Goal: Task Accomplishment & Management: Manage account settings

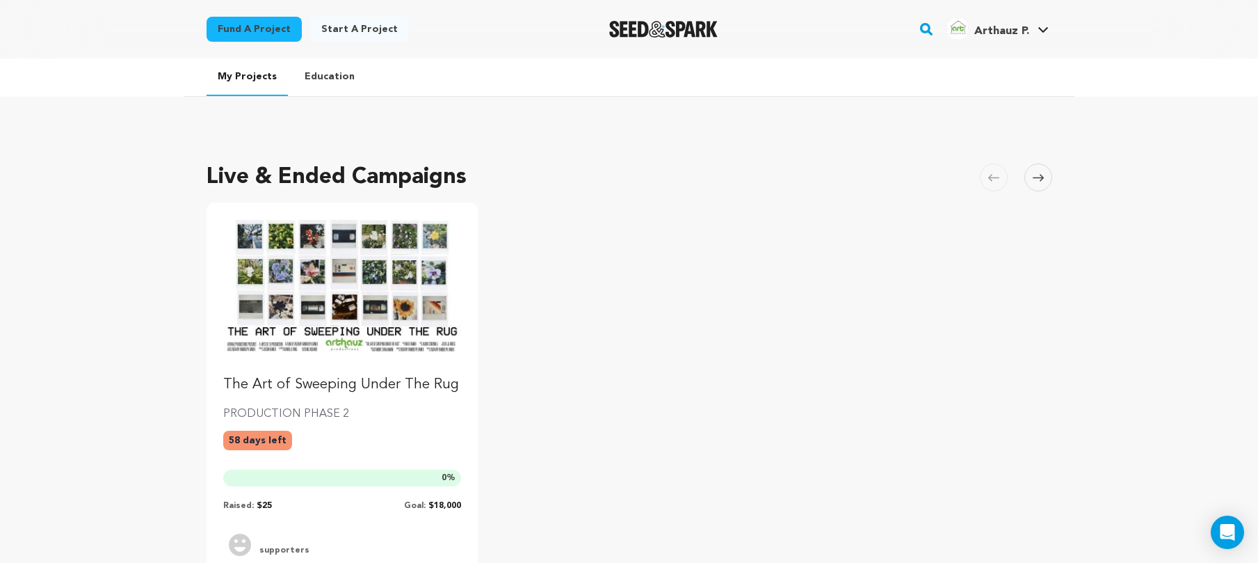
scroll to position [298, 0]
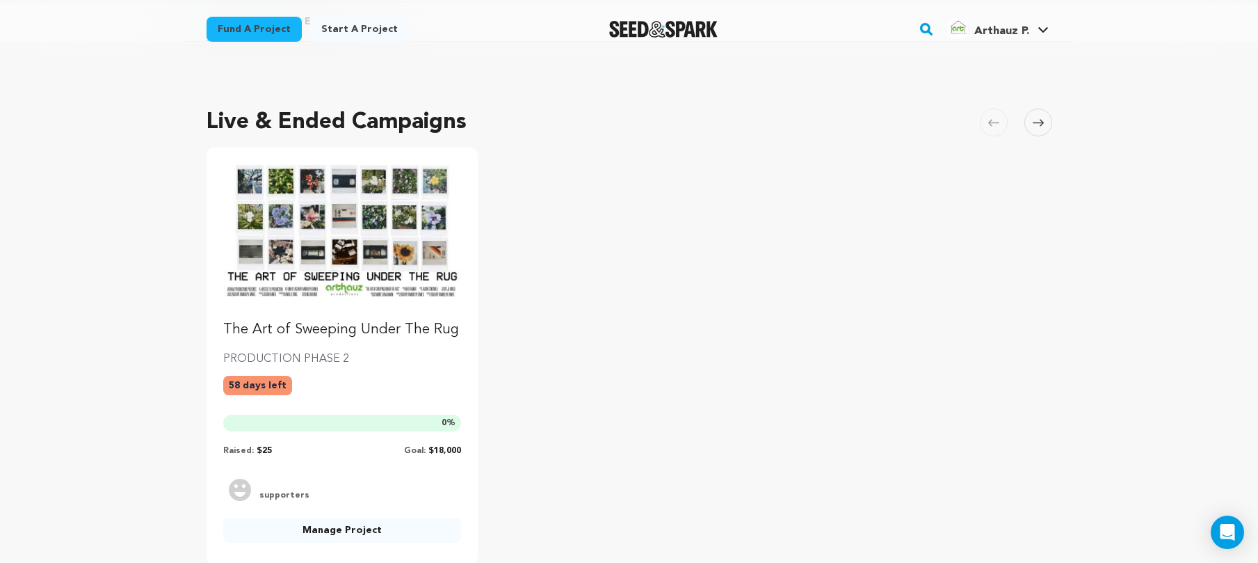
scroll to position [136, 0]
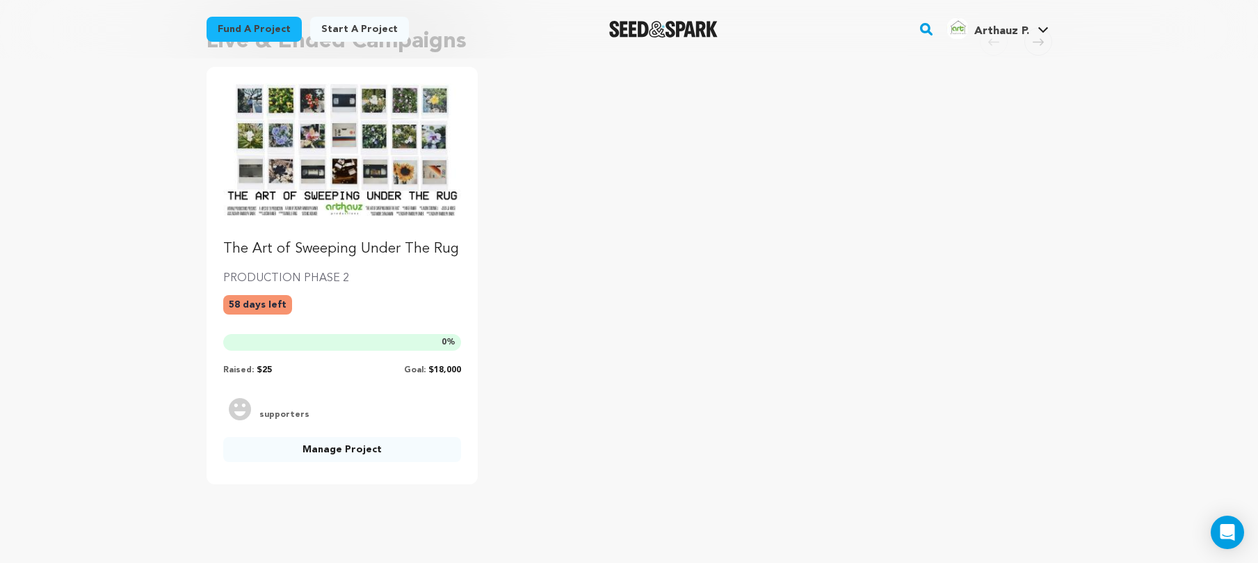
click at [341, 169] on img "Fund The Art of Sweeping Under The Rug" at bounding box center [342, 150] width 239 height 134
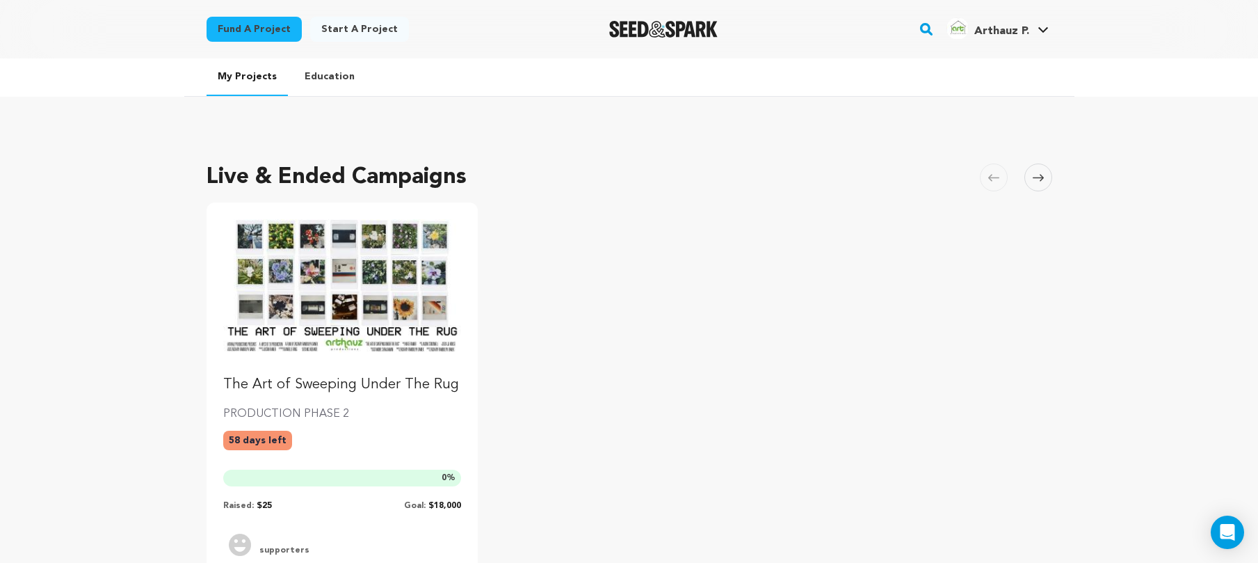
scroll to position [136, 0]
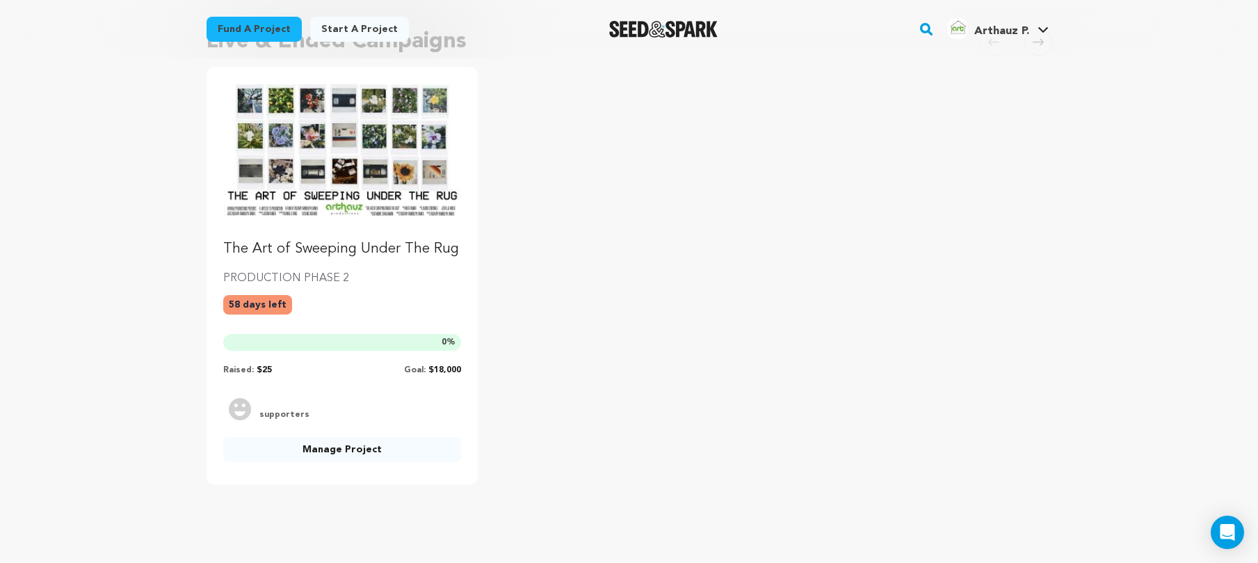
click at [309, 448] on link "Manage Project" at bounding box center [342, 449] width 239 height 25
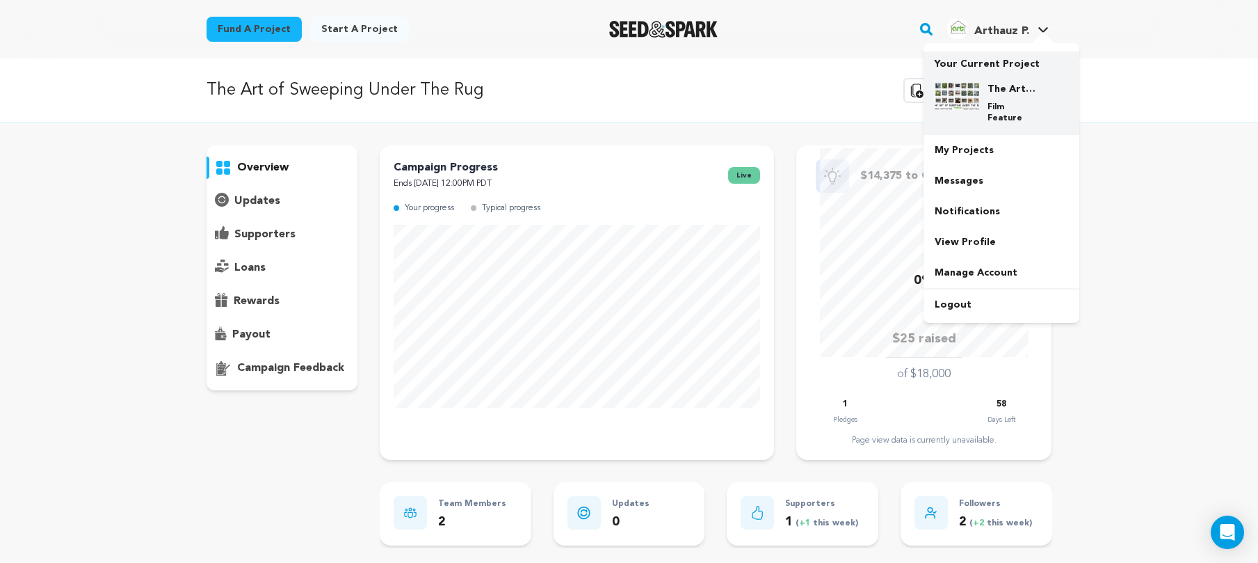
click at [976, 73] on div "The Art of Sweeping Under The Rug Film Feature" at bounding box center [1002, 103] width 134 height 64
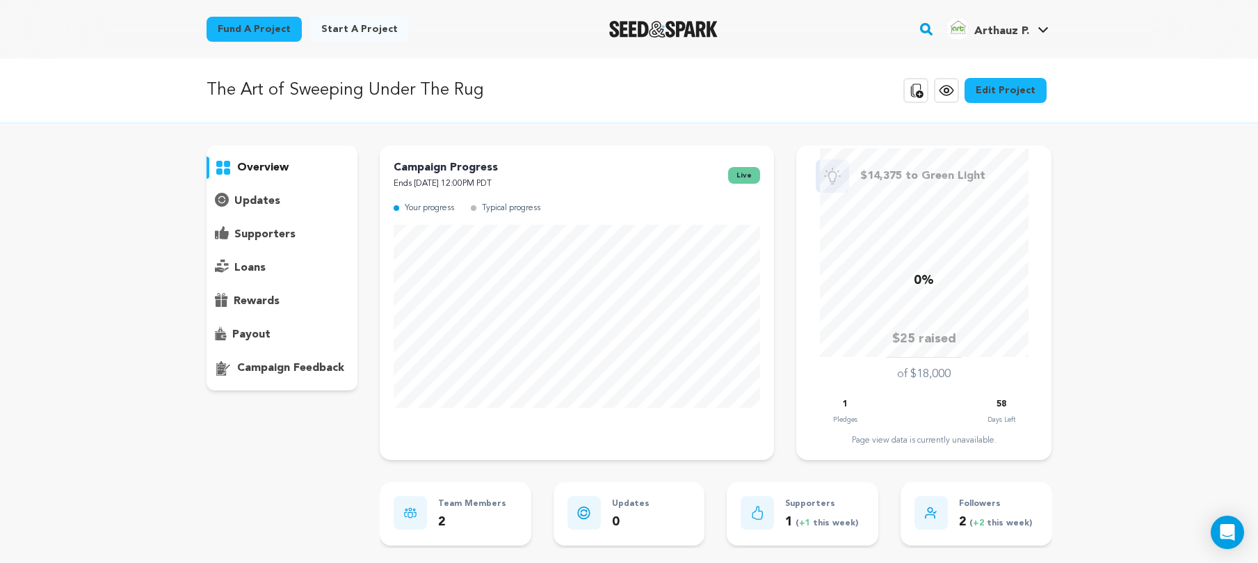
drag, startPoint x: 527, startPoint y: 188, endPoint x: 523, endPoint y: 195, distance: 7.5
click at [498, 188] on p "Ends October 19, 2025 12:00PM PDT" at bounding box center [446, 184] width 104 height 16
click at [514, 202] on p "Typical progress" at bounding box center [511, 208] width 58 height 16
click at [529, 220] on div "Your progress Typical progress" at bounding box center [577, 212] width 366 height 24
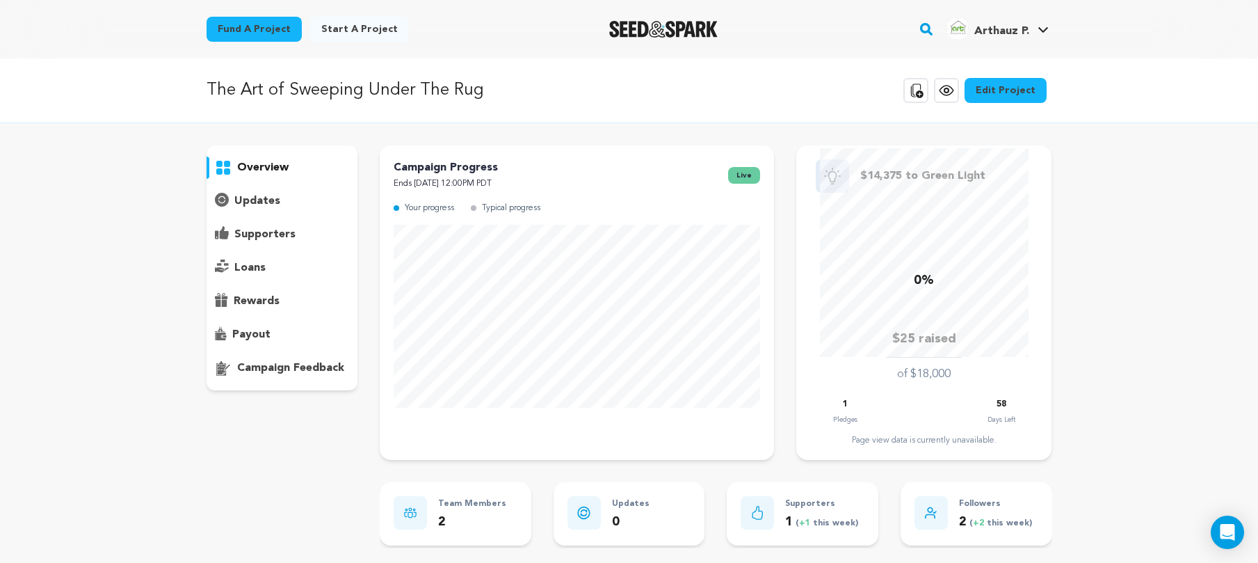
click at [529, 215] on p "Typical progress" at bounding box center [511, 208] width 58 height 16
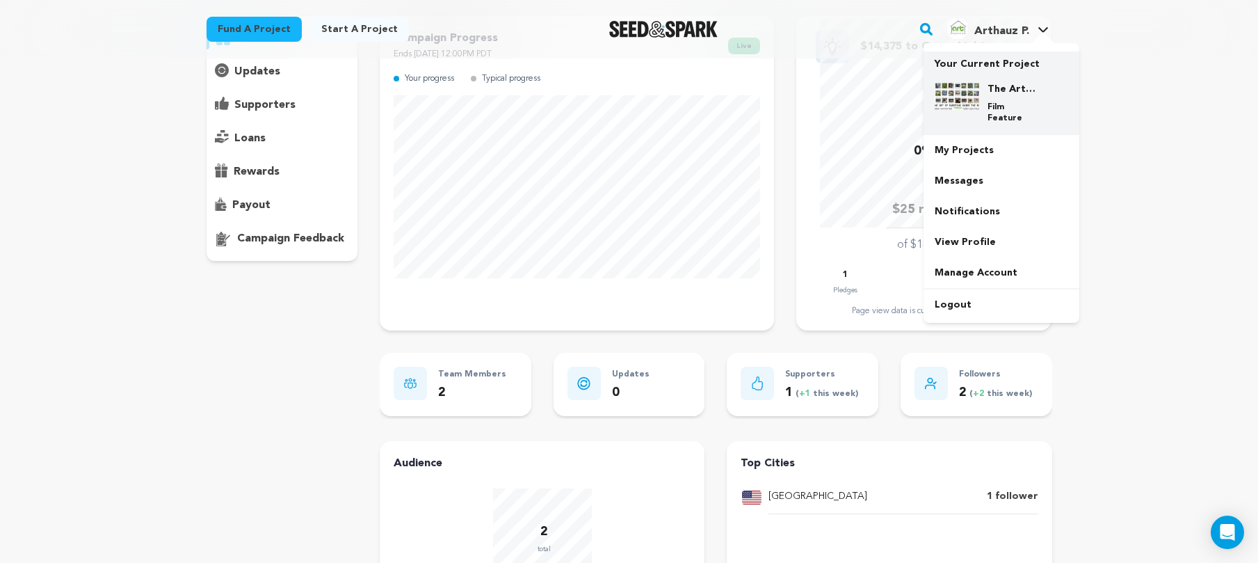
scroll to position [10, 0]
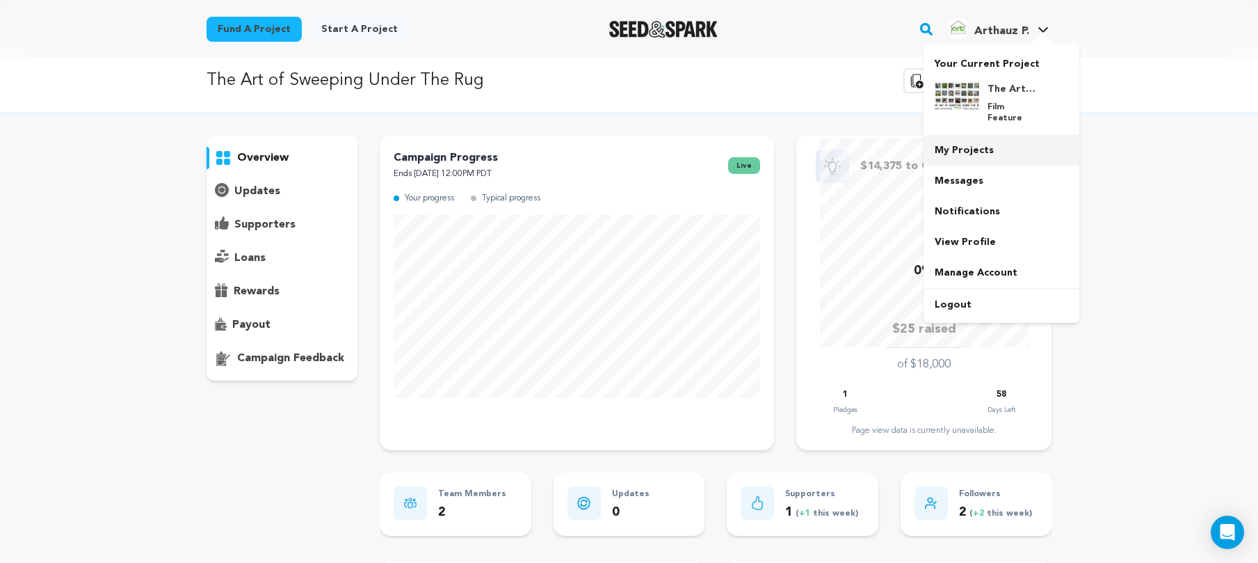
click at [972, 143] on link "My Projects" at bounding box center [1001, 150] width 156 height 31
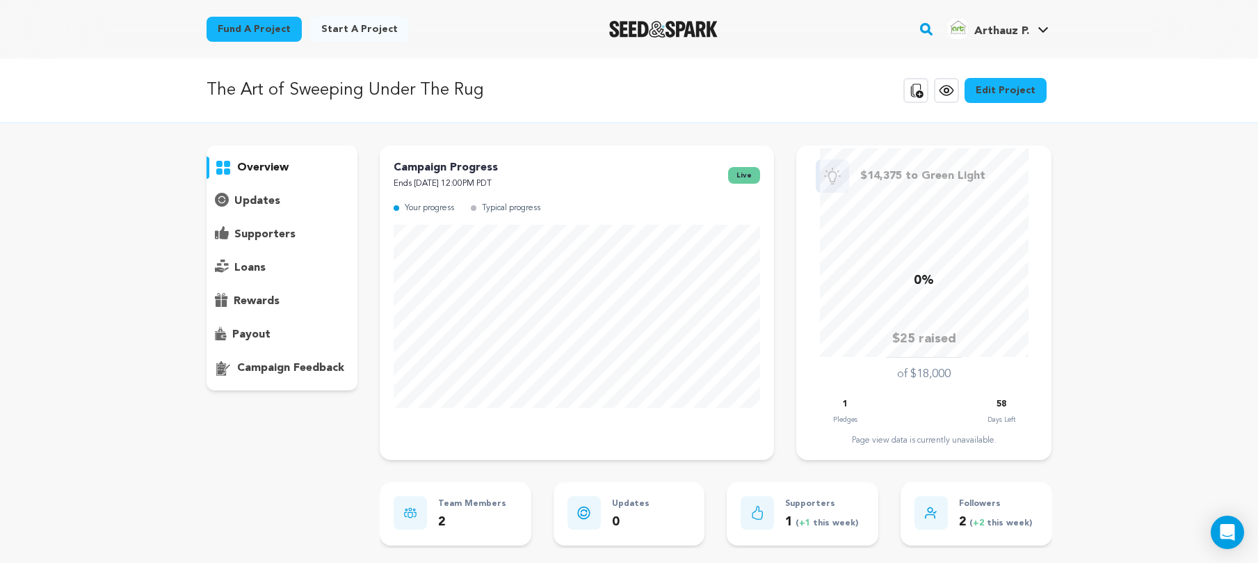
scroll to position [10, 0]
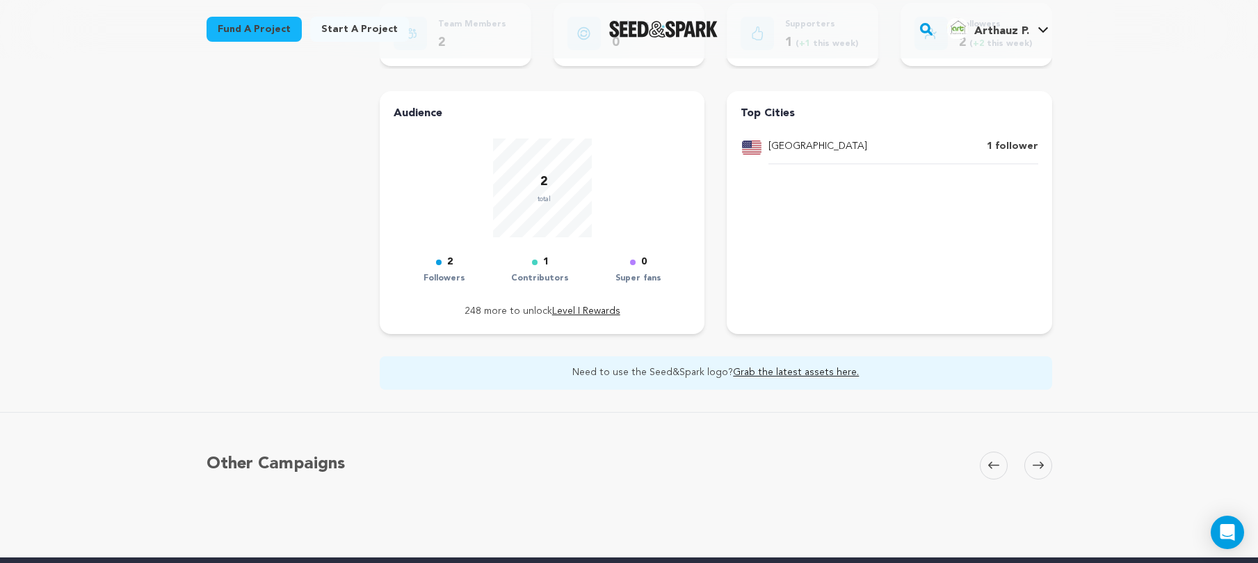
scroll to position [191, 0]
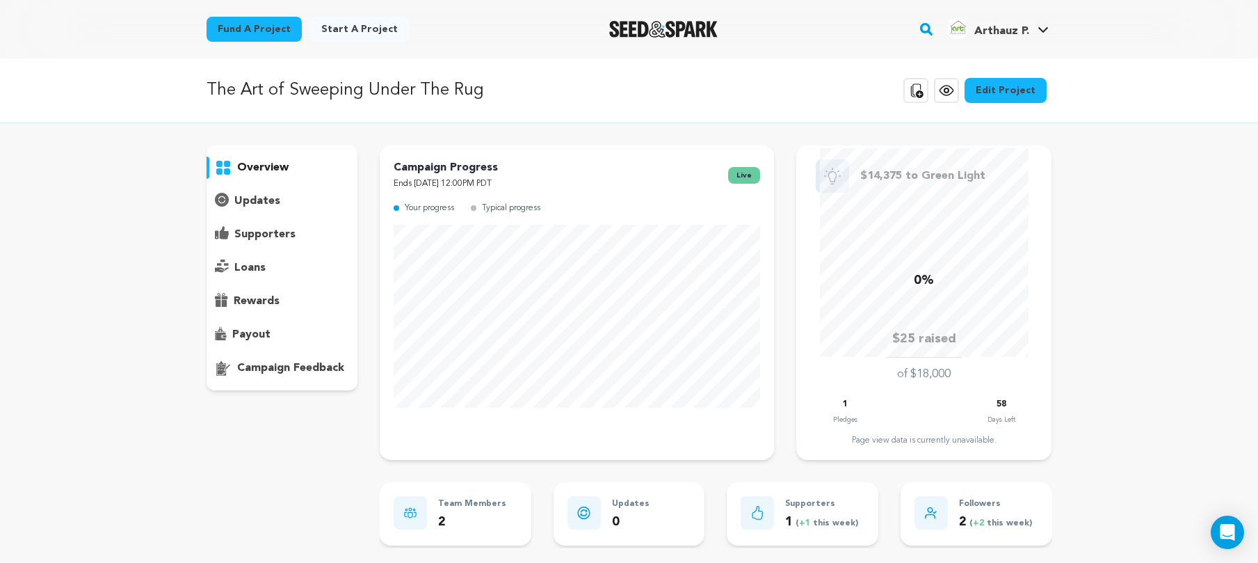
click at [275, 196] on p "updates" at bounding box center [257, 201] width 46 height 17
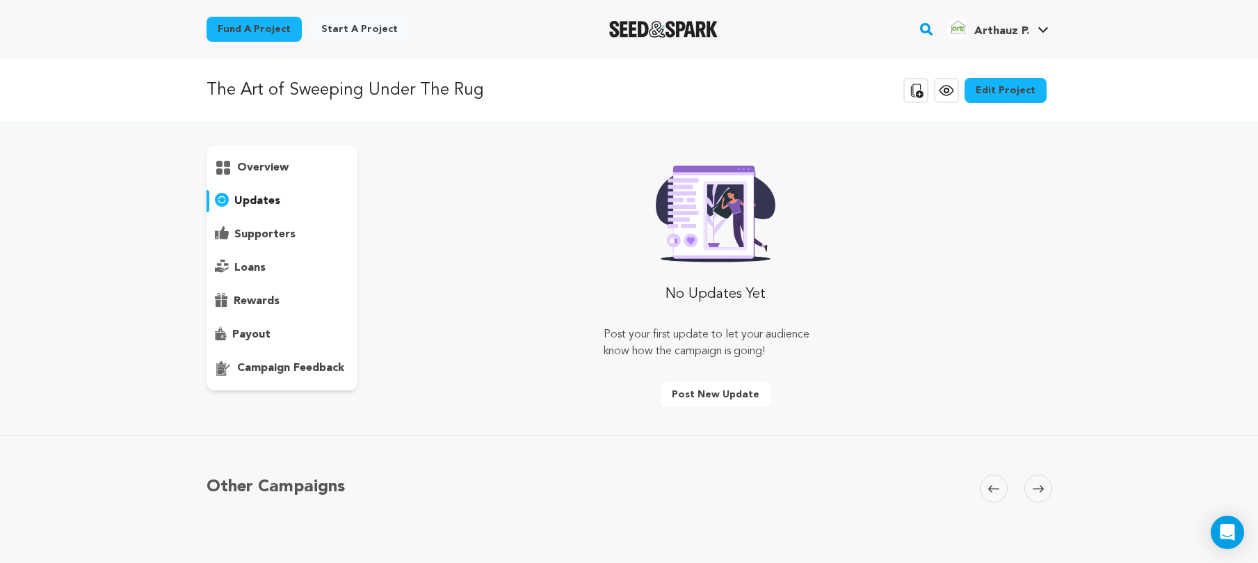
click at [263, 191] on div "updates" at bounding box center [283, 201] width 152 height 22
click at [277, 167] on p "overview" at bounding box center [262, 167] width 51 height 17
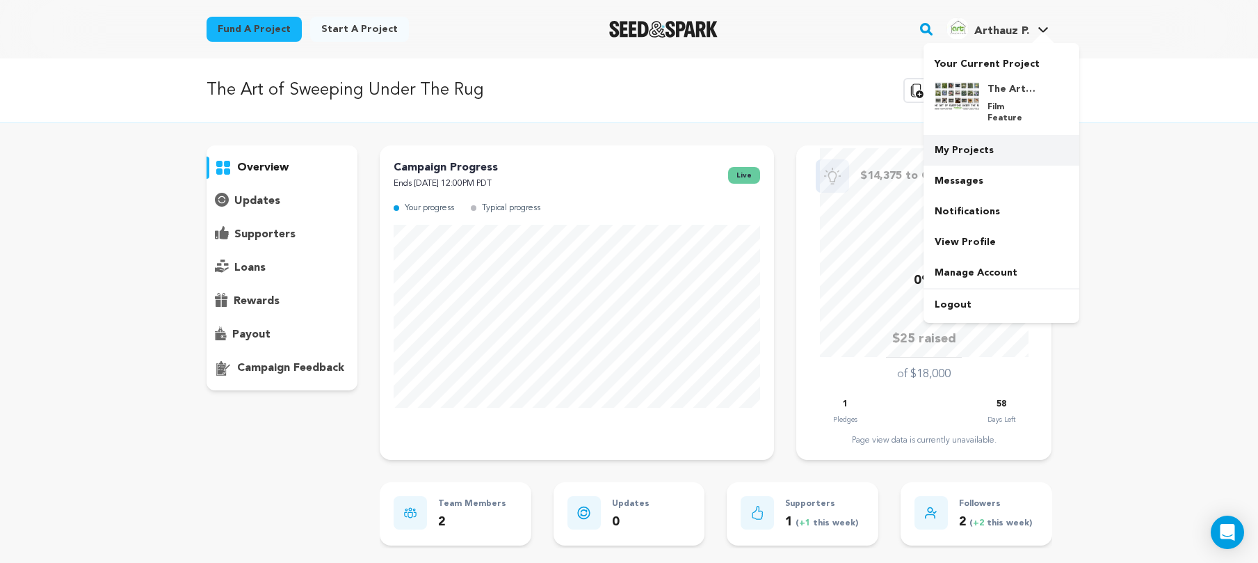
click at [988, 150] on link "My Projects" at bounding box center [1001, 150] width 156 height 31
click at [978, 165] on link "Messages" at bounding box center [1001, 180] width 156 height 31
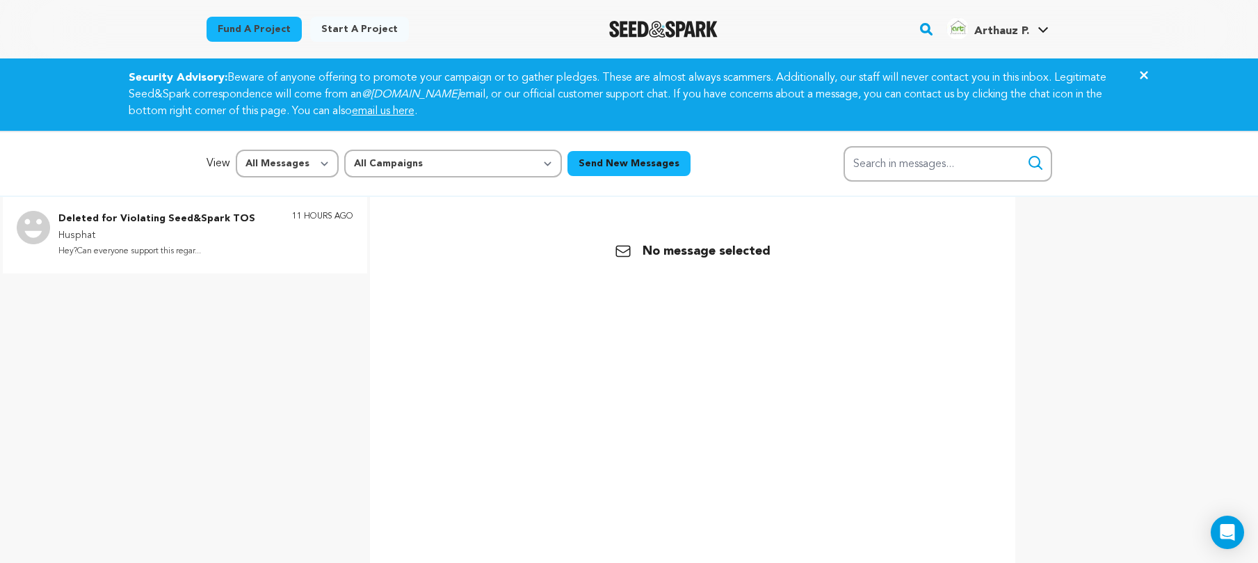
click at [169, 233] on p "Husphat" at bounding box center [156, 235] width 197 height 17
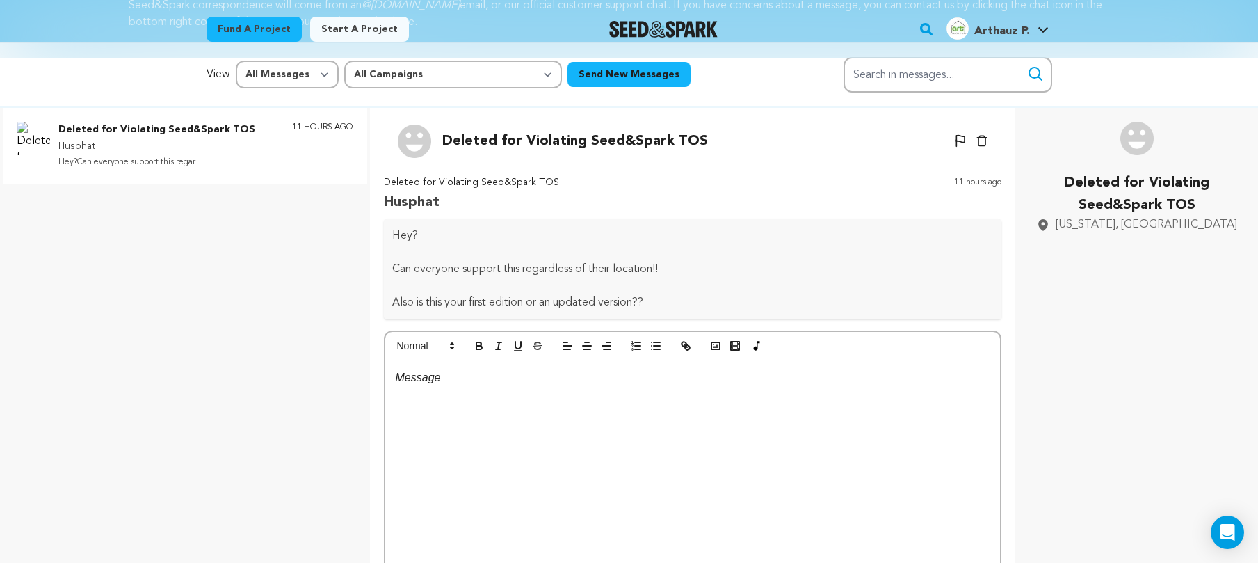
scroll to position [86, 0]
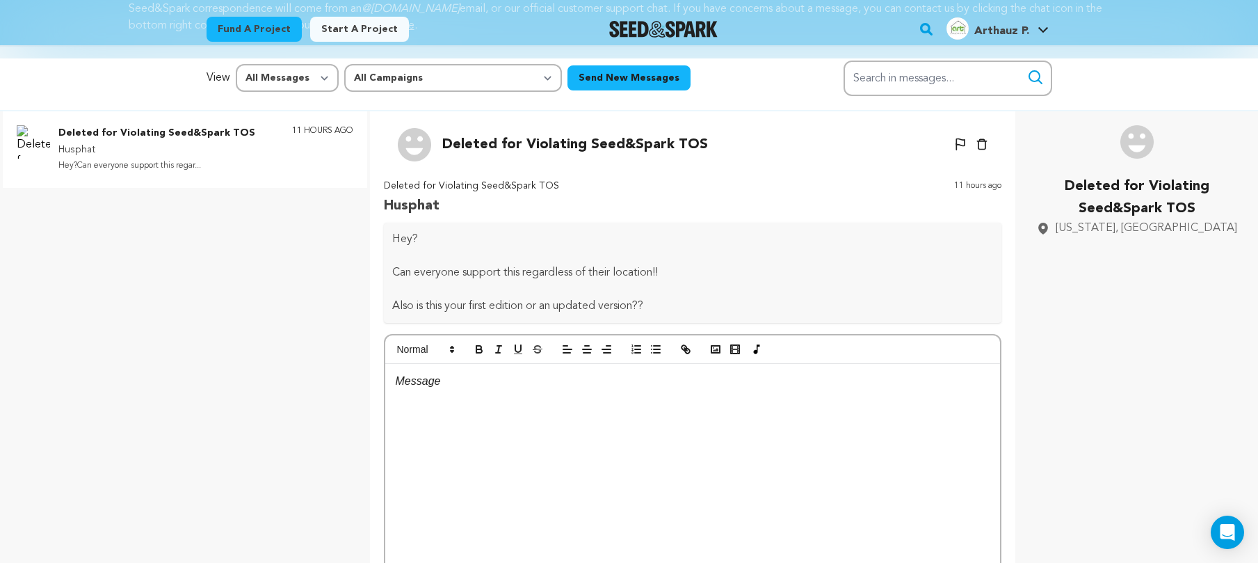
click at [419, 205] on p "Husphat" at bounding box center [471, 206] width 175 height 22
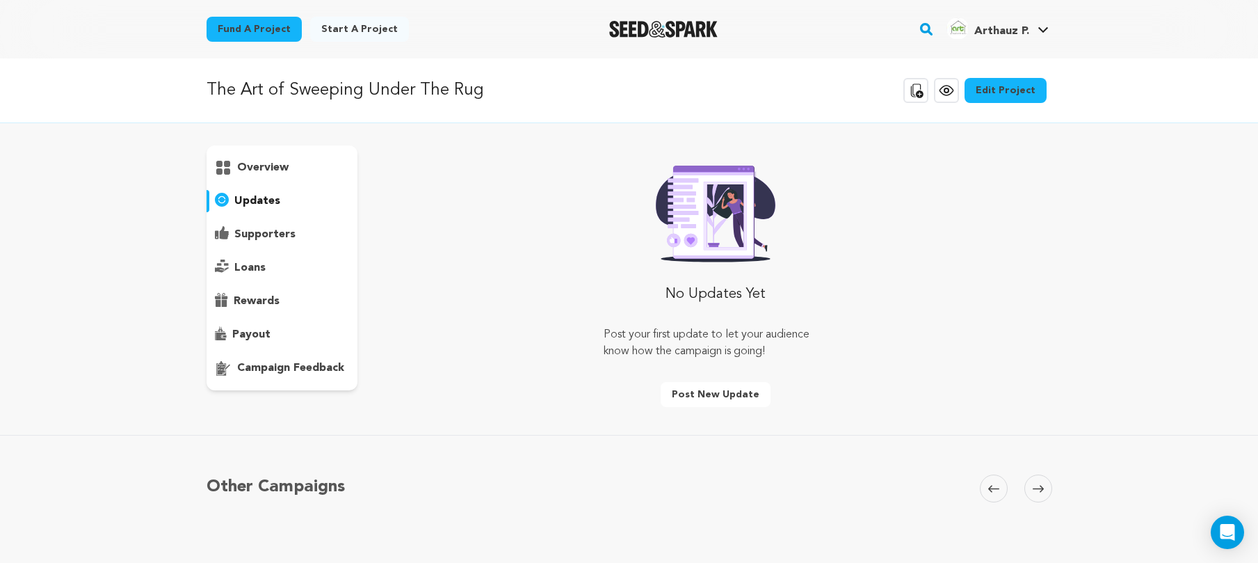
click at [275, 165] on p "overview" at bounding box center [262, 167] width 51 height 17
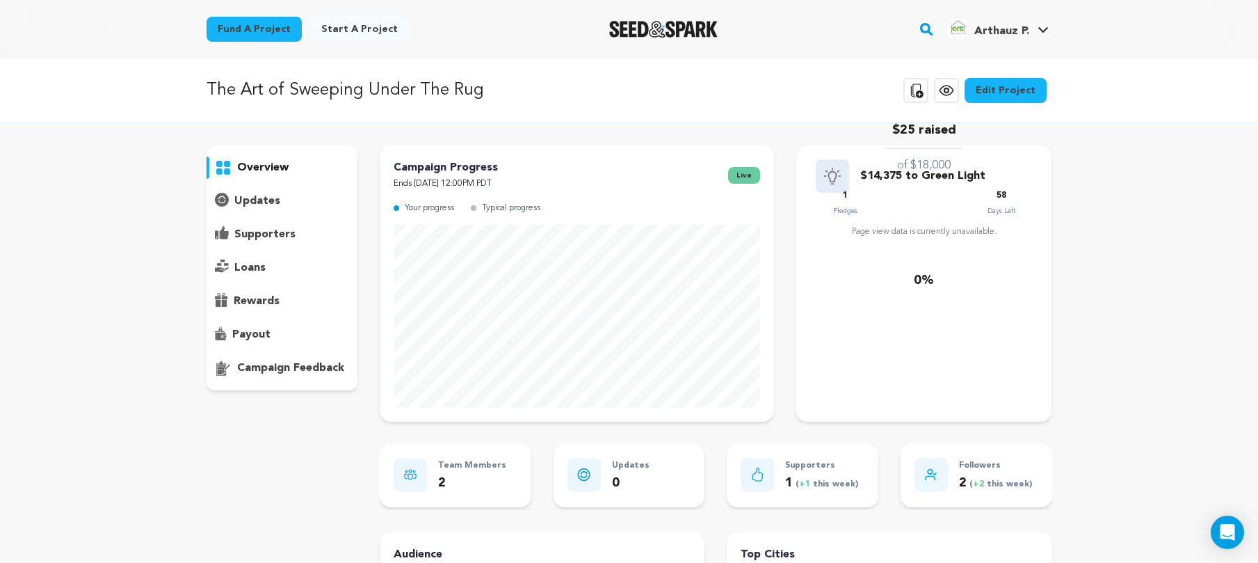
click at [910, 286] on div "$14,375 to Green Light 0% $25 raised of $18,000 1 Pledges 58" at bounding box center [923, 283] width 255 height 276
click at [286, 193] on div "updates" at bounding box center [283, 201] width 152 height 22
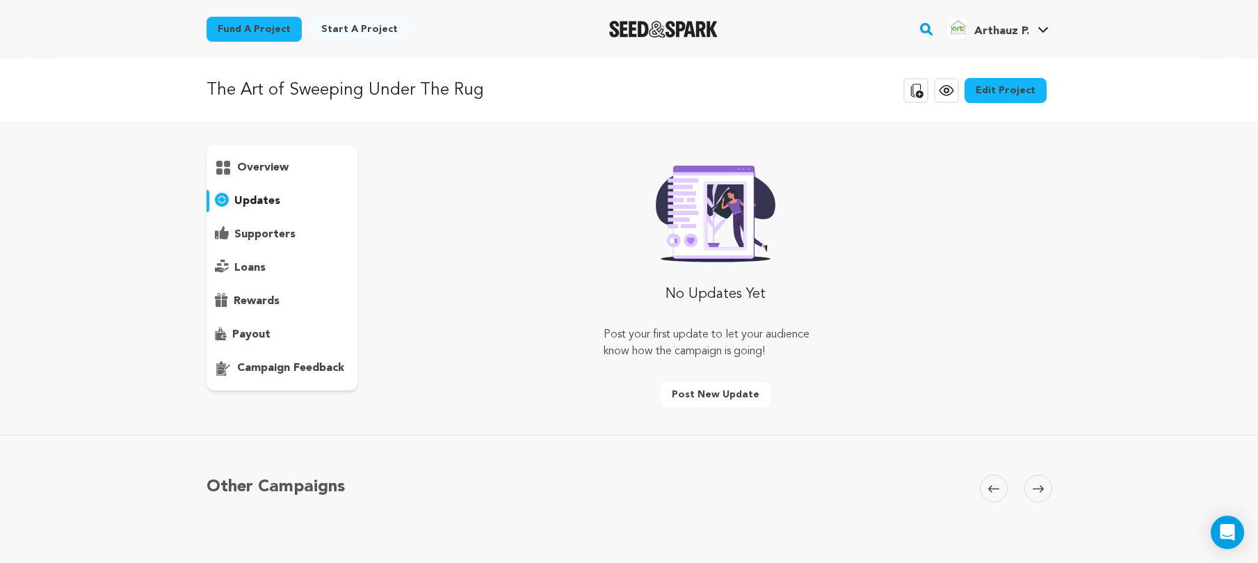
click at [273, 174] on p "overview" at bounding box center [262, 167] width 51 height 17
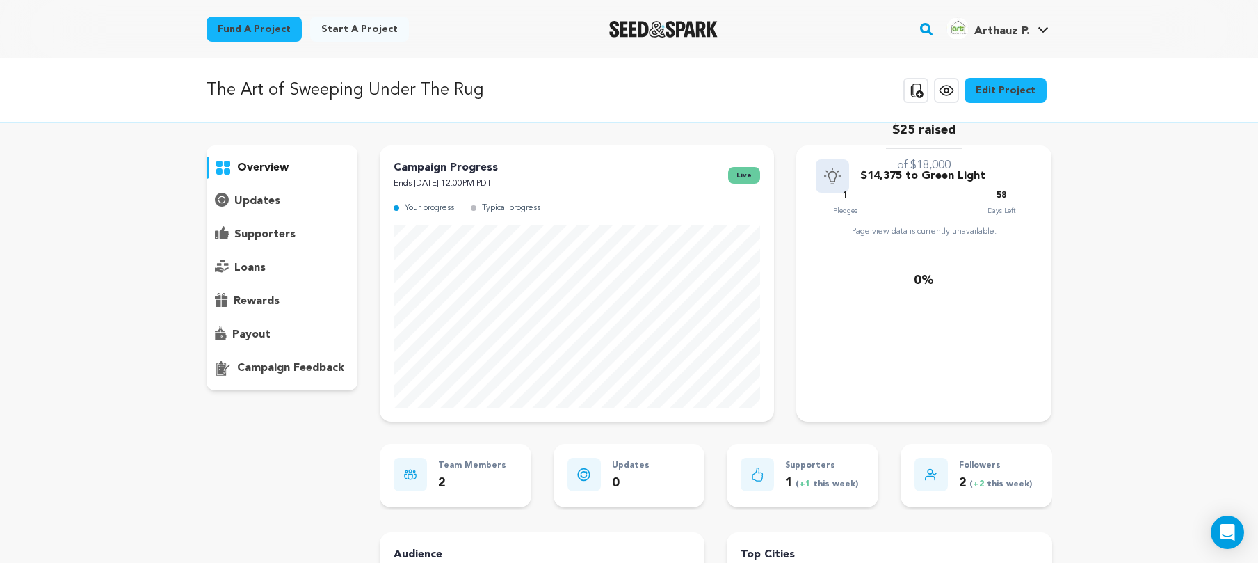
scroll to position [18, 0]
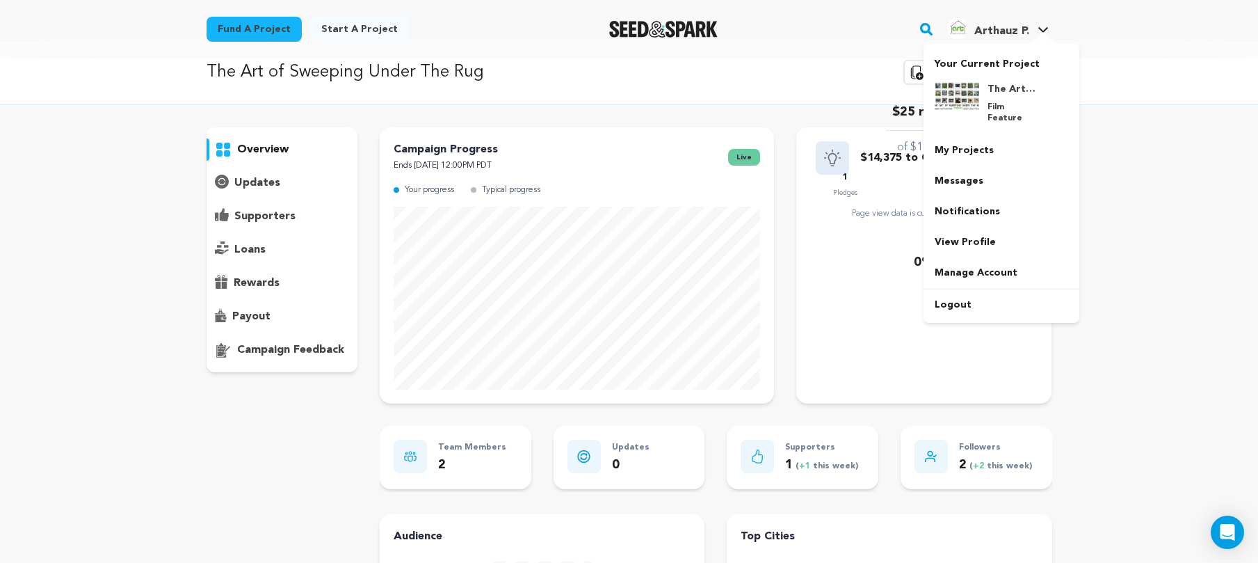
click at [989, 22] on div "Arthauz P." at bounding box center [987, 28] width 83 height 22
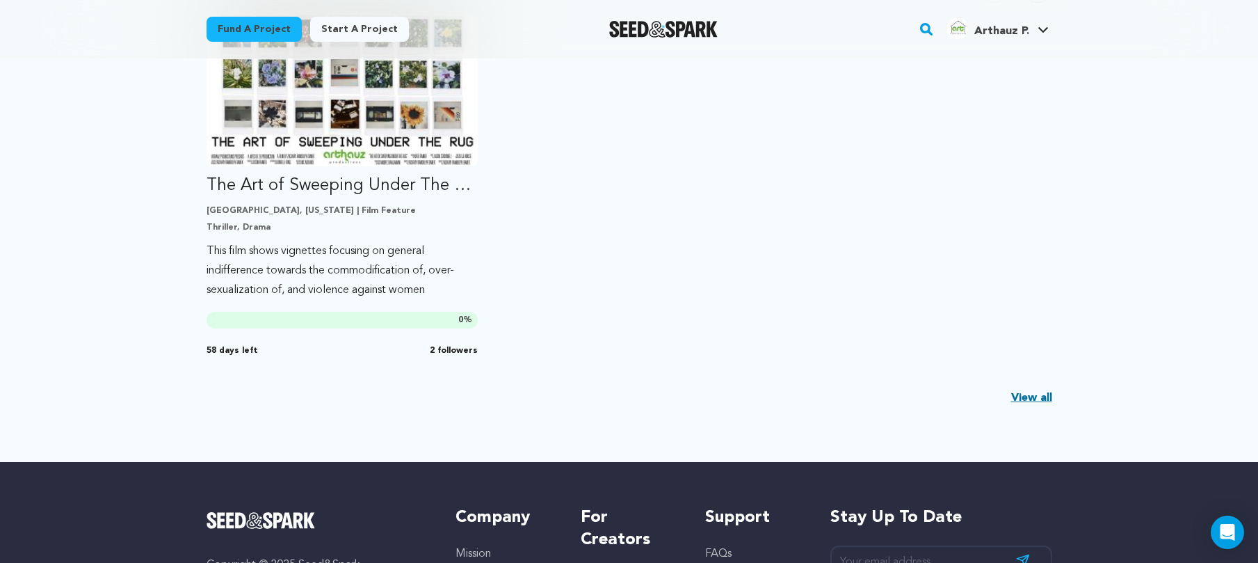
scroll to position [493, 0]
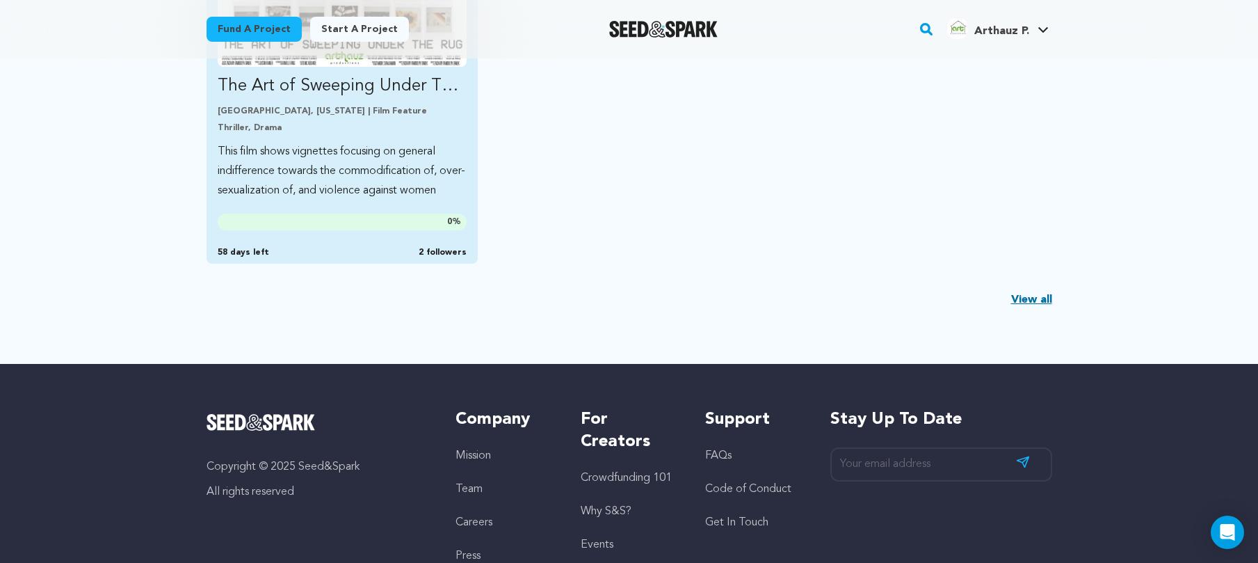
click at [405, 140] on link "The Art of Sweeping Under The Rug Los Angeles, California | Film Feature Thrill…" at bounding box center [343, 63] width 250 height 273
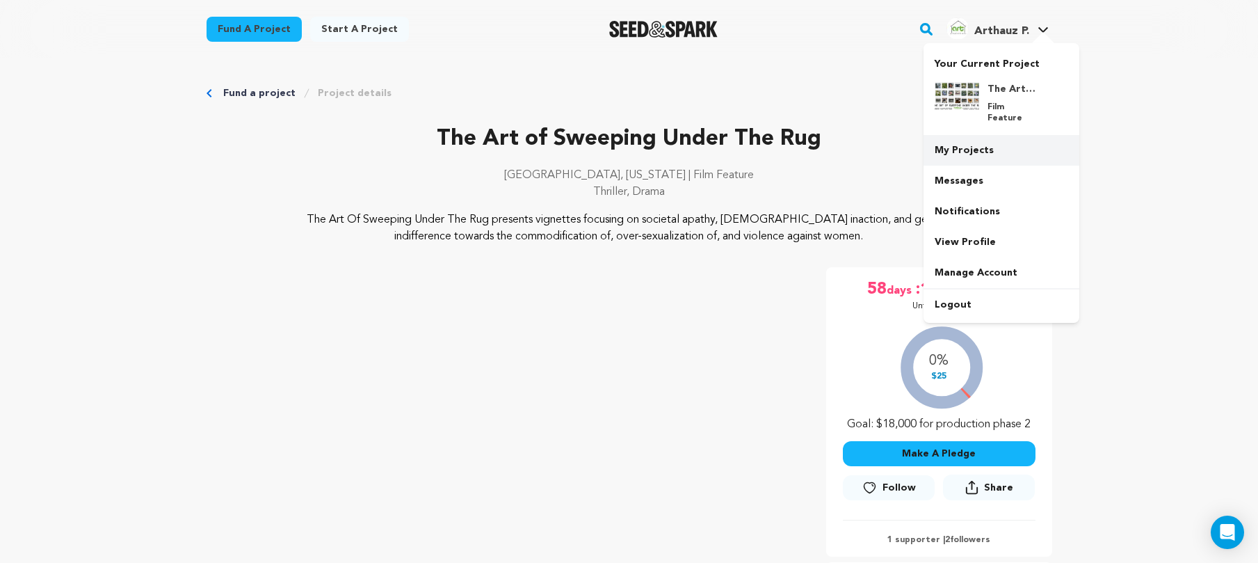
click at [977, 135] on link "My Projects" at bounding box center [1001, 150] width 156 height 31
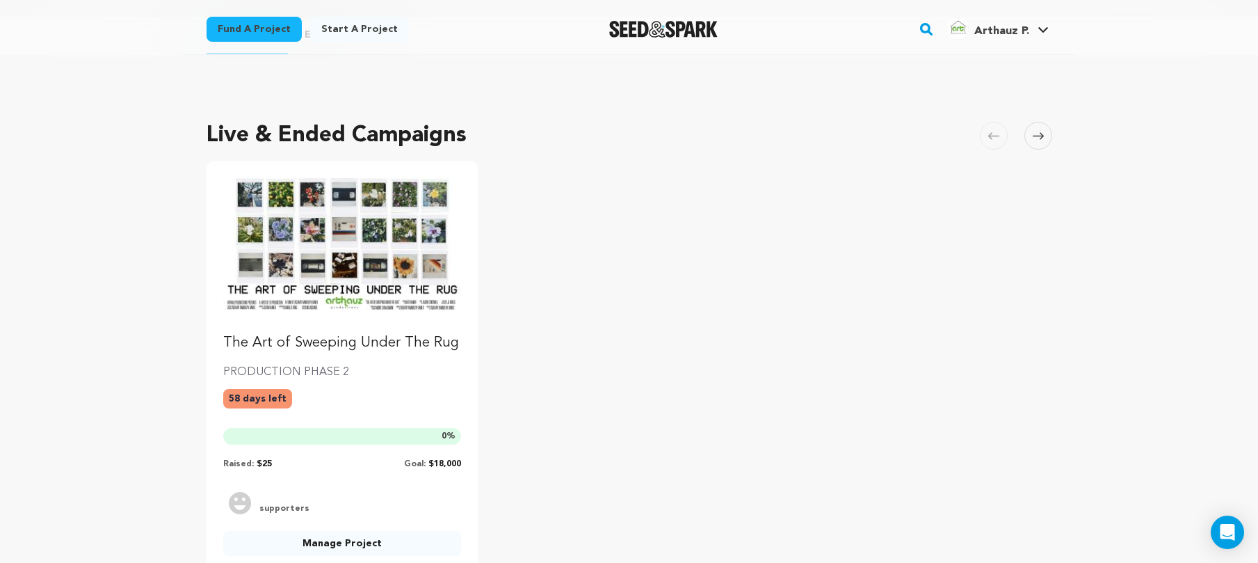
scroll to position [52, 0]
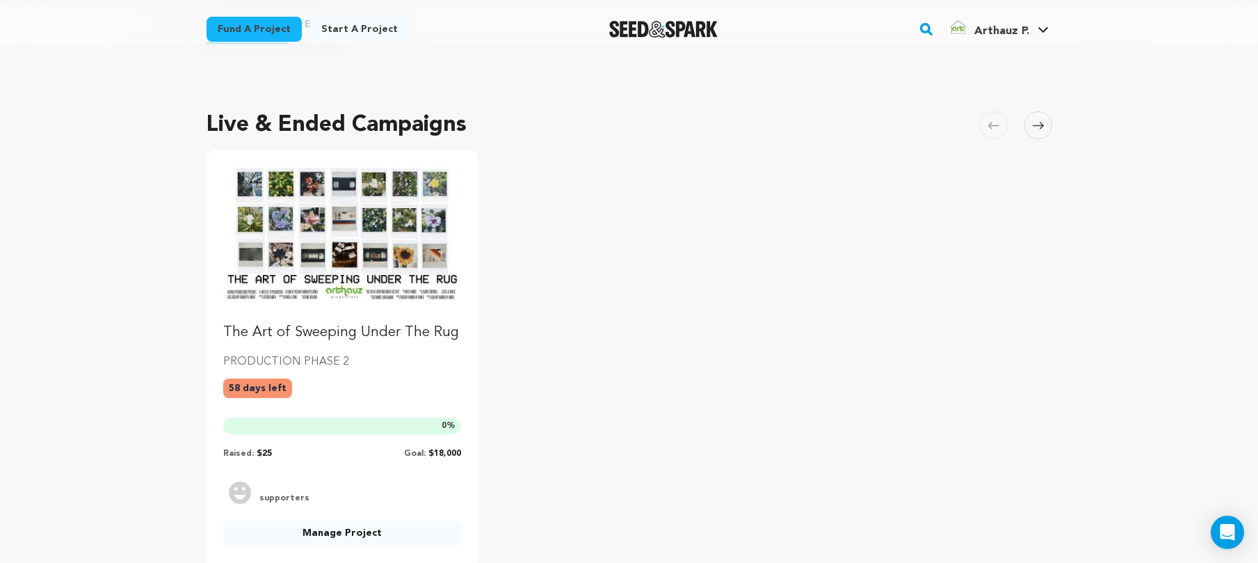
click at [421, 251] on img "Fund The Art of Sweeping Under The Rug" at bounding box center [342, 234] width 239 height 134
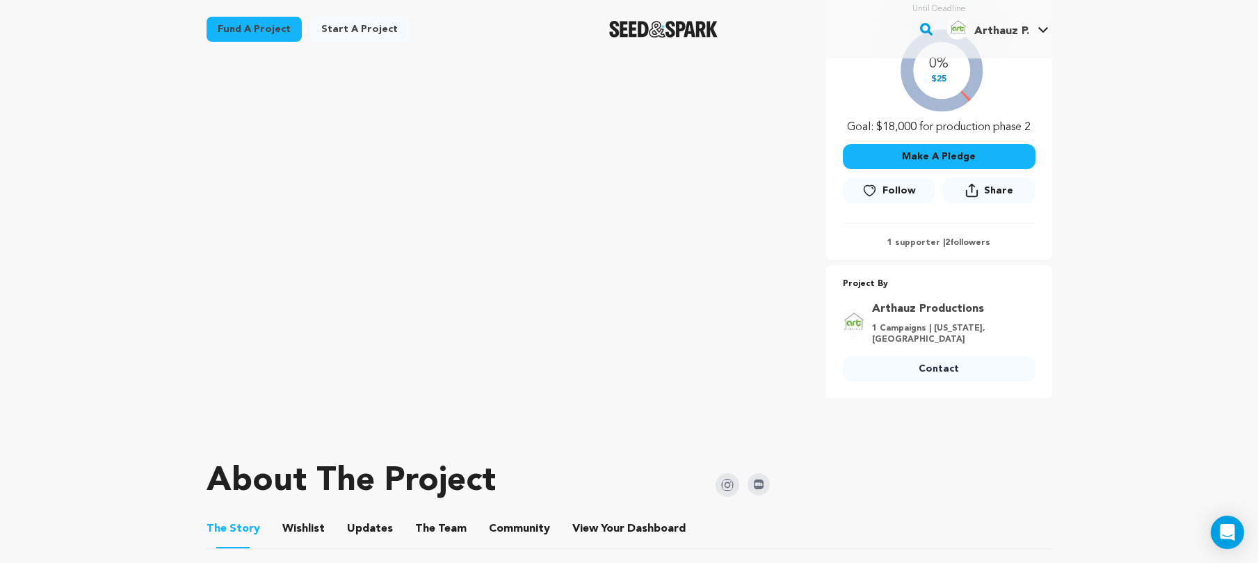
scroll to position [421, 0]
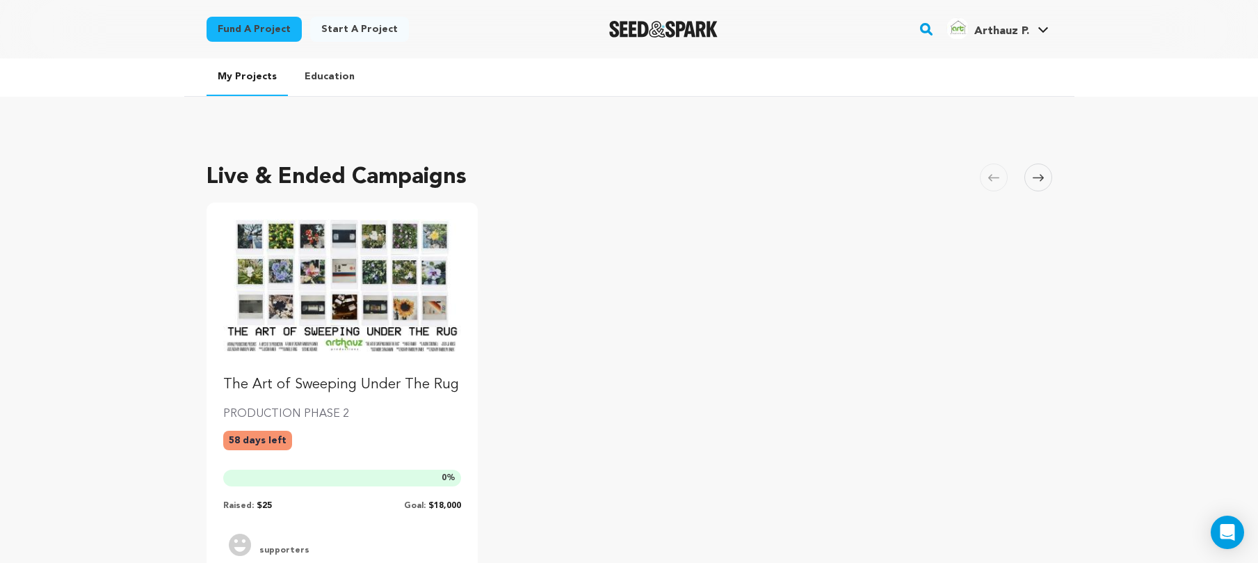
scroll to position [52, 0]
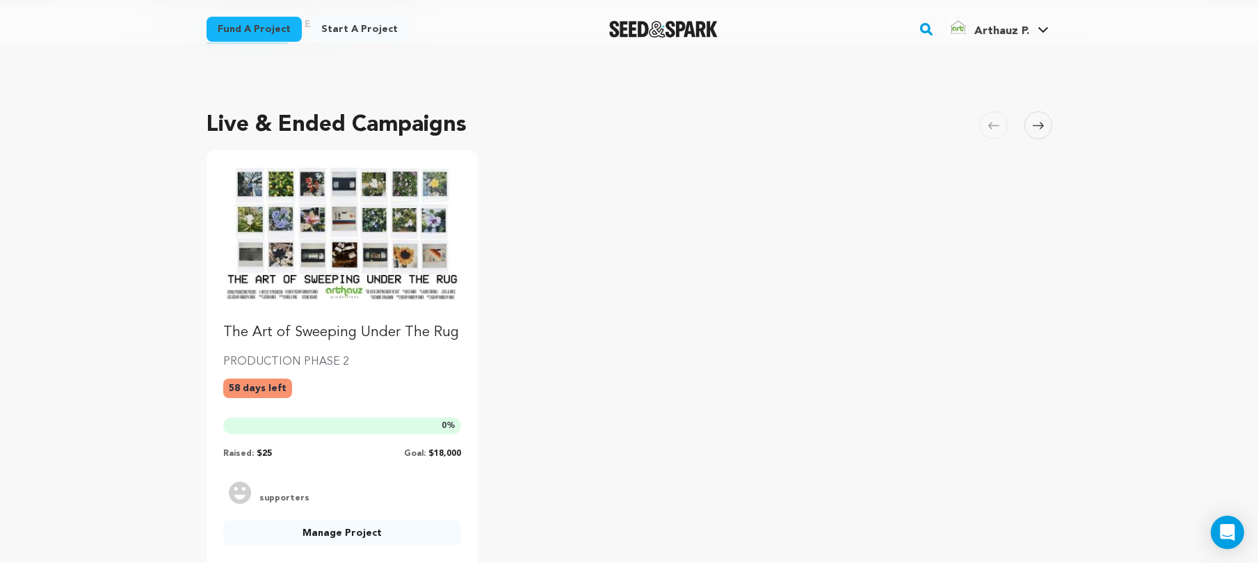
click at [385, 245] on img "Fund The Art of Sweeping Under The Rug" at bounding box center [342, 234] width 239 height 134
click at [382, 223] on img "Fund The Art of Sweeping Under The Rug" at bounding box center [342, 234] width 239 height 134
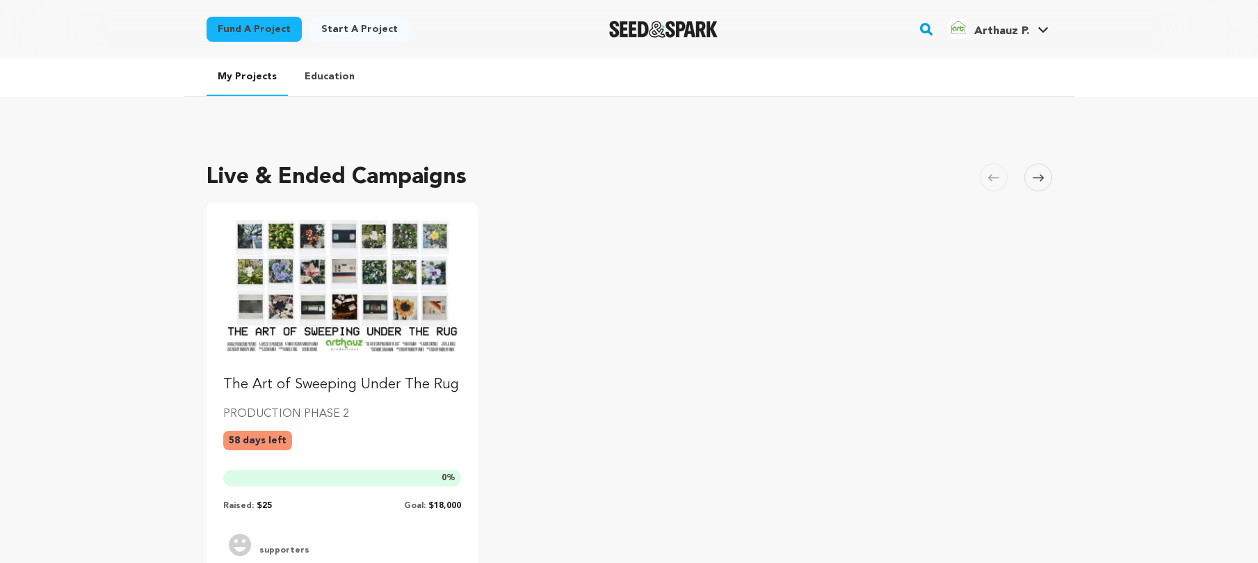
scroll to position [52, 0]
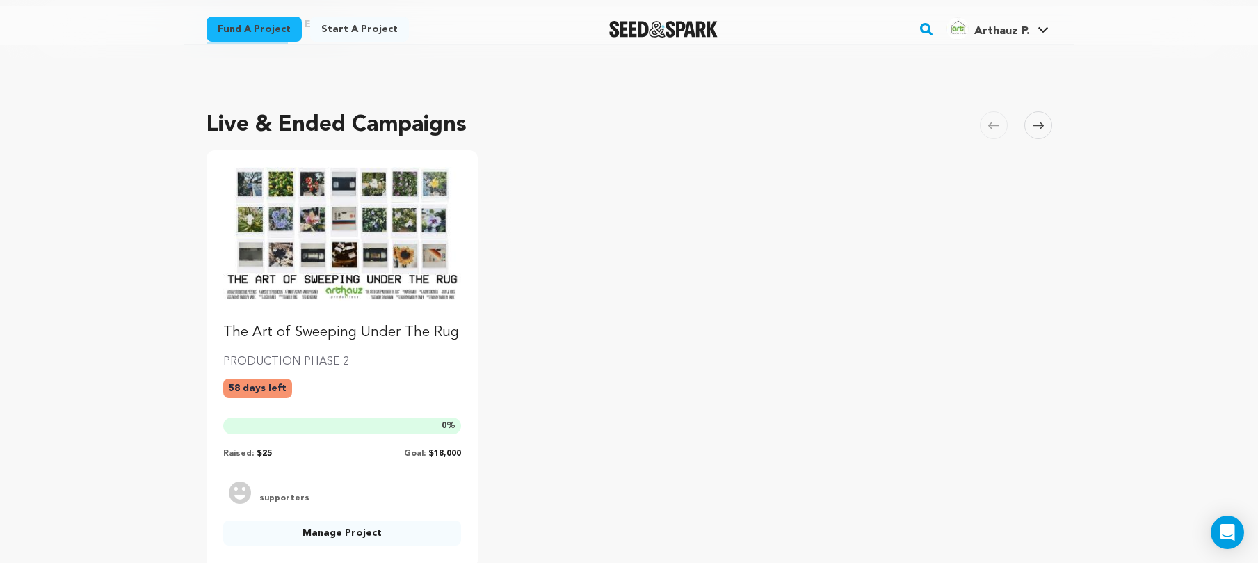
click at [336, 238] on img "Fund The Art of Sweeping Under The Rug" at bounding box center [342, 234] width 239 height 134
click at [348, 241] on img "Fund The Art of Sweeping Under The Rug" at bounding box center [342, 234] width 239 height 134
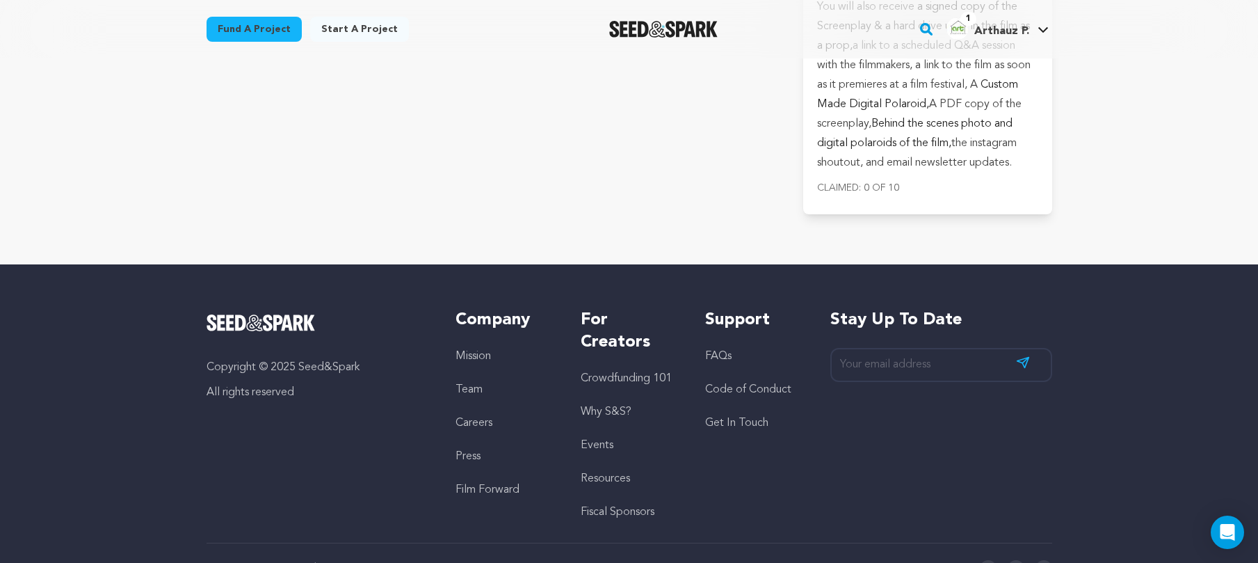
scroll to position [6919, 0]
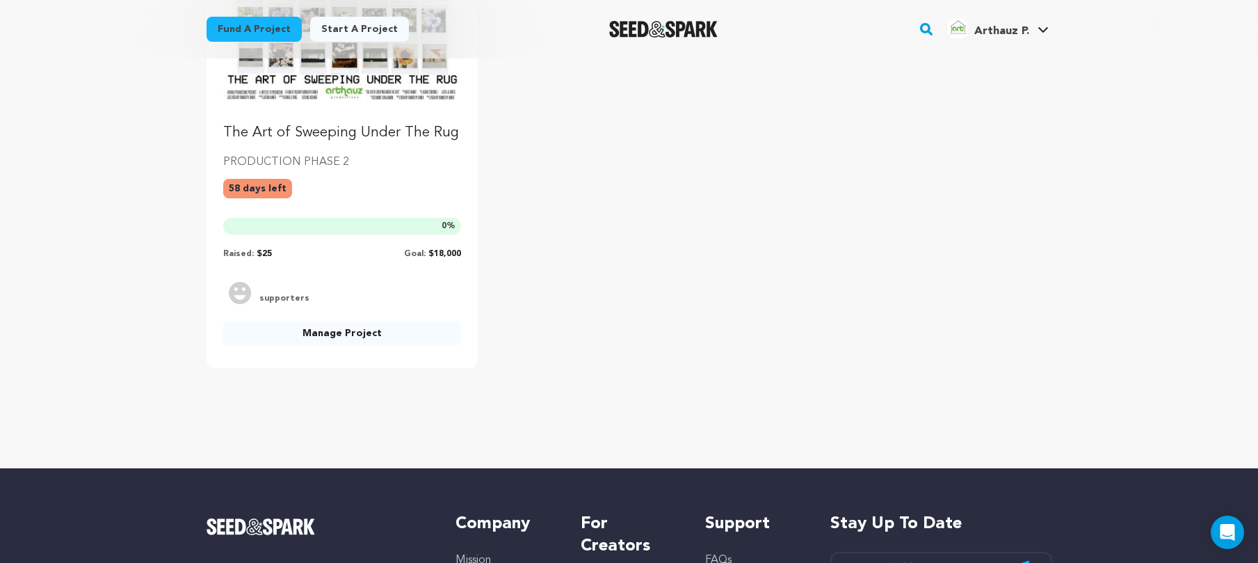
scroll to position [309, 0]
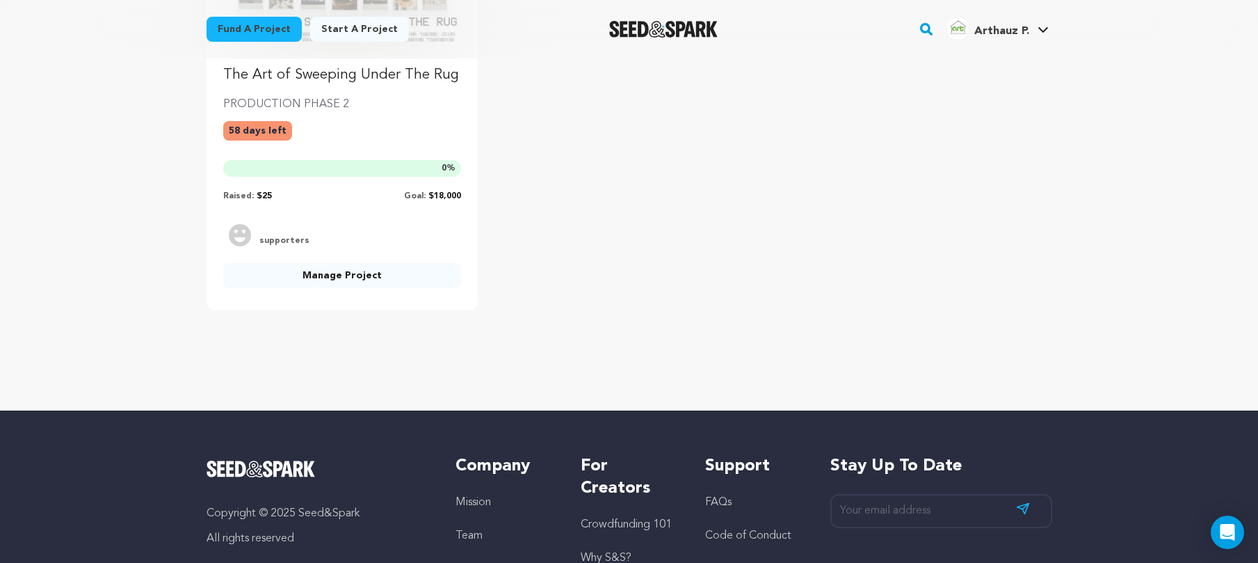
click at [378, 266] on link "Manage Project" at bounding box center [342, 275] width 239 height 25
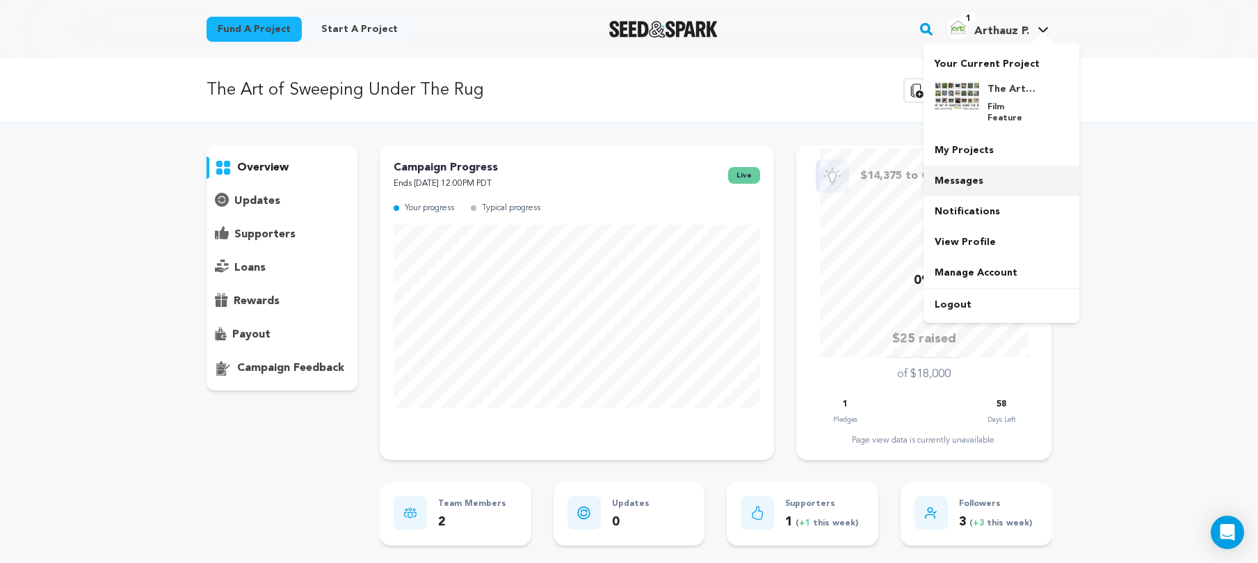
click at [983, 173] on link "Messages" at bounding box center [1001, 180] width 156 height 31
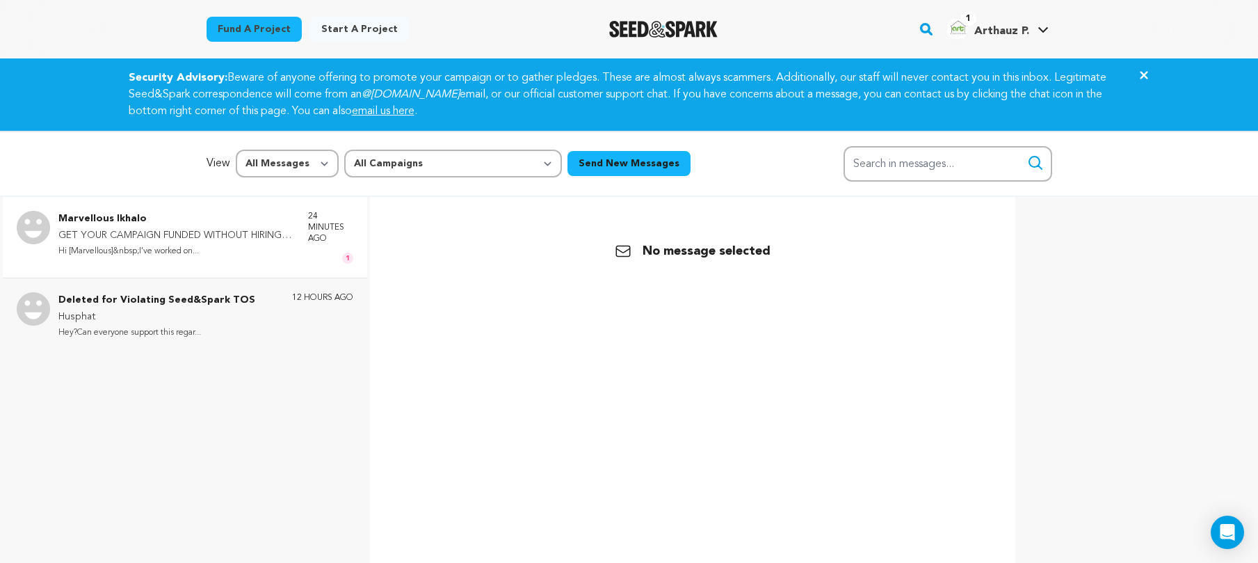
click at [236, 207] on div "Marvellous Ikhalo GET YOUR CAMPAIGN FUNDED WITHOUT HIRING ANY CROWDFUNDING EXPE…" at bounding box center [185, 237] width 364 height 81
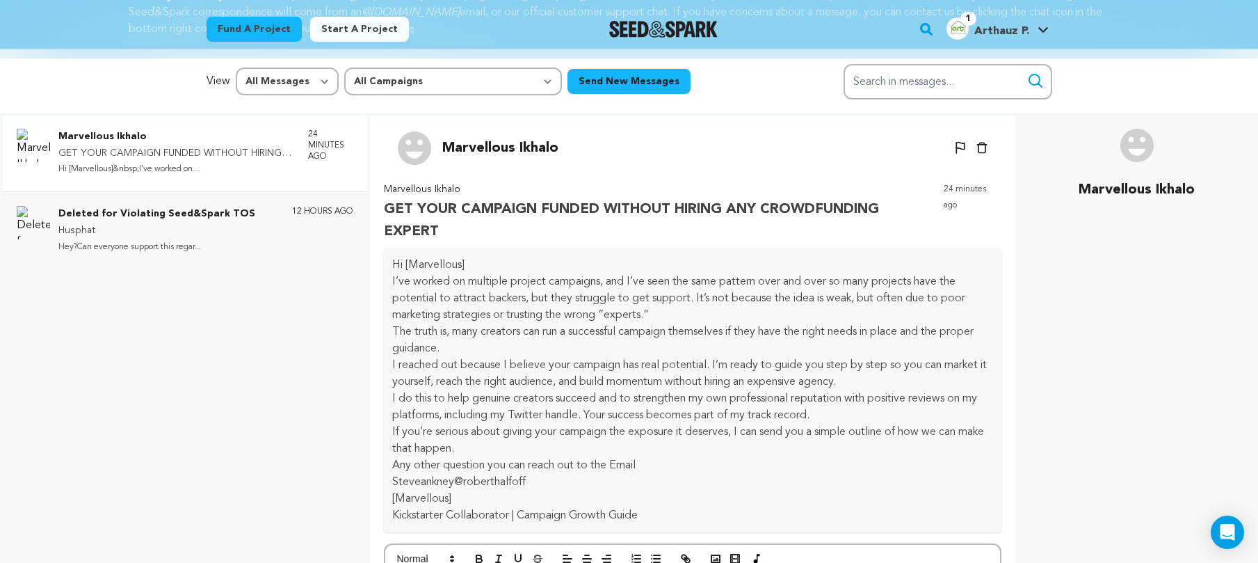
scroll to position [82, 0]
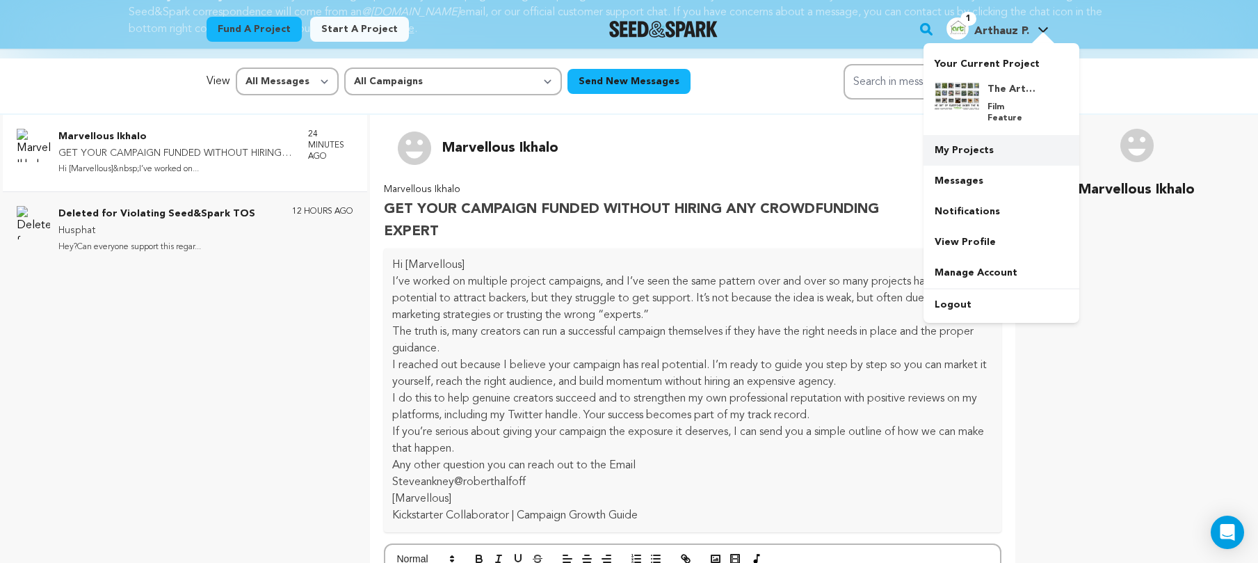
click at [996, 136] on link "My Projects" at bounding box center [1001, 150] width 156 height 31
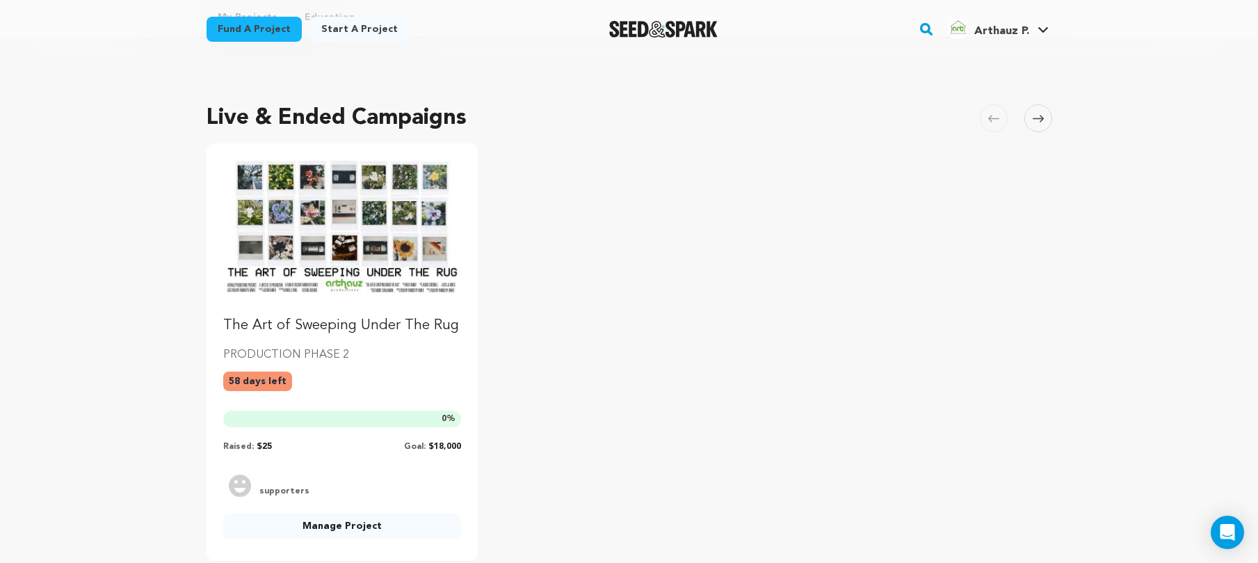
scroll to position [2, 0]
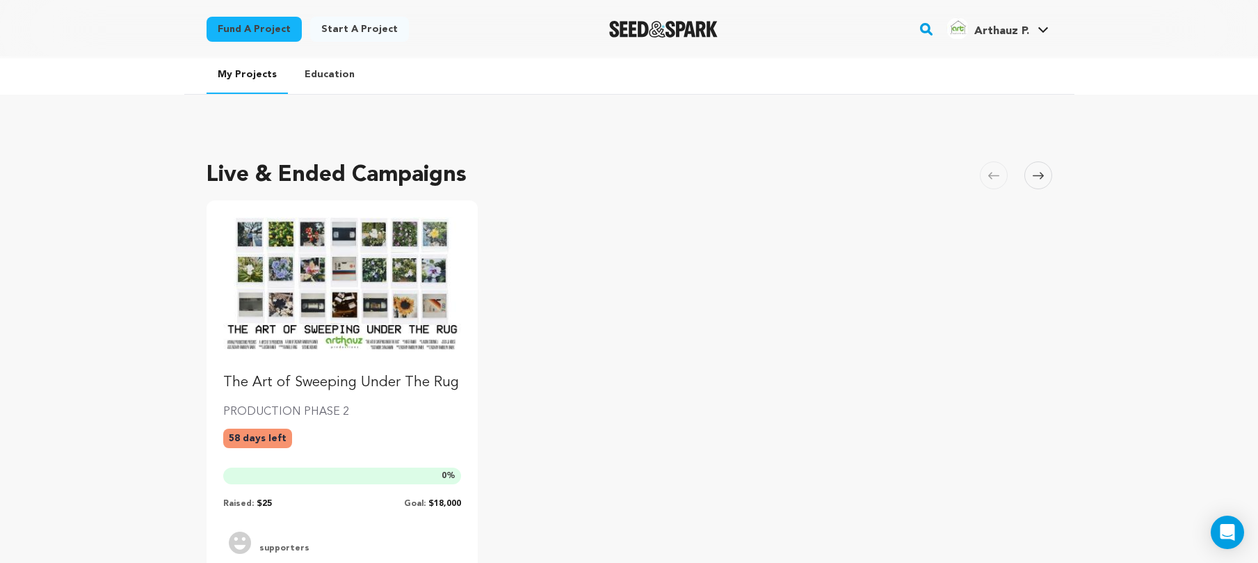
click at [374, 279] on img "Fund The Art of Sweeping Under The Rug" at bounding box center [342, 284] width 239 height 134
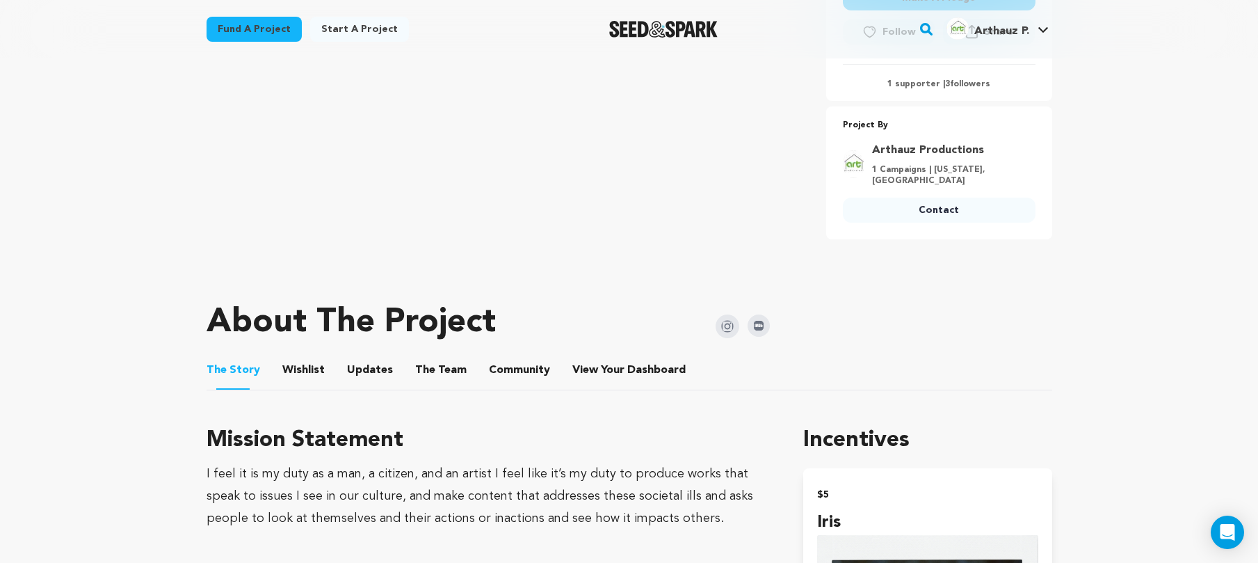
scroll to position [579, 0]
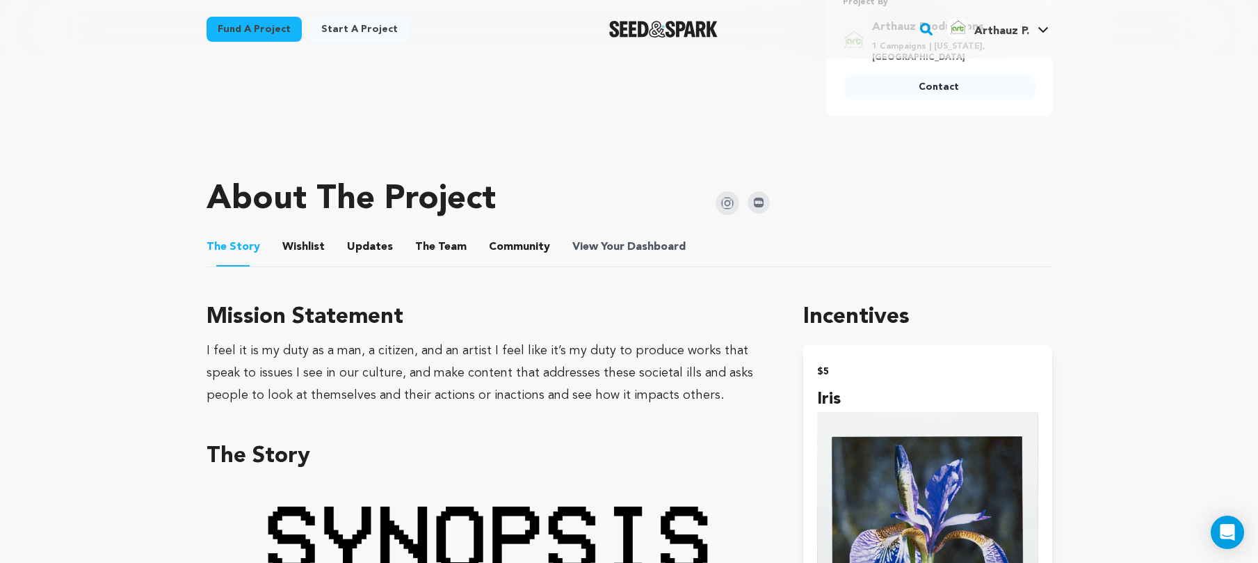
click at [604, 241] on span "View Your Dashboard" at bounding box center [630, 247] width 116 height 17
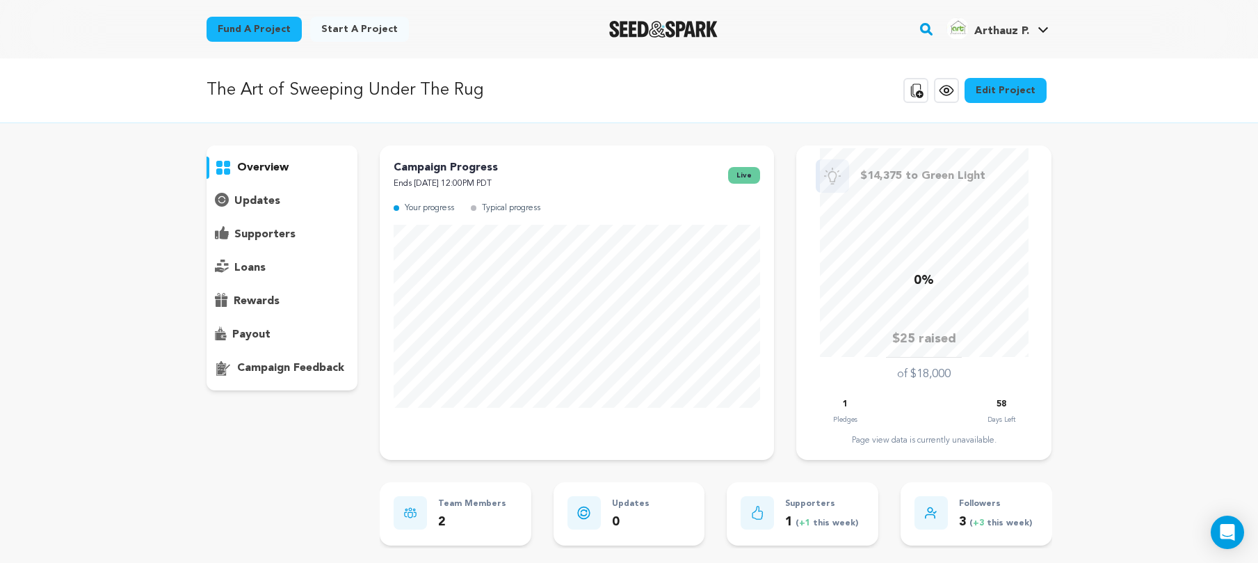
click at [977, 504] on p "Followers" at bounding box center [995, 504] width 73 height 16
click at [940, 508] on div at bounding box center [930, 512] width 33 height 33
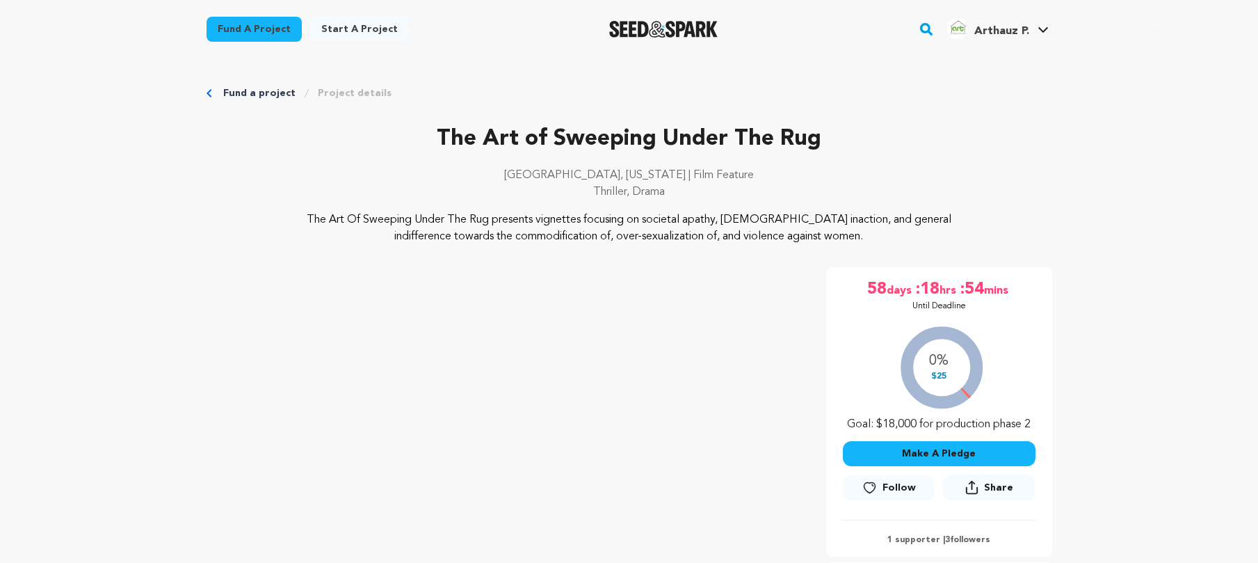
scroll to position [579, 0]
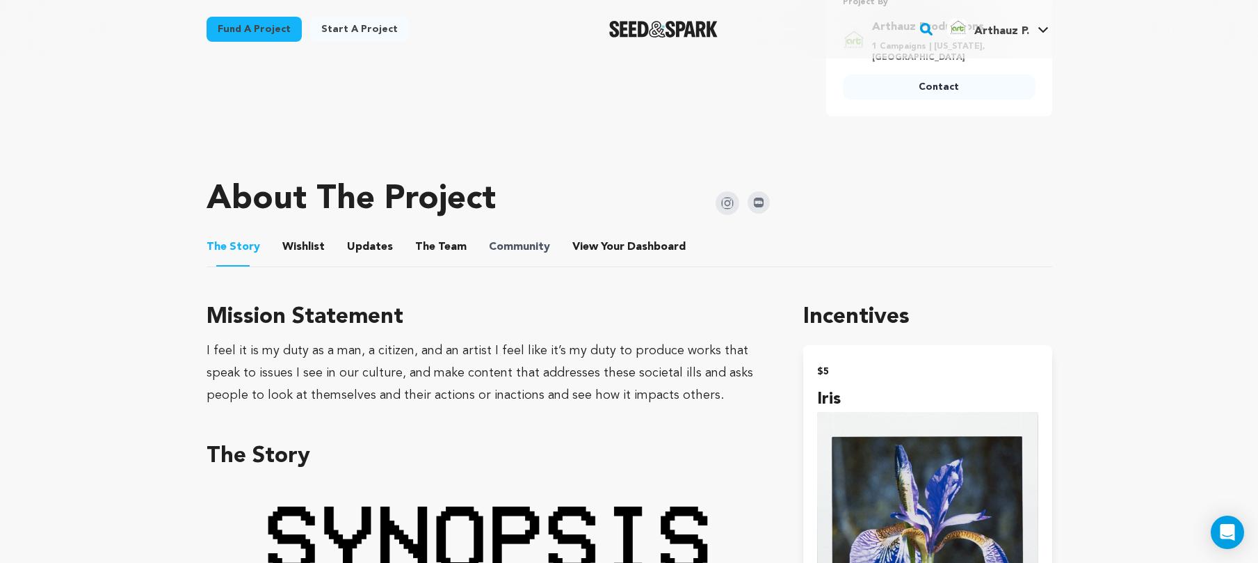
click at [527, 252] on span "Community" at bounding box center [519, 247] width 61 height 17
click at [522, 242] on button "Community" at bounding box center [519, 249] width 33 height 33
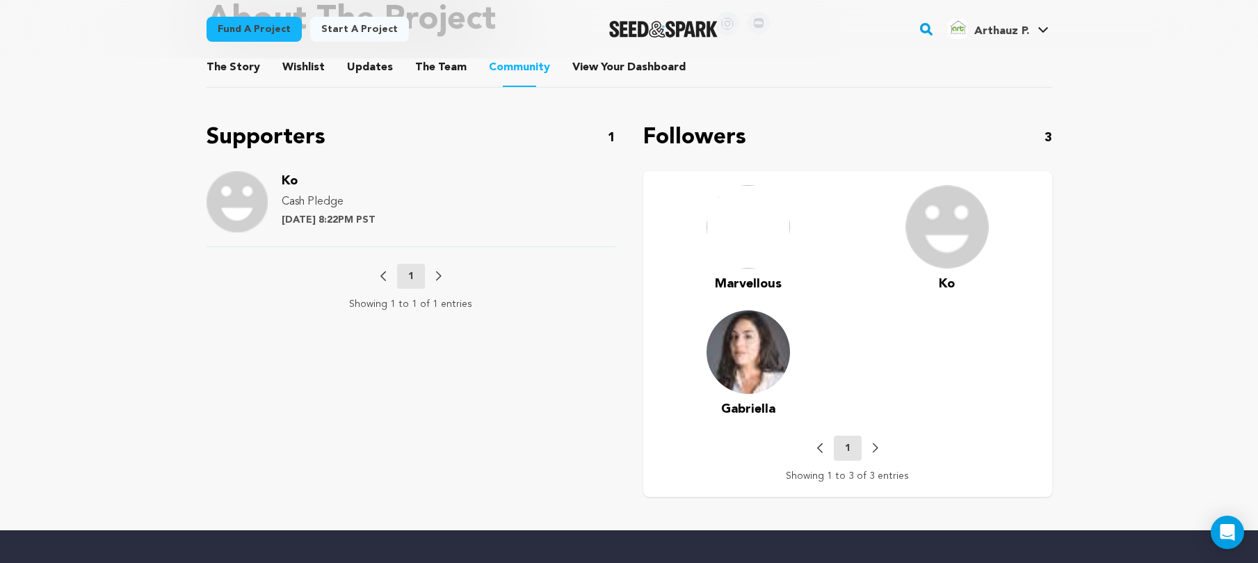
scroll to position [659, 0]
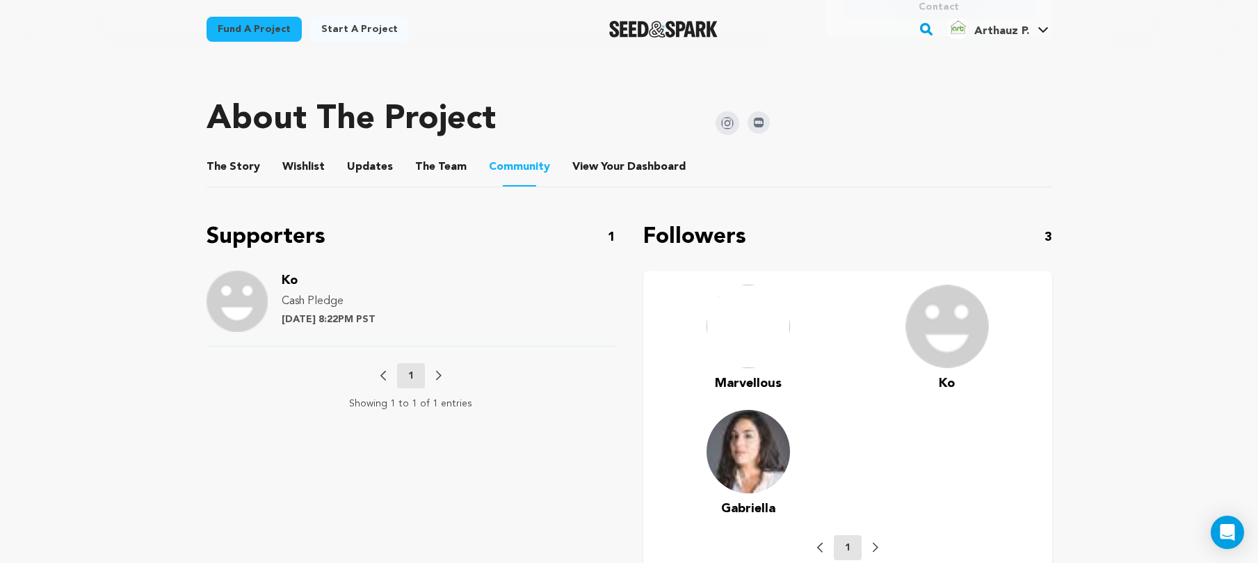
click at [734, 338] on img at bounding box center [747, 325] width 83 height 83
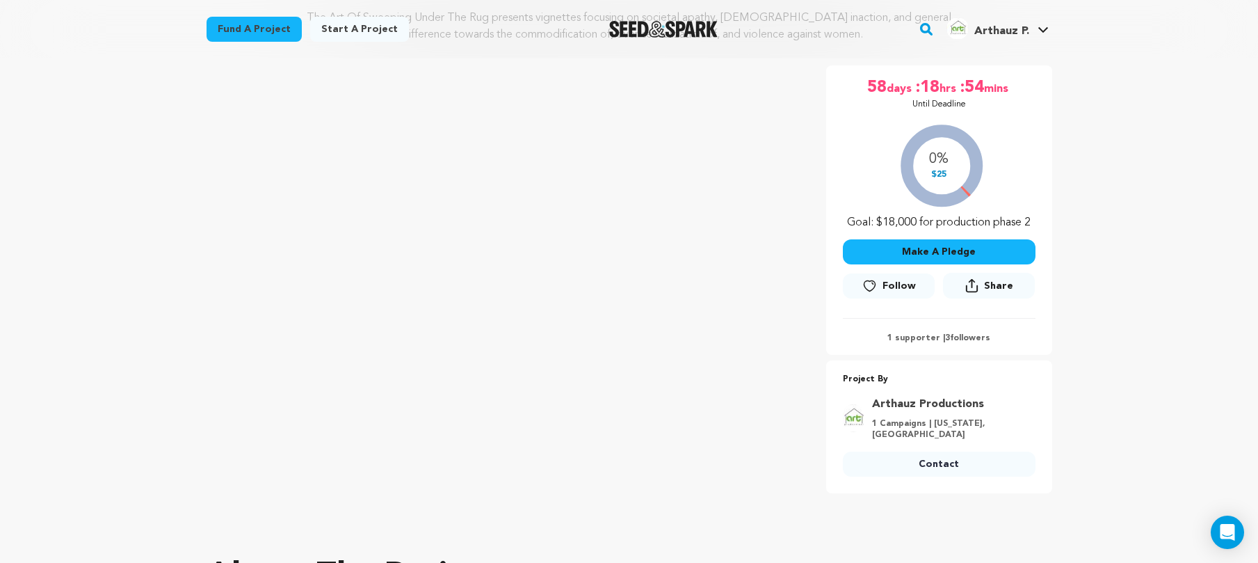
scroll to position [0, 0]
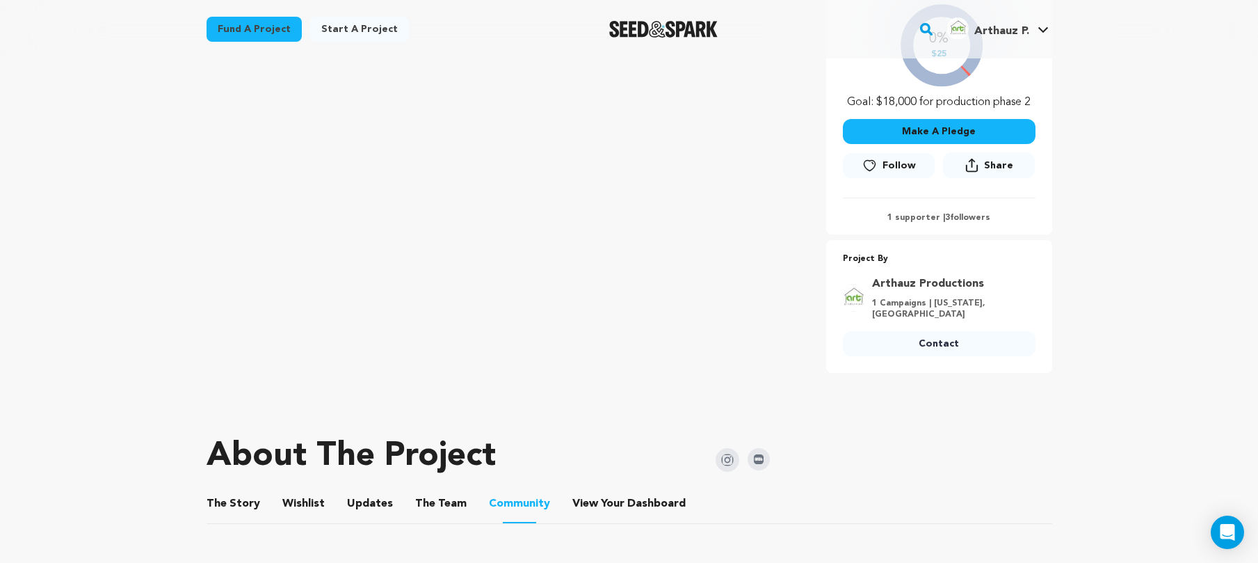
click at [368, 494] on button "Updates" at bounding box center [369, 506] width 33 height 33
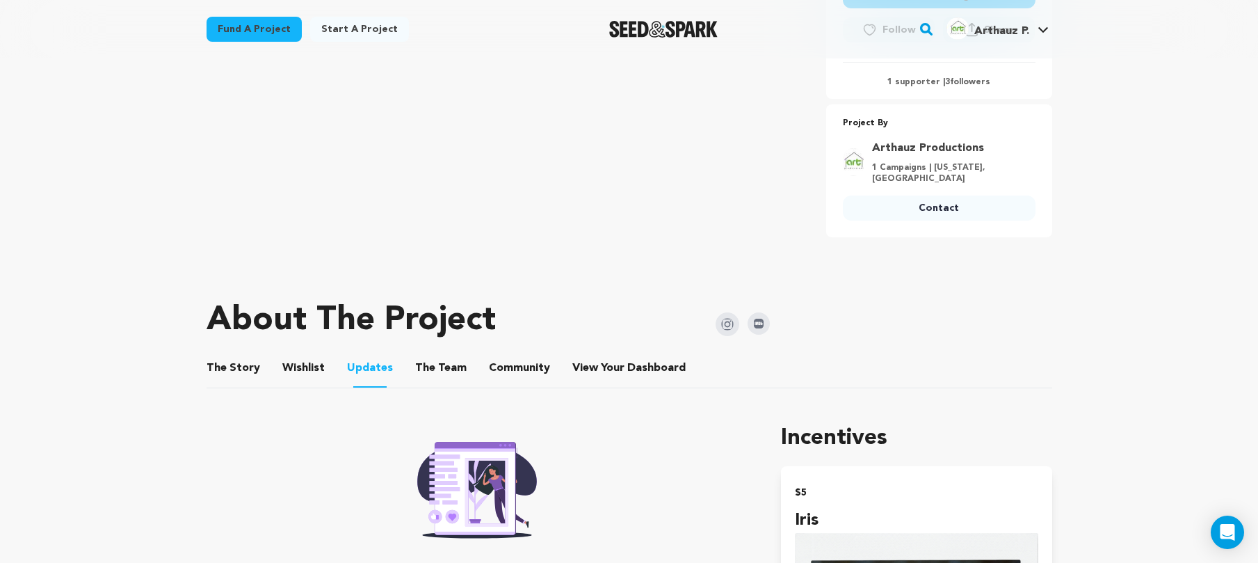
scroll to position [458, 0]
click at [431, 372] on button "The Team" at bounding box center [440, 369] width 33 height 33
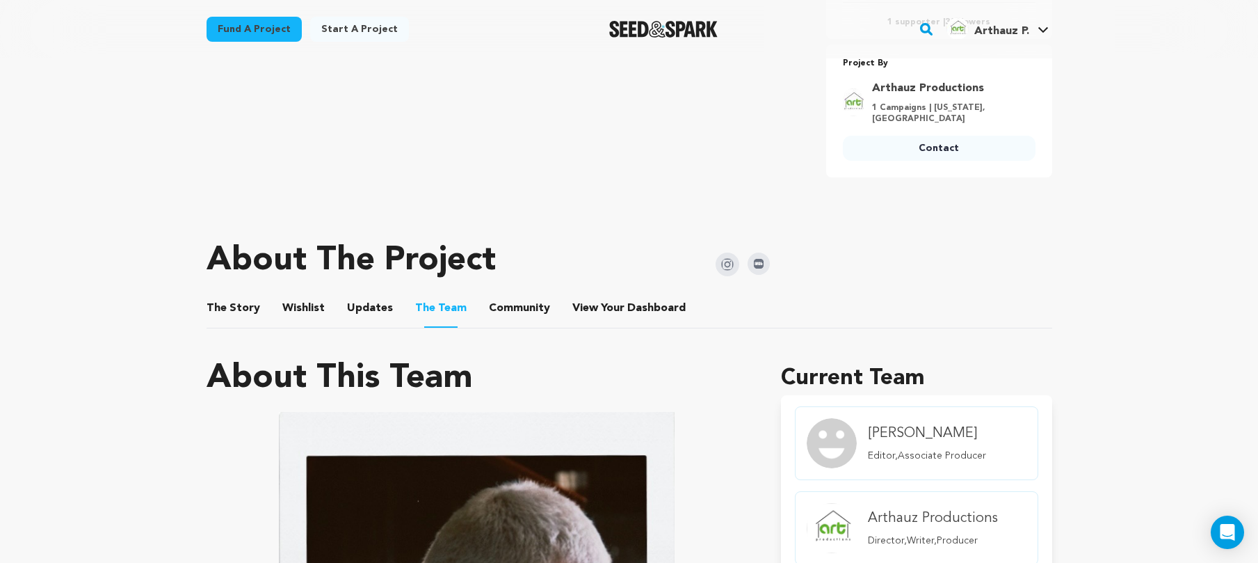
scroll to position [355, 0]
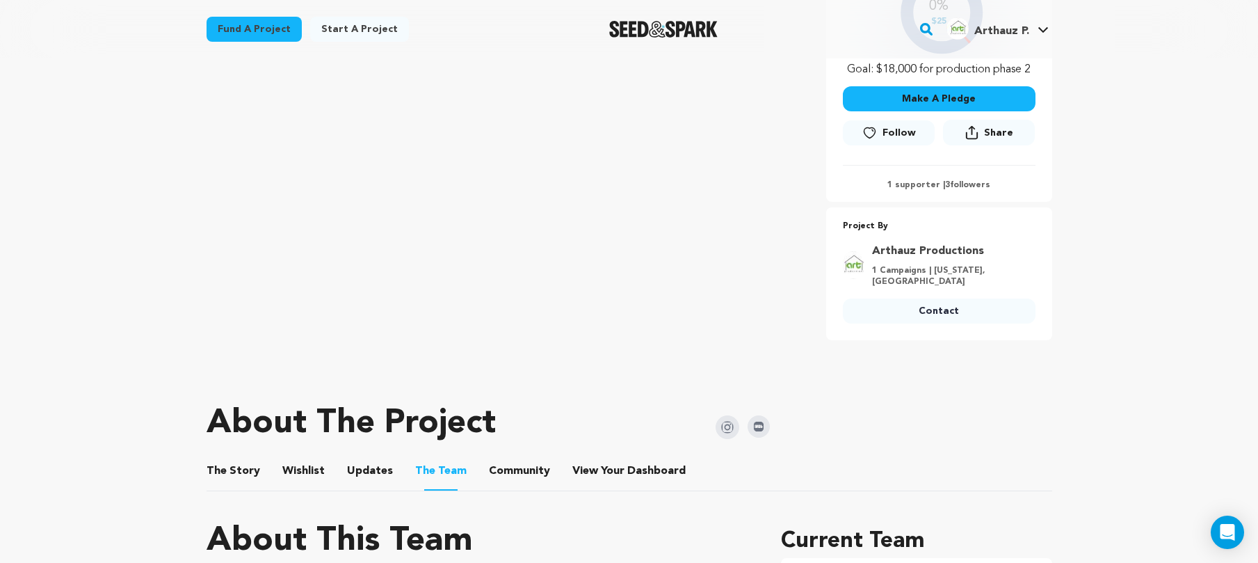
click at [313, 463] on button "Wishlist" at bounding box center [302, 473] width 33 height 33
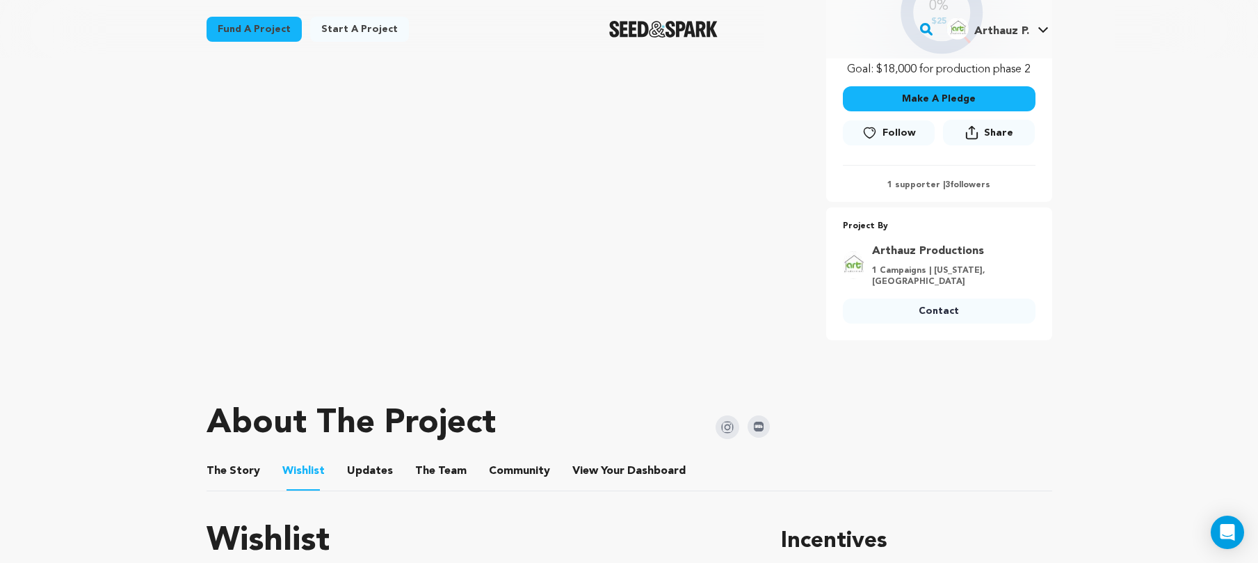
click at [353, 462] on button "Updates" at bounding box center [369, 473] width 33 height 33
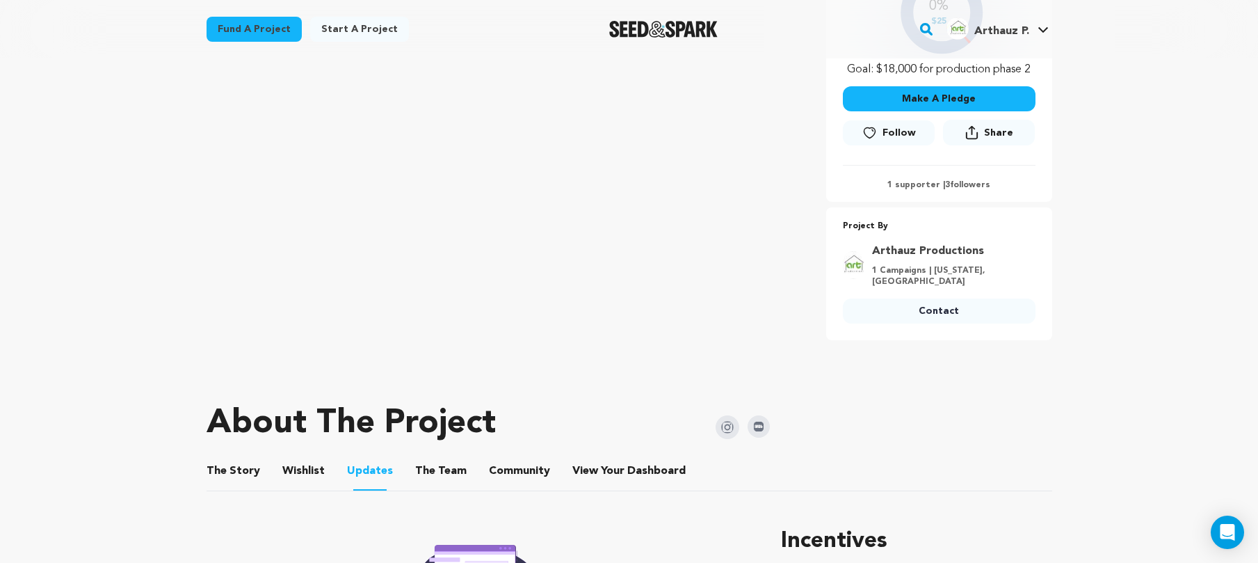
click at [239, 476] on button "The Story" at bounding box center [232, 473] width 33 height 33
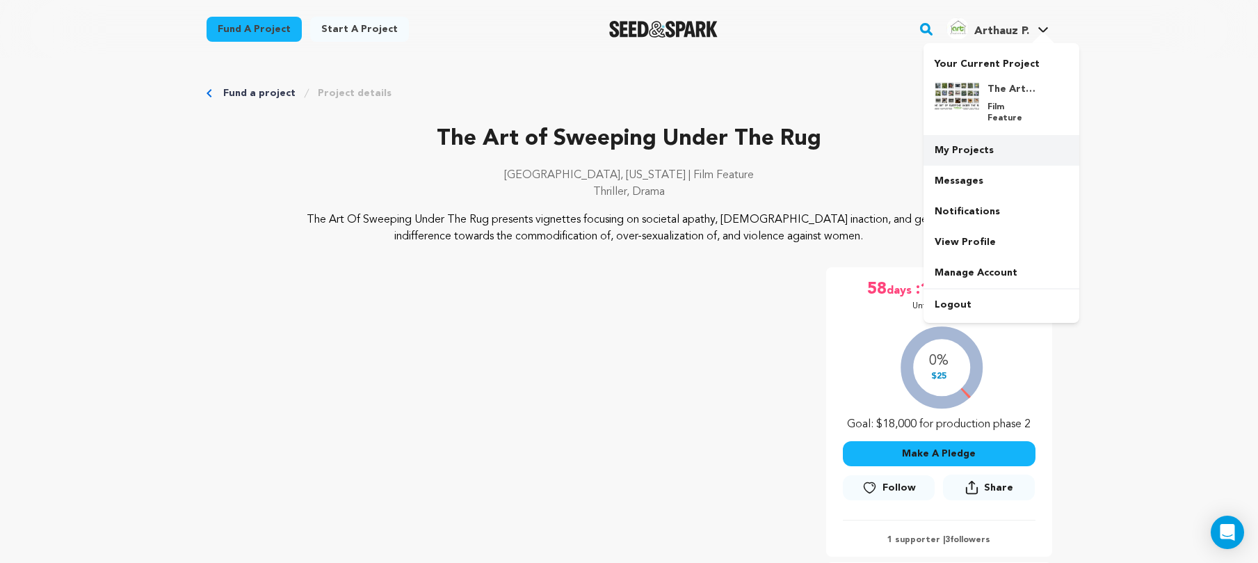
click at [982, 135] on link "My Projects" at bounding box center [1001, 150] width 156 height 31
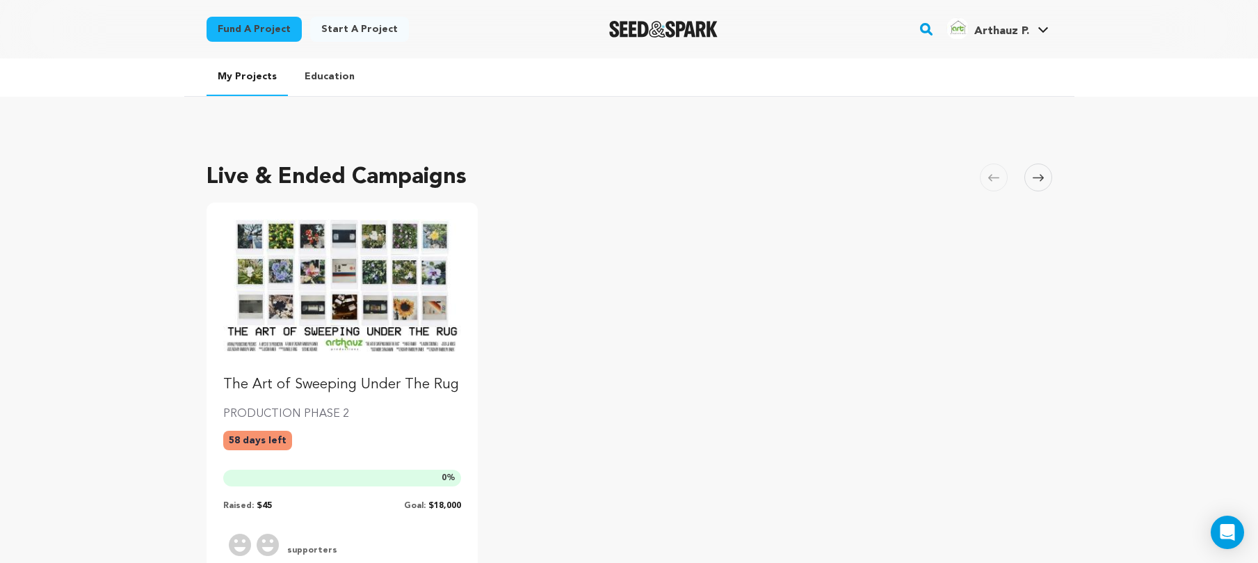
click at [408, 279] on img "Fund The Art of Sweeping Under The Rug" at bounding box center [342, 286] width 239 height 134
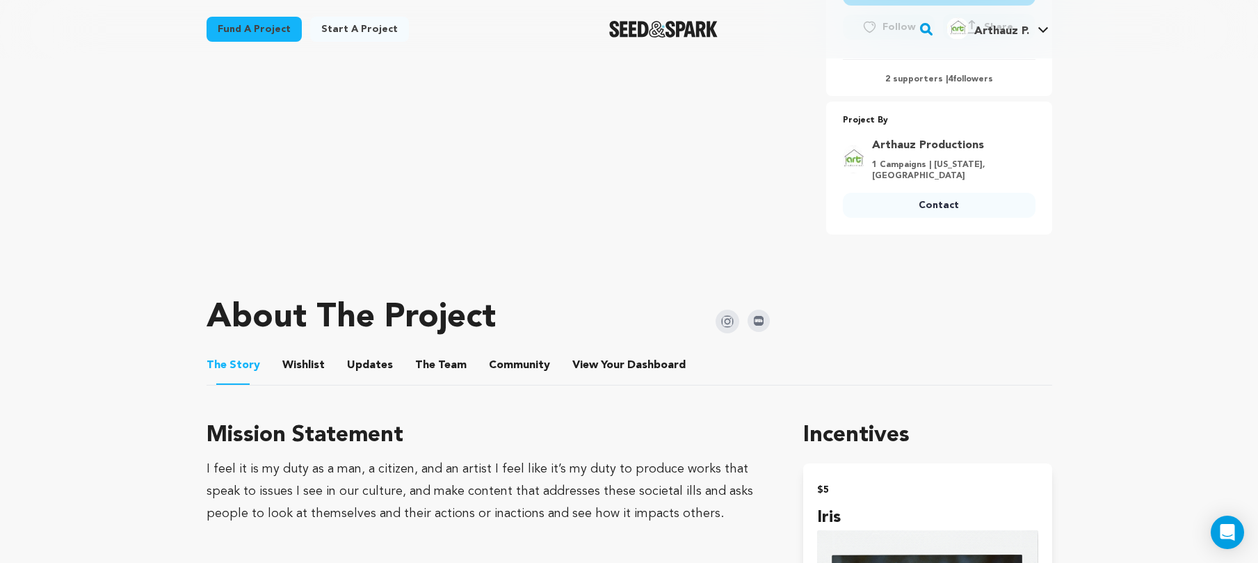
scroll to position [373, 0]
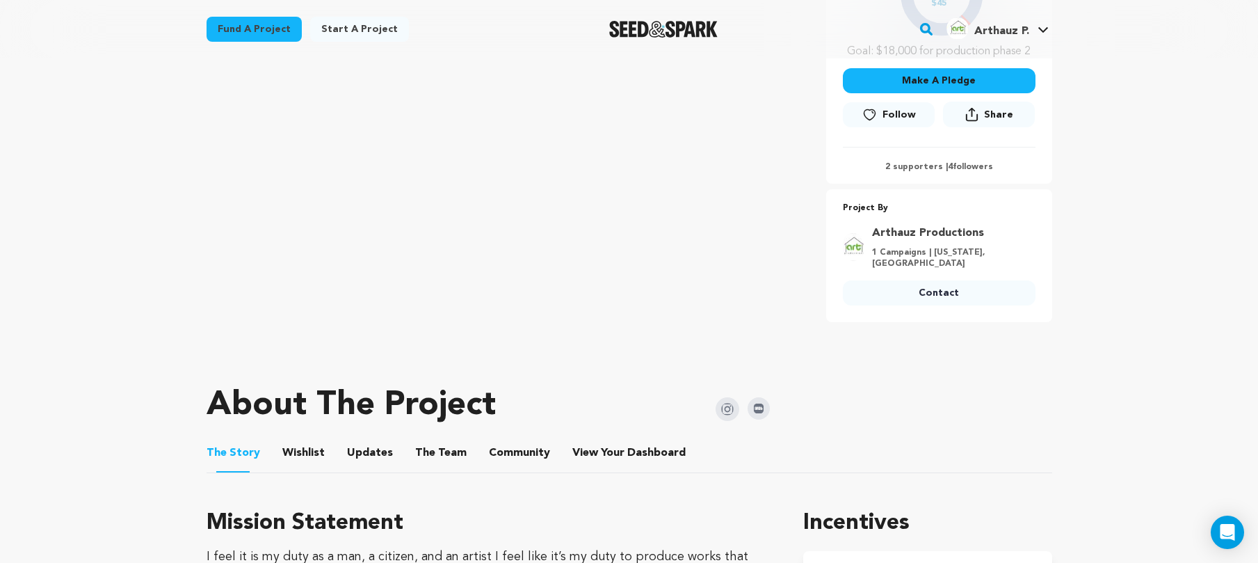
click at [599, 462] on li "View Your Dashboard View Your Dashboard" at bounding box center [630, 452] width 116 height 39
click at [503, 444] on button "Community" at bounding box center [519, 455] width 33 height 33
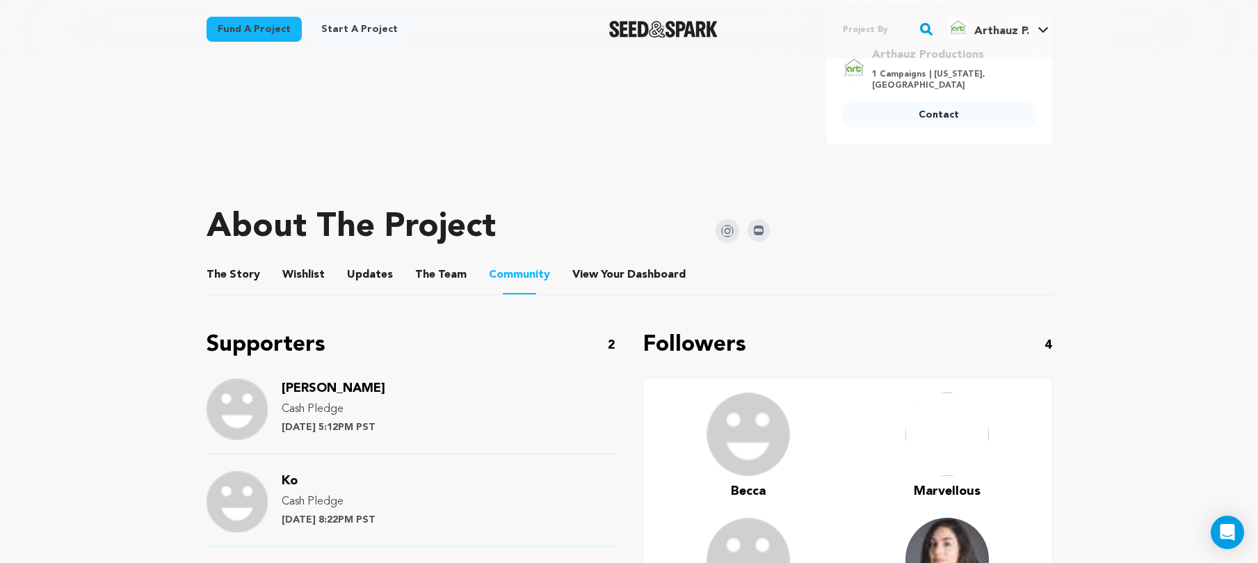
scroll to position [669, 0]
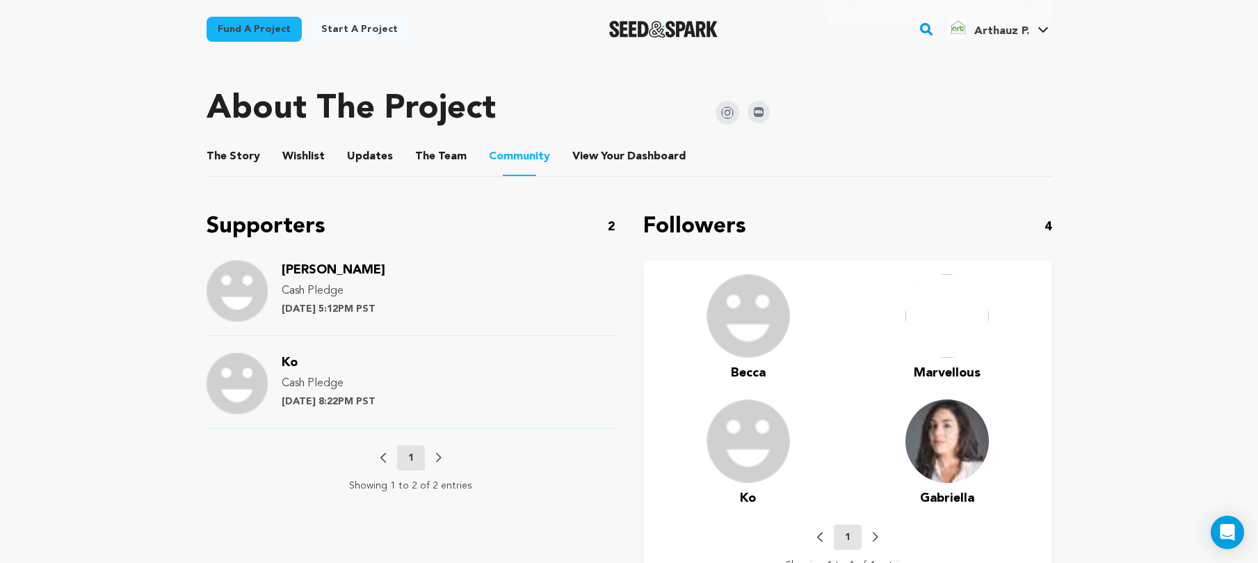
click at [319, 266] on span "[PERSON_NAME]" at bounding box center [334, 270] width 104 height 13
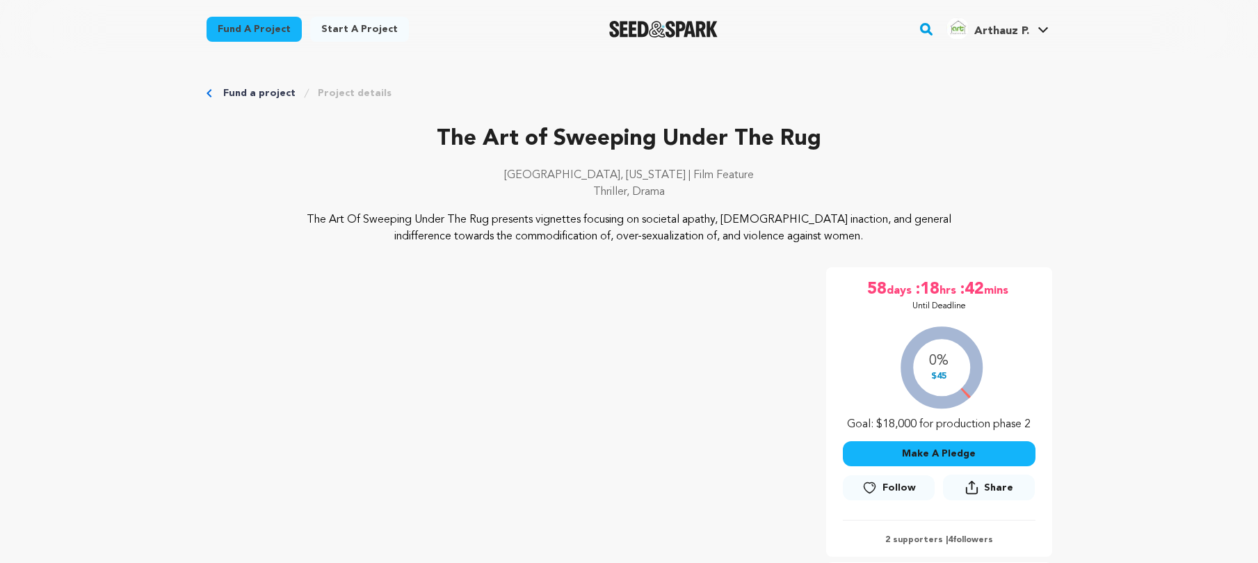
scroll to position [669, 0]
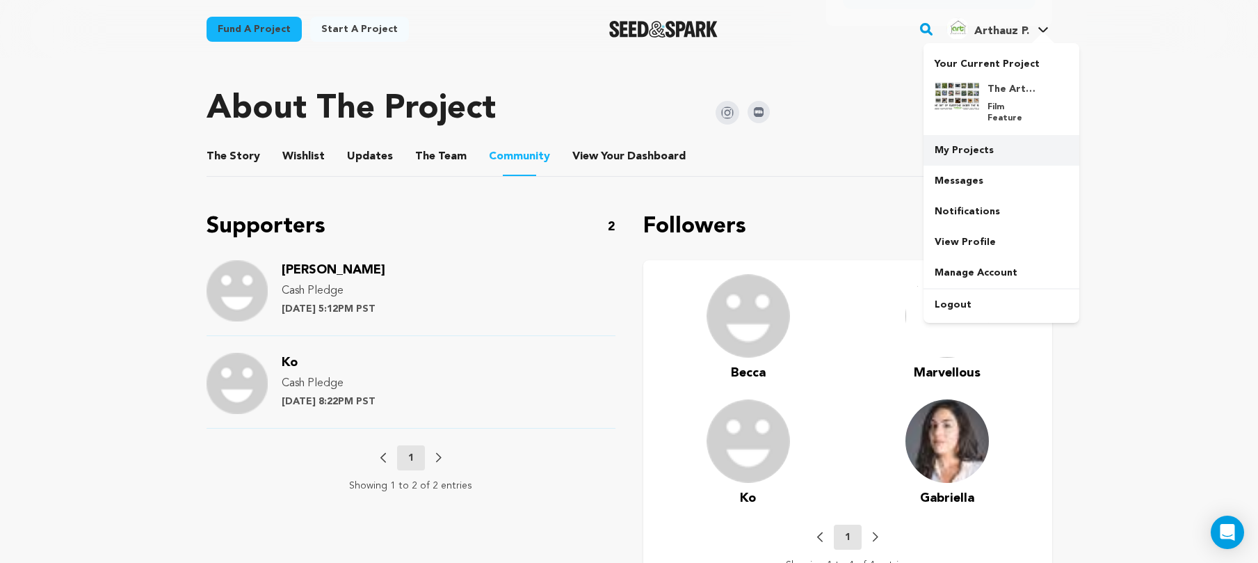
click at [987, 137] on link "My Projects" at bounding box center [1001, 150] width 156 height 31
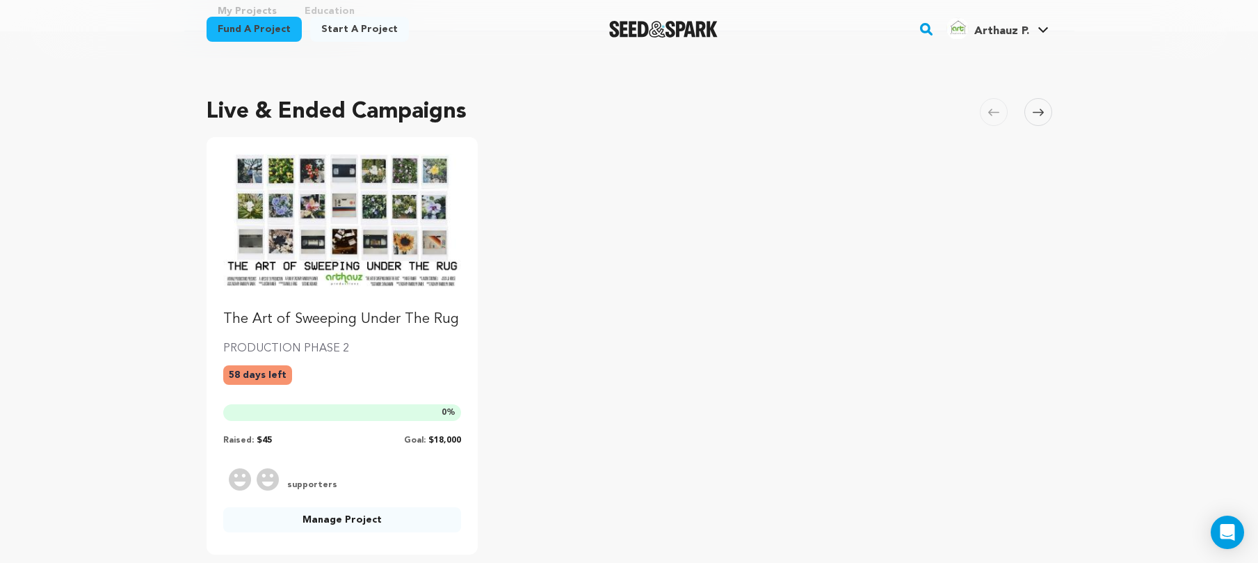
scroll to position [81, 0]
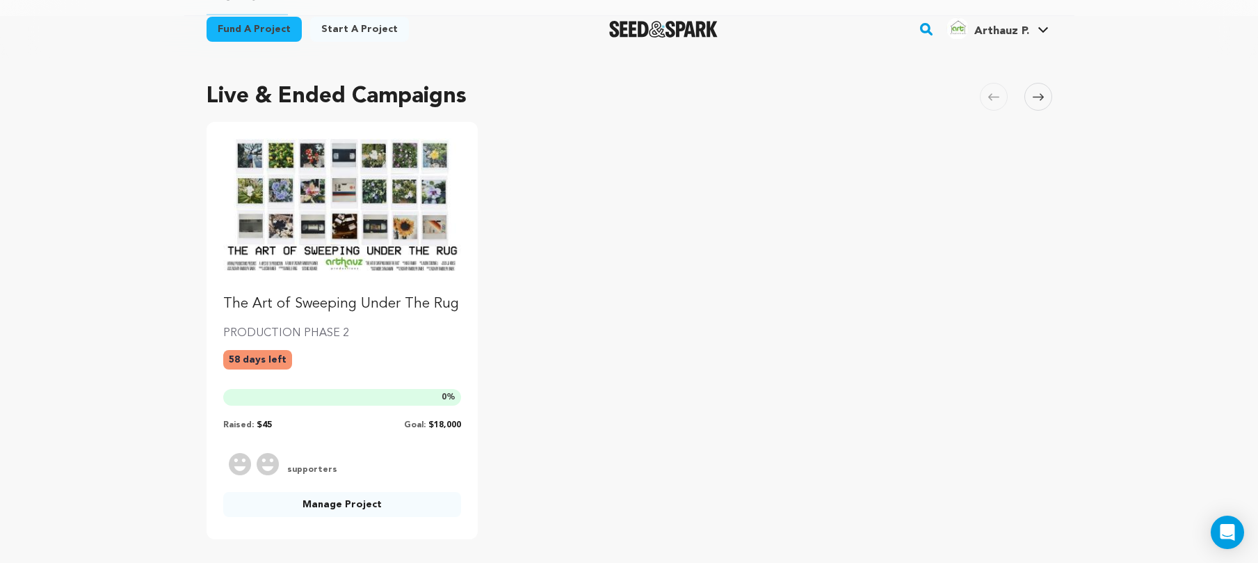
click at [349, 496] on link "Manage Project" at bounding box center [342, 504] width 239 height 25
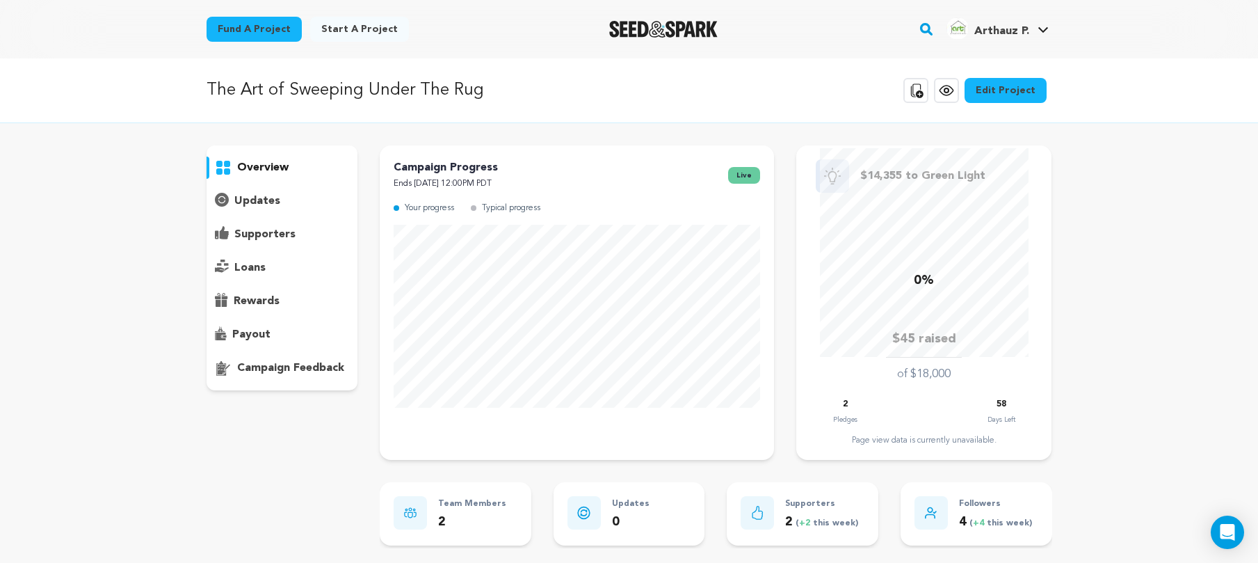
click at [248, 232] on p "supporters" at bounding box center [264, 234] width 61 height 17
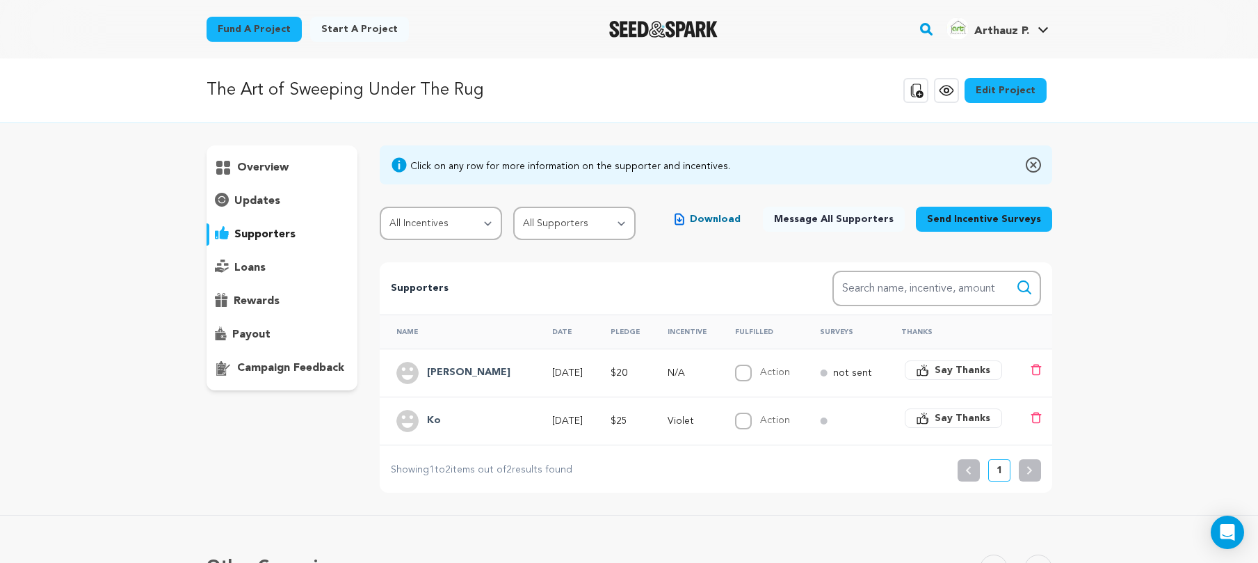
click at [483, 372] on h4 "Becca Hepner" at bounding box center [468, 372] width 83 height 17
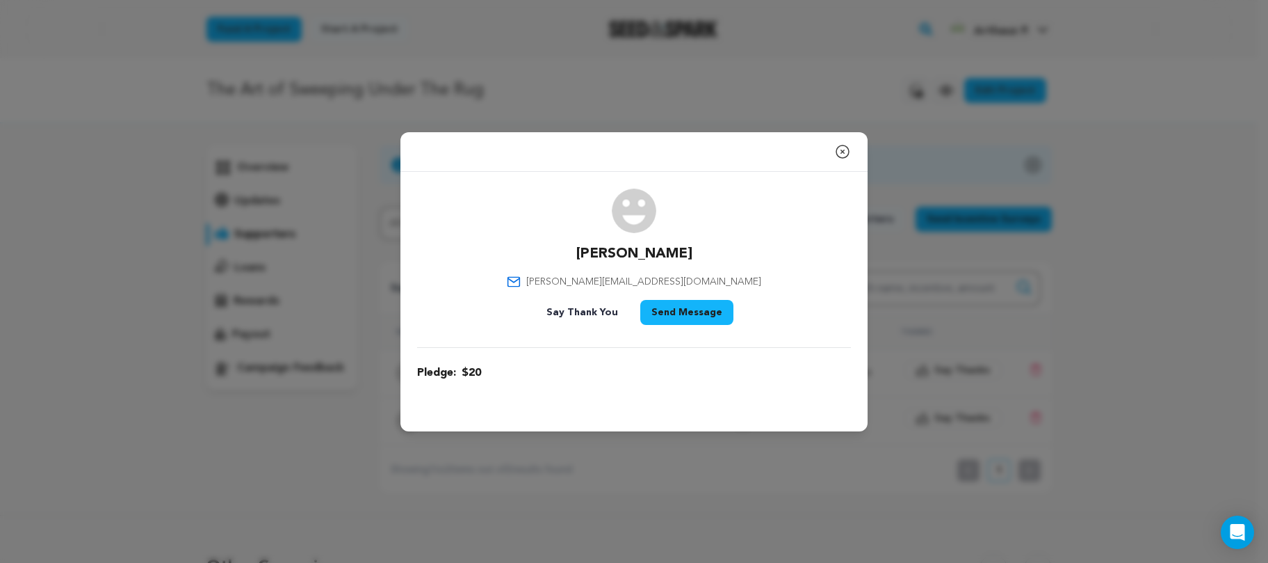
click at [837, 149] on icon "button" at bounding box center [842, 151] width 17 height 17
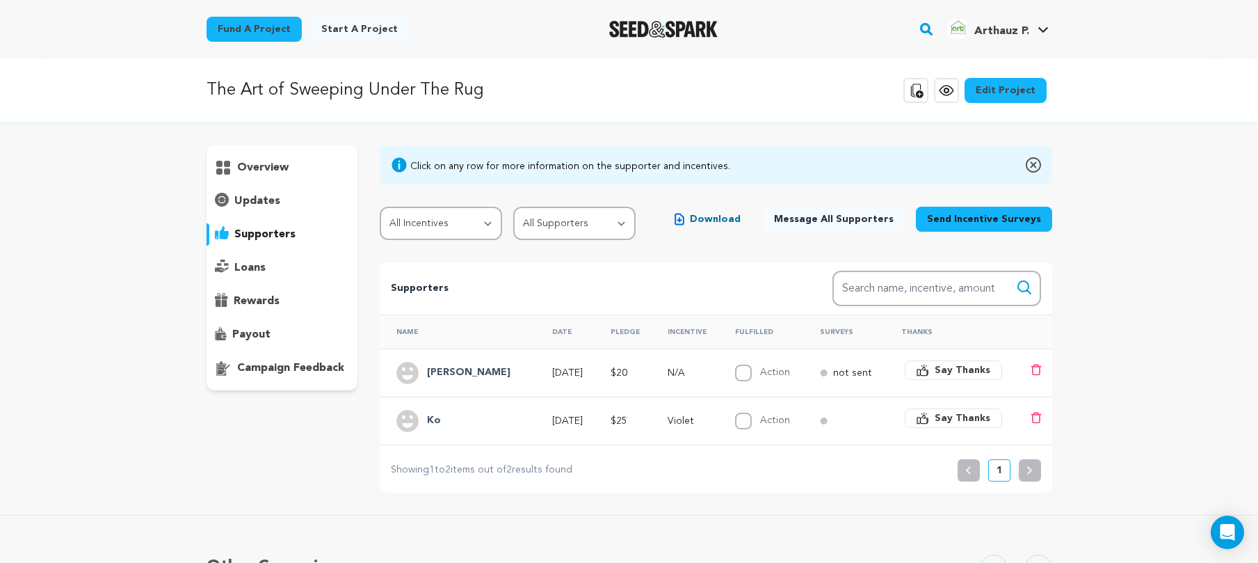
click at [456, 428] on div "Ko" at bounding box center [461, 421] width 131 height 22
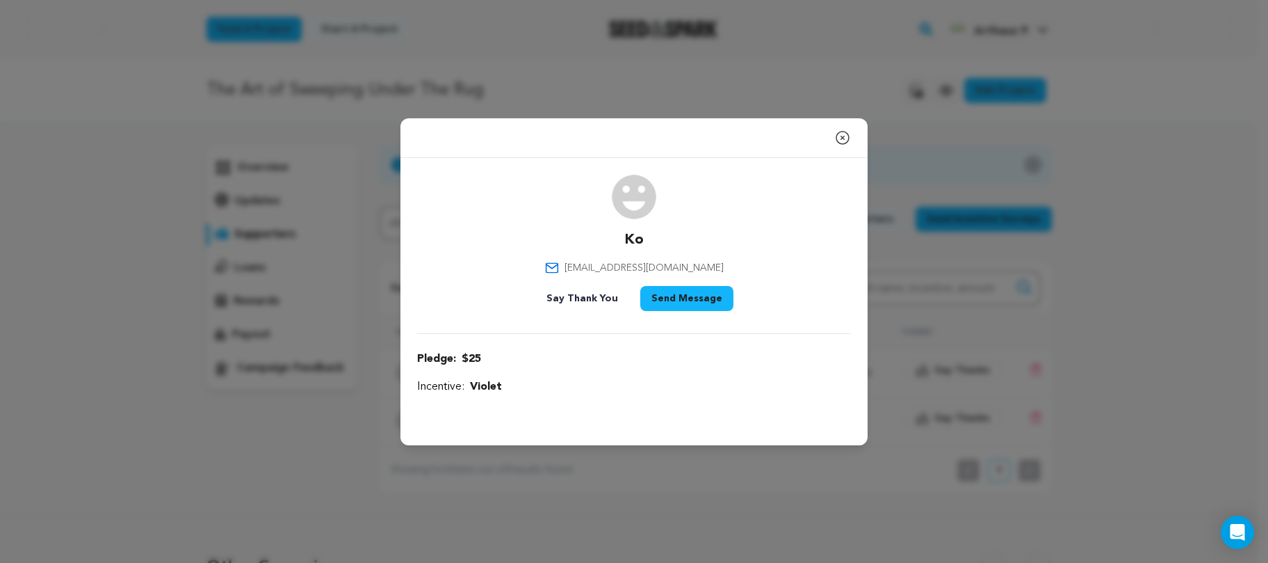
click at [834, 132] on div "Close modal" at bounding box center [634, 138] width 467 height 40
click at [843, 134] on icon "button" at bounding box center [842, 137] width 17 height 17
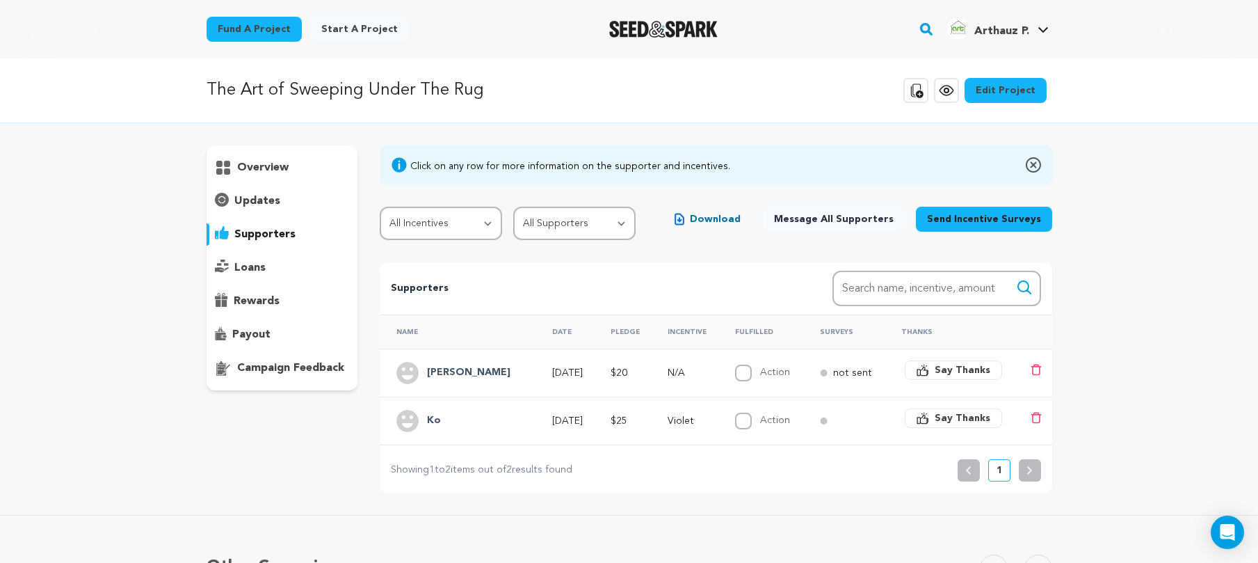
click at [426, 357] on td "Becca Hepner" at bounding box center [458, 372] width 156 height 48
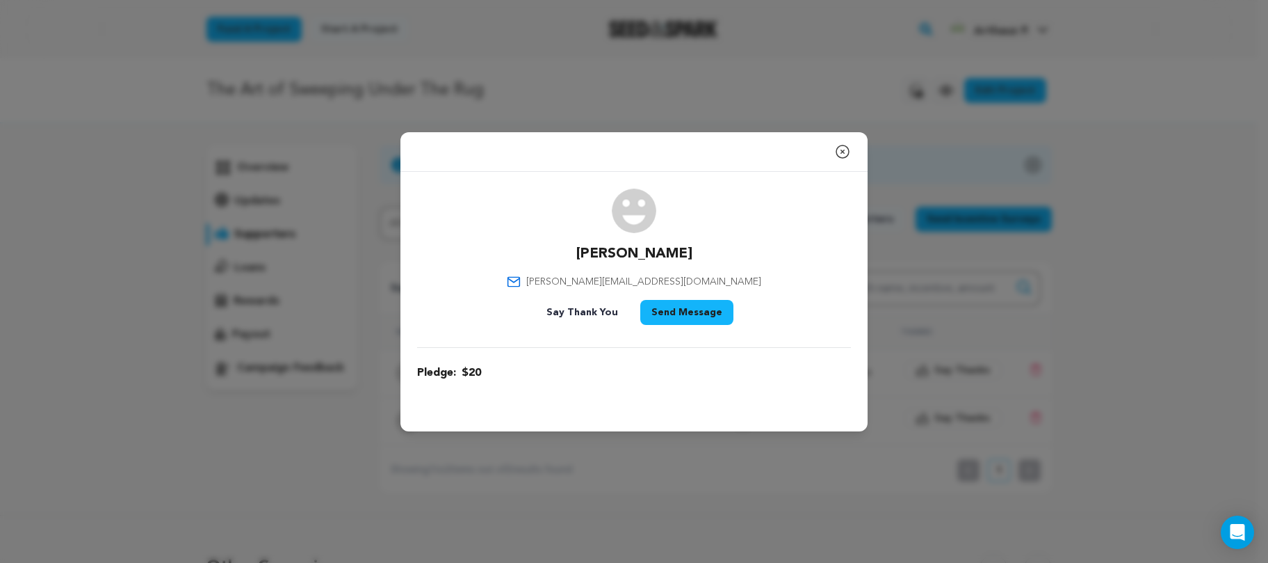
drag, startPoint x: 421, startPoint y: 391, endPoint x: 427, endPoint y: 386, distance: 7.4
click at [421, 391] on div "Becca Hepner rebecca_hepner@yahoo.com Say Thank You Send Message Pledge: $20 In…" at bounding box center [634, 285] width 467 height 226
click at [439, 376] on span "Pledge:" at bounding box center [436, 372] width 39 height 17
click at [440, 376] on span "Pledge:" at bounding box center [436, 372] width 39 height 17
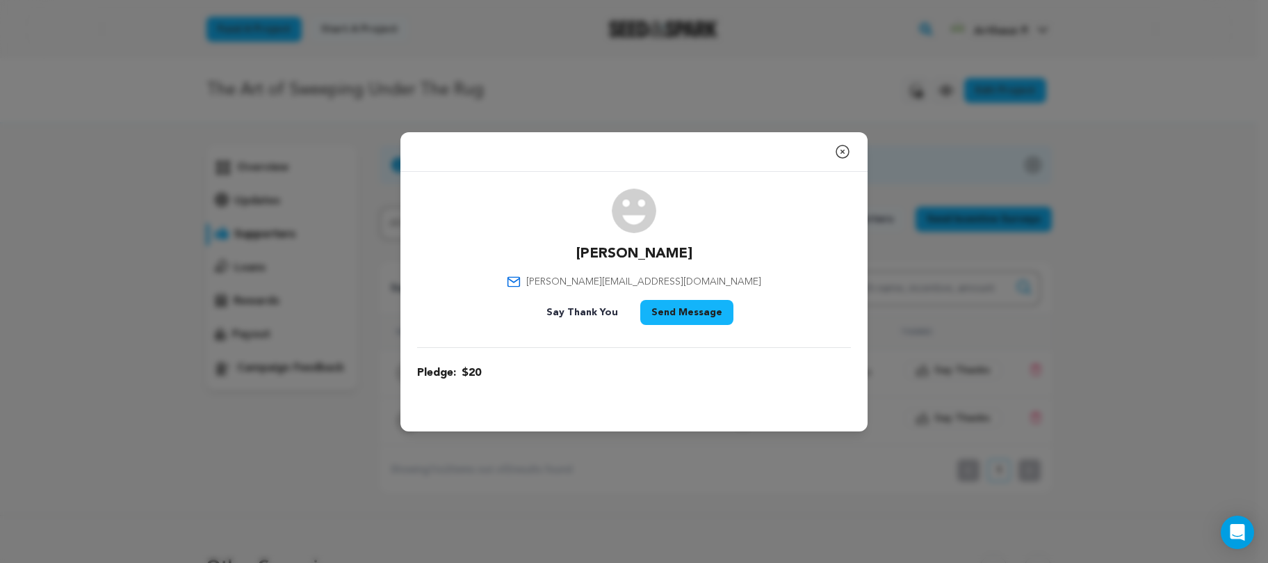
drag, startPoint x: 815, startPoint y: 221, endPoint x: 854, endPoint y: 213, distance: 39.8
click at [815, 222] on div "Becca Hepner rebecca_hepner@yahoo.com Say Thank You Send Message" at bounding box center [634, 259] width 434 height 142
click at [855, 152] on div "Close modal" at bounding box center [634, 152] width 467 height 40
click at [852, 152] on div "Close modal" at bounding box center [634, 152] width 467 height 40
click at [848, 152] on icon "button" at bounding box center [842, 151] width 17 height 17
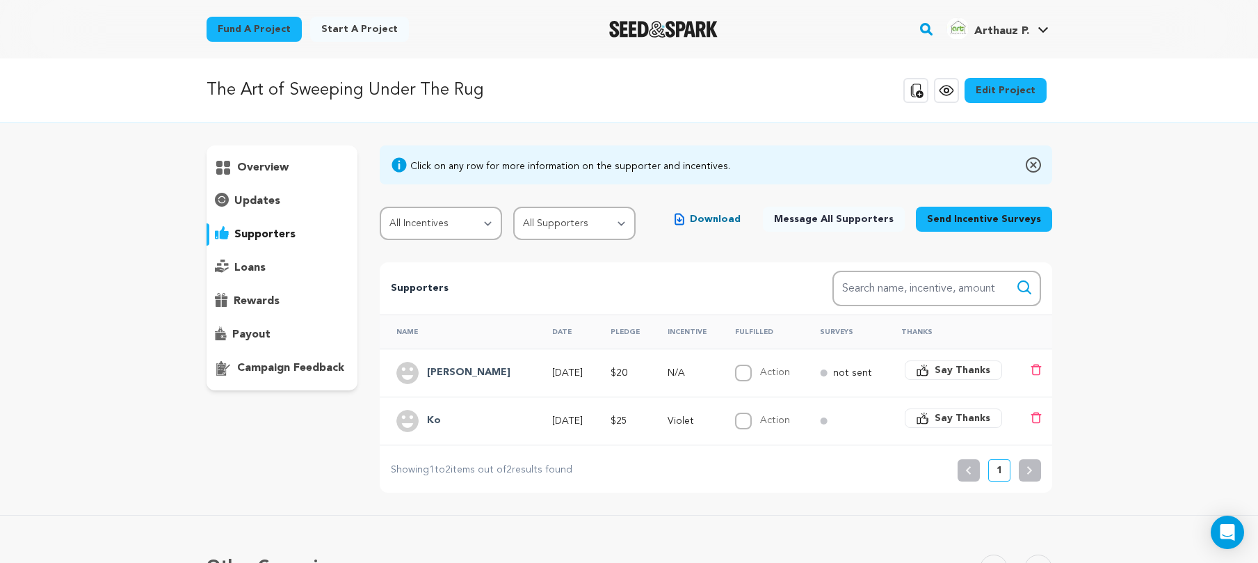
click at [270, 169] on p "overview" at bounding box center [262, 167] width 51 height 17
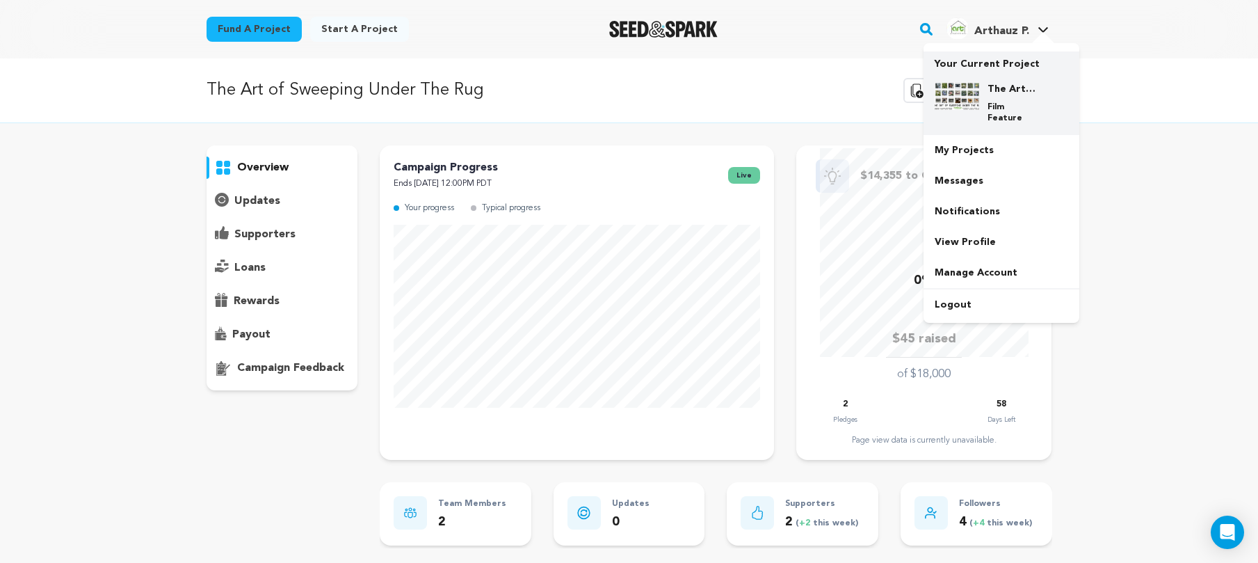
click at [996, 76] on div "The Art of Sweeping Under The Rug Film Feature" at bounding box center [1002, 103] width 134 height 64
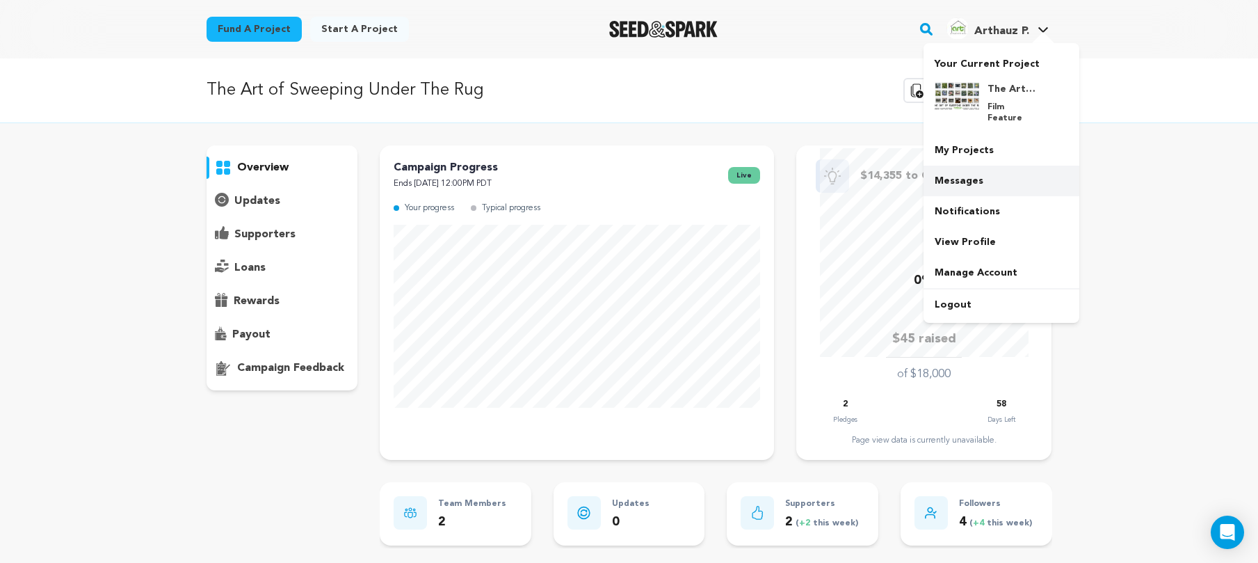
click at [987, 169] on link "Messages" at bounding box center [1001, 180] width 156 height 31
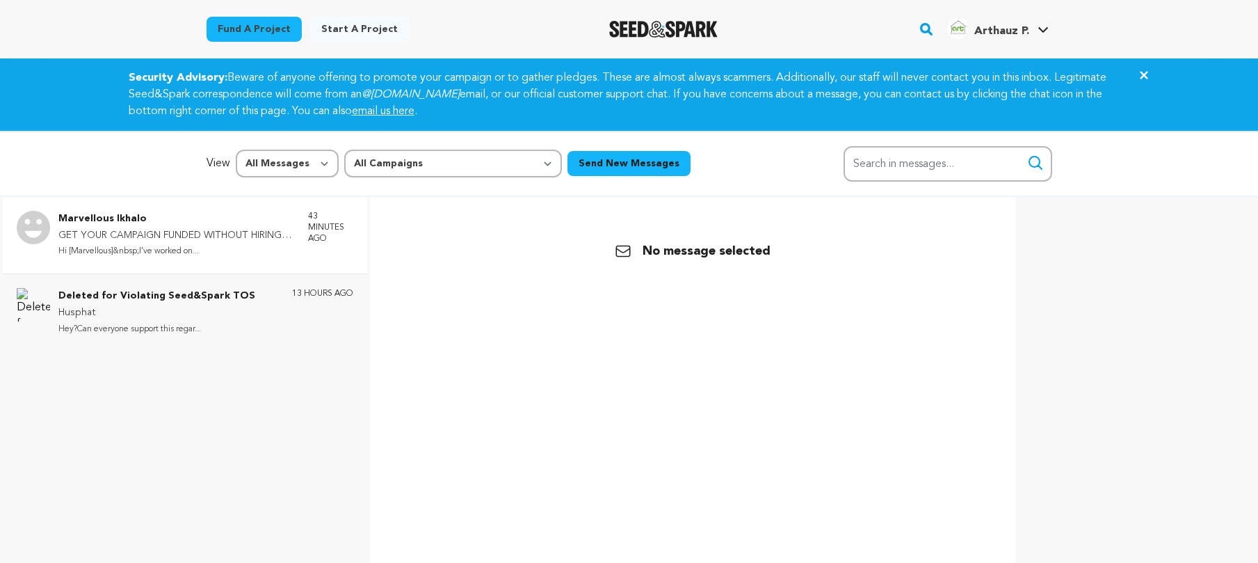
click at [254, 230] on p "GET YOUR CAMPAIGN FUNDED WITHOUT HIRING ANY CROWDFUNDING EXPERT" at bounding box center [176, 235] width 236 height 17
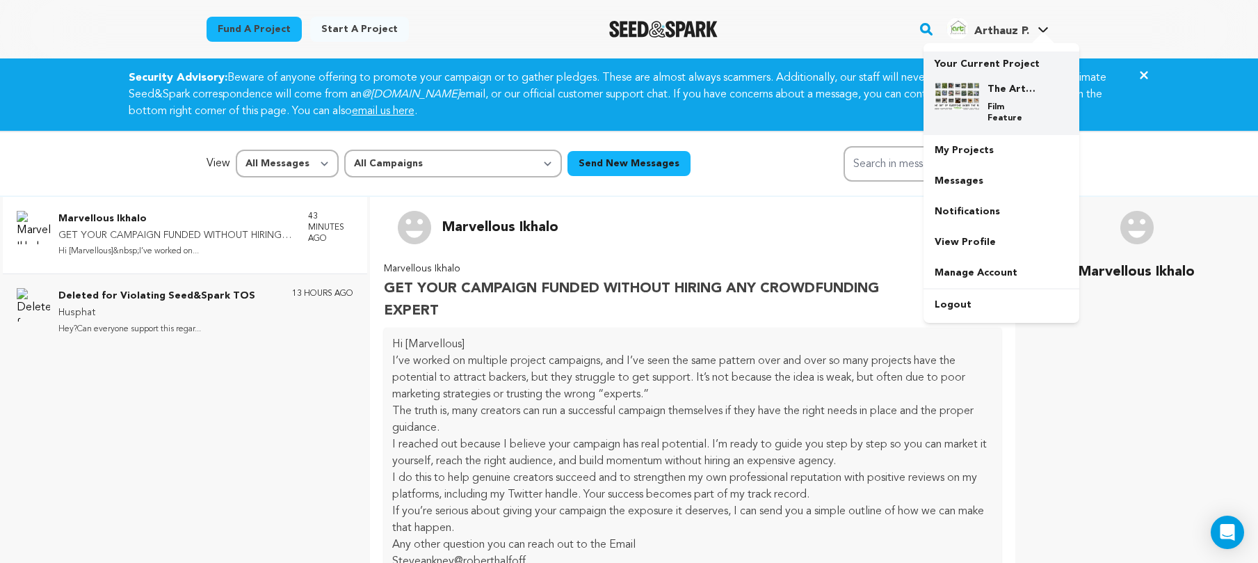
click at [1000, 86] on h4 "The Art of Sweeping Under The Rug" at bounding box center [1012, 89] width 50 height 14
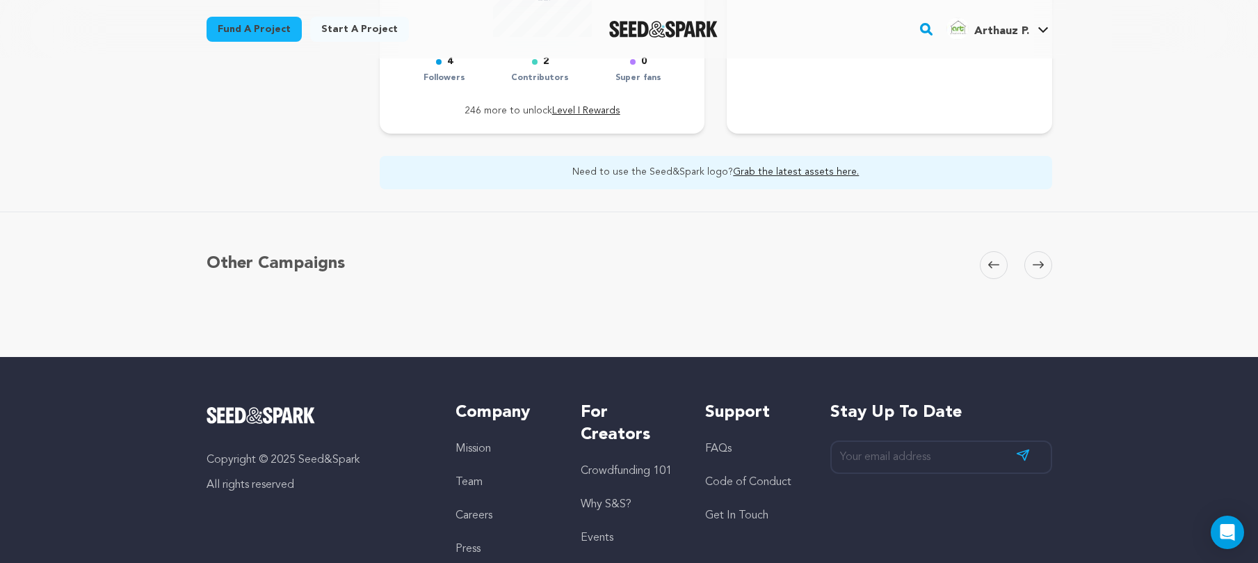
scroll to position [344, 0]
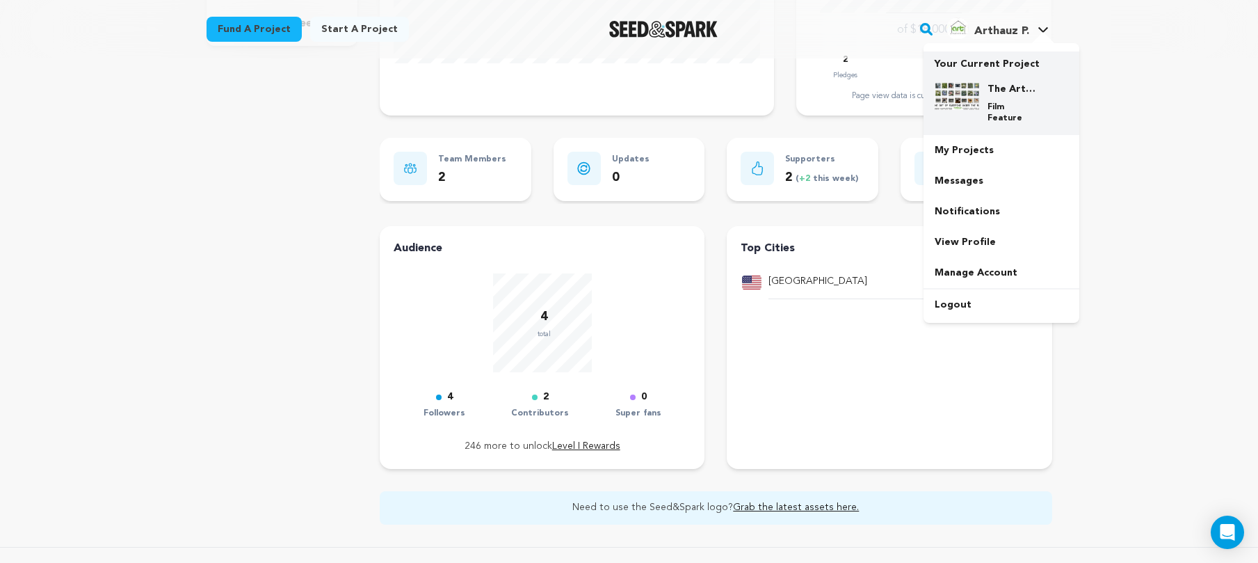
click at [1000, 102] on p "Film Feature" at bounding box center [1012, 113] width 50 height 22
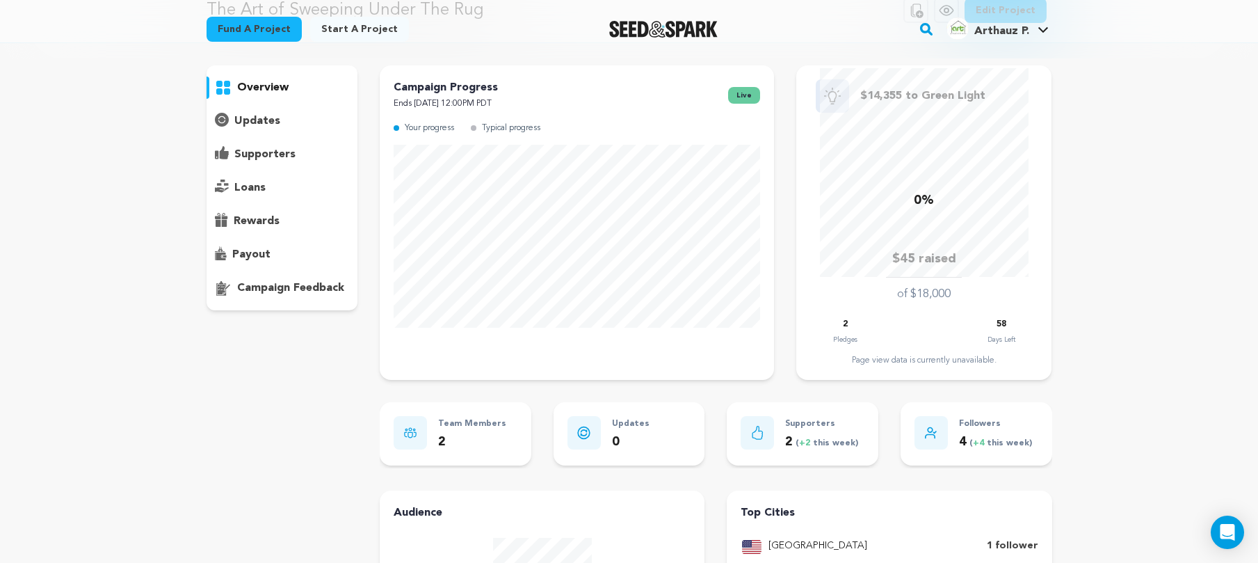
scroll to position [52, 0]
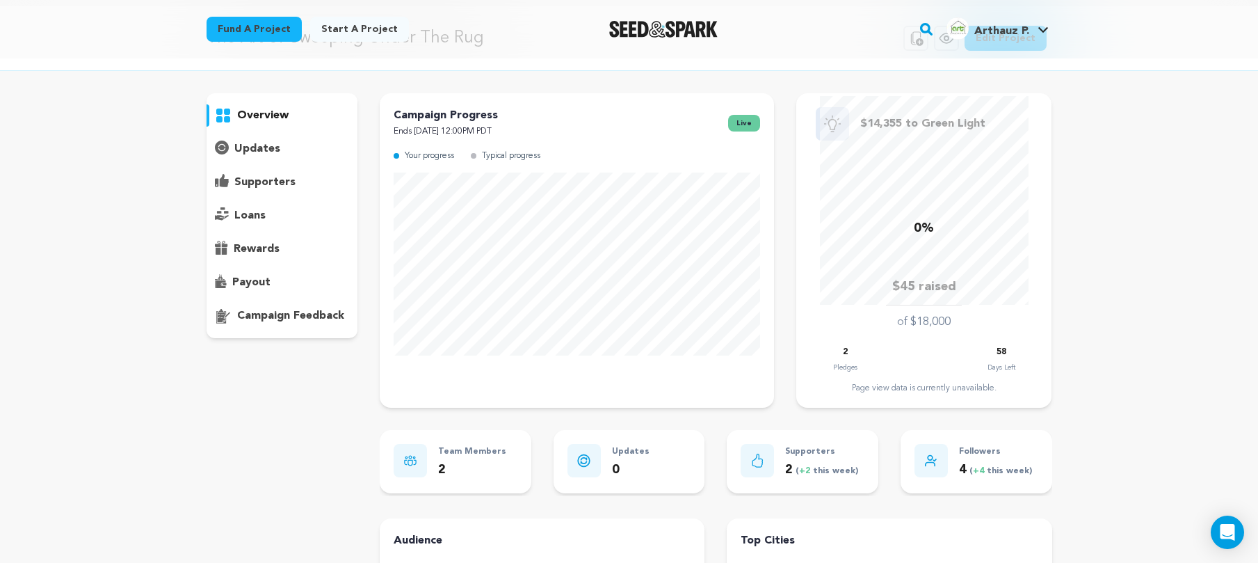
drag, startPoint x: 41, startPoint y: 110, endPoint x: 97, endPoint y: 117, distance: 56.8
click at [41, 110] on div "The Art of Sweeping Under The Rug Copy public preview link View project Edit Pr…" at bounding box center [629, 495] width 1258 height 978
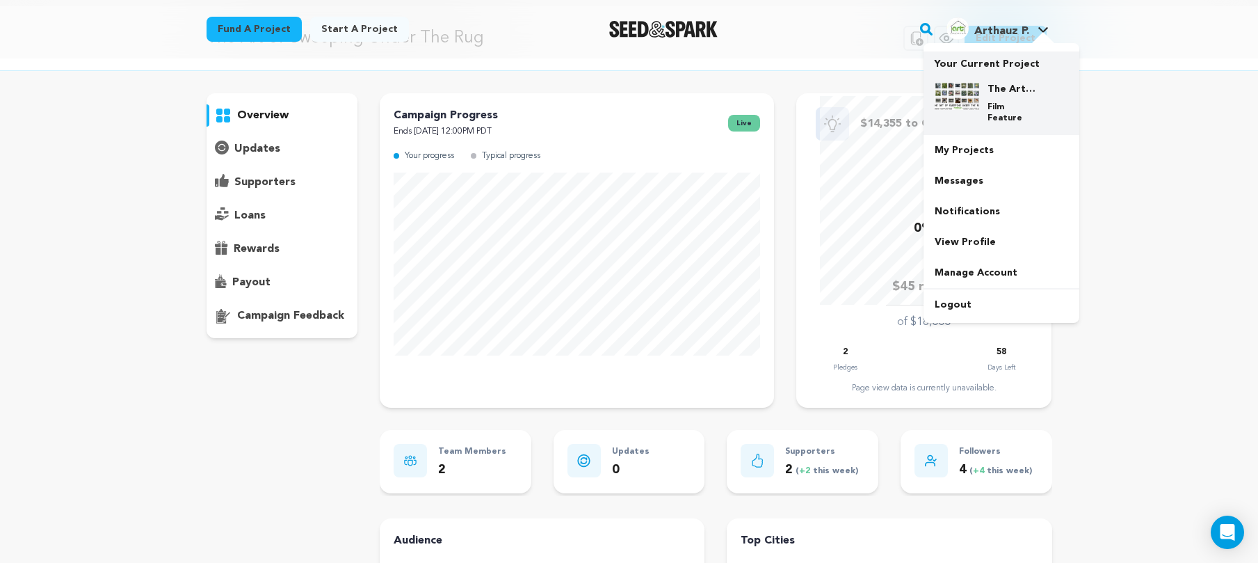
click at [987, 83] on div "The Art of Sweeping Under The Rug Film Feature" at bounding box center [1012, 103] width 67 height 42
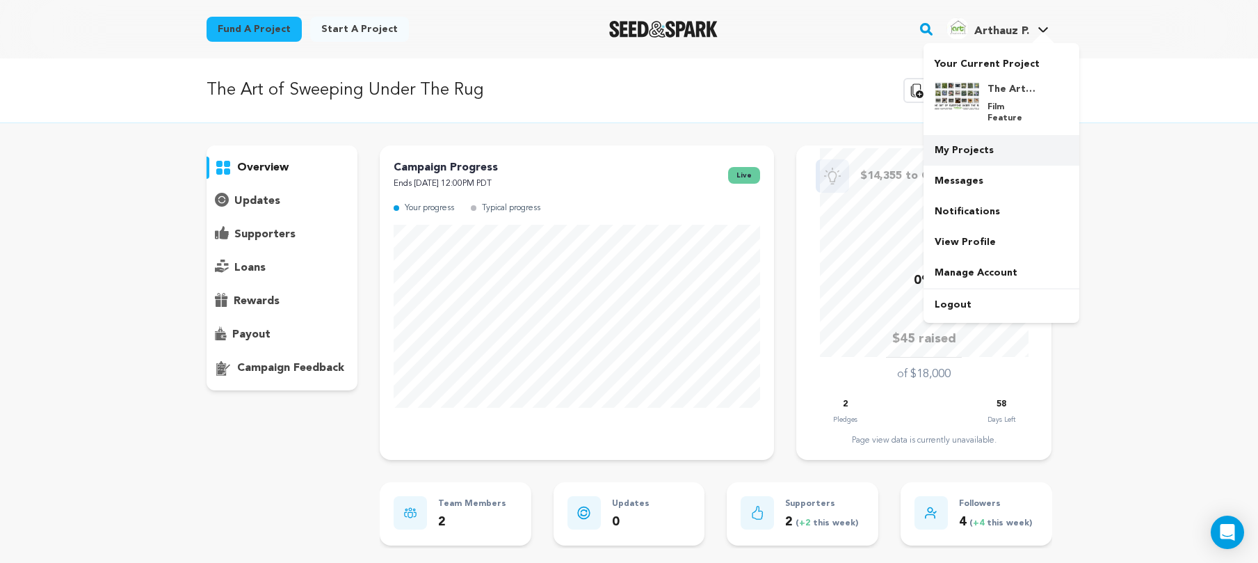
click at [981, 146] on link "My Projects" at bounding box center [1001, 150] width 156 height 31
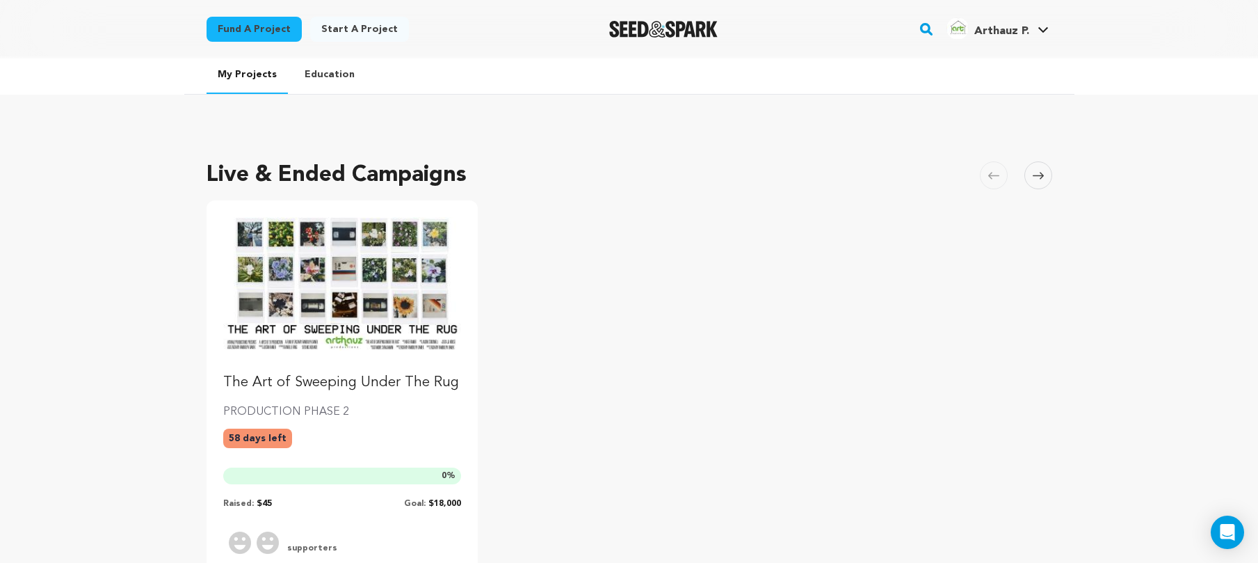
scroll to position [3, 0]
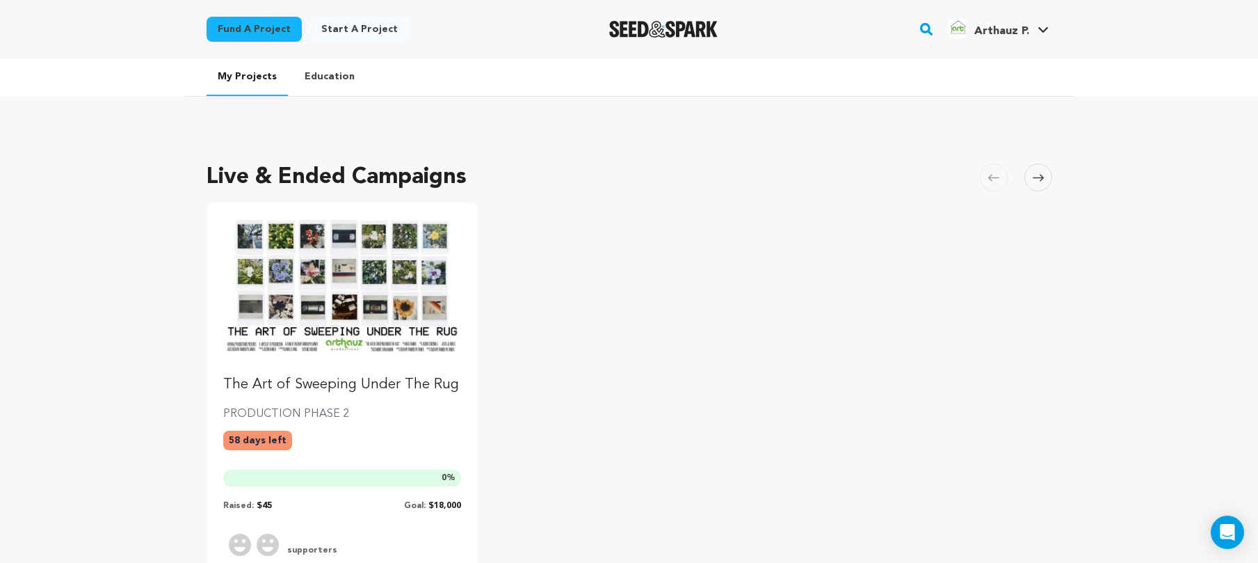
click at [636, 31] on img "Seed&Spark Homepage" at bounding box center [663, 29] width 109 height 17
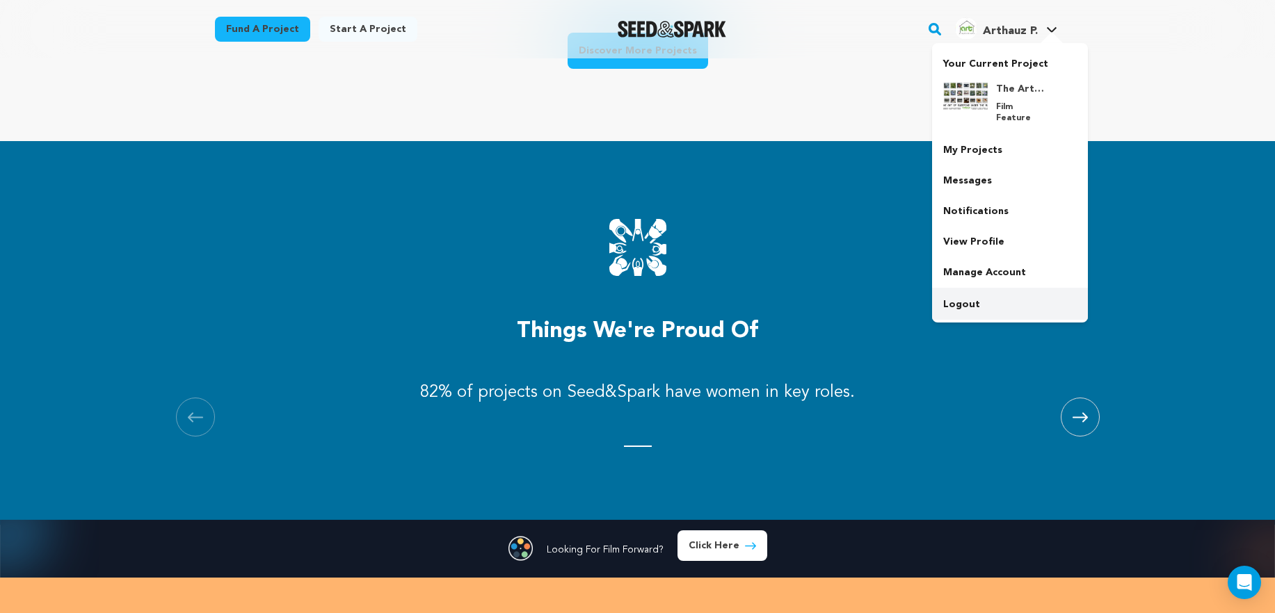
click at [989, 289] on link "Logout" at bounding box center [1010, 304] width 156 height 31
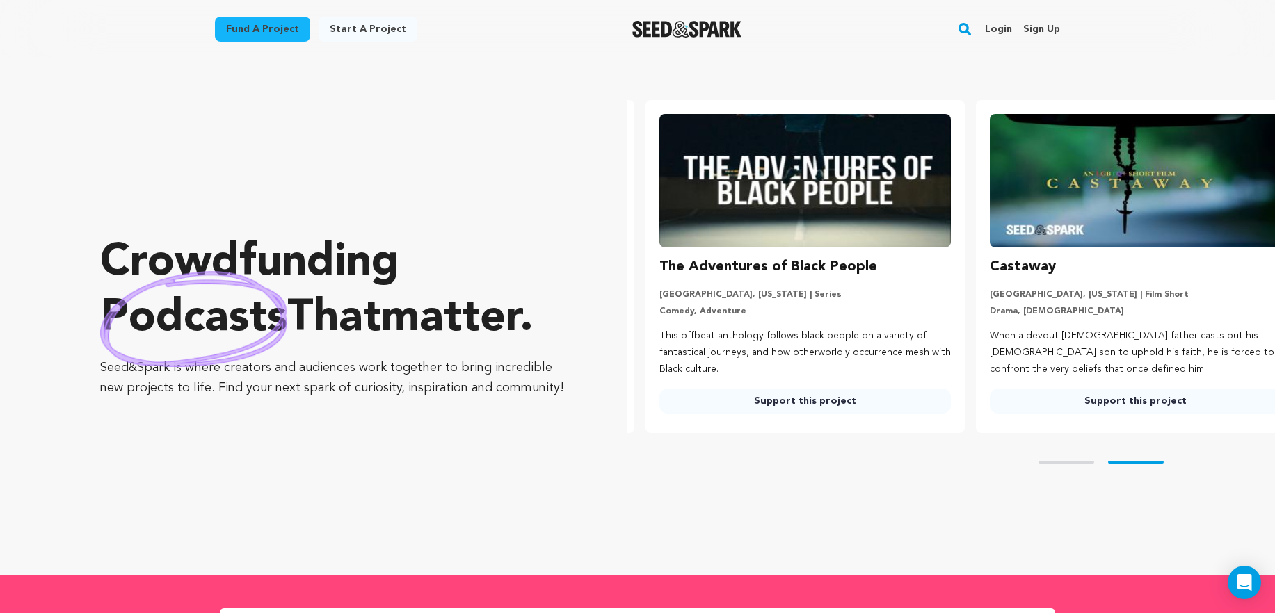
scroll to position [0, 341]
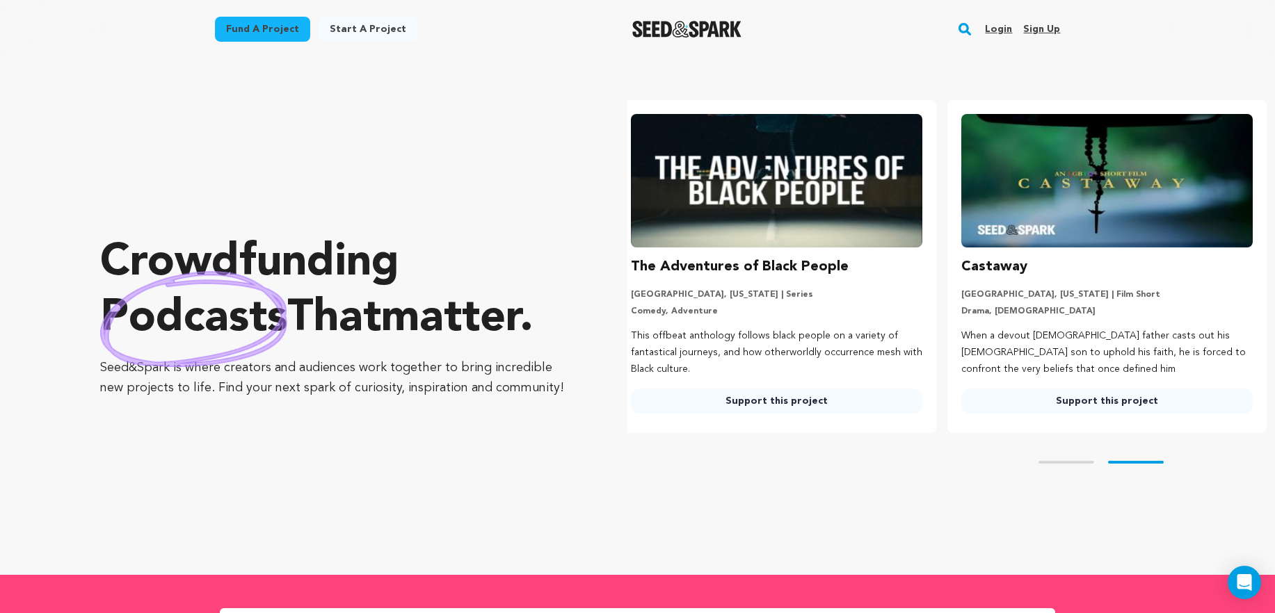
click at [1014, 30] on div "Login Sign up" at bounding box center [1017, 29] width 86 height 36
click at [1001, 27] on link "Login" at bounding box center [998, 29] width 27 height 22
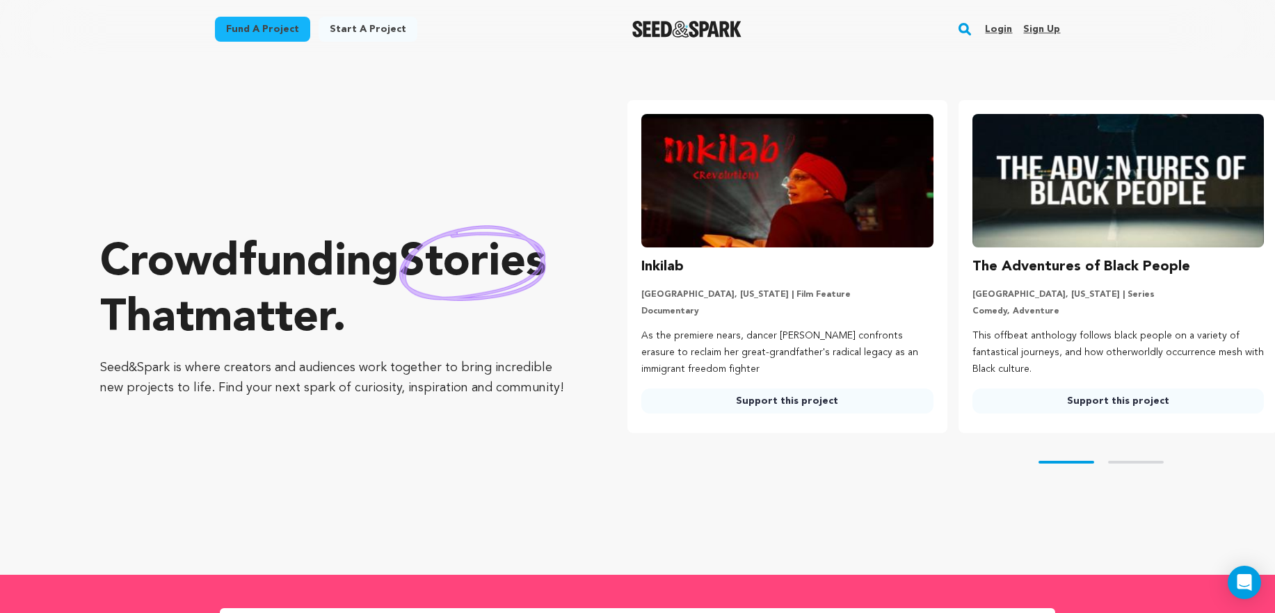
click at [995, 35] on link "Login" at bounding box center [998, 29] width 27 height 22
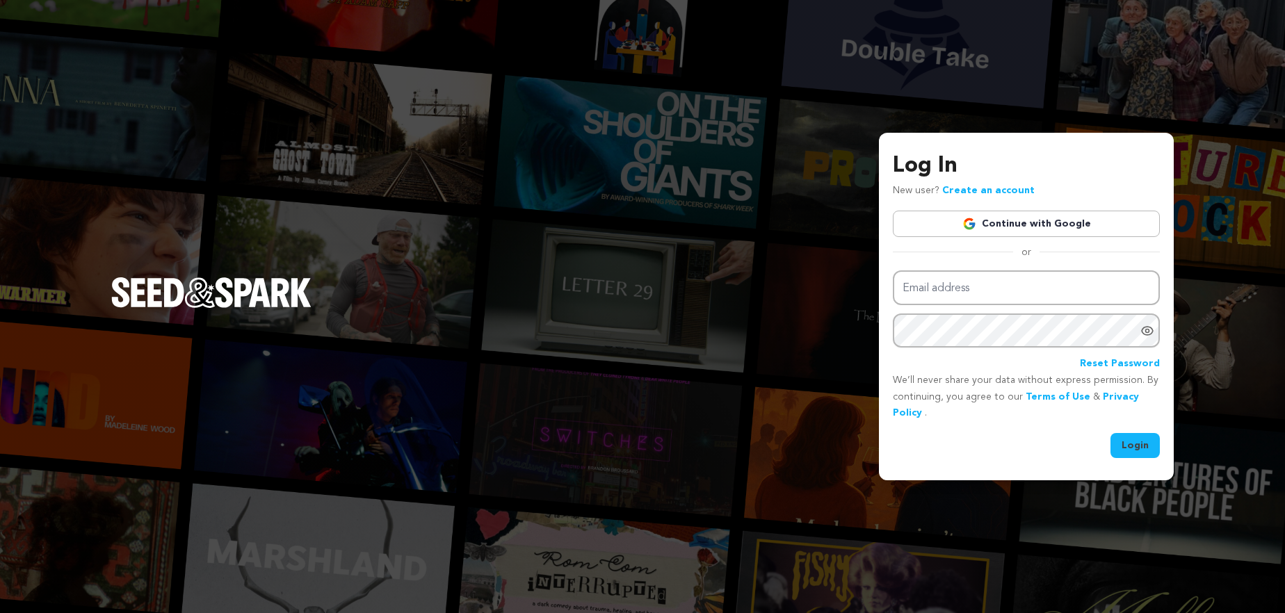
type input "arthauzproductions@gmail.com"
click at [1149, 451] on button "Login" at bounding box center [1134, 445] width 49 height 25
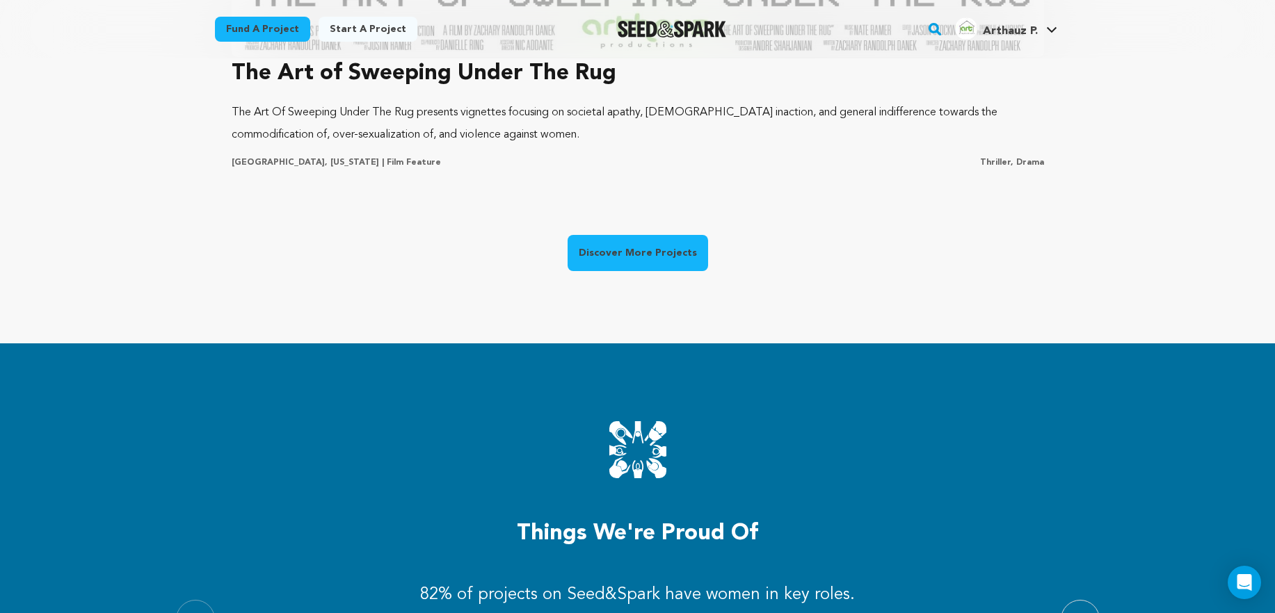
scroll to position [0, 20]
click at [663, 266] on link "Discover More Projects" at bounding box center [637, 253] width 140 height 36
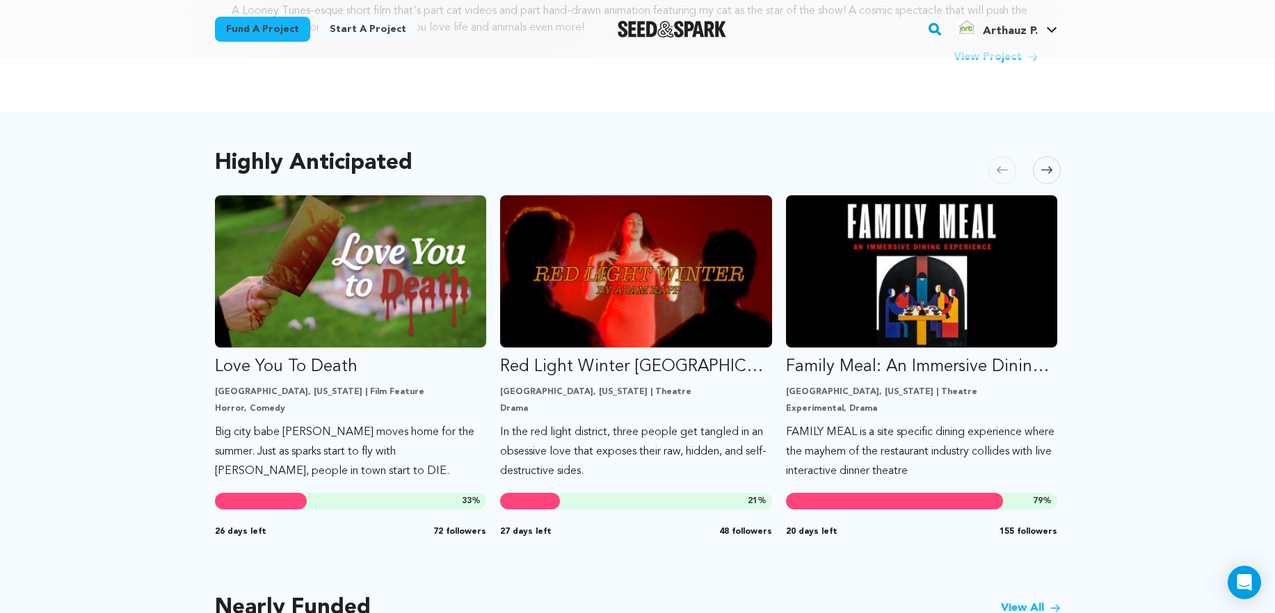
scroll to position [614, 0]
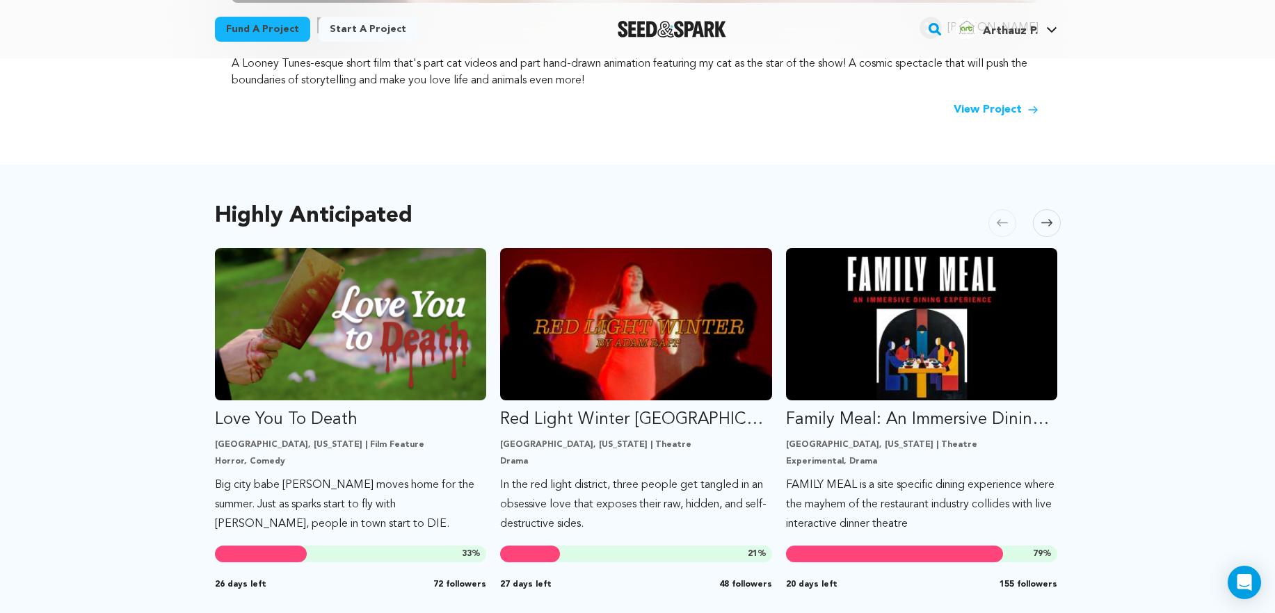
click at [983, 102] on link "View Project" at bounding box center [995, 110] width 85 height 17
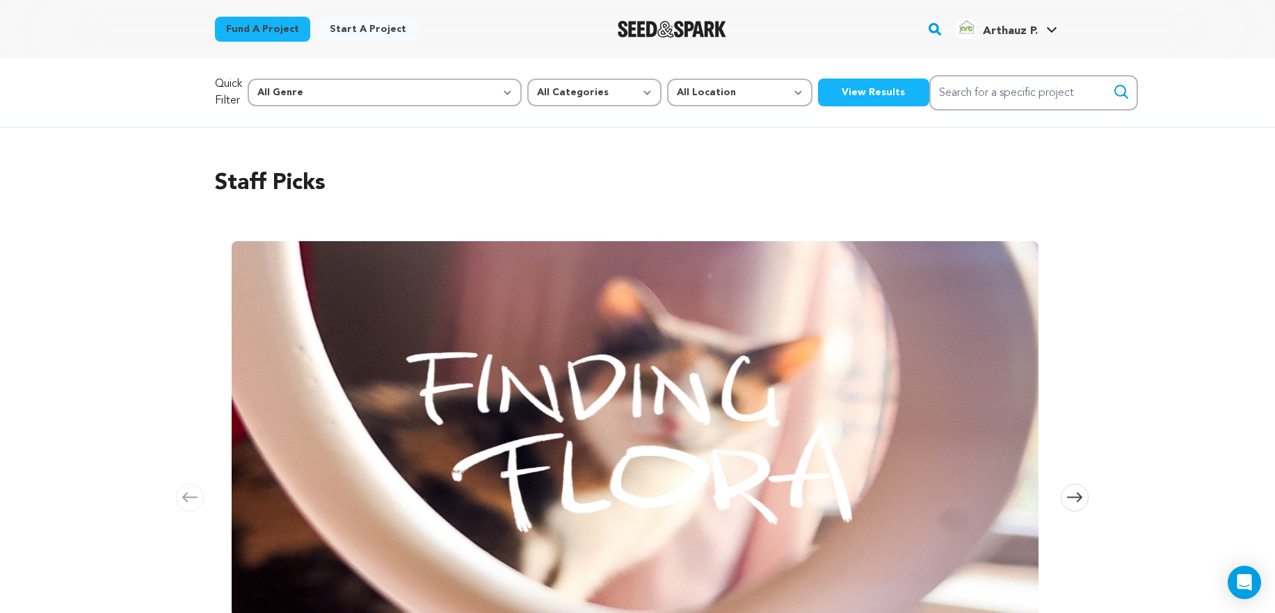
click at [670, 19] on div at bounding box center [672, 29] width 193 height 36
click at [818, 83] on button "View Results" at bounding box center [873, 93] width 111 height 28
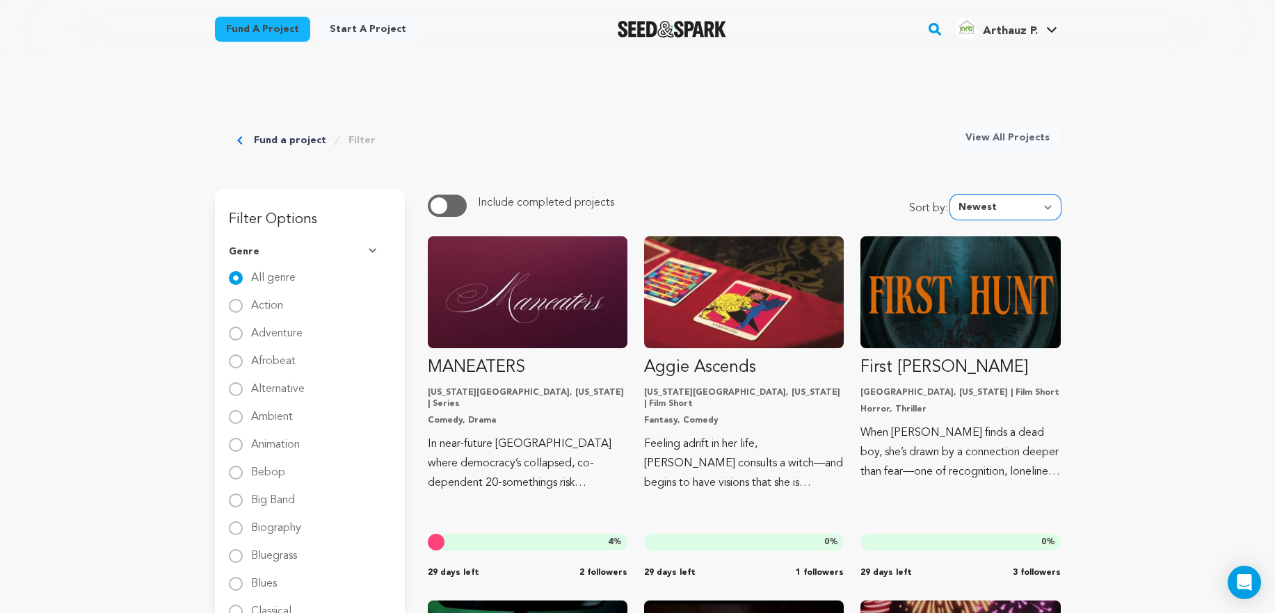
click at [1019, 204] on select "Newest Most Popular Most Funded Trending Now Ending Now Amount Raised" at bounding box center [1005, 207] width 111 height 25
click at [1002, 217] on select "Newest Most Popular Most Funded Trending Now Ending Now Amount Raised" at bounding box center [1005, 207] width 111 height 25
click at [953, 195] on select "Newest Most Popular Most Funded Trending Now Ending Now Amount Raised" at bounding box center [1005, 207] width 111 height 25
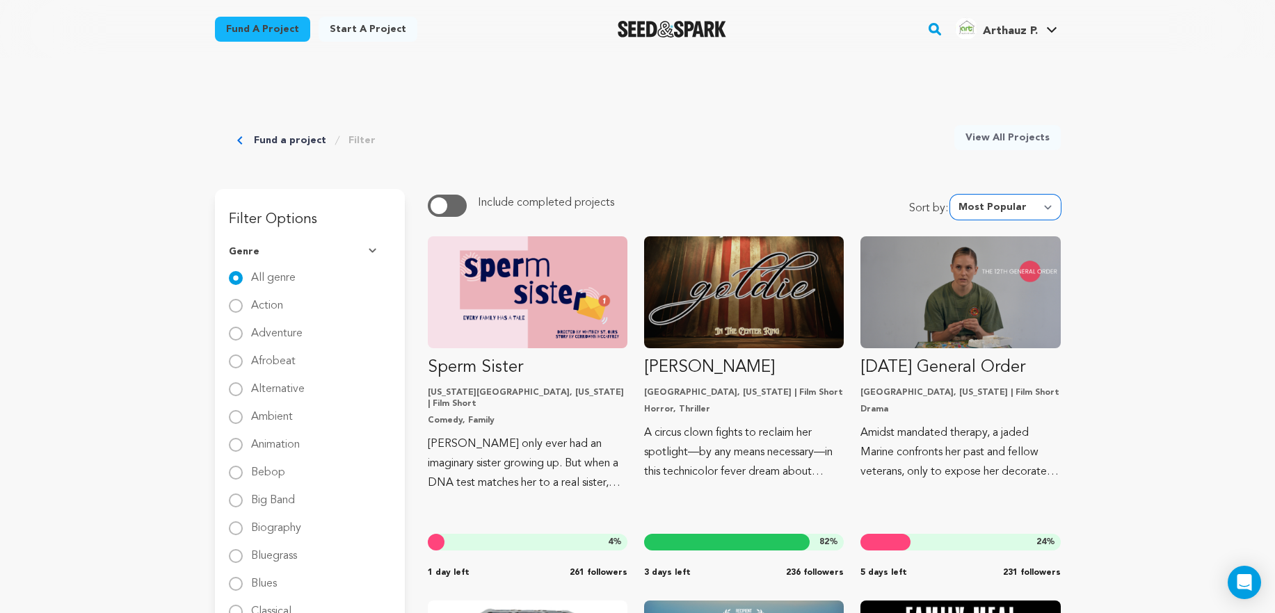
click at [1003, 202] on select "Newest Most Popular Most Funded Trending Now Ending Now Amount Raised" at bounding box center [1005, 207] width 111 height 25
select select "newest"
click at [953, 195] on select "Newest Most Popular Most Funded Trending Now Ending Now Amount Raised" at bounding box center [1005, 207] width 111 height 25
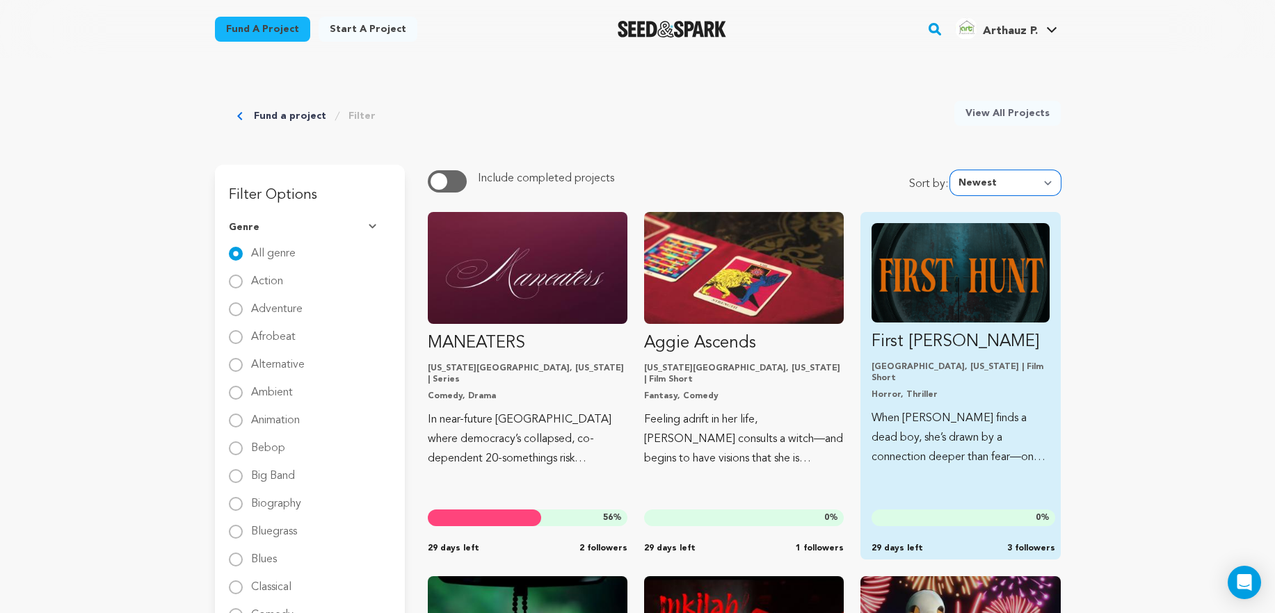
scroll to position [128, 0]
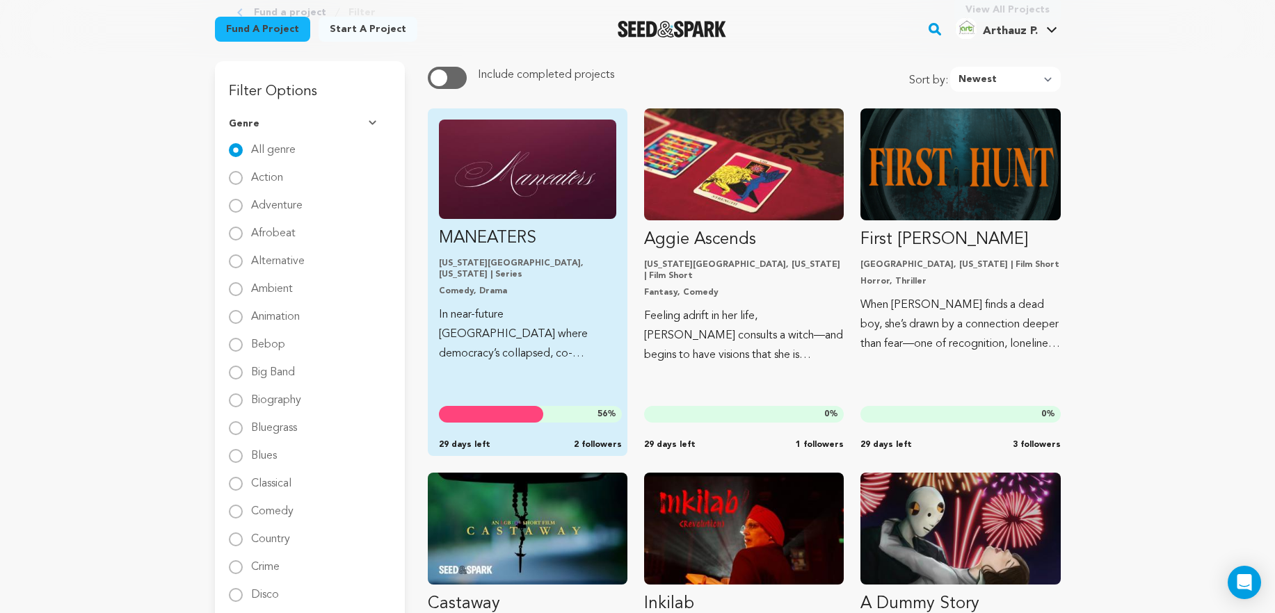
click at [496, 190] on img "Fund MANEATERS" at bounding box center [527, 169] width 177 height 99
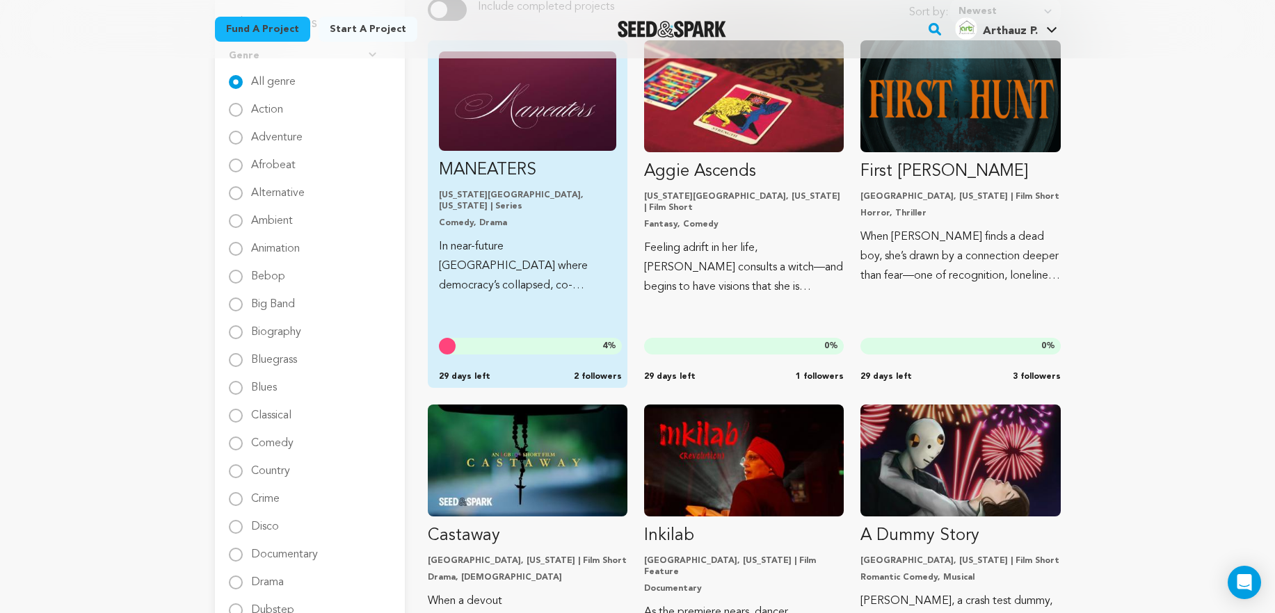
scroll to position [118, 0]
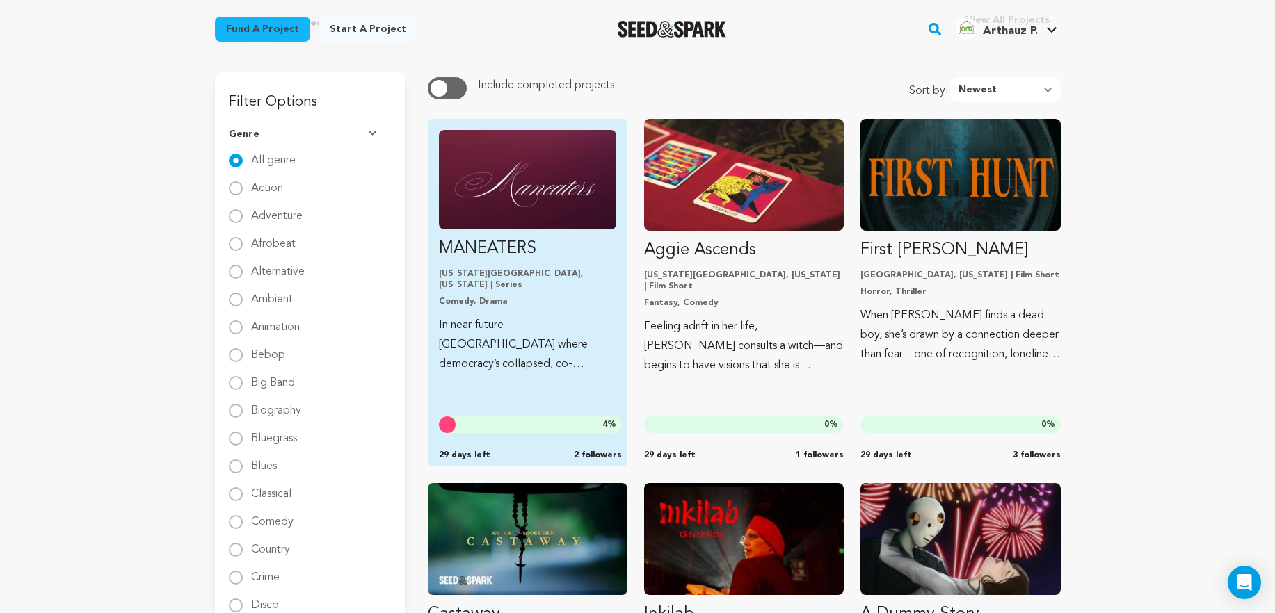
click at [491, 234] on link "MANEATERS [US_STATE][GEOGRAPHIC_DATA], [US_STATE] | Series Comedy, Drama In nea…" at bounding box center [527, 252] width 177 height 244
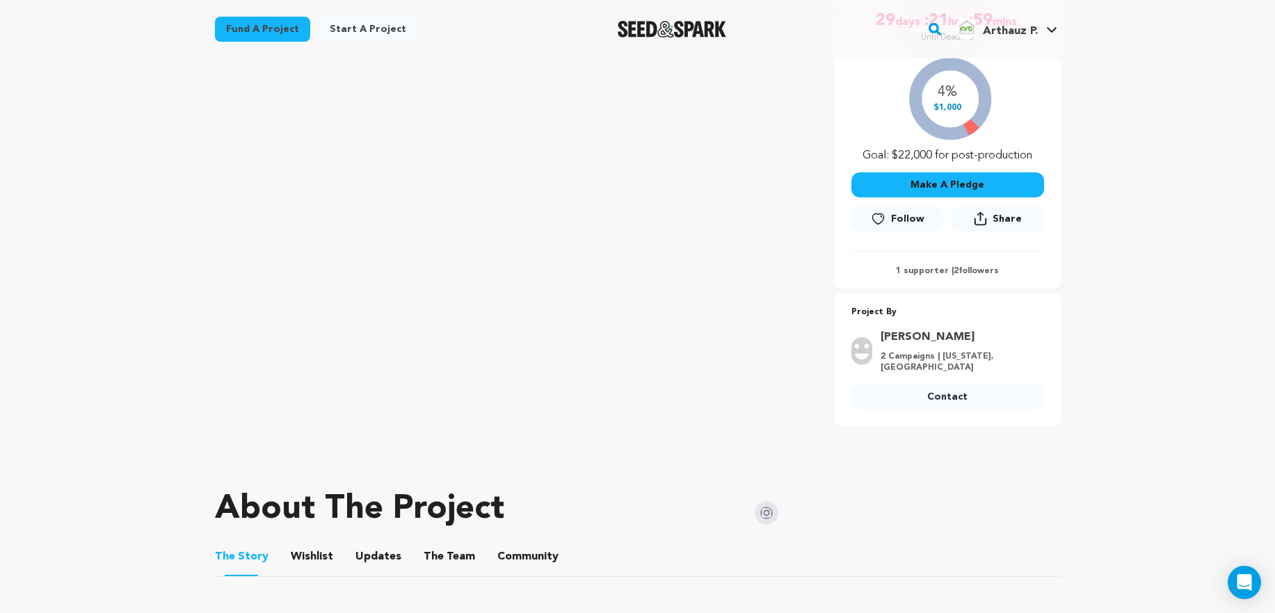
scroll to position [413, 0]
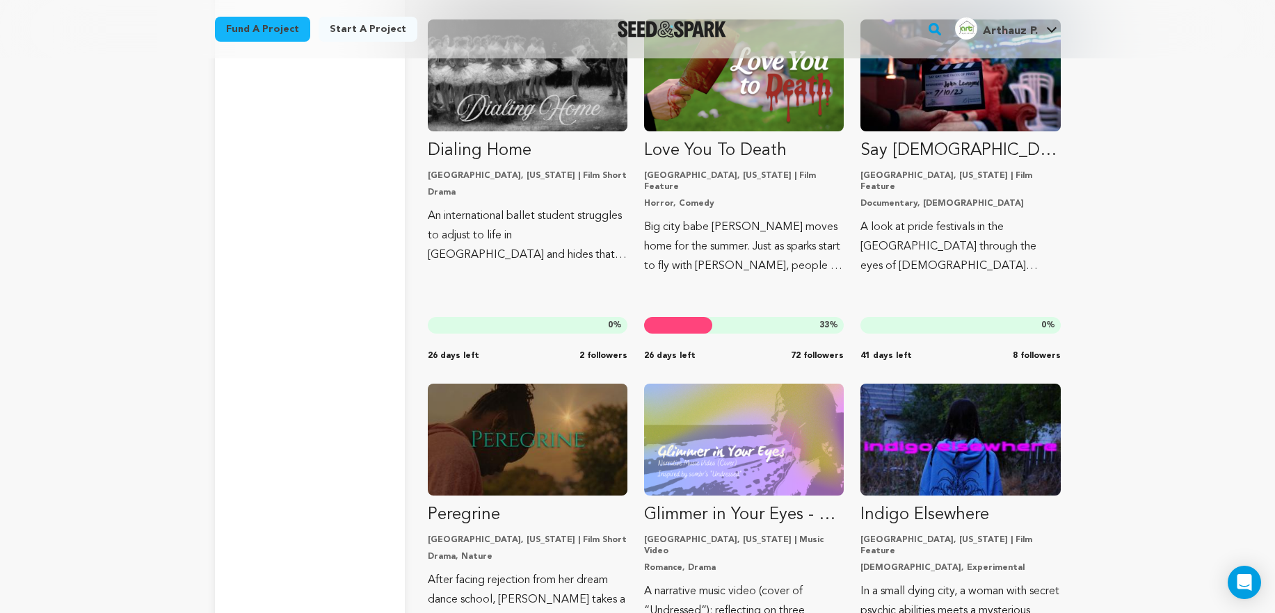
scroll to position [3162, 0]
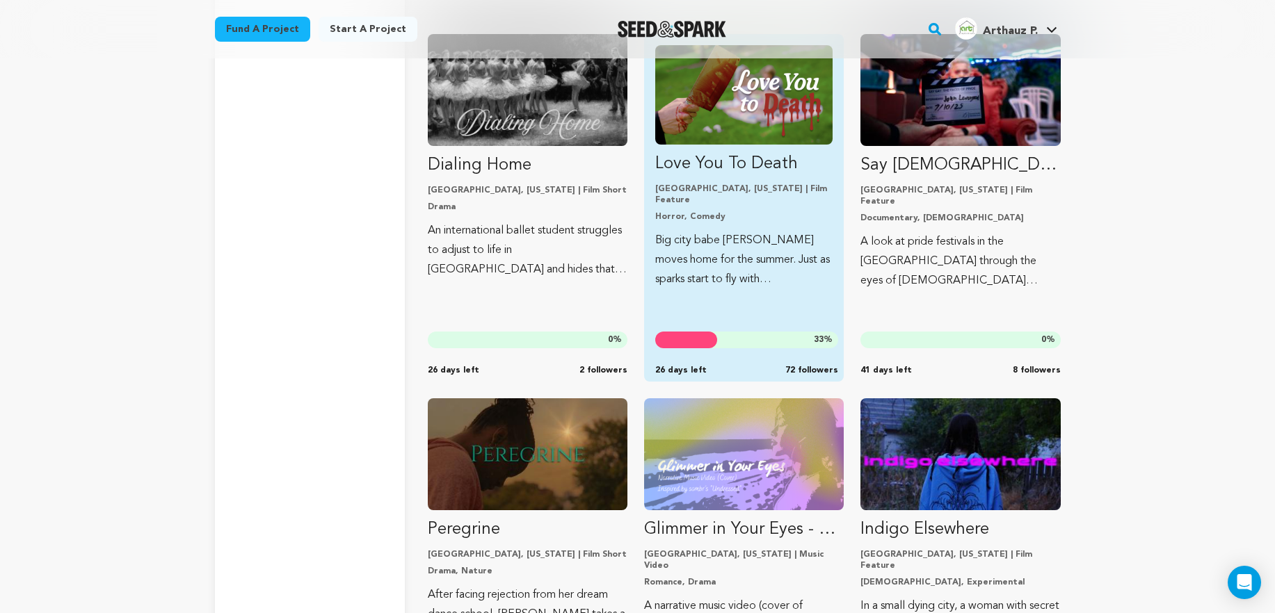
click at [817, 154] on p "Love You To Death" at bounding box center [743, 164] width 177 height 22
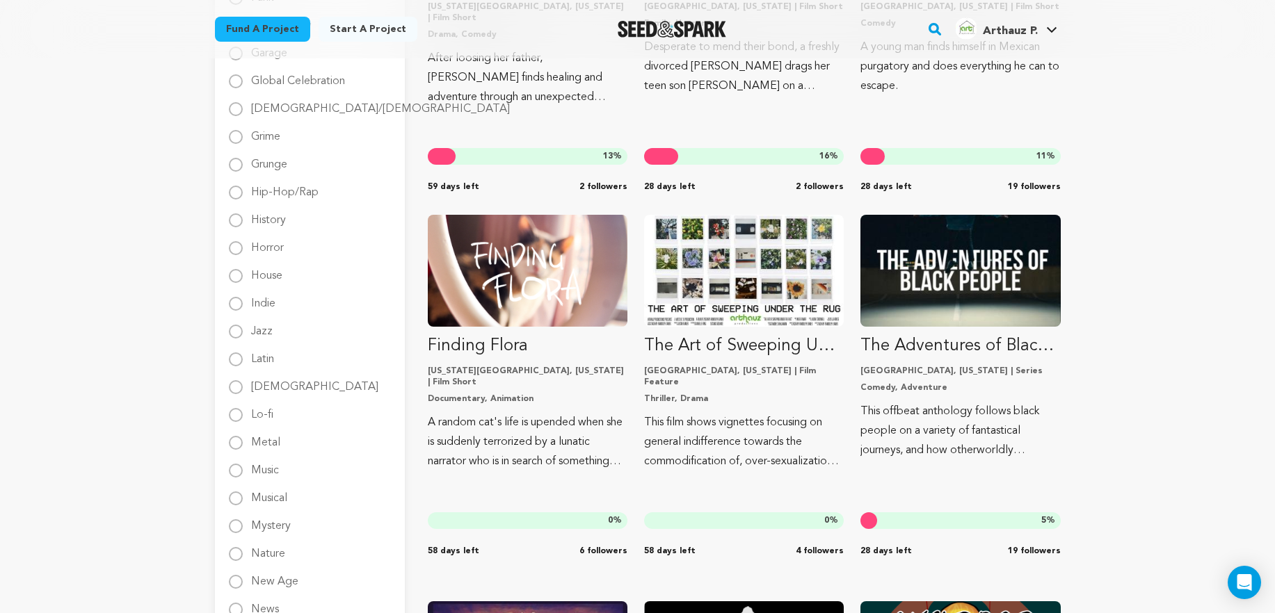
scroll to position [1167, 0]
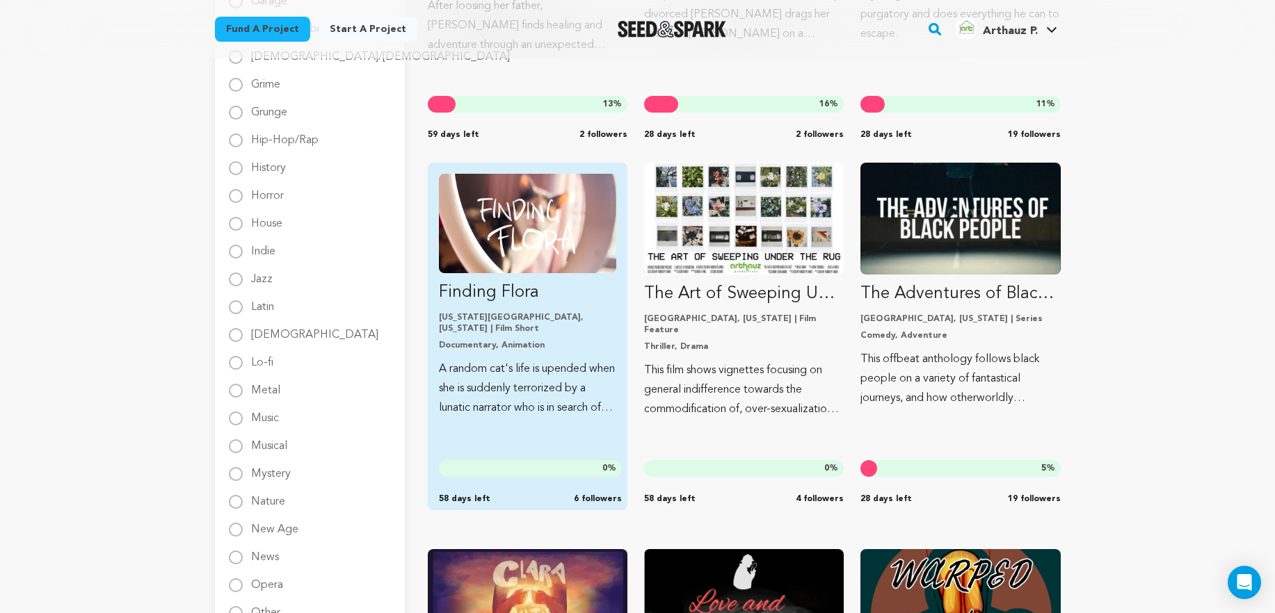
click at [490, 240] on img "Fund Finding Flora" at bounding box center [527, 223] width 177 height 99
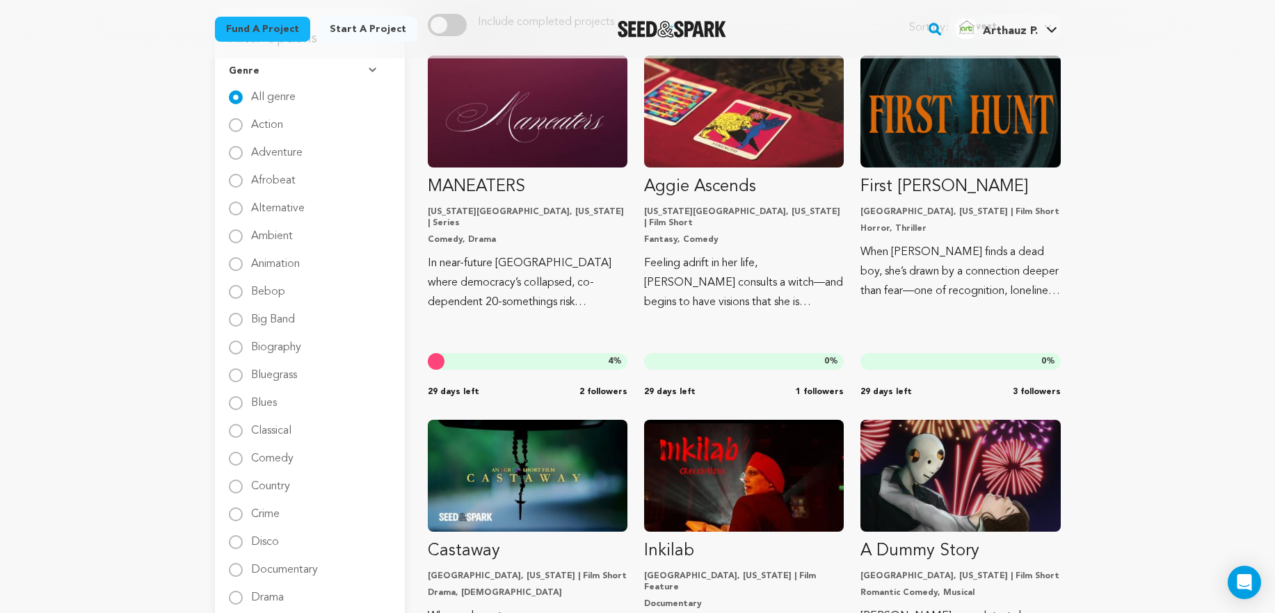
scroll to position [298, 0]
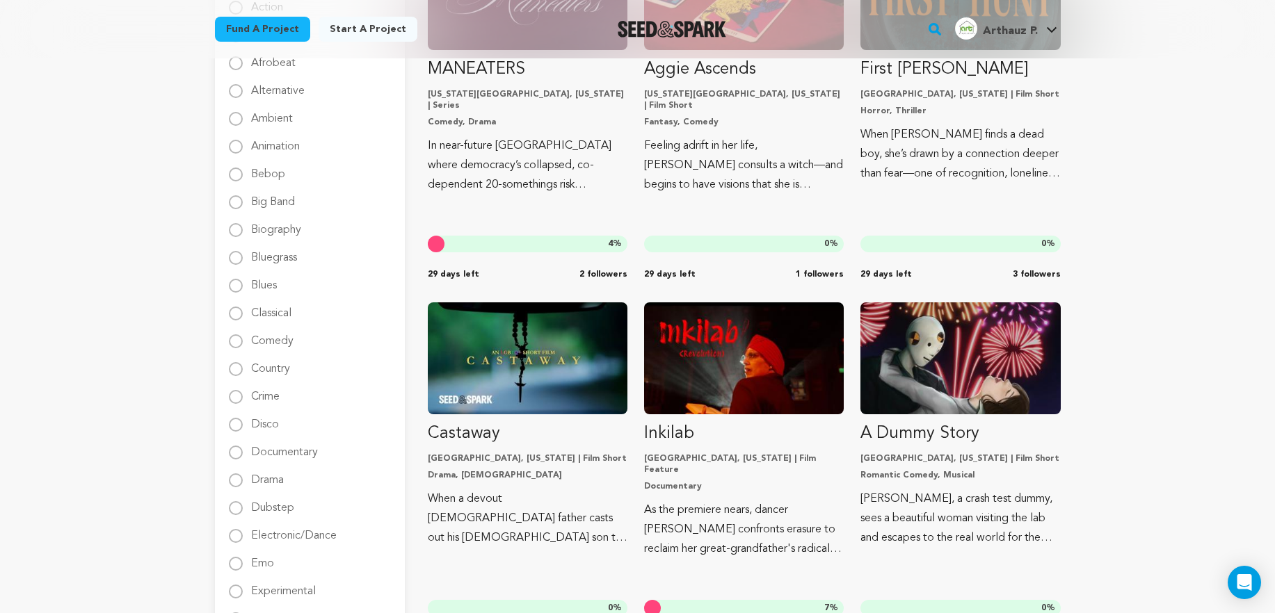
click at [665, 38] on div at bounding box center [672, 29] width 193 height 36
click at [666, 33] on img "Seed&Spark Homepage" at bounding box center [671, 29] width 109 height 17
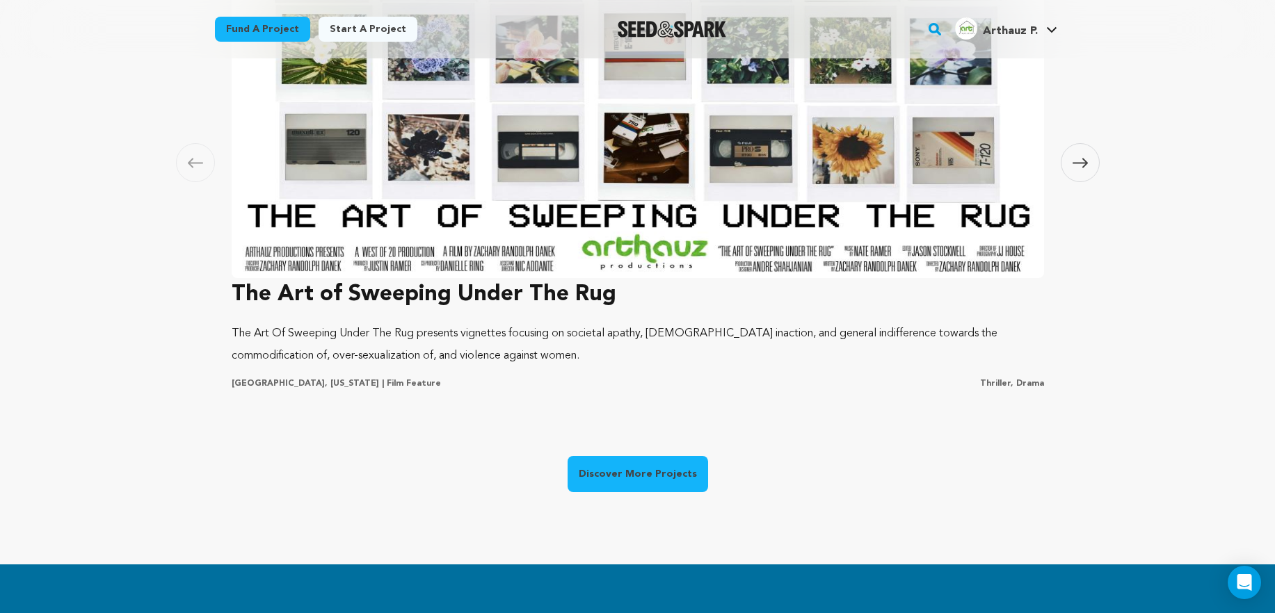
scroll to position [1058, 0]
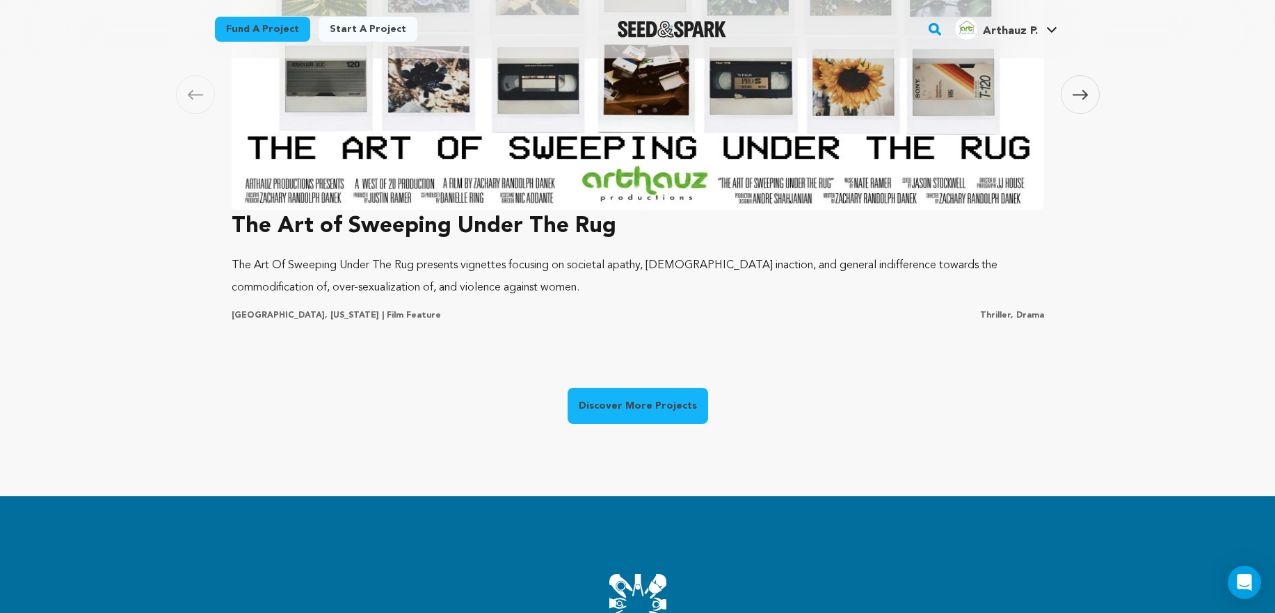
click at [647, 195] on img at bounding box center [638, 22] width 812 height 375
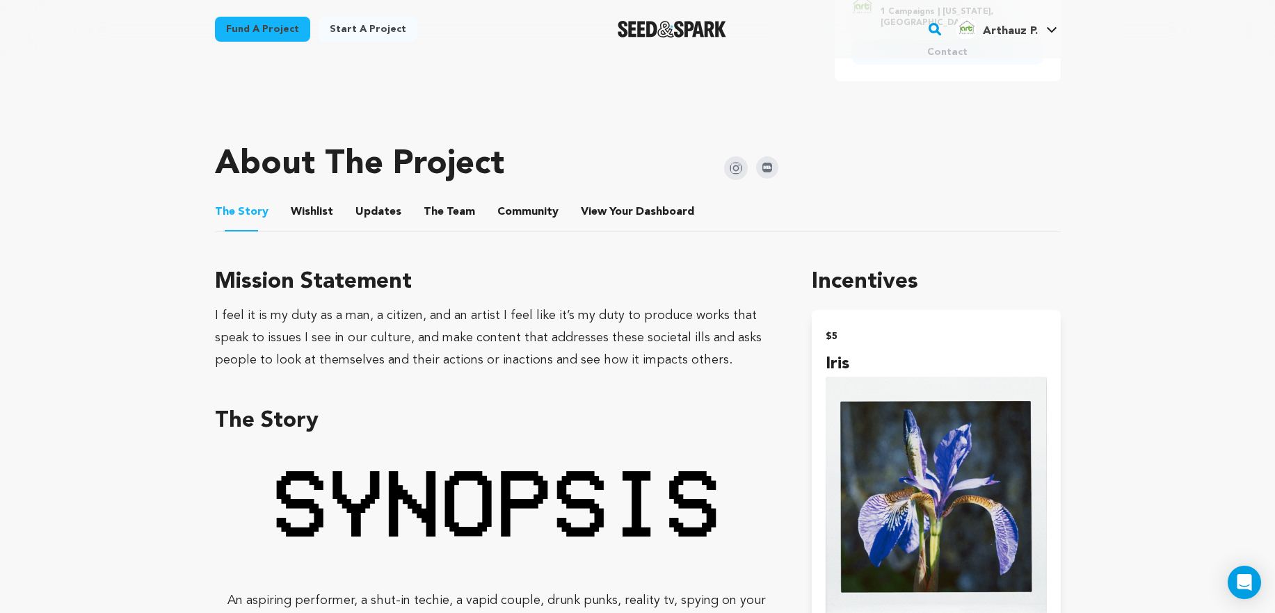
scroll to position [722, 0]
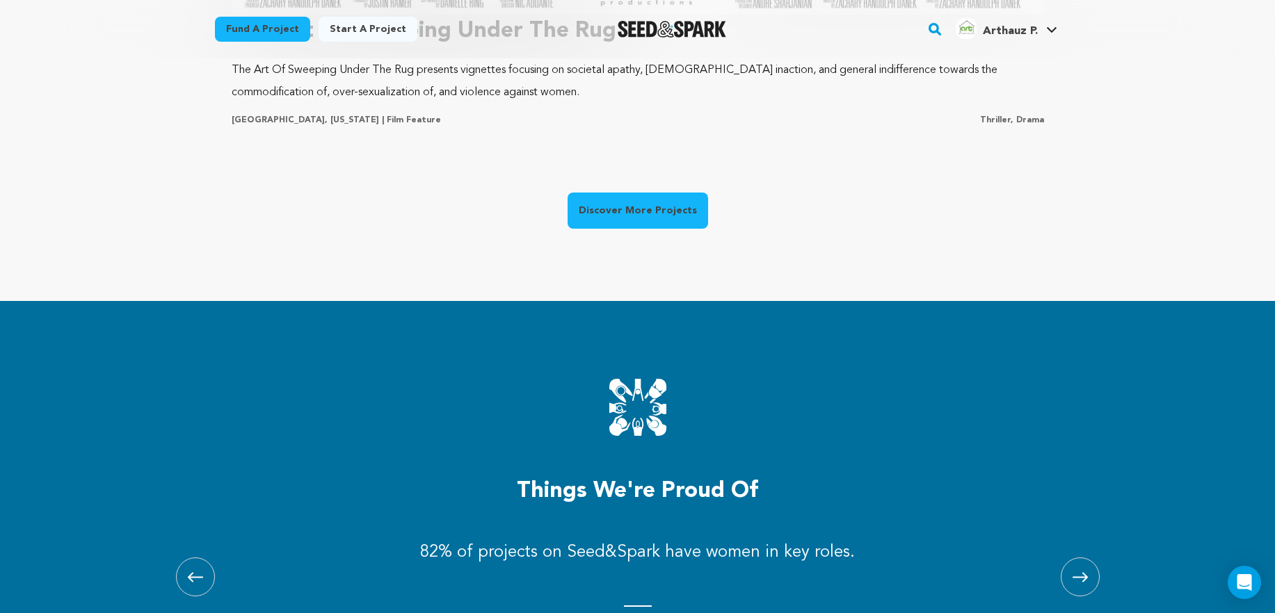
scroll to position [0, 341]
click at [670, 224] on link "Discover More Projects" at bounding box center [637, 211] width 140 height 36
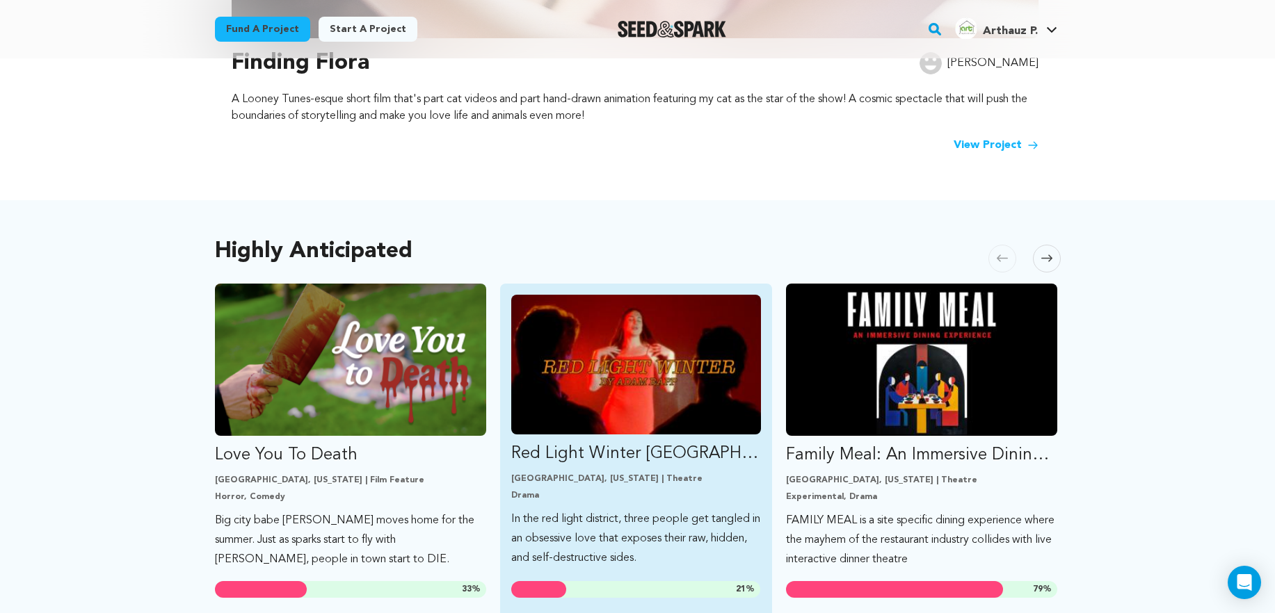
scroll to position [549, 0]
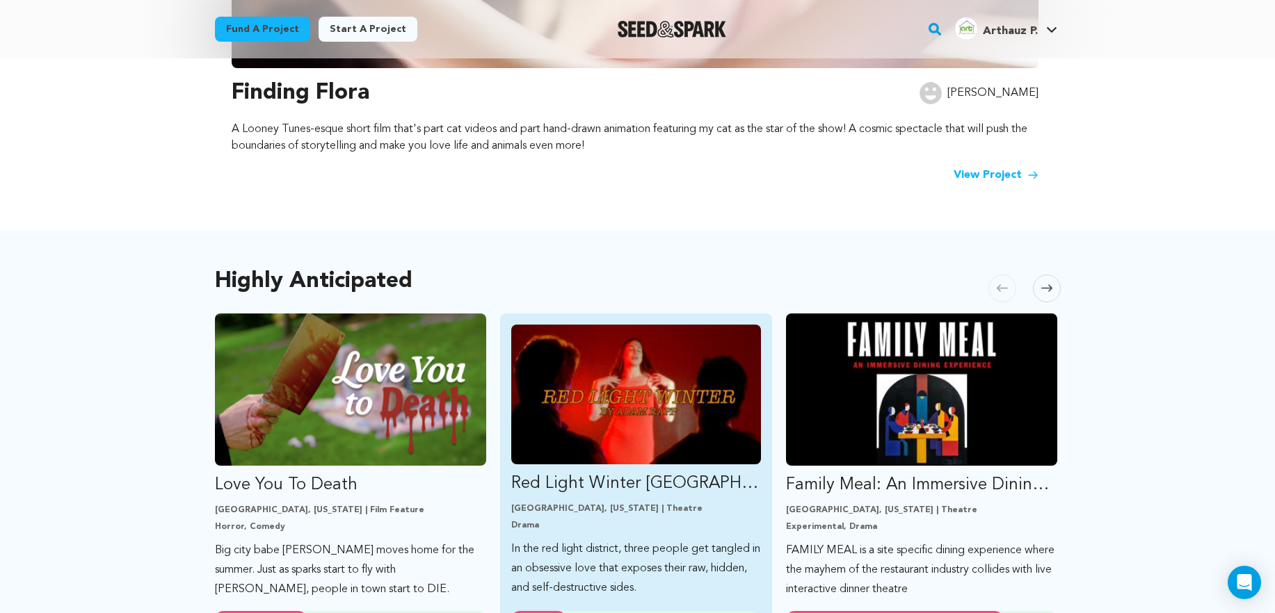
click at [707, 356] on img "Fund Red Light Winter Los Angeles" at bounding box center [636, 395] width 250 height 140
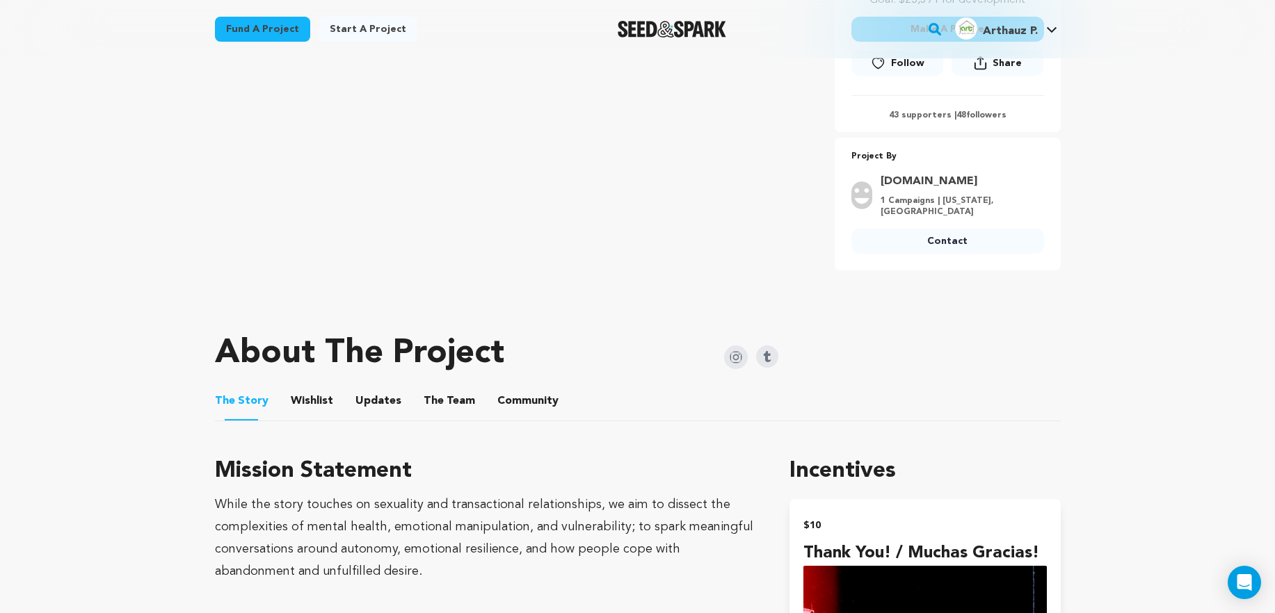
scroll to position [426, 0]
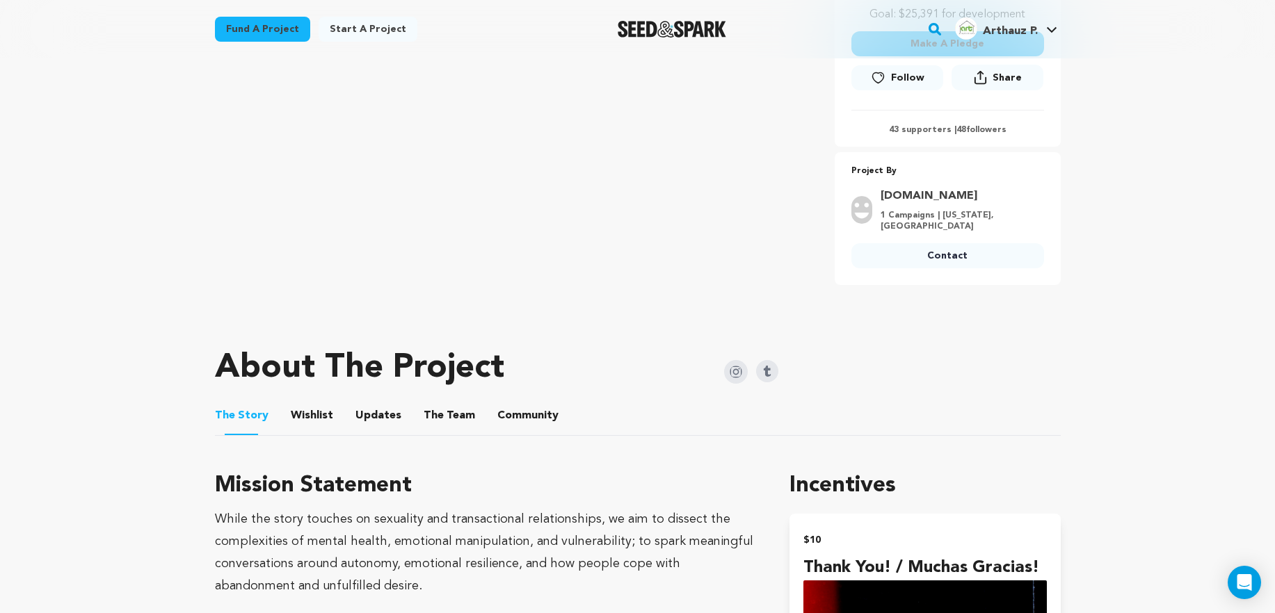
click at [331, 415] on ul "The Story The Story Wishlist Wishlist Updates Updates The Team The Team Communi…" at bounding box center [638, 416] width 846 height 40
click at [362, 418] on button "Updates" at bounding box center [378, 418] width 33 height 33
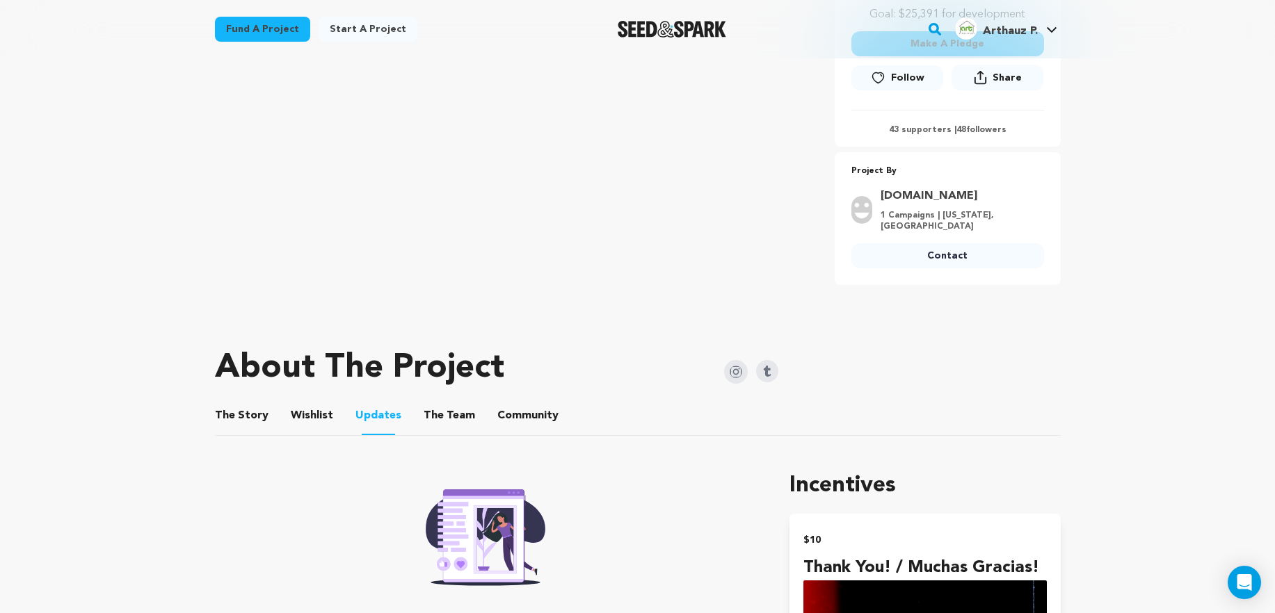
click at [433, 426] on button "The Team" at bounding box center [449, 418] width 33 height 33
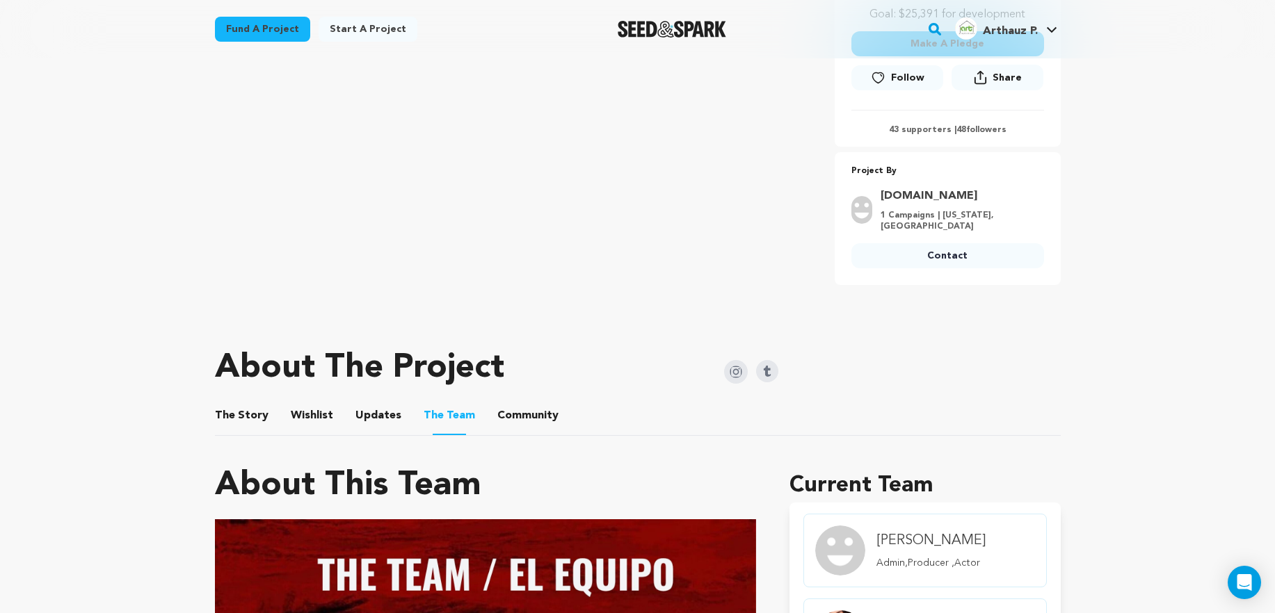
click at [522, 426] on button "Community" at bounding box center [527, 418] width 33 height 33
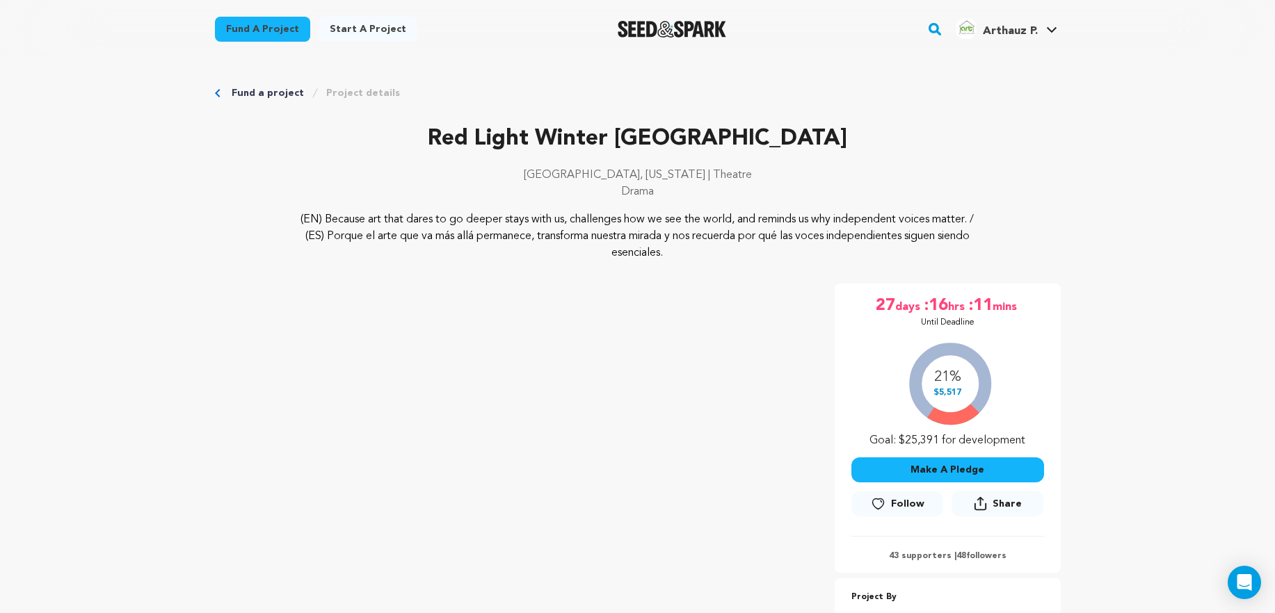
scroll to position [426, 0]
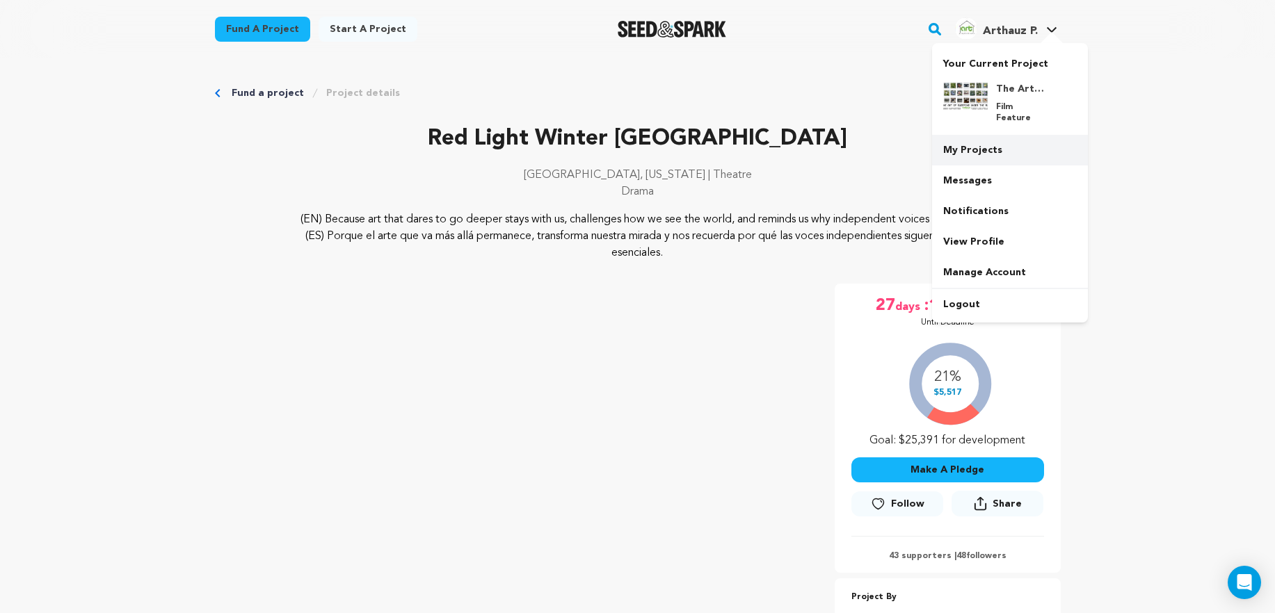
click at [990, 135] on link "My Projects" at bounding box center [1010, 150] width 156 height 31
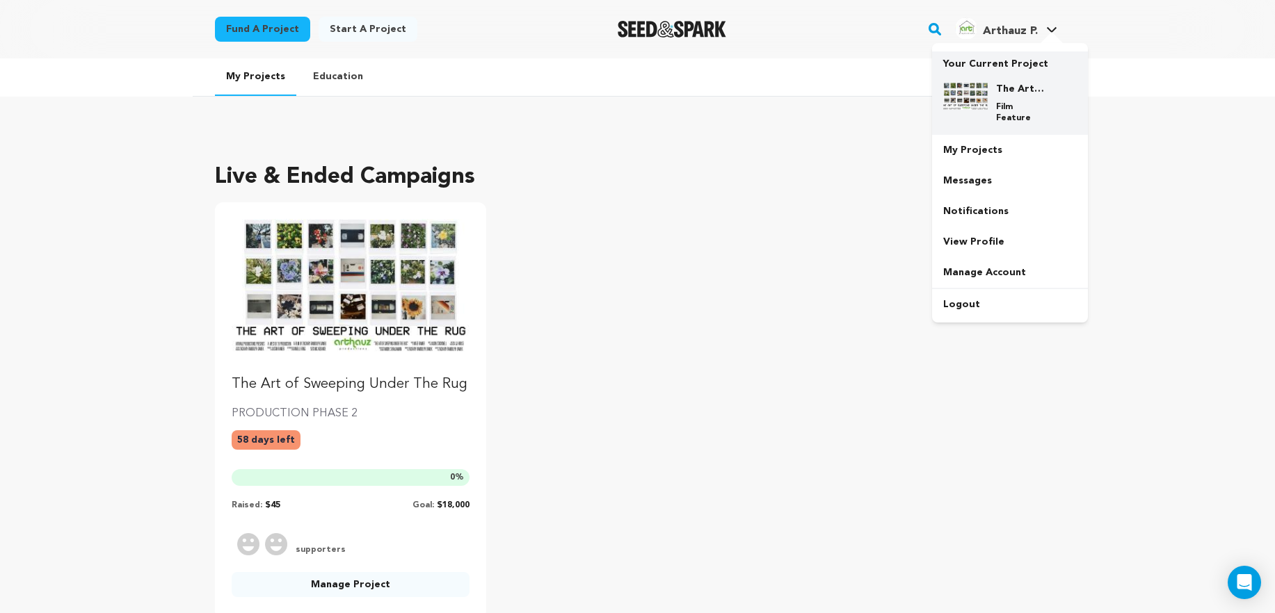
click at [1017, 75] on div "The Art of Sweeping Under The Rug Film Feature" at bounding box center [1010, 103] width 134 height 64
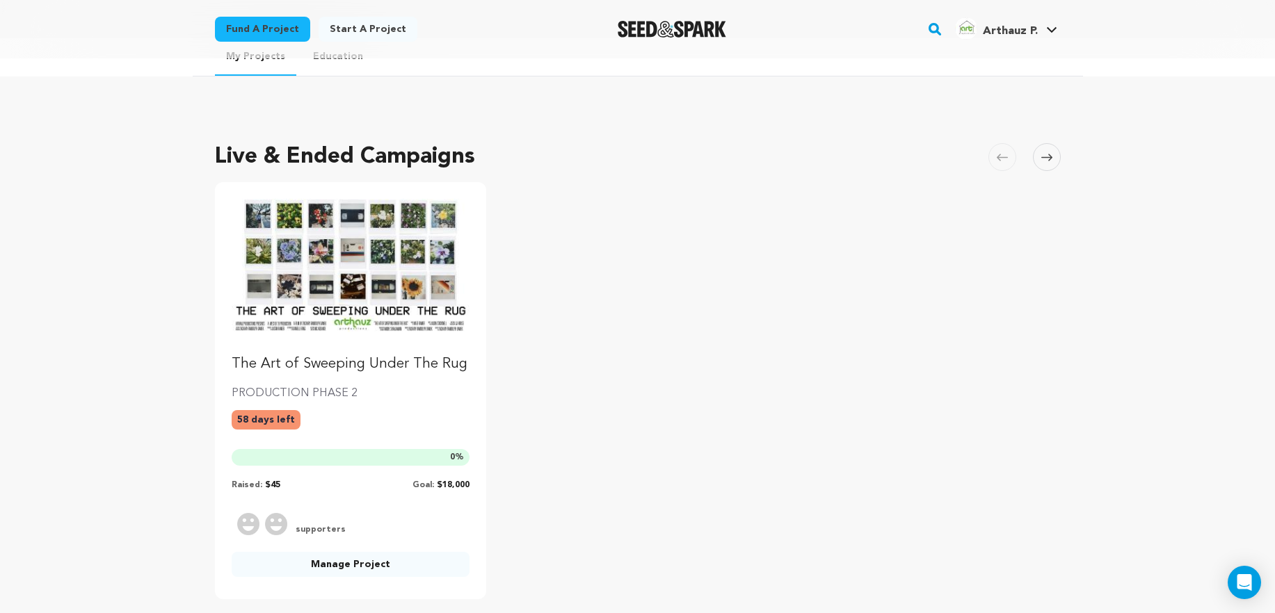
scroll to position [8, 0]
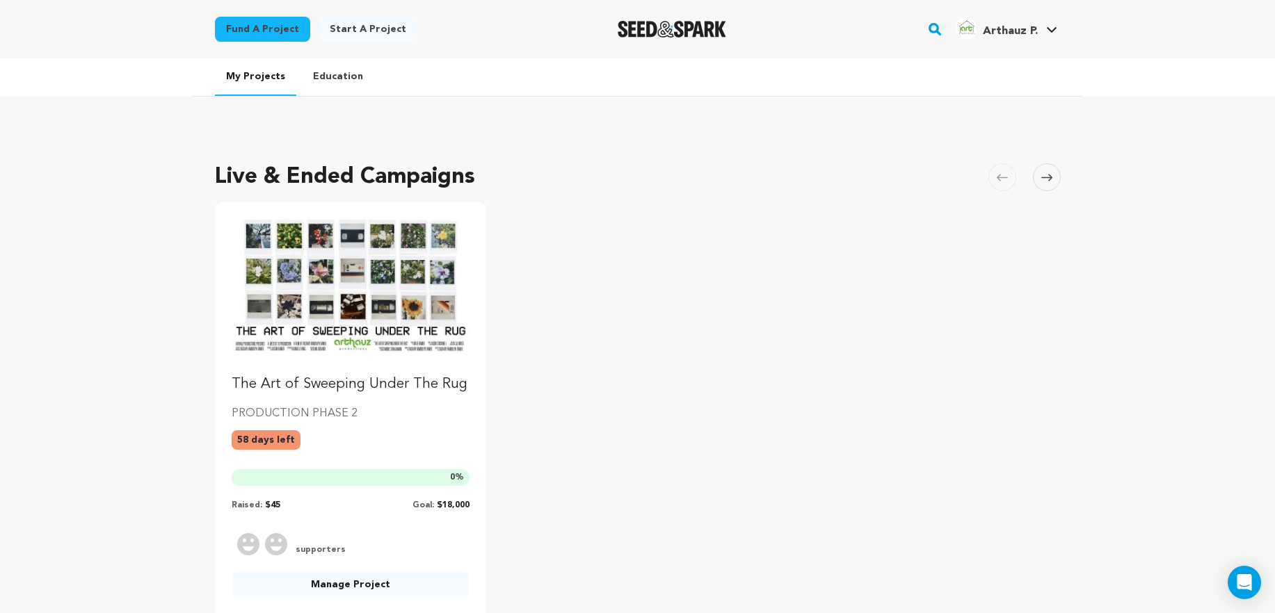
click at [403, 265] on img "Fund The Art of Sweeping Under The Rug" at bounding box center [351, 286] width 239 height 134
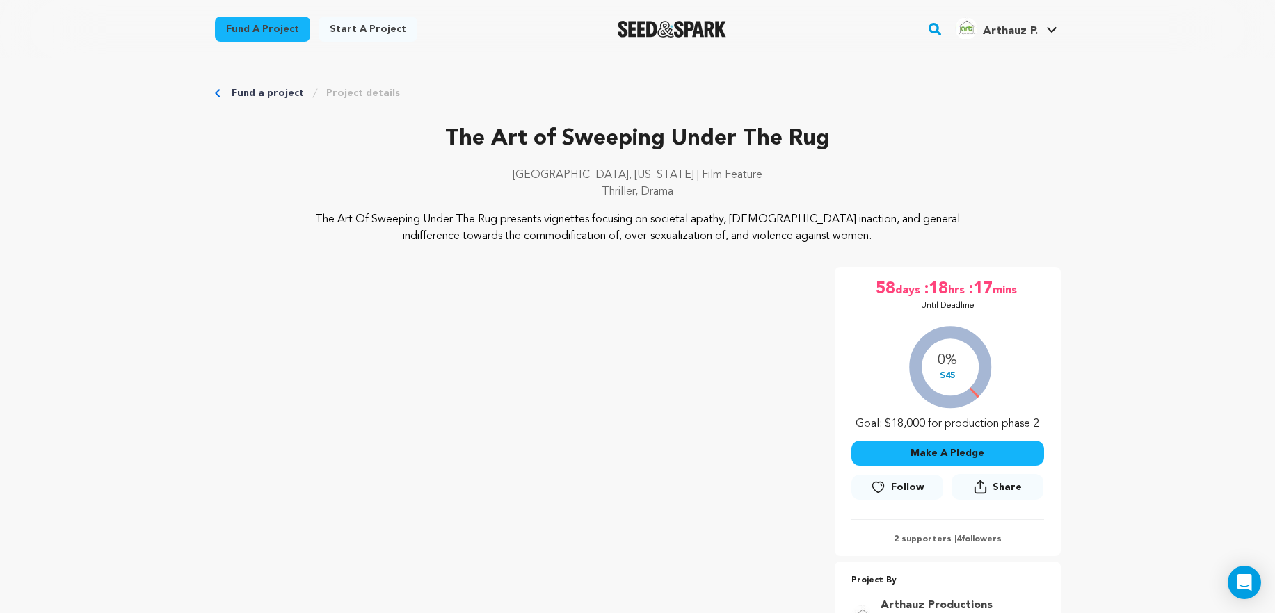
click at [696, 27] on img "Seed&Spark Homepage" at bounding box center [671, 29] width 109 height 17
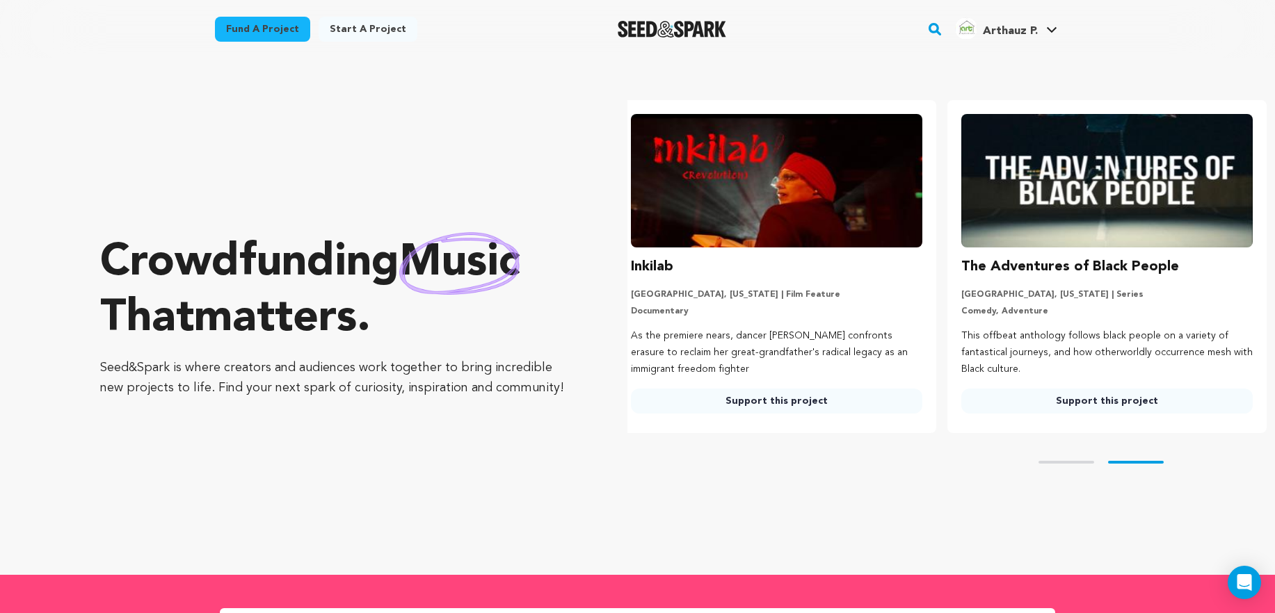
click at [1060, 455] on div "Skip to prev slide page Skip to next slide page" at bounding box center [950, 462] width 647 height 58
click at [1062, 462] on button "Skip to prev slide page" at bounding box center [1066, 462] width 56 height 3
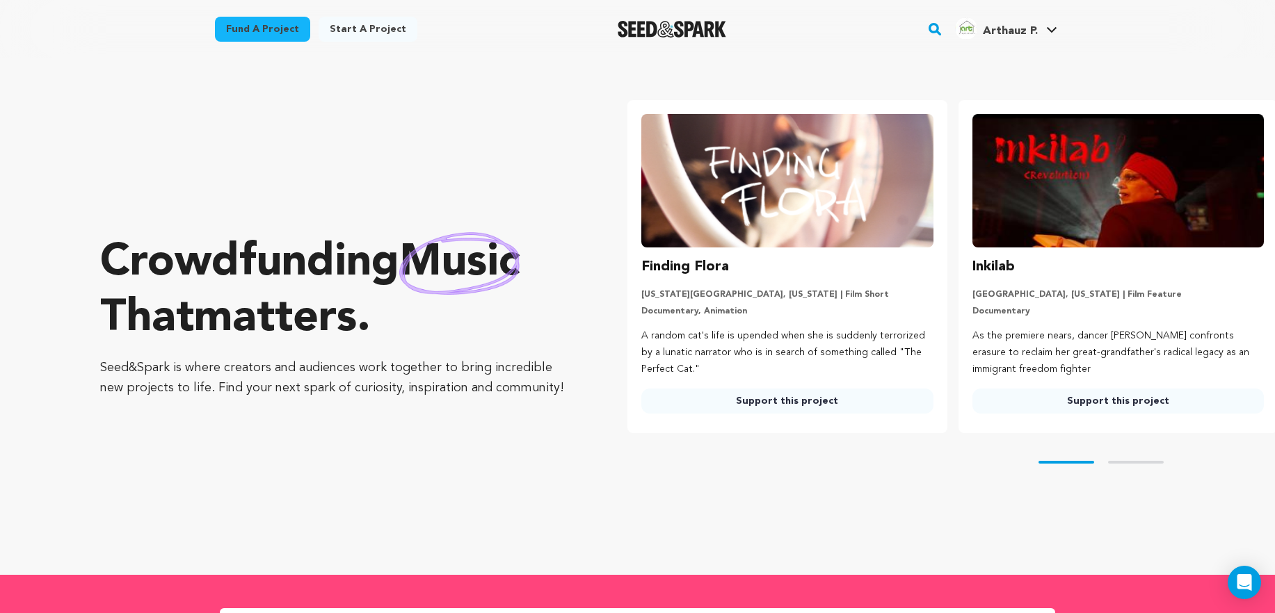
click at [896, 209] on img at bounding box center [786, 181] width 291 height 134
click at [795, 403] on link "Support this project" at bounding box center [786, 401] width 291 height 25
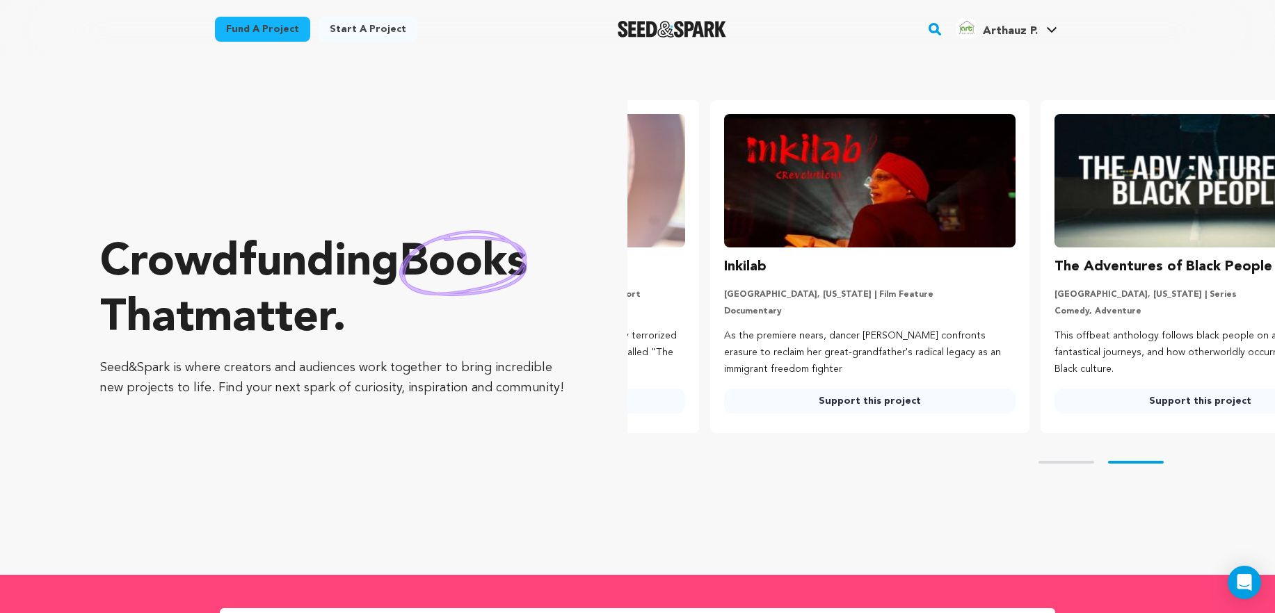
scroll to position [0, 313]
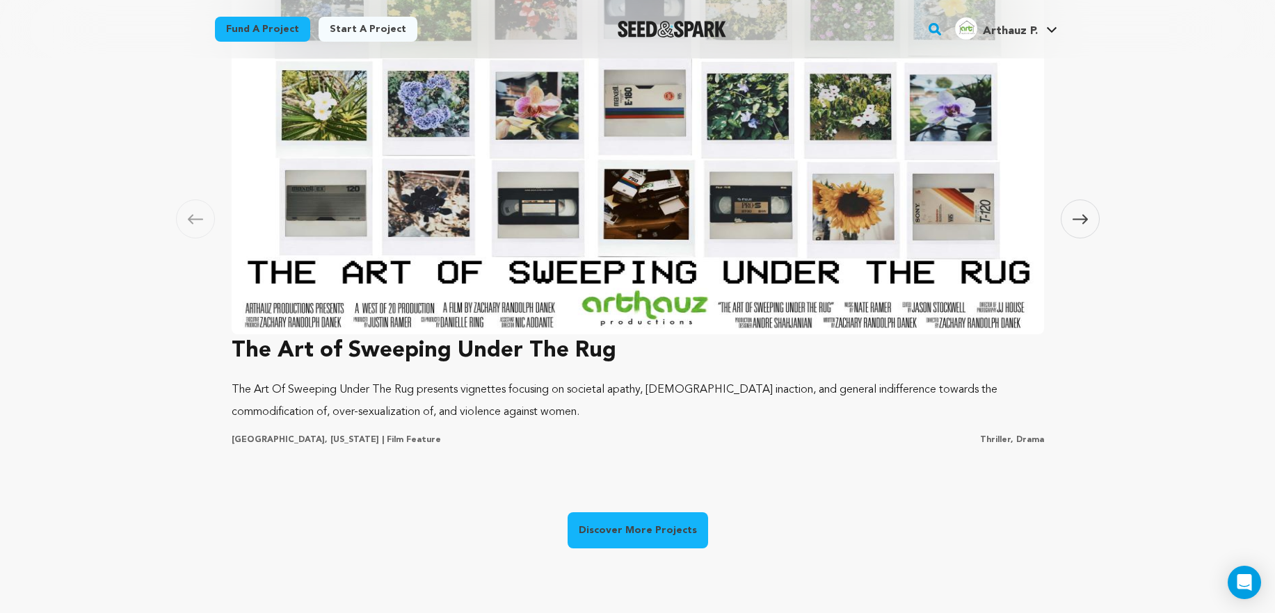
scroll to position [994, 0]
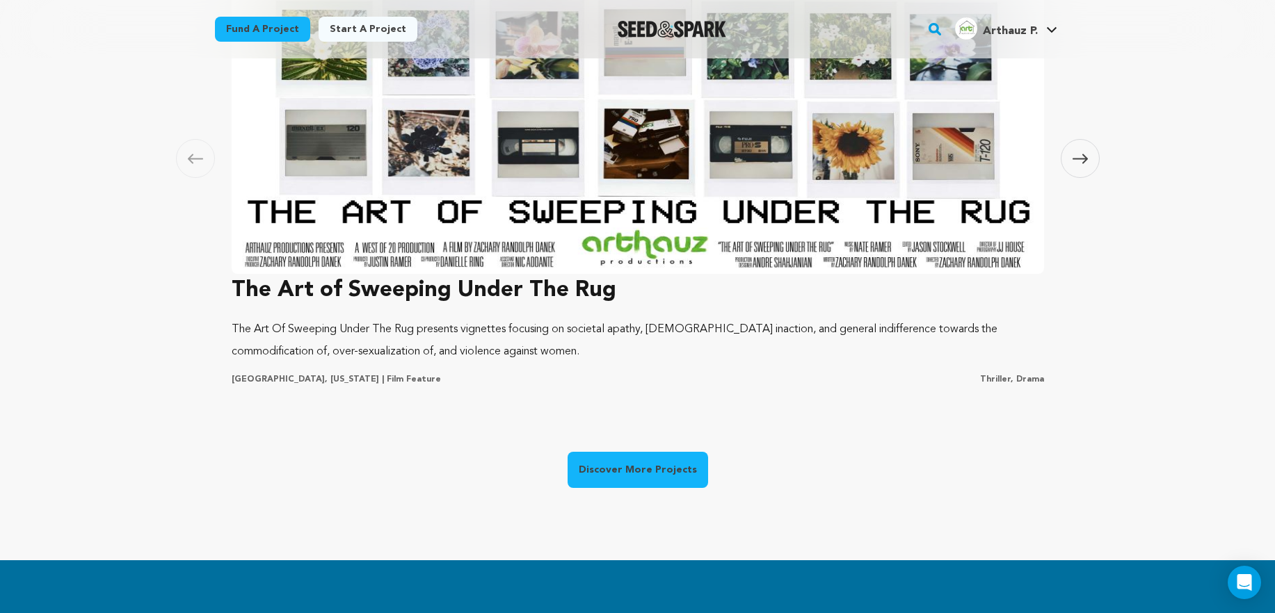
click at [592, 207] on img at bounding box center [638, 85] width 812 height 375
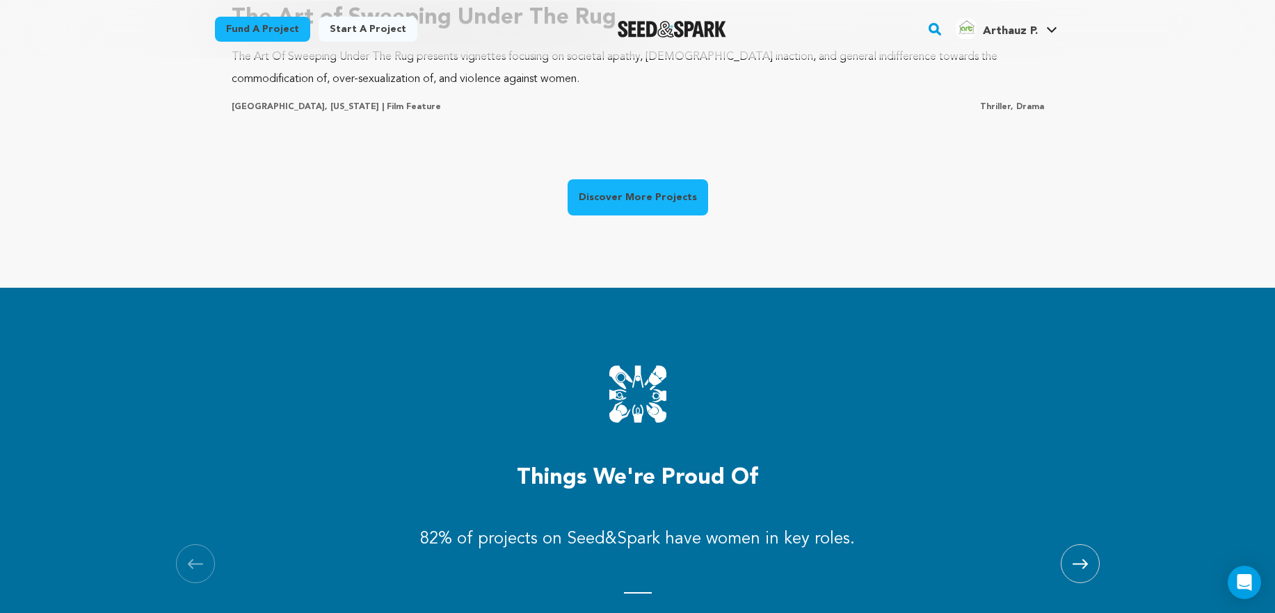
scroll to position [0, 341]
click at [675, 207] on link "Discover More Projects" at bounding box center [637, 197] width 140 height 36
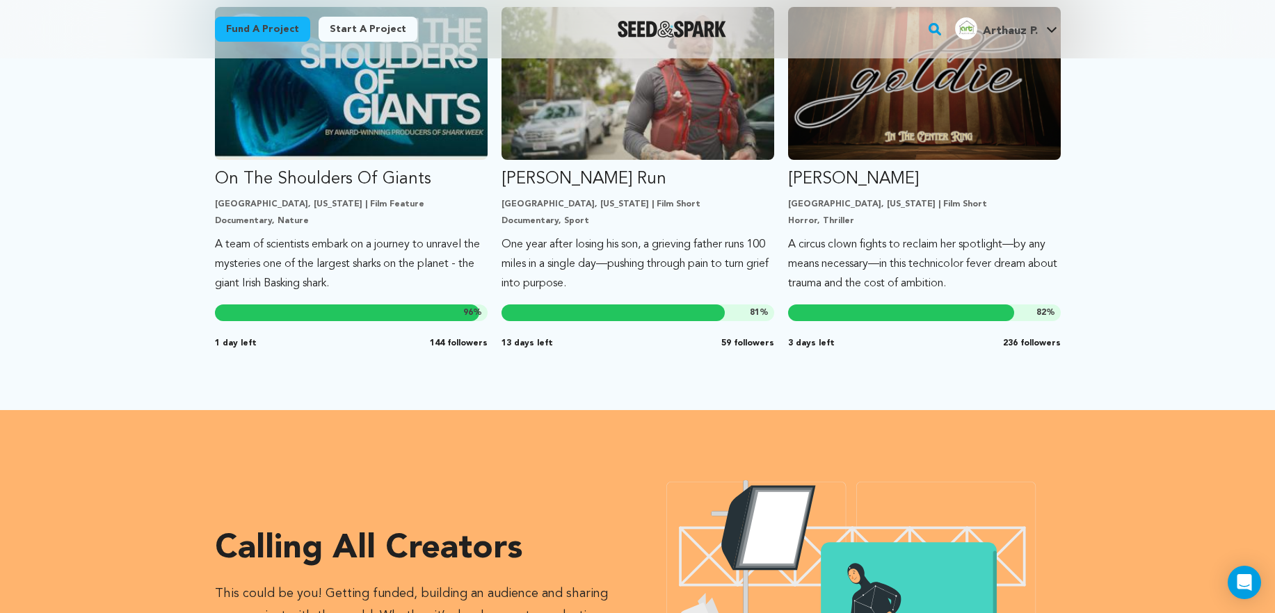
scroll to position [1012, 0]
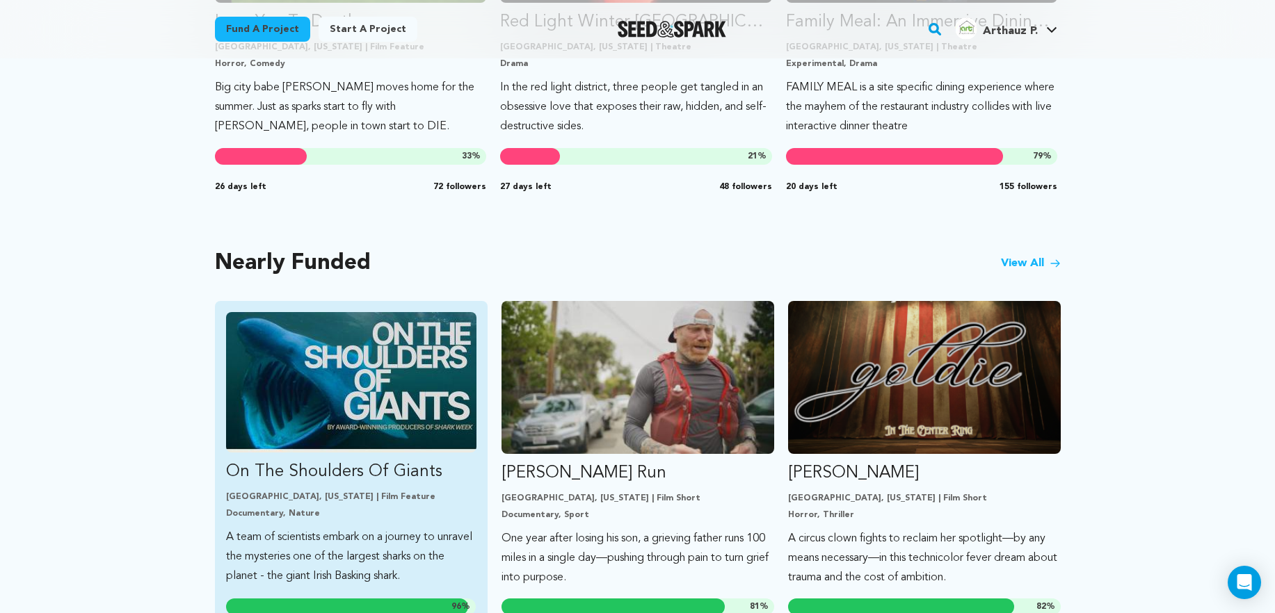
click at [401, 330] on img "Fund On The Shoulders Of Giants" at bounding box center [351, 382] width 250 height 140
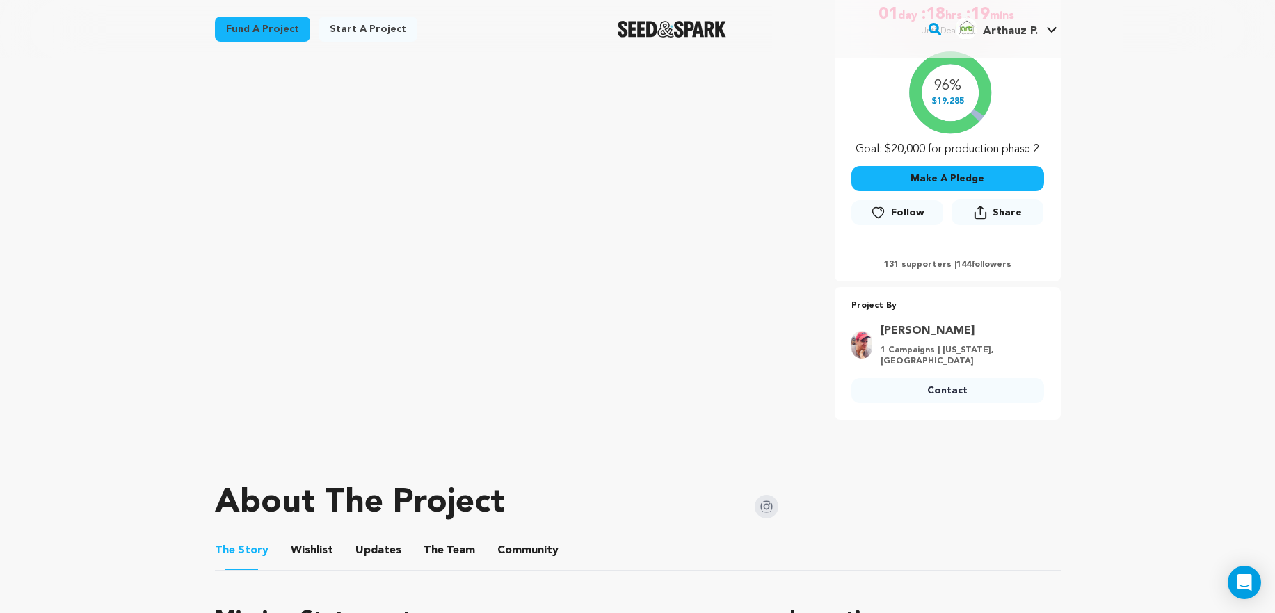
scroll to position [47, 0]
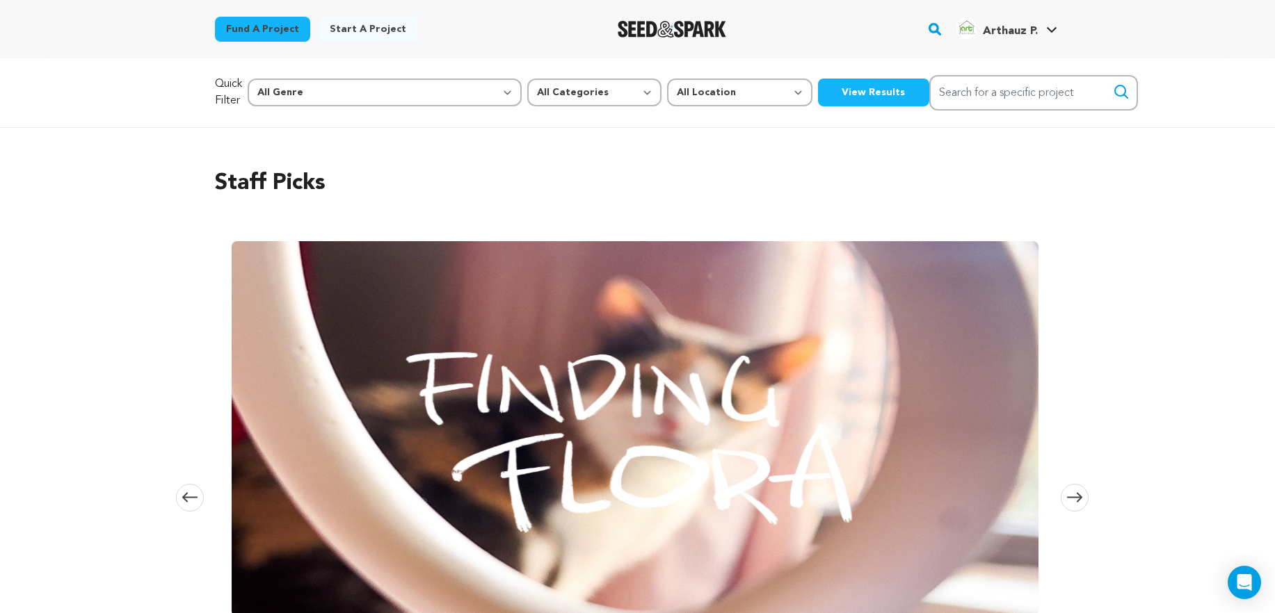
scroll to position [1012, 0]
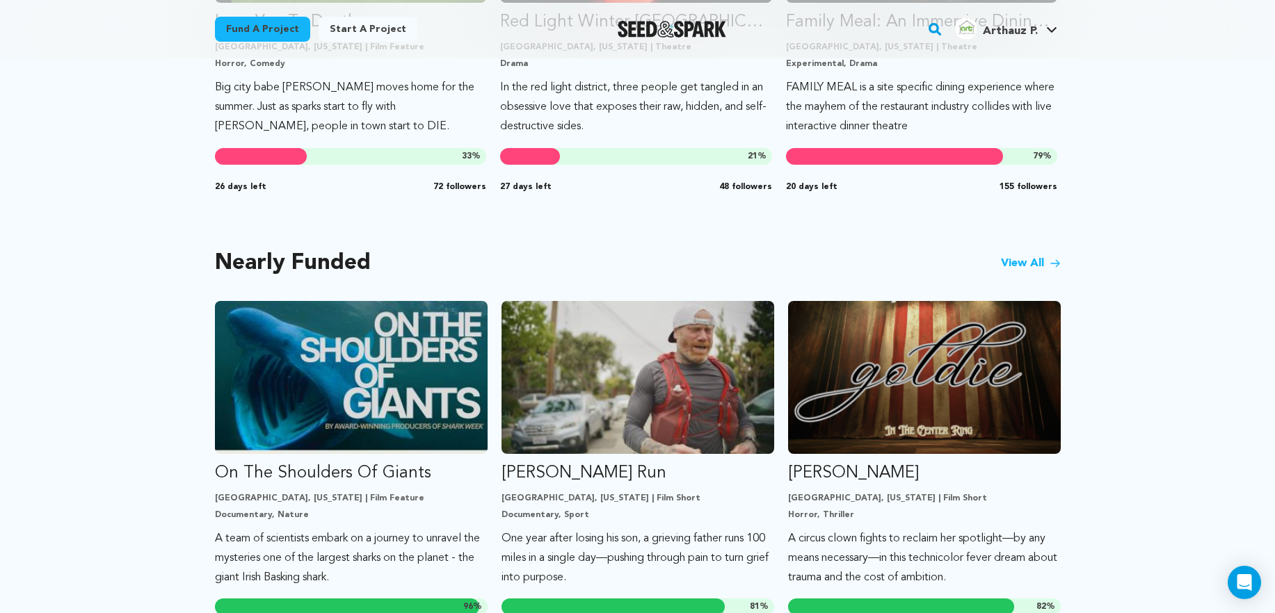
click at [1013, 255] on link "View All" at bounding box center [1031, 263] width 60 height 17
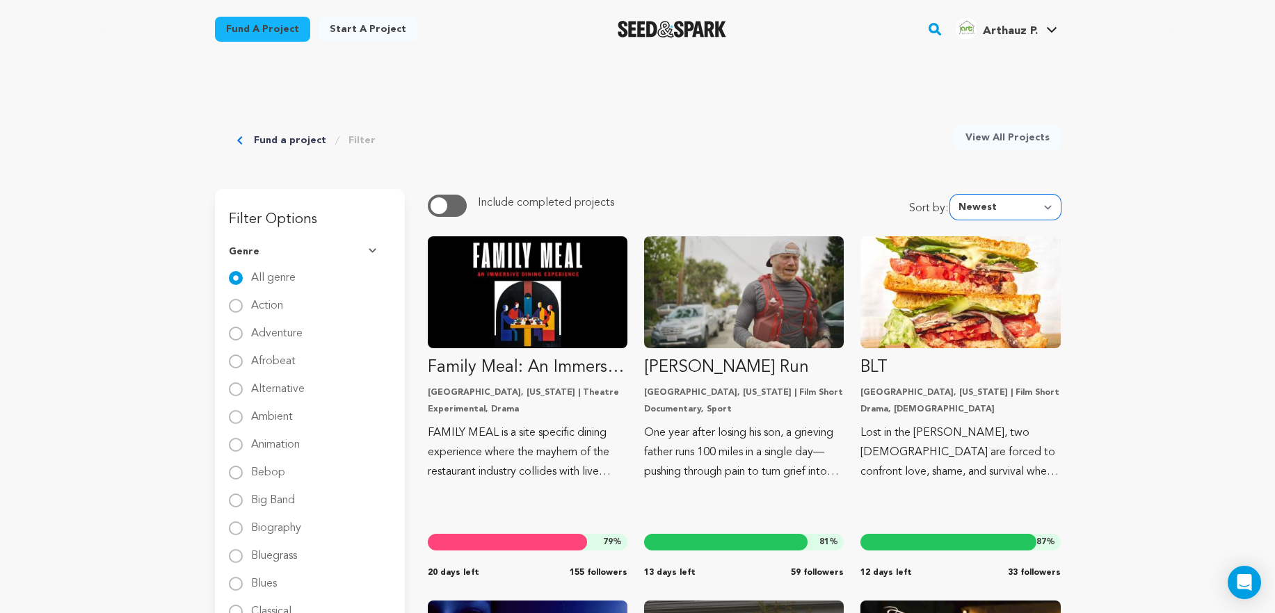
click at [1005, 211] on select "Newest Most Popular Most Funded Trending Now Ending Now Amount Raised" at bounding box center [1005, 207] width 111 height 25
select select "most_funded"
click at [953, 195] on select "Newest Most Popular Most Funded Trending Now Ending Now Amount Raised" at bounding box center [1005, 207] width 111 height 25
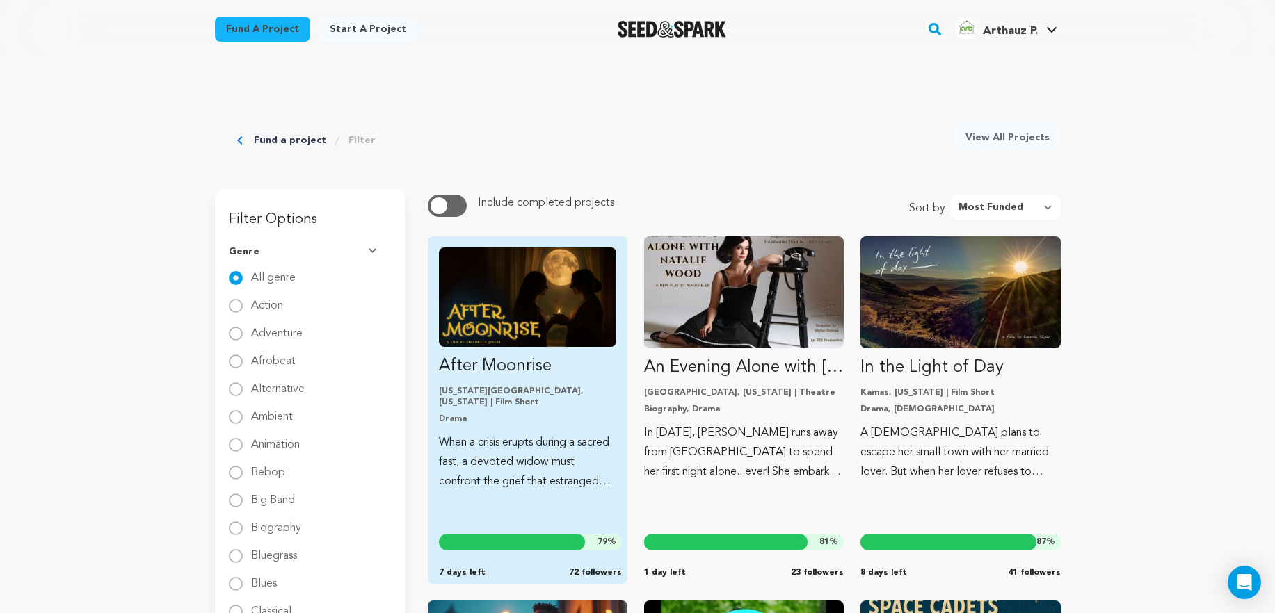
click at [574, 263] on img "Fund After Moonrise" at bounding box center [527, 297] width 177 height 99
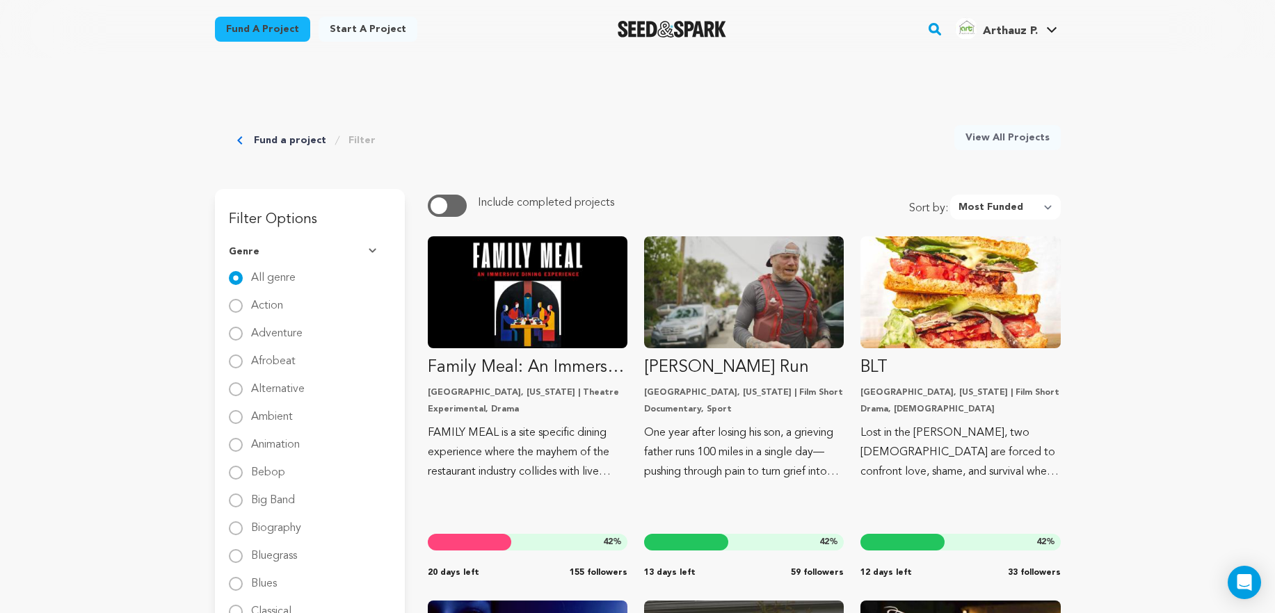
select select "most_funded"
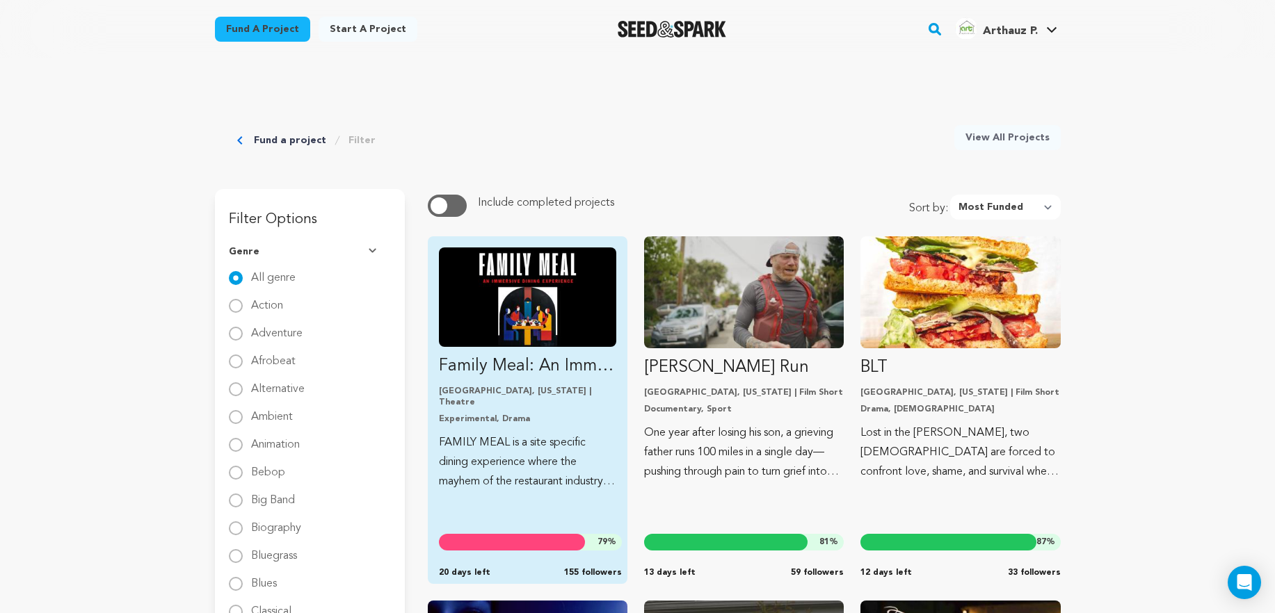
click at [514, 301] on img "Fund Family Meal: An Immersive Dining Experience" at bounding box center [527, 297] width 177 height 99
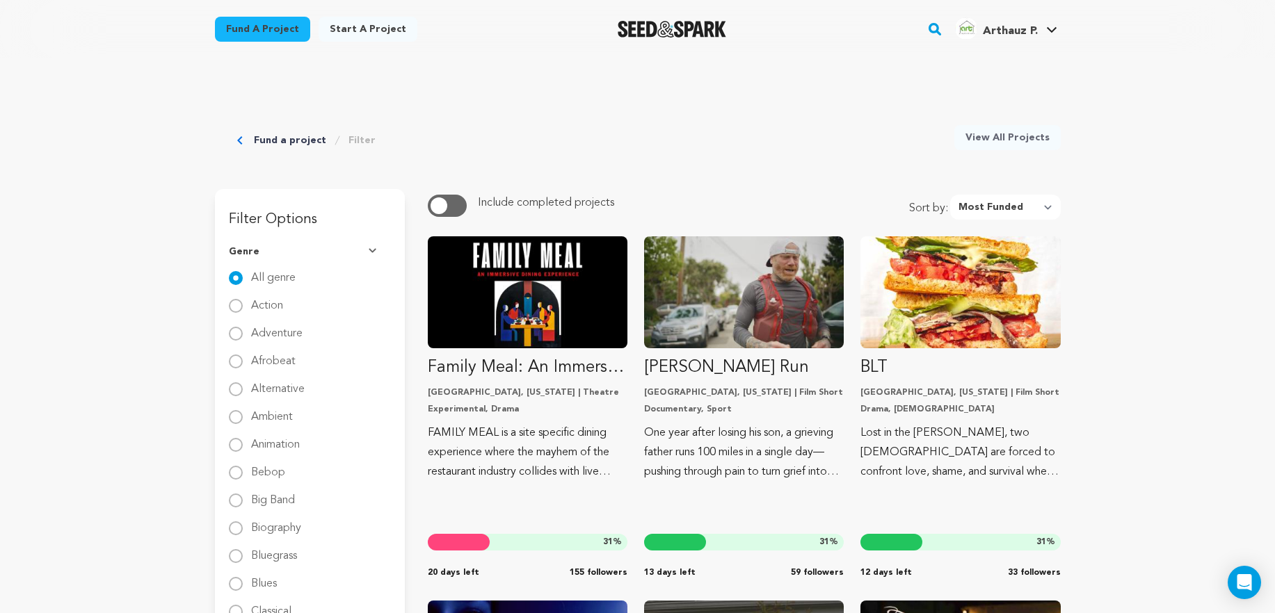
select select "most_funded"
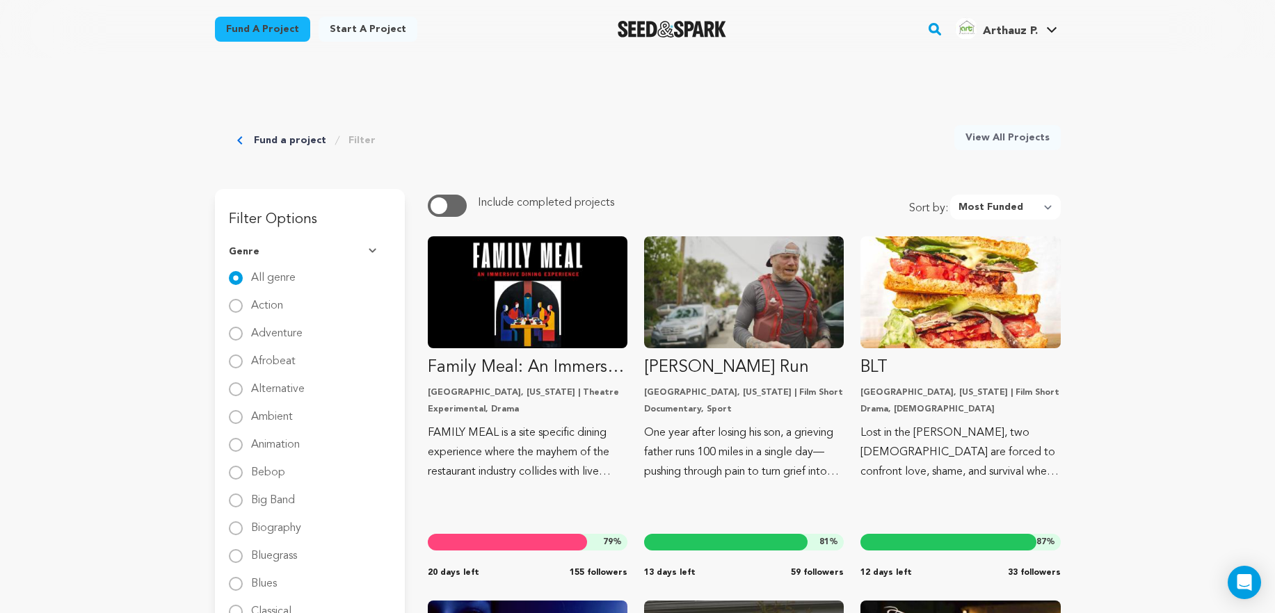
click at [442, 204] on span "button" at bounding box center [438, 205] width 17 height 17
click at [1003, 205] on select "Newest Most Popular Most Funded Trending Now Ending Now Amount Raised" at bounding box center [1005, 207] width 111 height 25
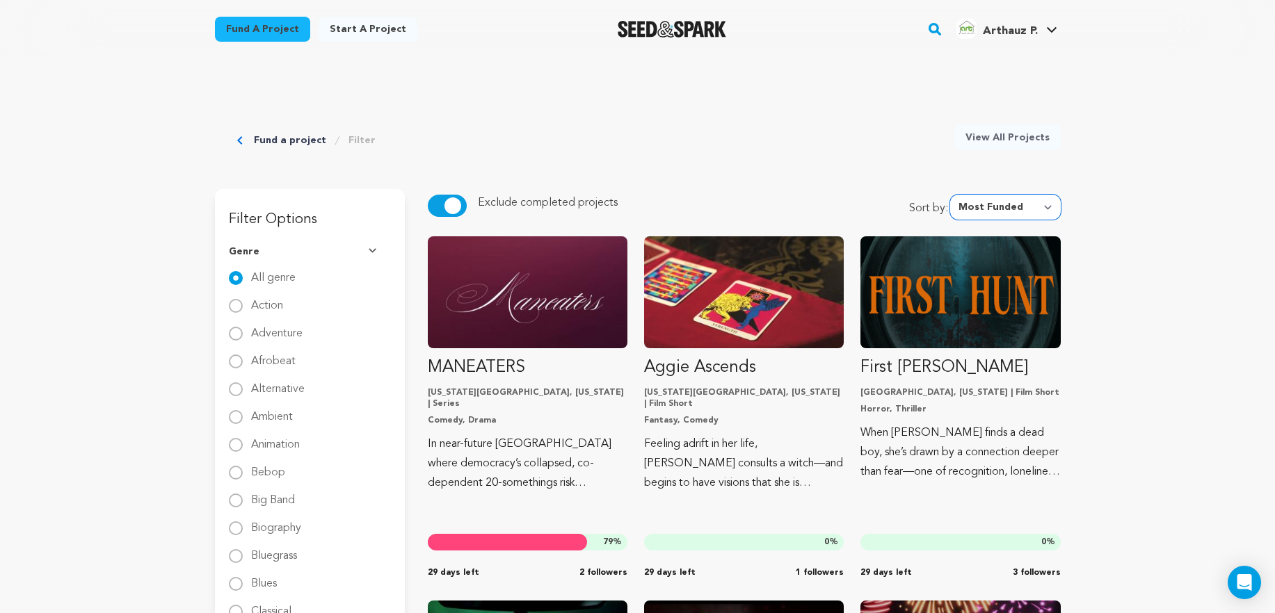
click at [1041, 204] on select "Newest Most Popular Most Funded Trending Now Ending Now Amount Raised" at bounding box center [1005, 207] width 111 height 25
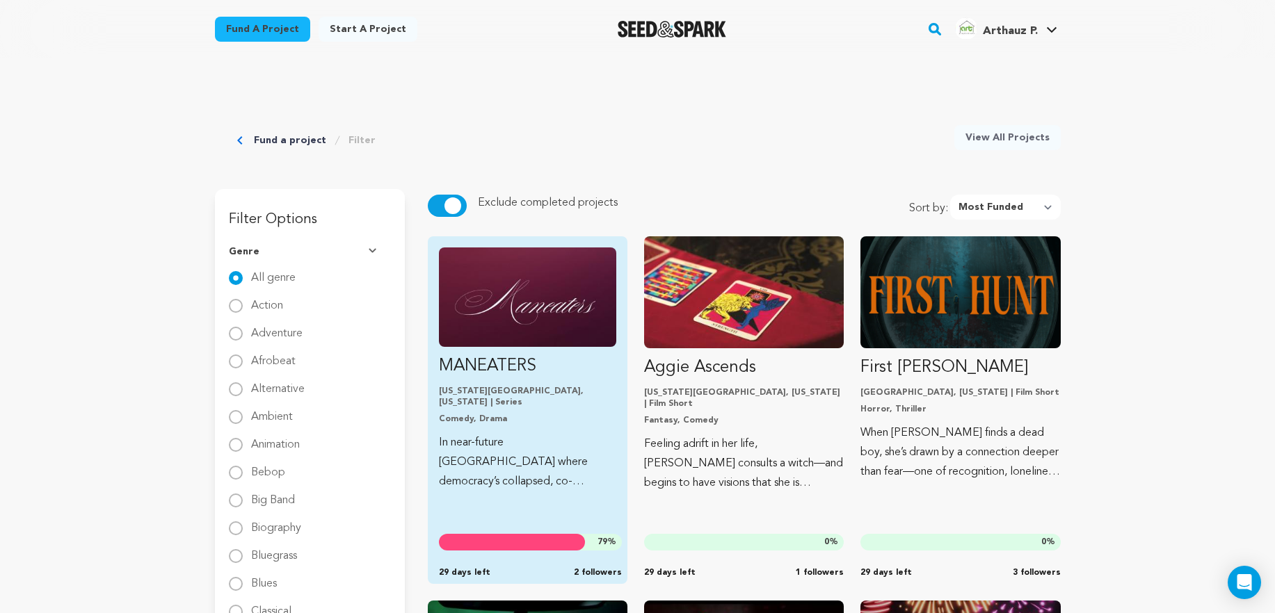
click at [501, 312] on img "Fund MANEATERS" at bounding box center [527, 297] width 177 height 99
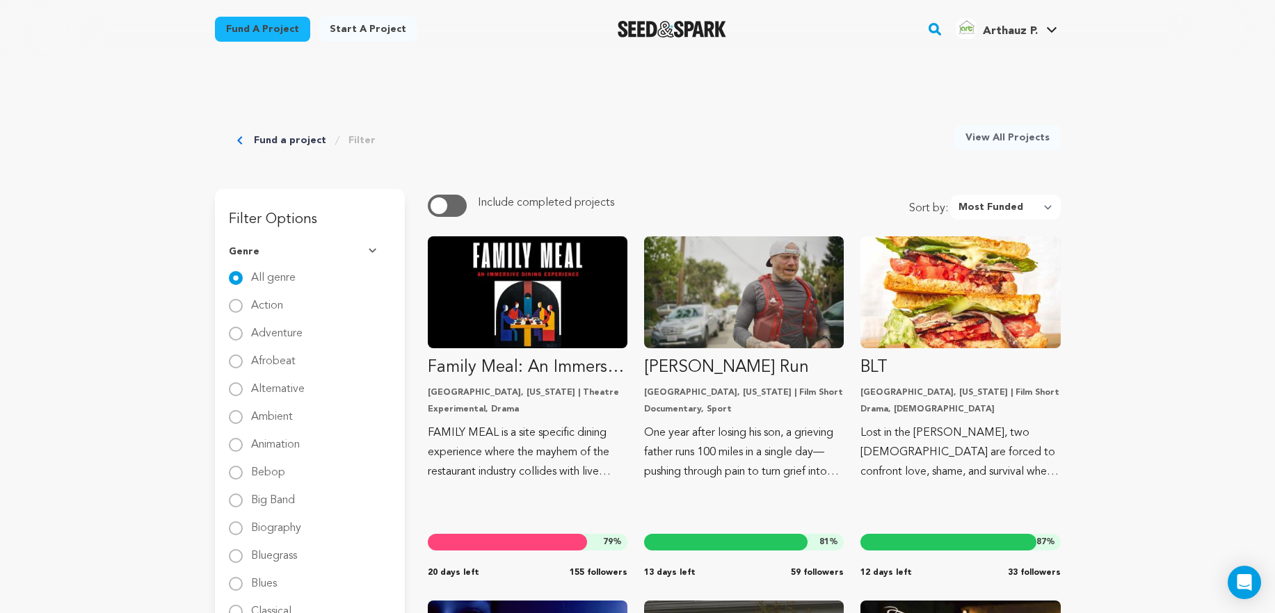
click at [458, 208] on button "button" at bounding box center [447, 206] width 39 height 22
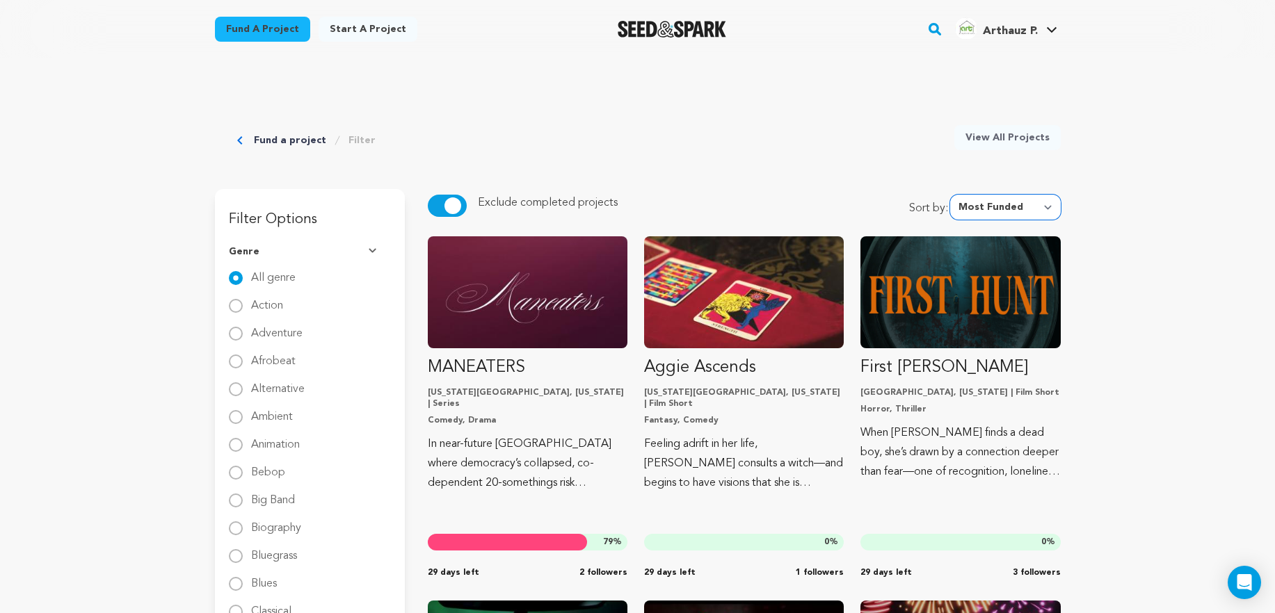
click at [1012, 205] on select "Newest Most Popular Most Funded Trending Now Ending Now Amount Raised" at bounding box center [1005, 207] width 111 height 25
click at [446, 200] on span "button" at bounding box center [452, 205] width 17 height 17
click at [471, 210] on div "Exclude completed projects Include completed projects" at bounding box center [579, 206] width 302 height 22
click at [450, 212] on button "button" at bounding box center [447, 206] width 39 height 22
click at [1017, 206] on select "Newest Most Popular Most Funded Trending Now Ending Now Amount Raised" at bounding box center [1005, 207] width 111 height 25
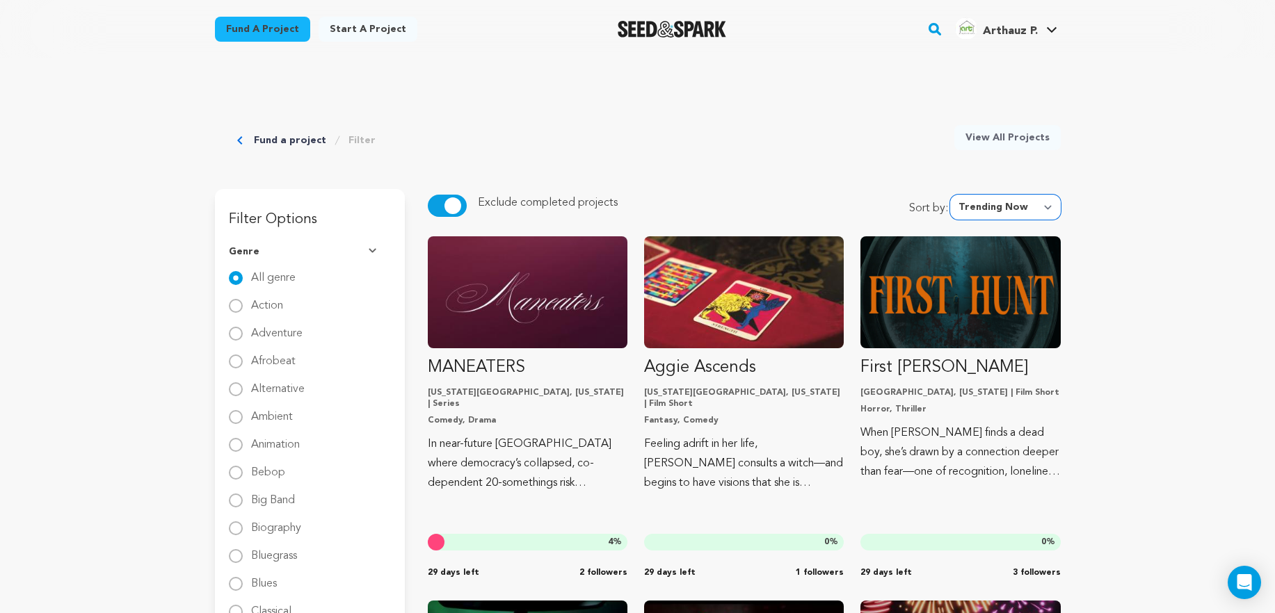
click at [953, 195] on select "Newest Most Popular Most Funded Trending Now Ending Now Amount Raised" at bounding box center [1005, 207] width 111 height 25
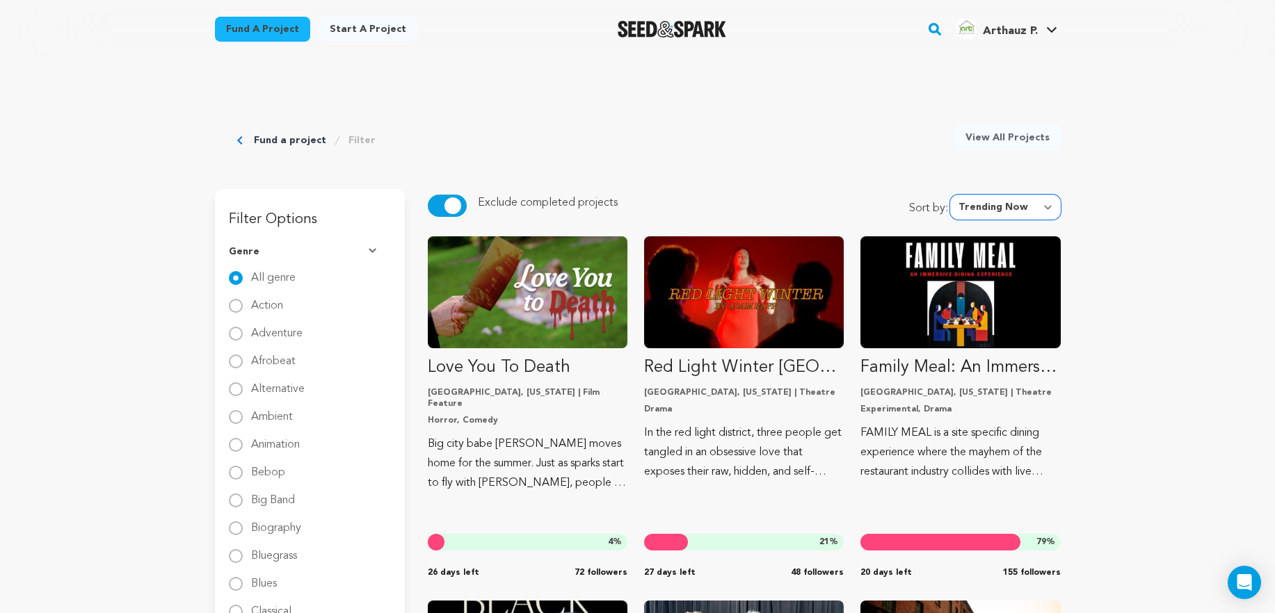
click at [1014, 207] on select "Newest Most Popular Most Funded Trending Now Ending Now Amount Raised" at bounding box center [1005, 207] width 111 height 25
select select "amount_raised"
click at [953, 195] on select "Newest Most Popular Most Funded Trending Now Ending Now Amount Raised" at bounding box center [1005, 207] width 111 height 25
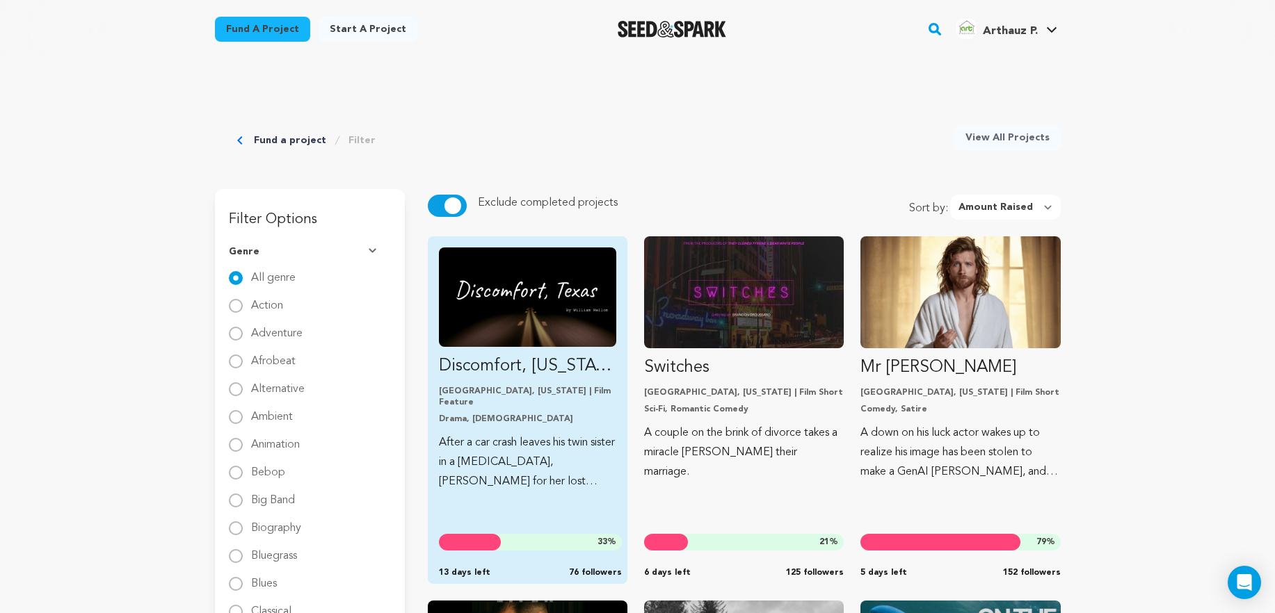
click at [546, 328] on img "Fund Discomfort, Texas" at bounding box center [527, 297] width 177 height 99
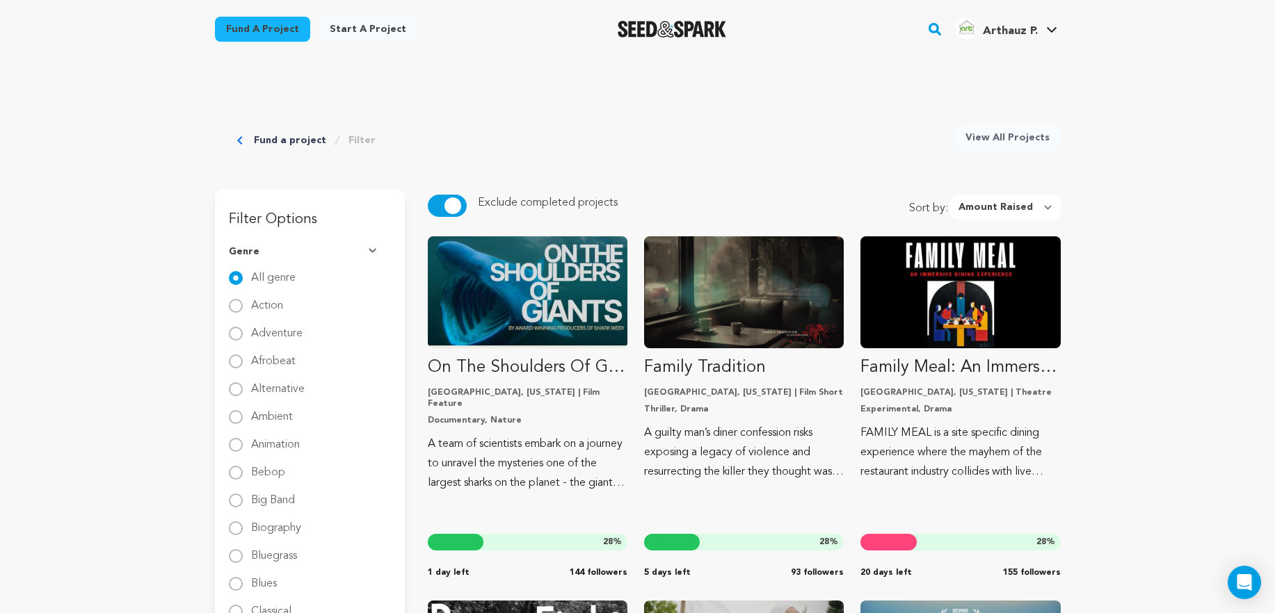
select select "amount_raised"
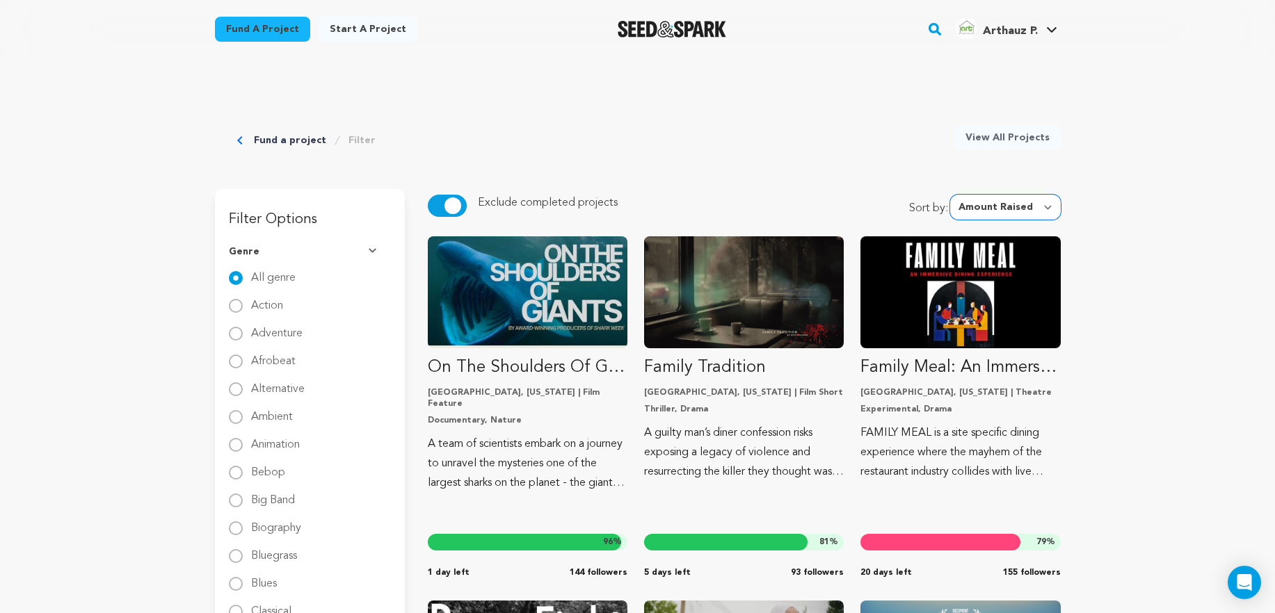
click at [1035, 209] on select "Newest Most Popular Most Funded Trending Now Ending Now Amount Raised" at bounding box center [1005, 207] width 111 height 25
click at [953, 195] on select "Newest Most Popular Most Funded Trending Now Ending Now Amount Raised" at bounding box center [1005, 207] width 111 height 25
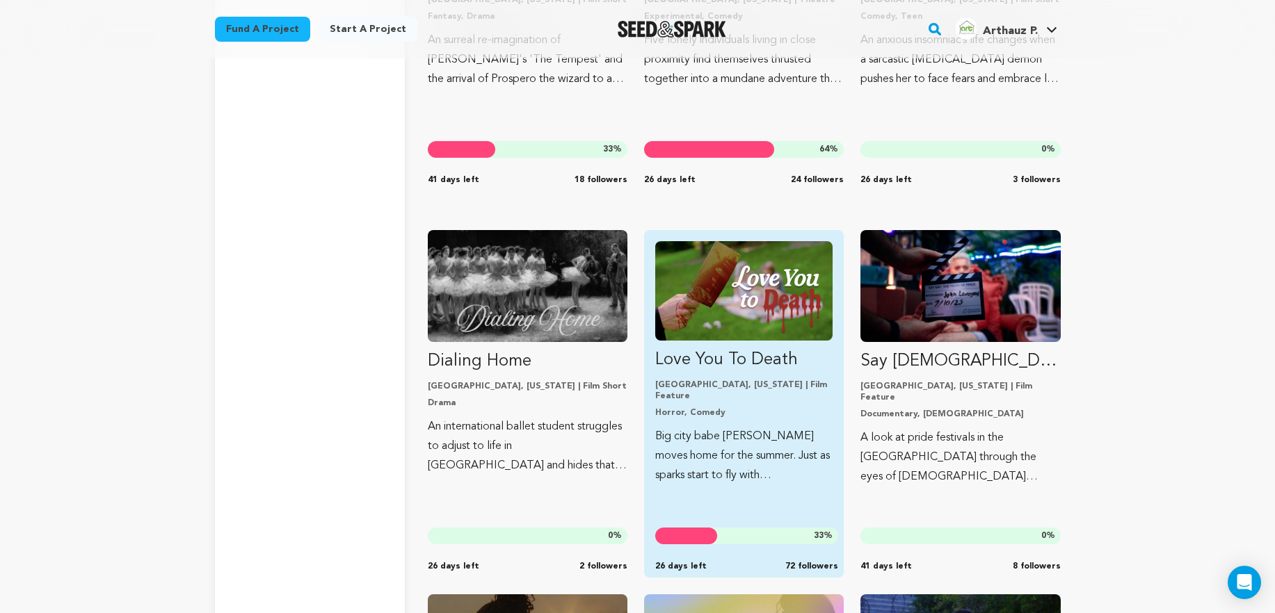
scroll to position [3020, 0]
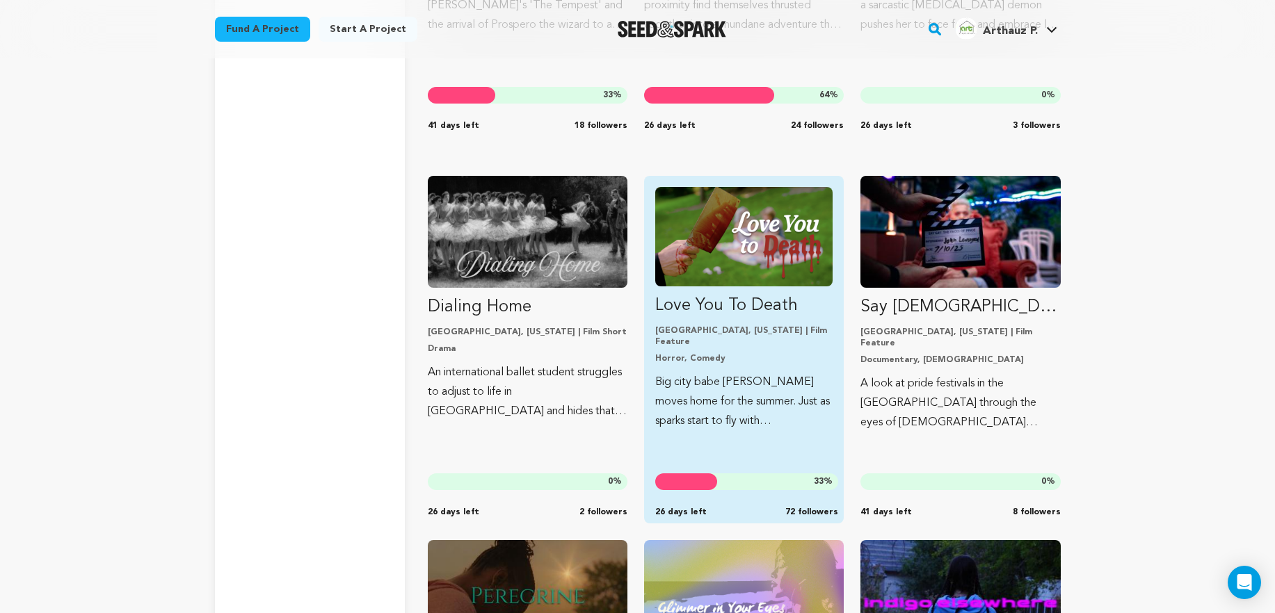
click at [734, 287] on link "Love You To Death Los Angeles, California | Film Feature Horror, Comedy Big cit…" at bounding box center [743, 309] width 177 height 244
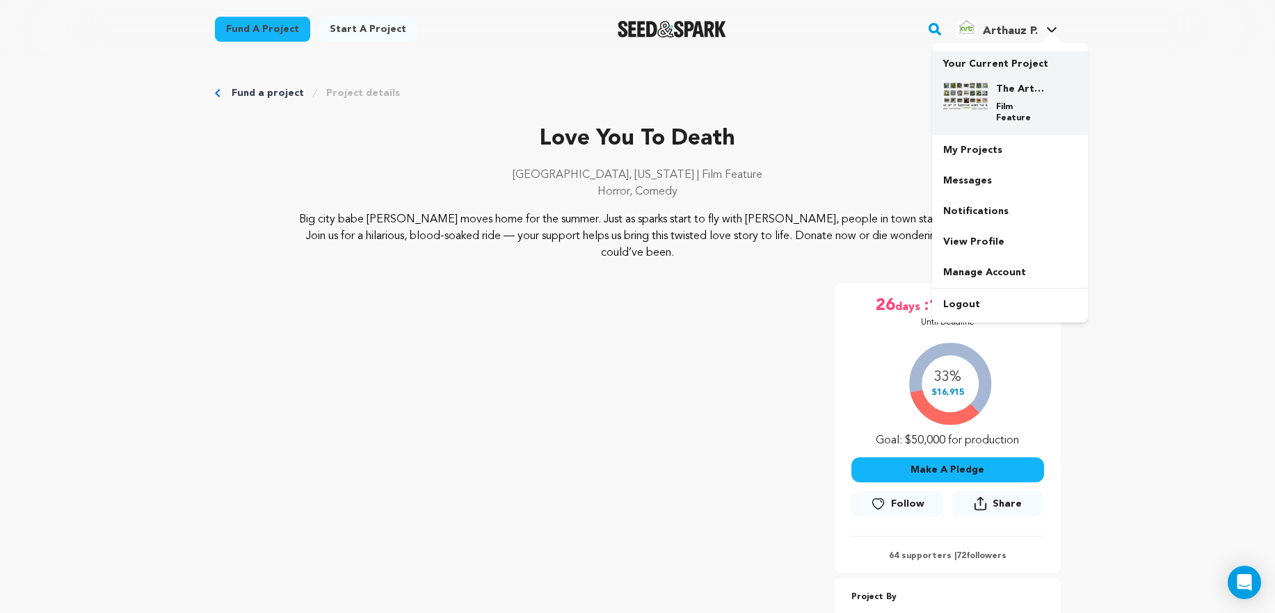
click at [977, 98] on img at bounding box center [965, 96] width 45 height 28
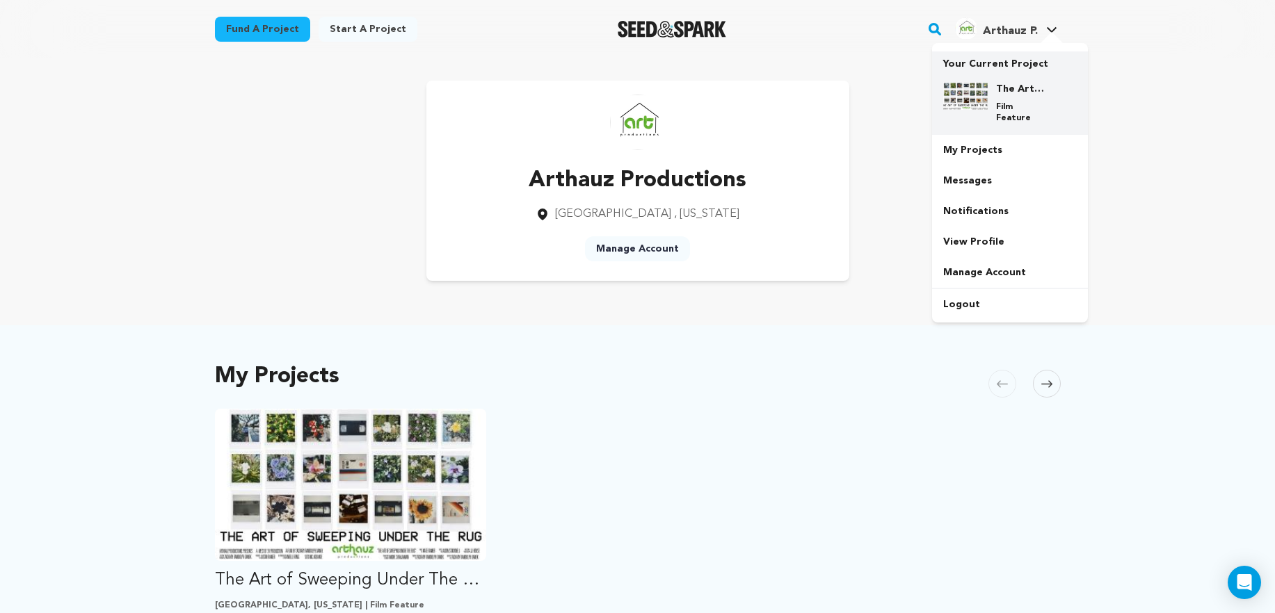
click at [992, 84] on div "The Art of Sweeping Under The Rug Film Feature" at bounding box center [1020, 103] width 67 height 42
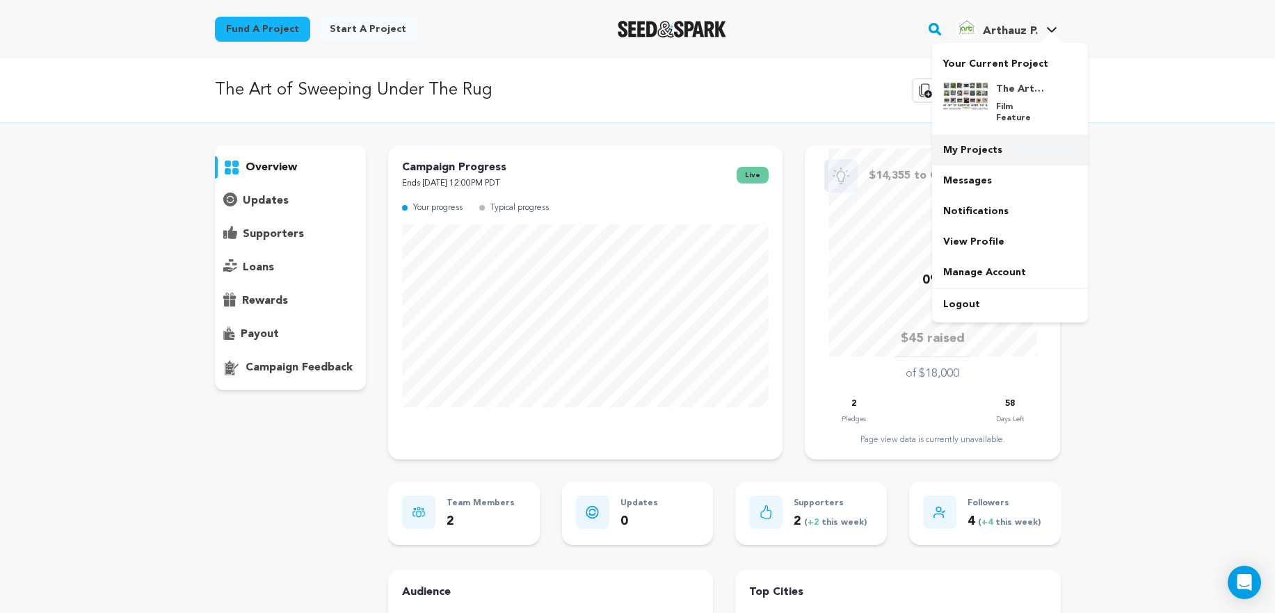
click at [991, 147] on link "My Projects" at bounding box center [1010, 150] width 156 height 31
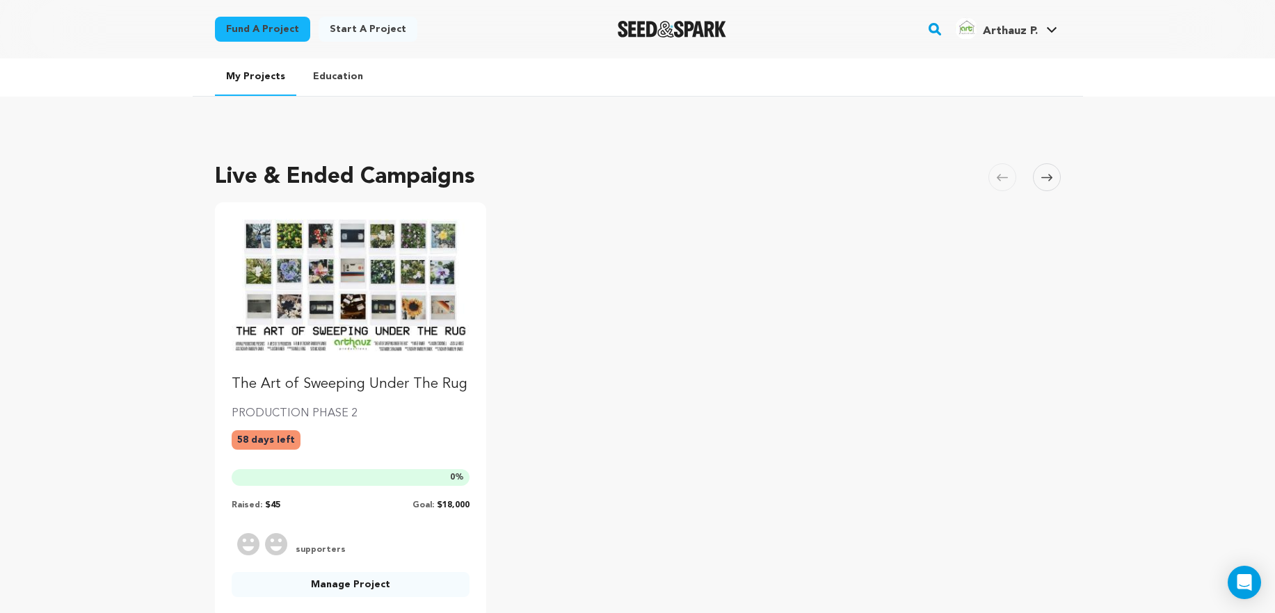
click at [672, 35] on img "Seed&Spark Homepage" at bounding box center [671, 29] width 109 height 17
click at [350, 321] on img "Fund The Art of Sweeping Under The Rug" at bounding box center [351, 286] width 239 height 134
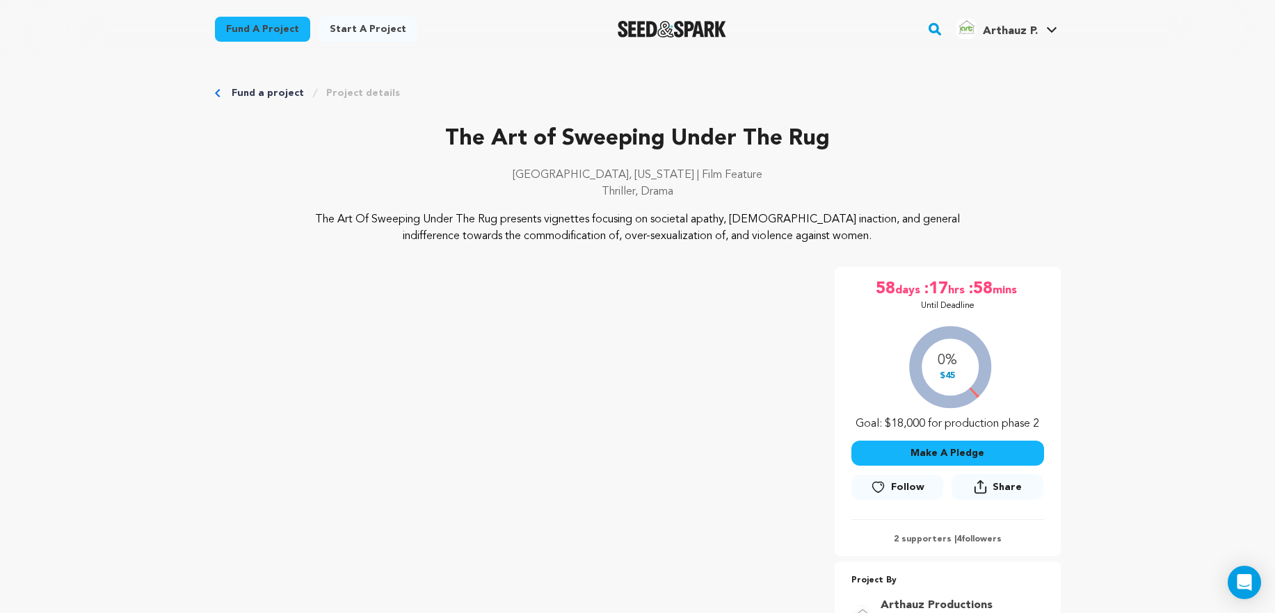
click at [978, 450] on button "Make A Pledge" at bounding box center [947, 453] width 193 height 25
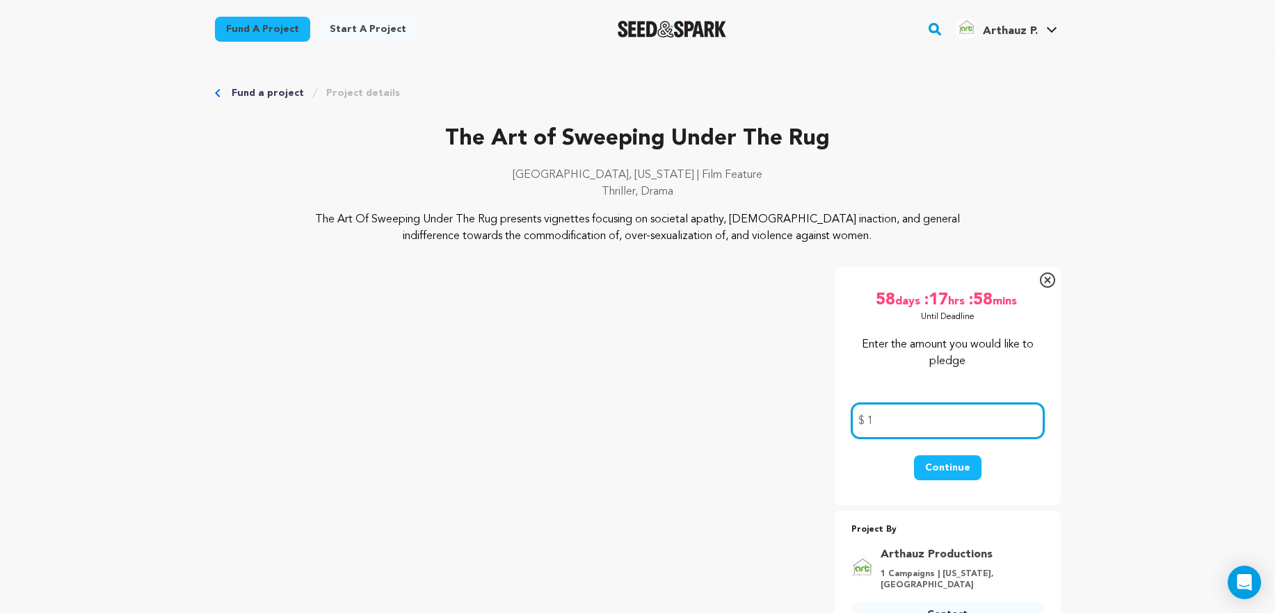
type input "15"
click at [970, 419] on input "15" at bounding box center [947, 420] width 193 height 35
click at [969, 419] on input "15" at bounding box center [947, 420] width 193 height 35
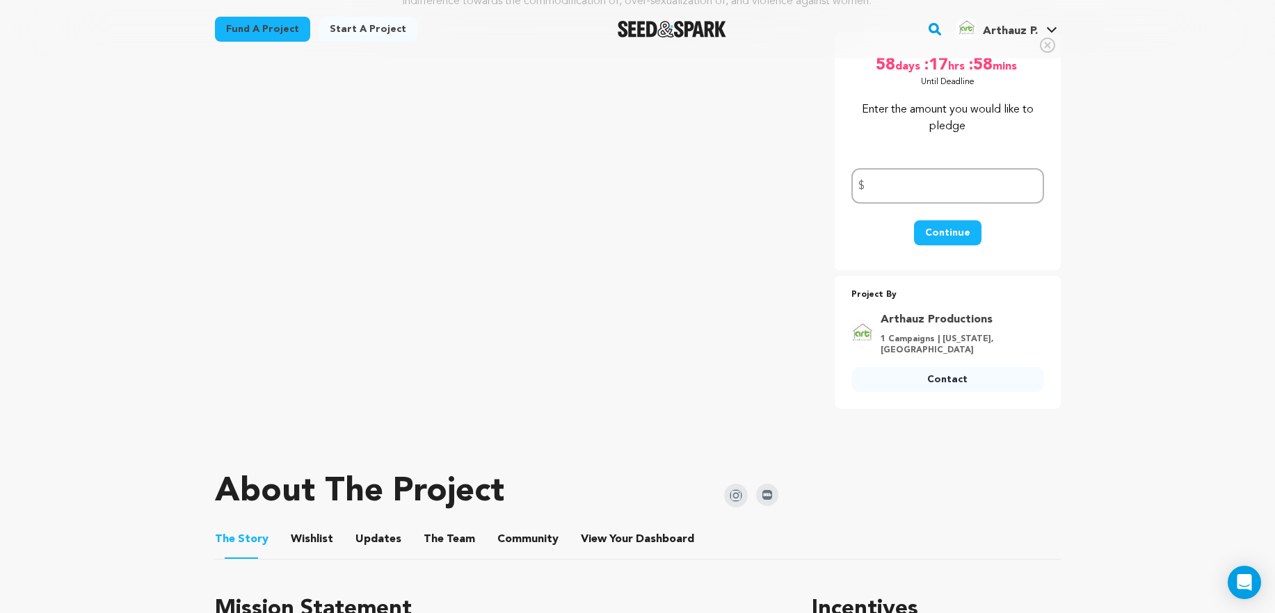
scroll to position [272, 0]
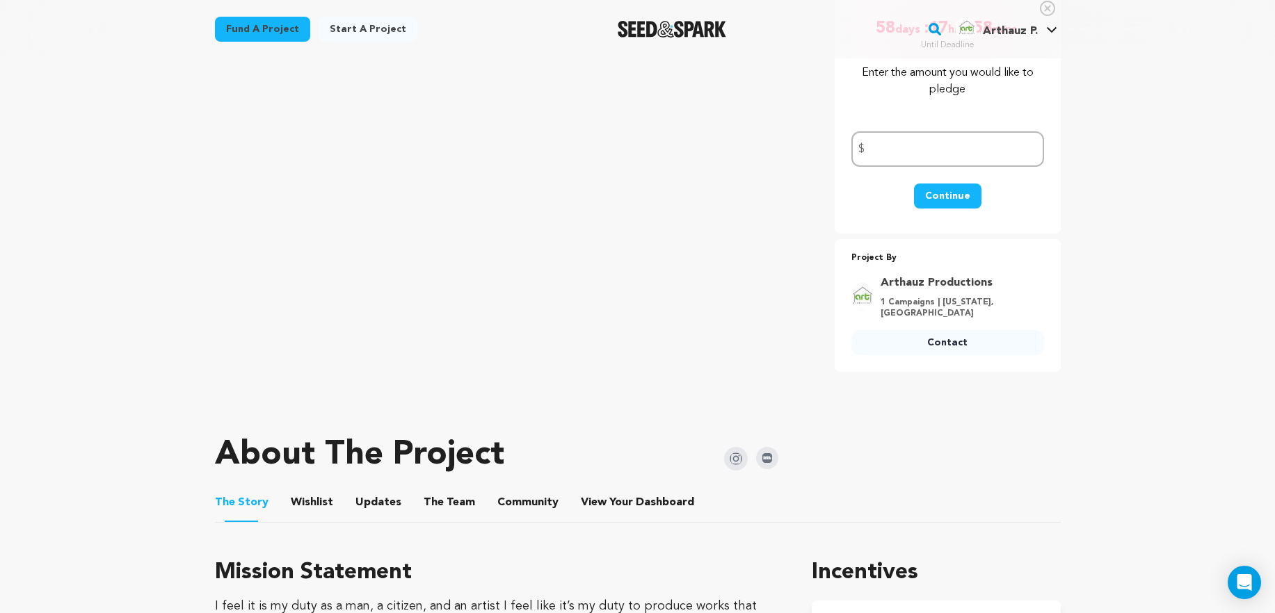
click at [964, 195] on button "Continue" at bounding box center [947, 196] width 67 height 25
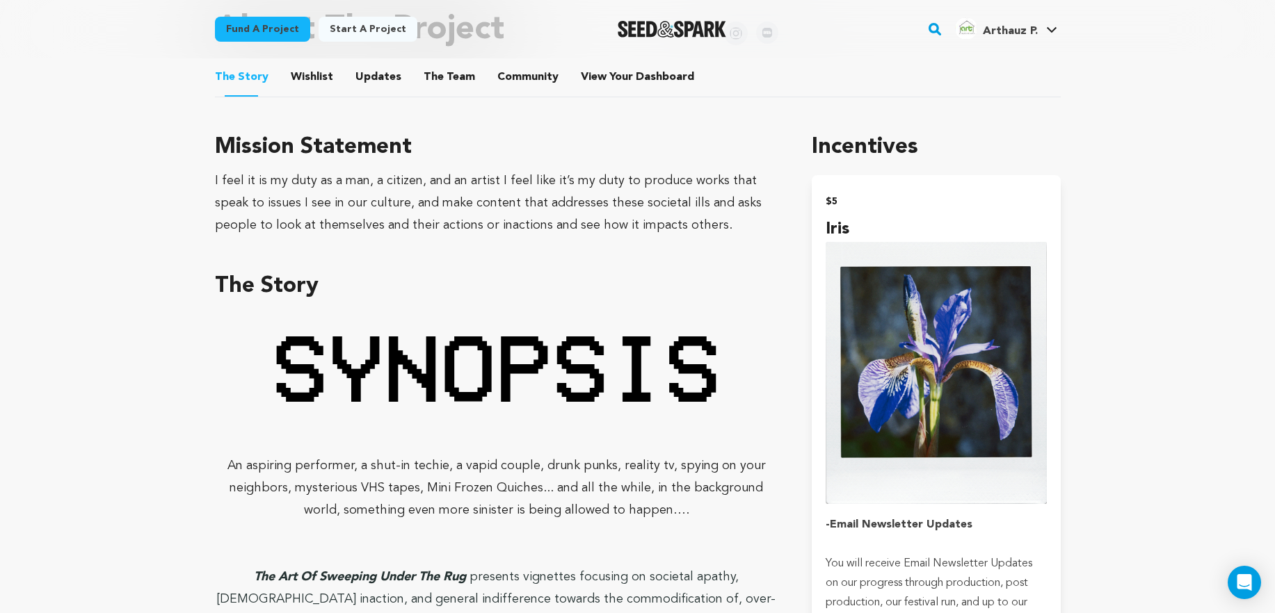
scroll to position [680, 0]
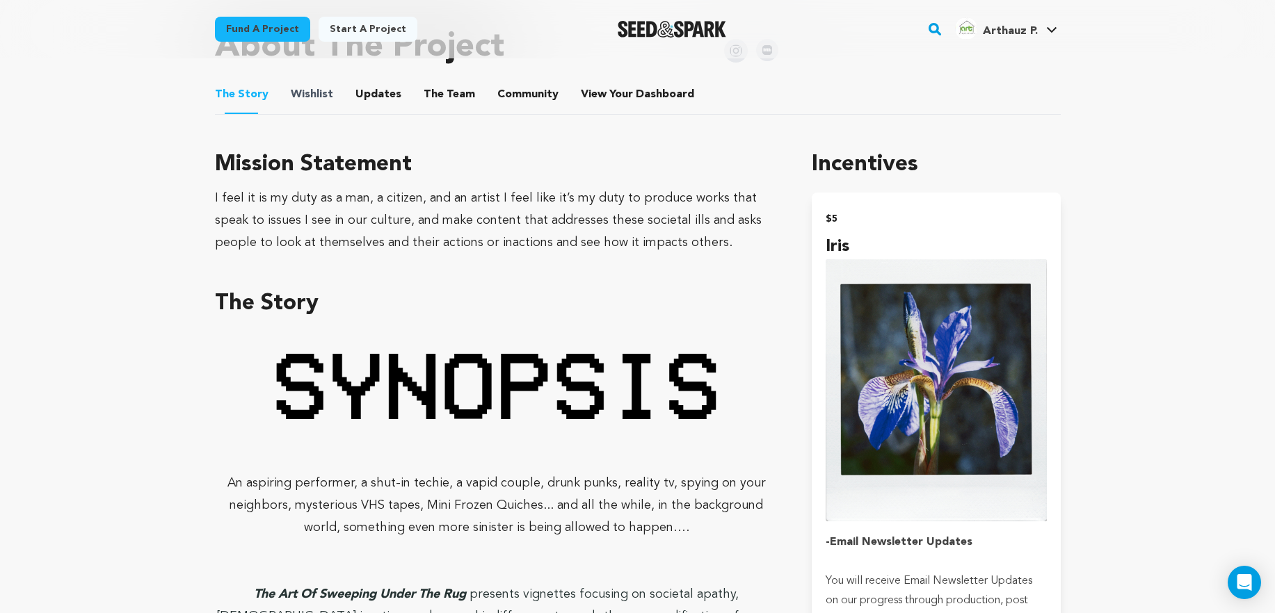
click at [327, 99] on span "Wishlist" at bounding box center [312, 94] width 42 height 17
click at [315, 95] on button "Wishlist" at bounding box center [311, 97] width 33 height 33
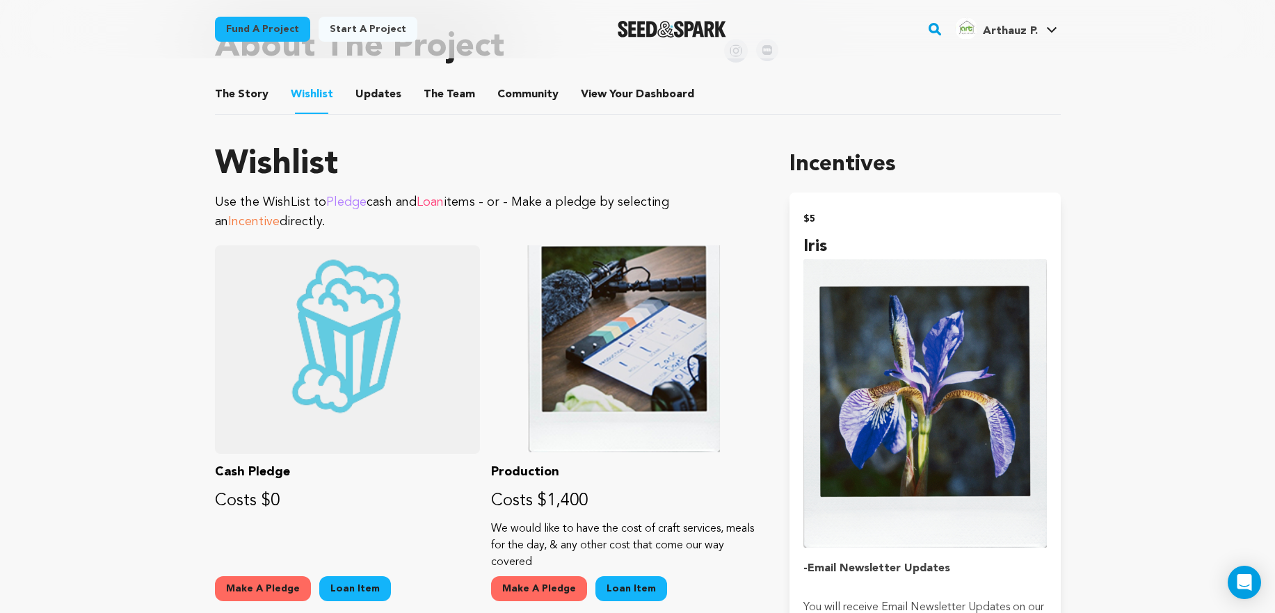
click at [387, 94] on button "Updates" at bounding box center [378, 97] width 33 height 33
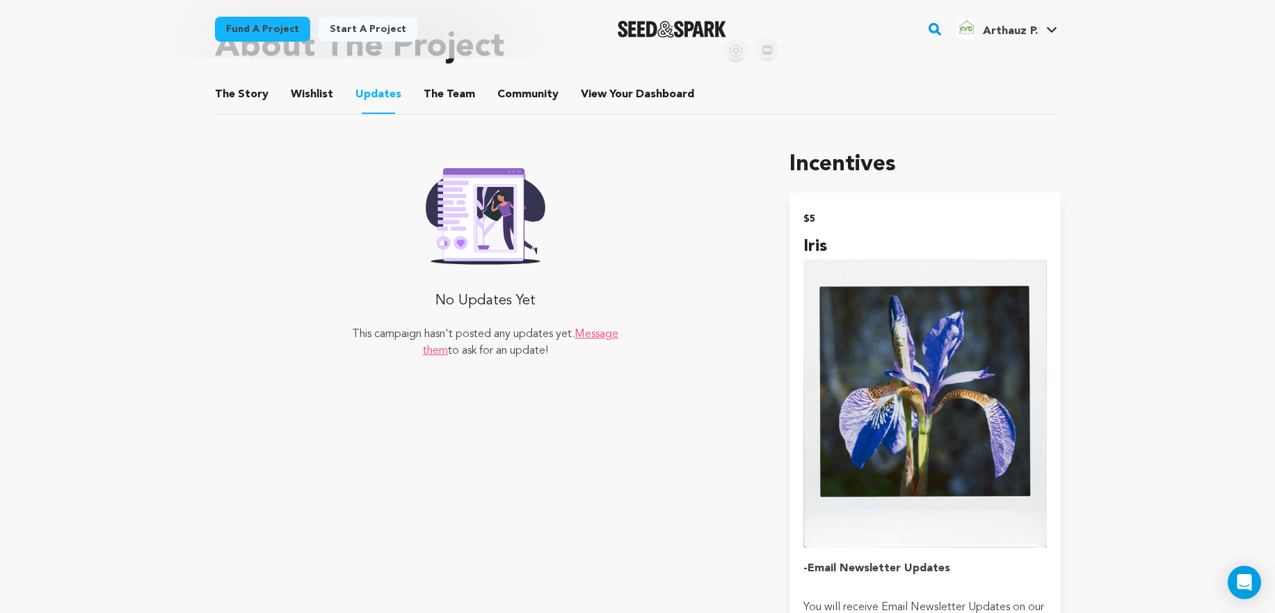
click at [433, 97] on button "The Team" at bounding box center [449, 97] width 33 height 33
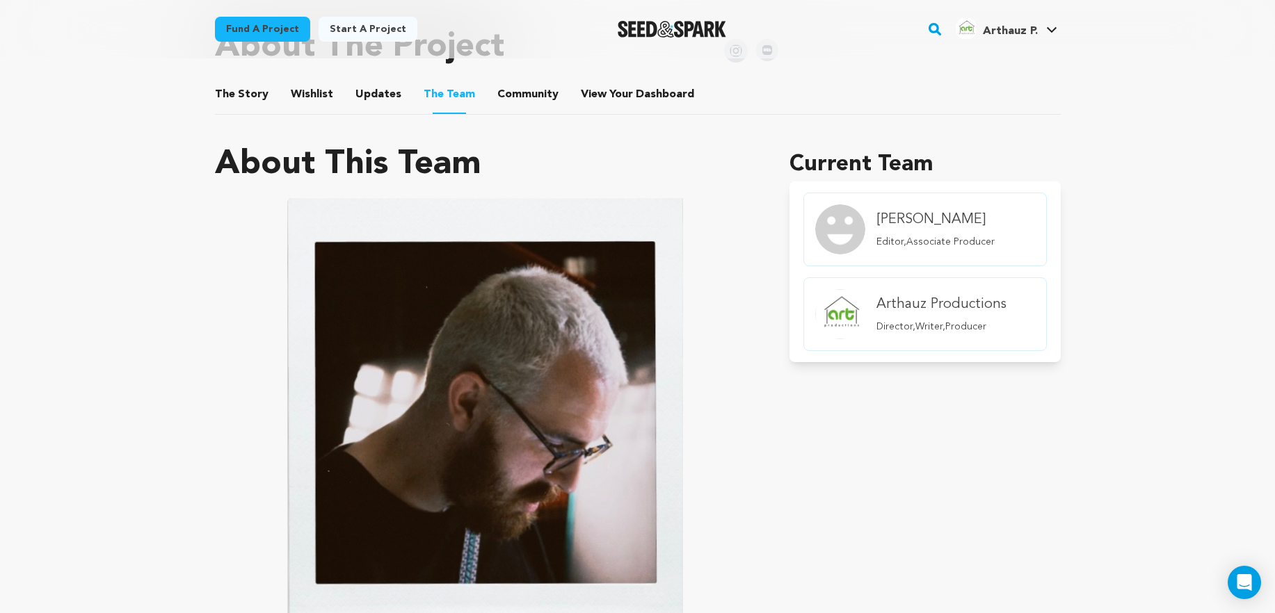
click at [481, 90] on ul "The Story The Story Wishlist Wishlist Updates Updates The Team The Team Communi…" at bounding box center [638, 95] width 846 height 40
click at [325, 96] on span "Wishlist" at bounding box center [312, 94] width 42 height 17
click at [323, 96] on button "Wishlist" at bounding box center [311, 97] width 33 height 33
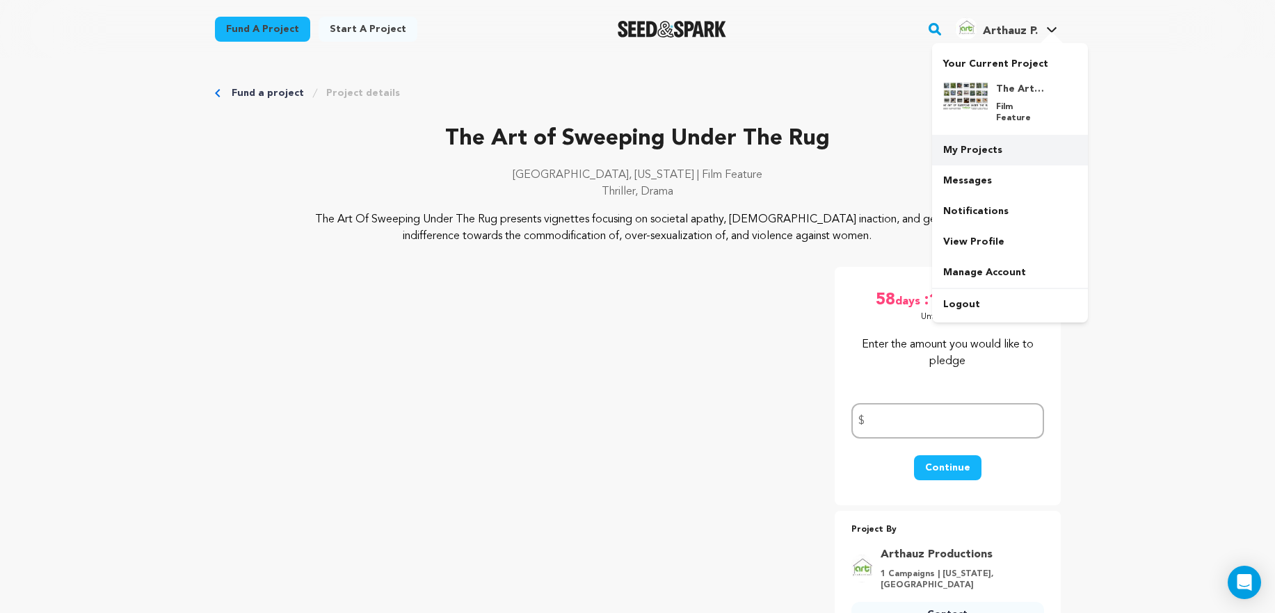
click at [990, 140] on link "My Projects" at bounding box center [1010, 150] width 156 height 31
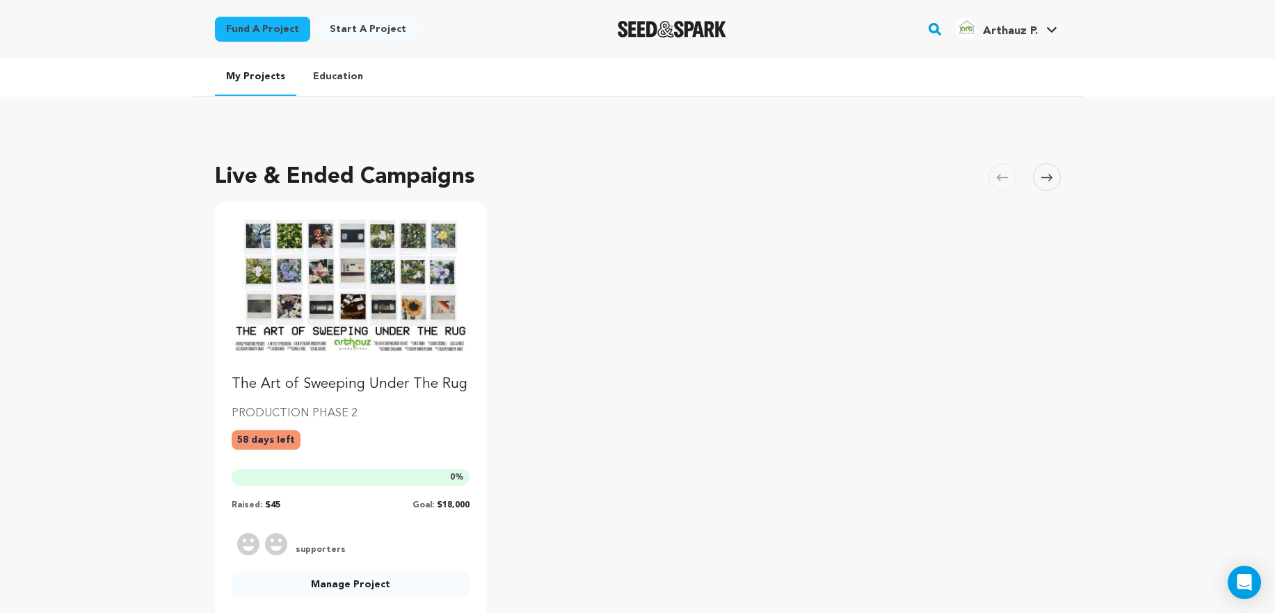
click at [365, 577] on link "Manage Project" at bounding box center [351, 584] width 239 height 25
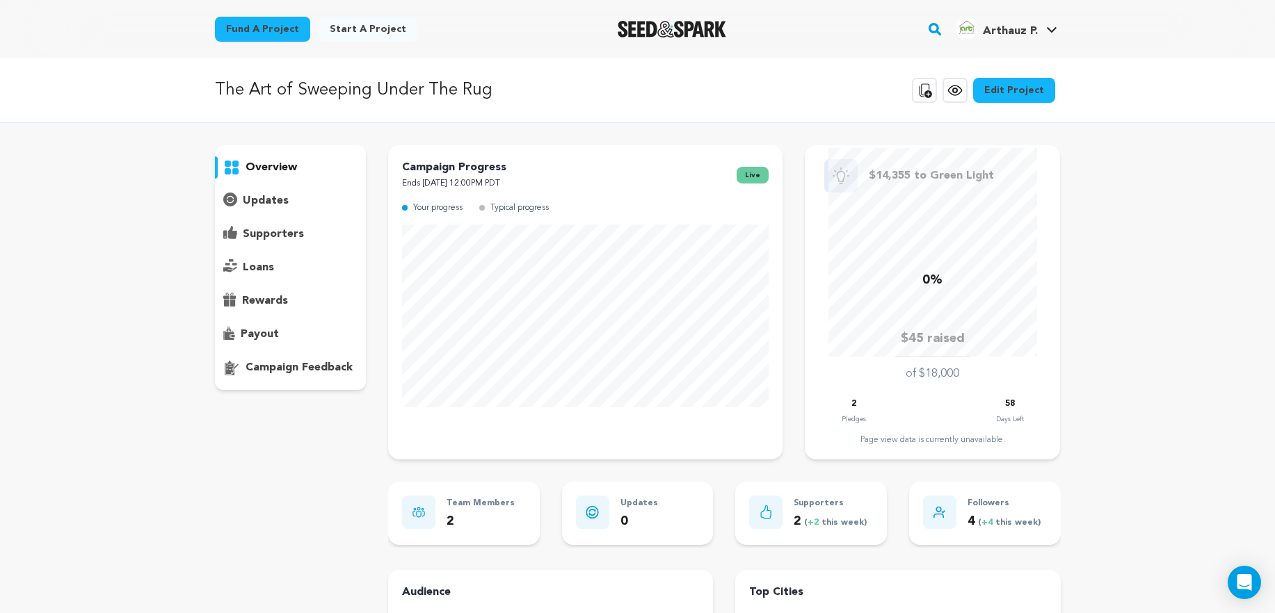
click at [1012, 81] on link "Edit Project" at bounding box center [1014, 90] width 82 height 25
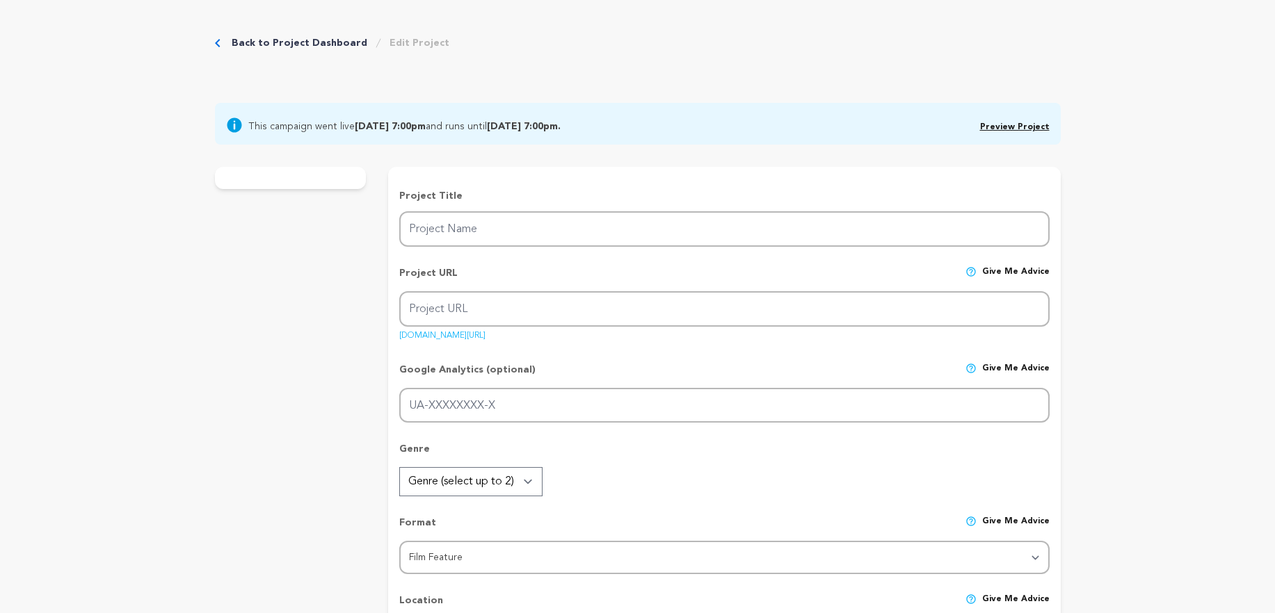
type input "The Art of Sweeping Under The Rug"
type input "the-art-of-sweeping-under-the-rug"
type input "This film shows vignettes focusing on general indifference towards the commodif…"
type textarea "The Art Of Sweeping Under The Rug presents vignettes focusing on societal apath…"
type textarea "I feel it is my duty as a man, a citizen, and an artist I feel like it’s my dut…"
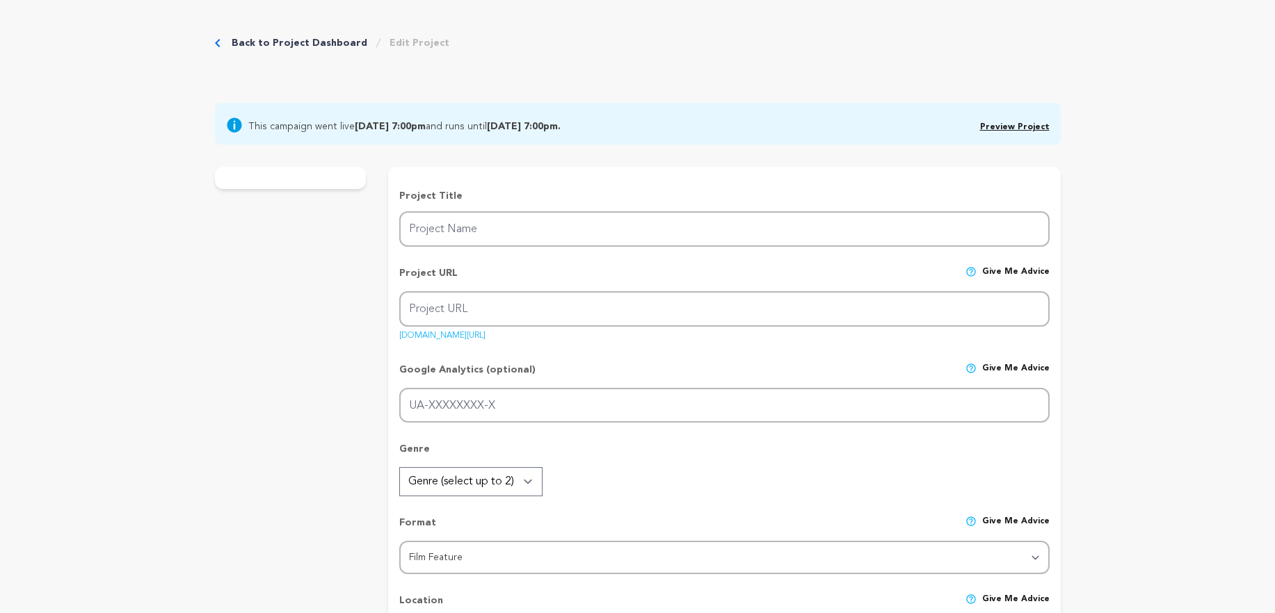
radio input "true"
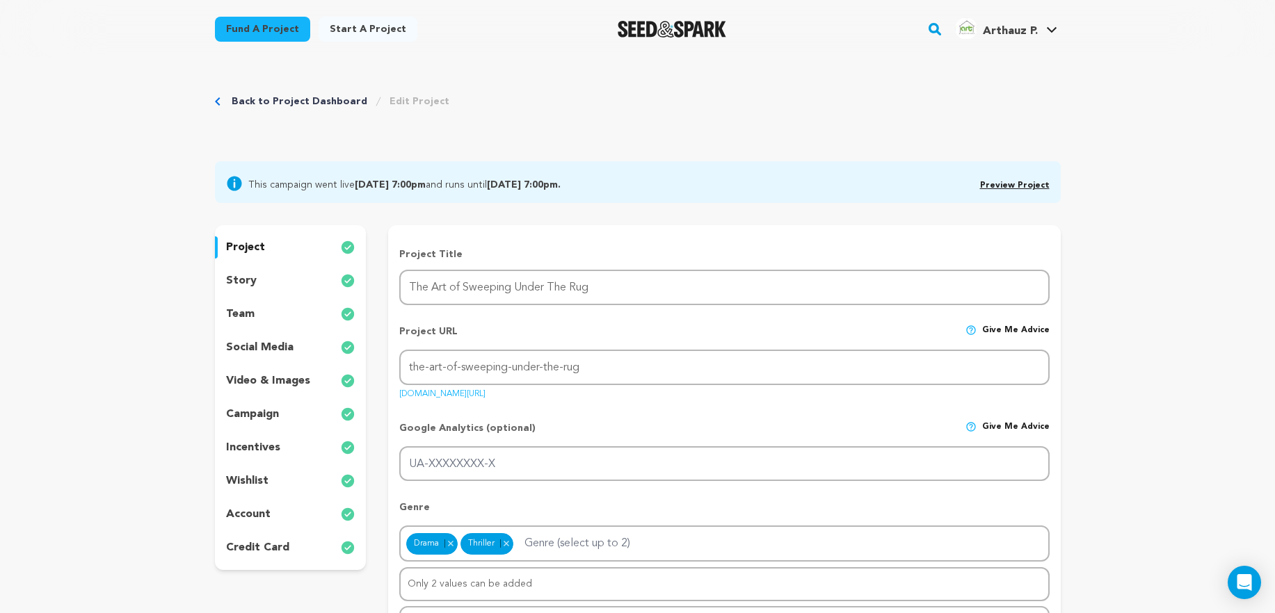
click at [259, 480] on p "wishlist" at bounding box center [247, 481] width 42 height 17
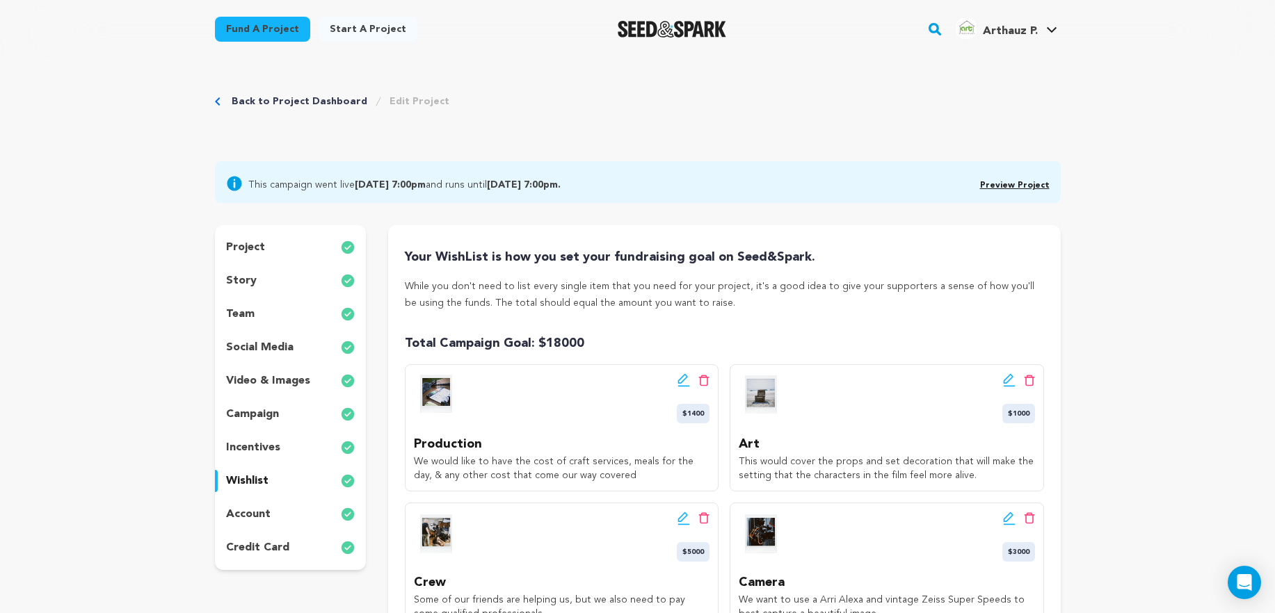
click at [636, 29] on img "Seed&Spark Homepage" at bounding box center [671, 29] width 109 height 17
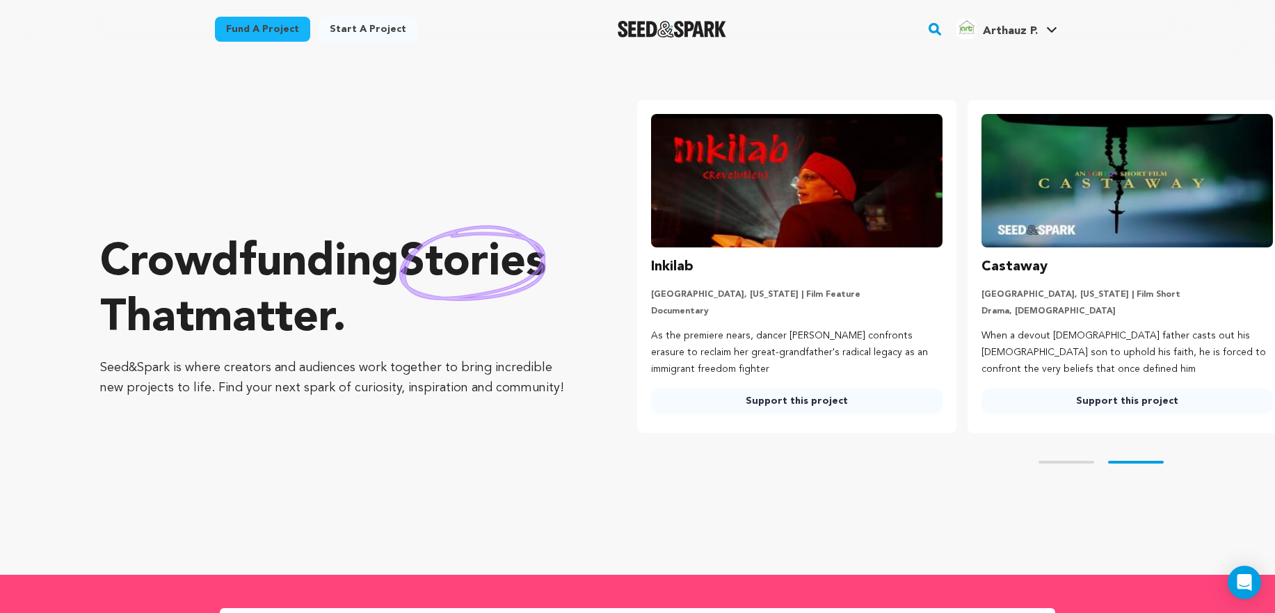
scroll to position [0, 341]
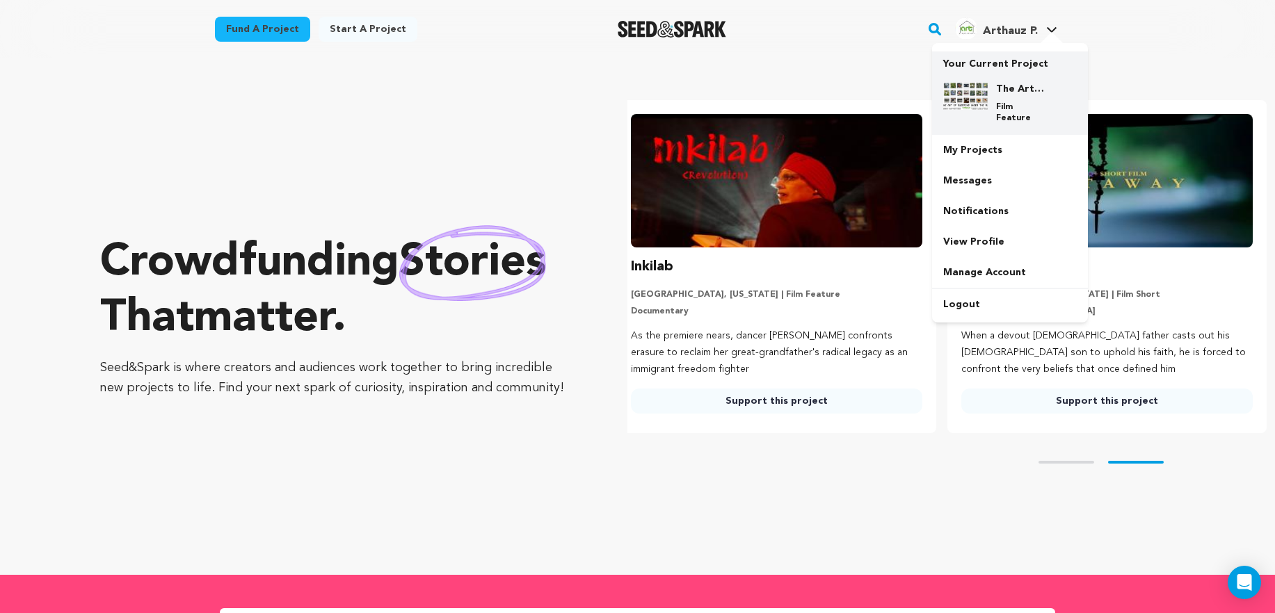
click at [1014, 92] on h4 "The Art of Sweeping Under The Rug" at bounding box center [1021, 89] width 50 height 14
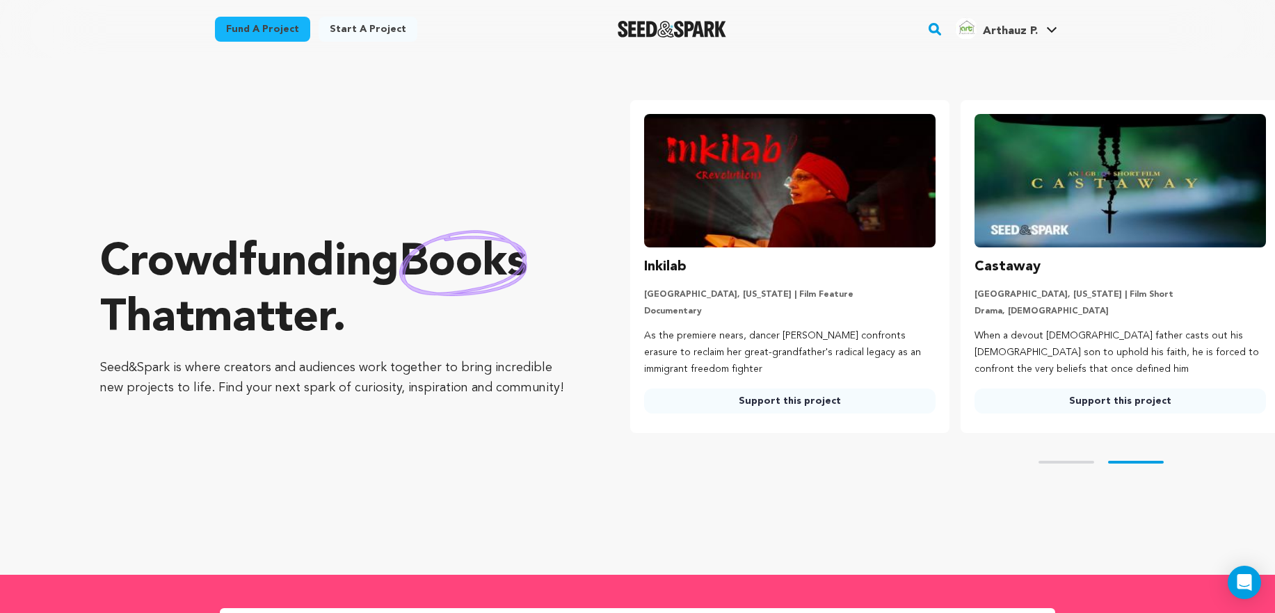
scroll to position [0, 341]
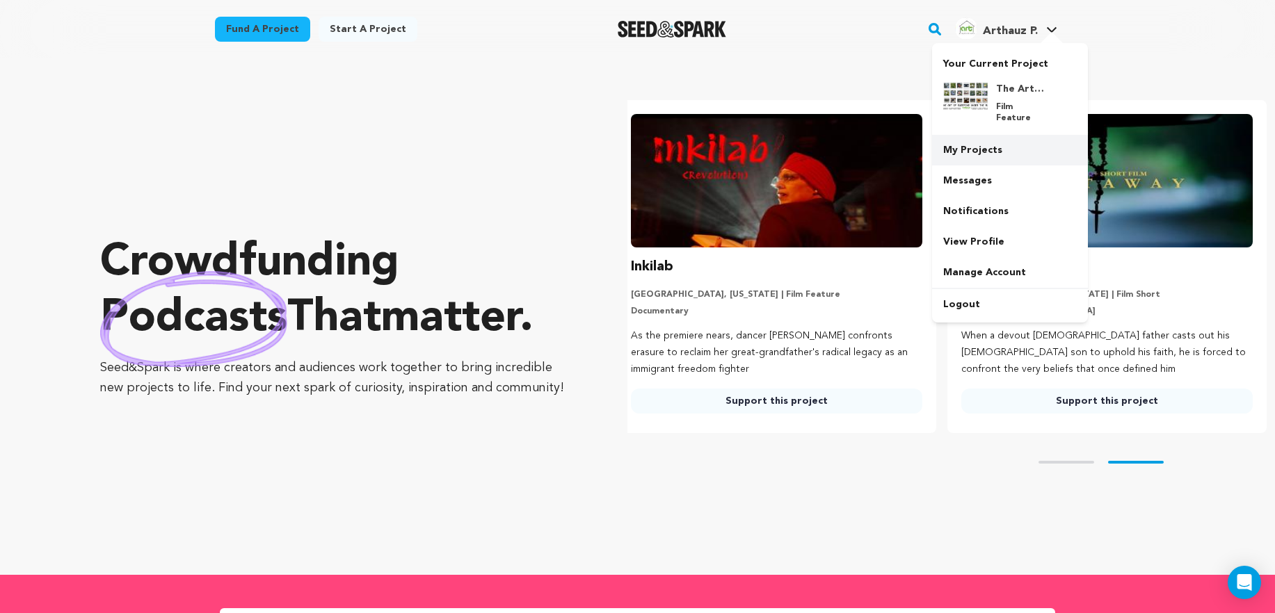
click at [1006, 135] on link "My Projects" at bounding box center [1010, 150] width 156 height 31
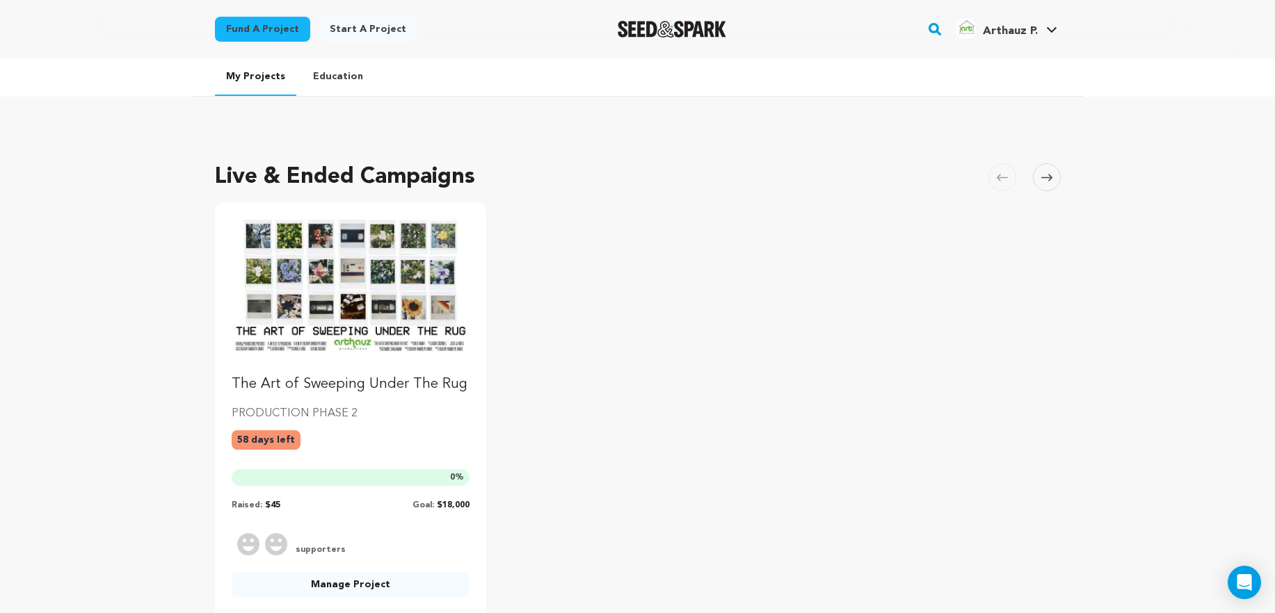
click at [380, 278] on img "Fund The Art of Sweeping Under The Rug" at bounding box center [351, 286] width 239 height 134
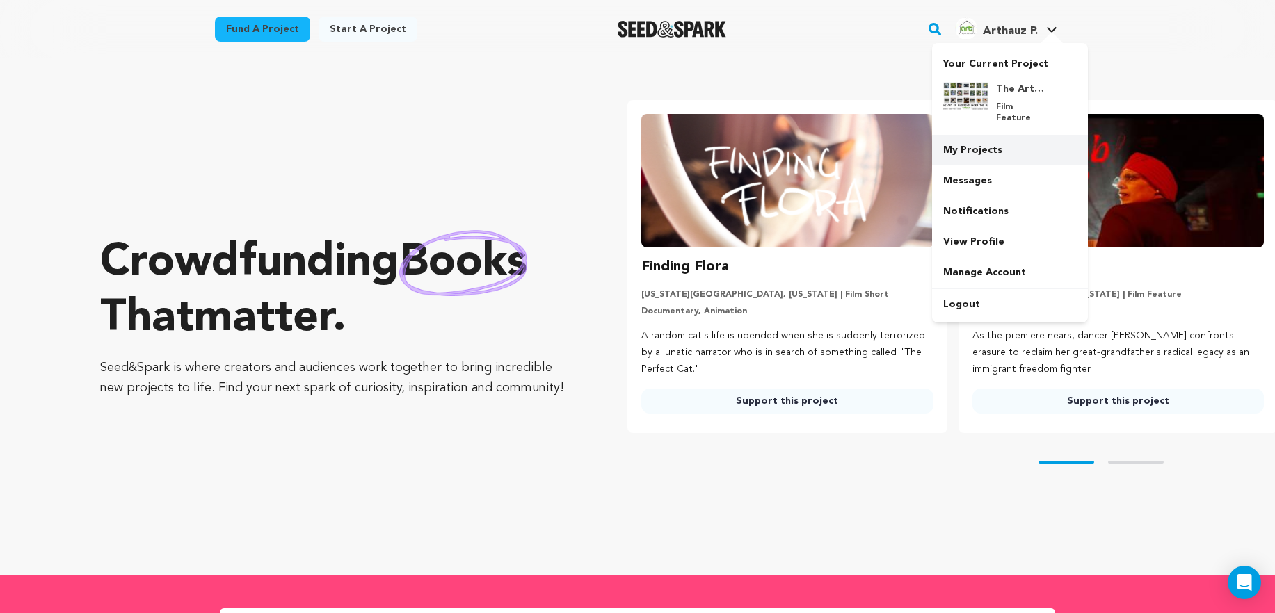
click at [992, 139] on link "My Projects" at bounding box center [1010, 150] width 156 height 31
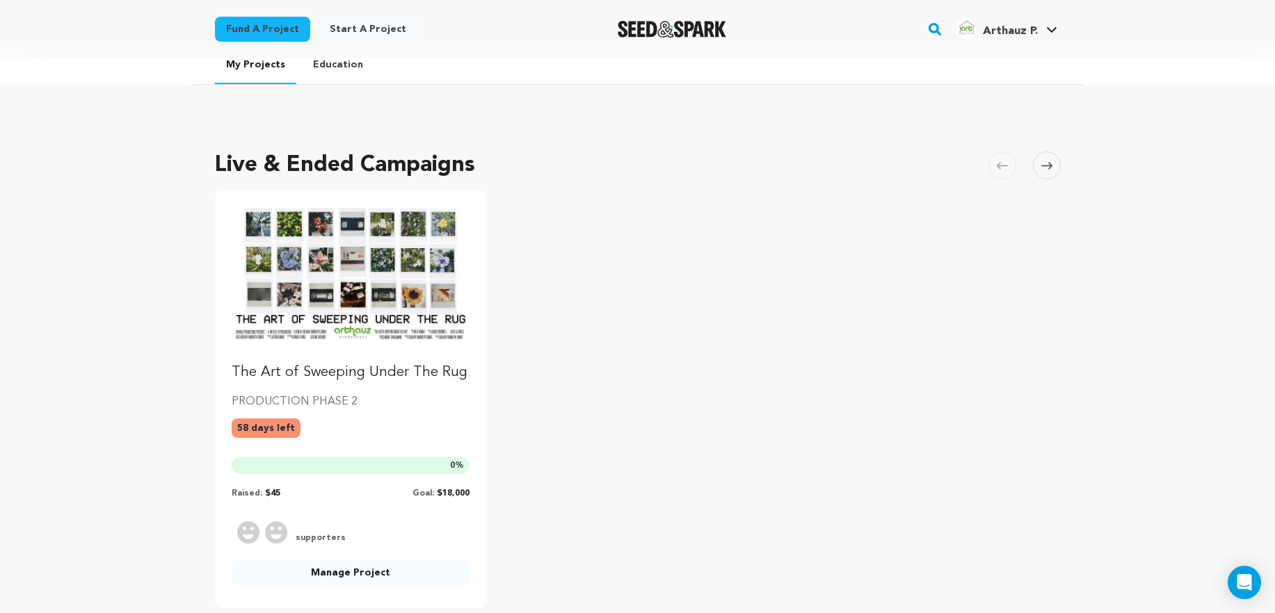
scroll to position [26, 0]
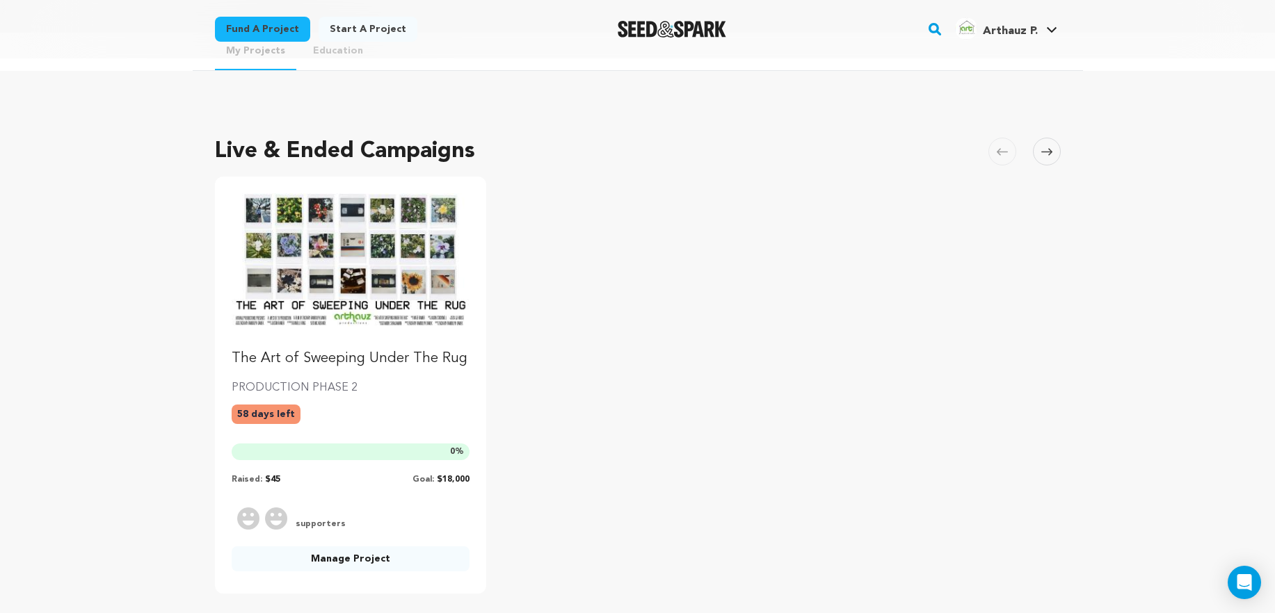
click at [328, 206] on img "Fund The Art of Sweeping Under The Rug" at bounding box center [351, 260] width 239 height 134
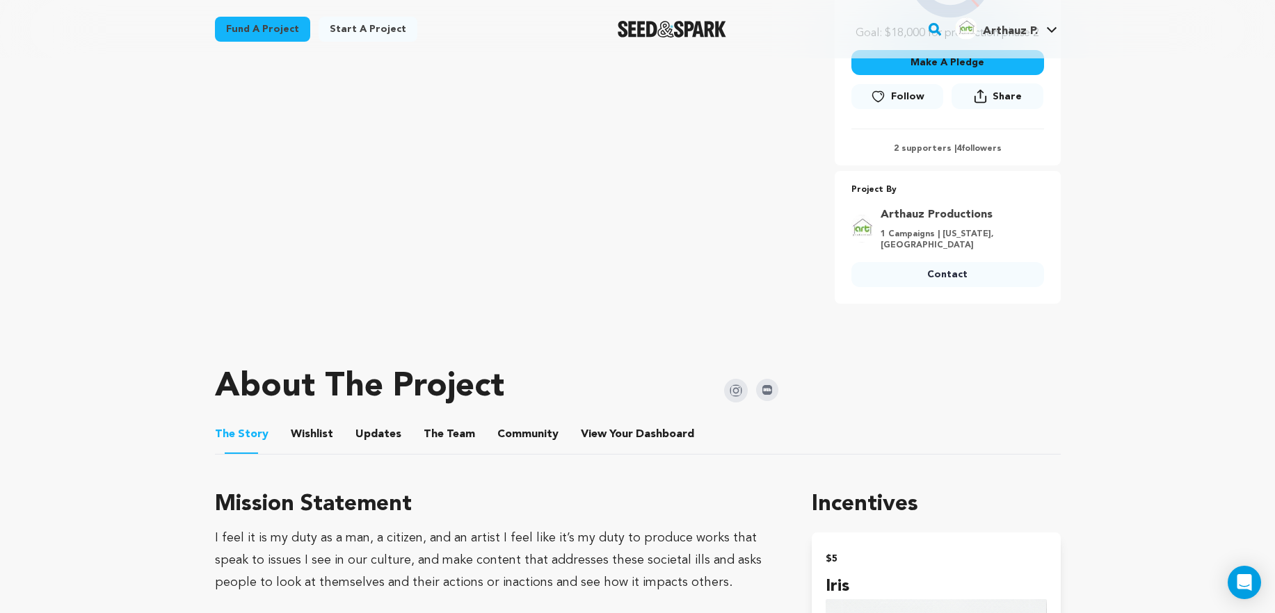
scroll to position [378, 0]
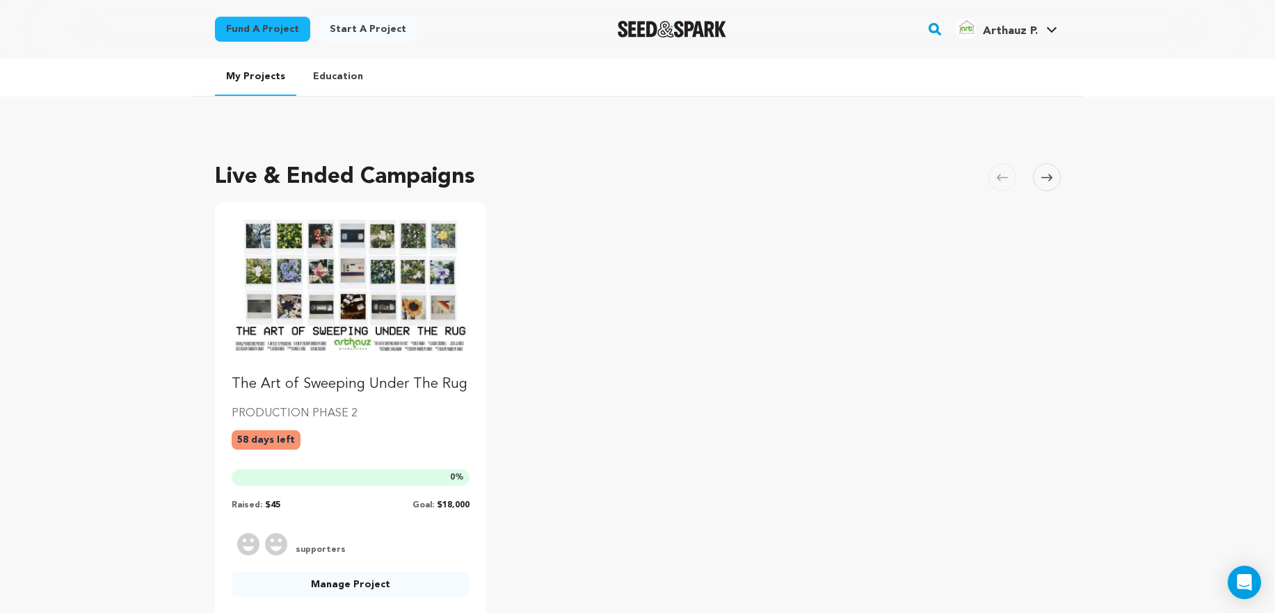
scroll to position [26, 0]
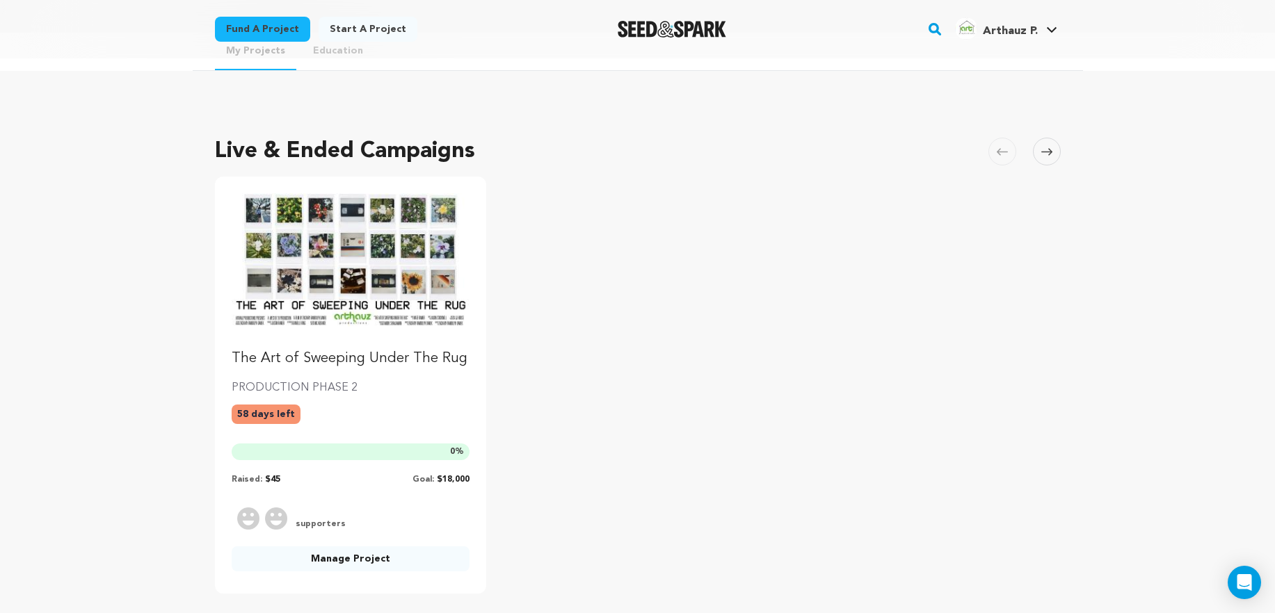
click at [705, 10] on div "Fund a project Start a project Search" at bounding box center [638, 29] width 890 height 58
click at [709, 26] on img "Seed&Spark Homepage" at bounding box center [671, 29] width 109 height 17
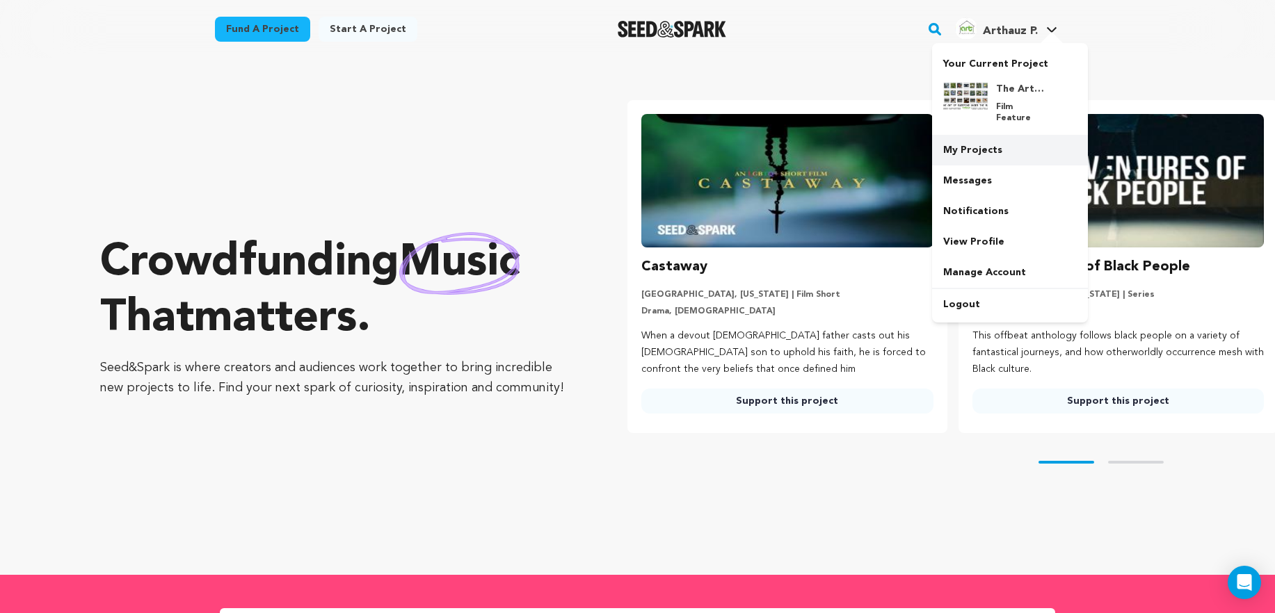
click at [990, 135] on link "My Projects" at bounding box center [1010, 150] width 156 height 31
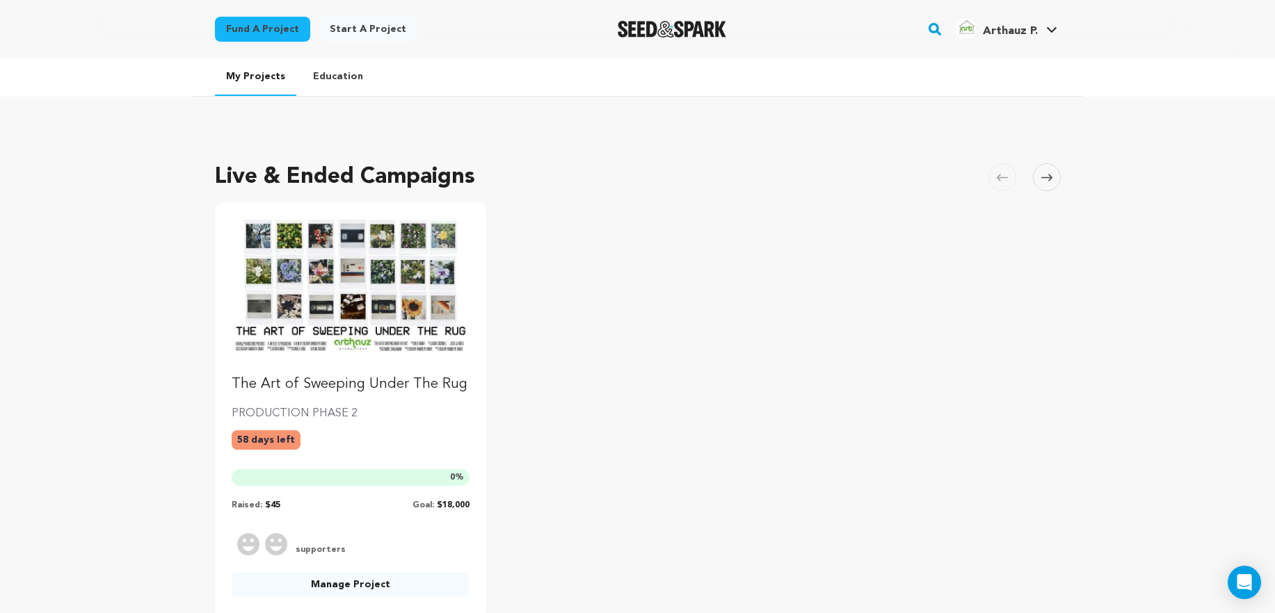
click at [386, 273] on img "Fund The Art of Sweeping Under The Rug" at bounding box center [351, 286] width 239 height 134
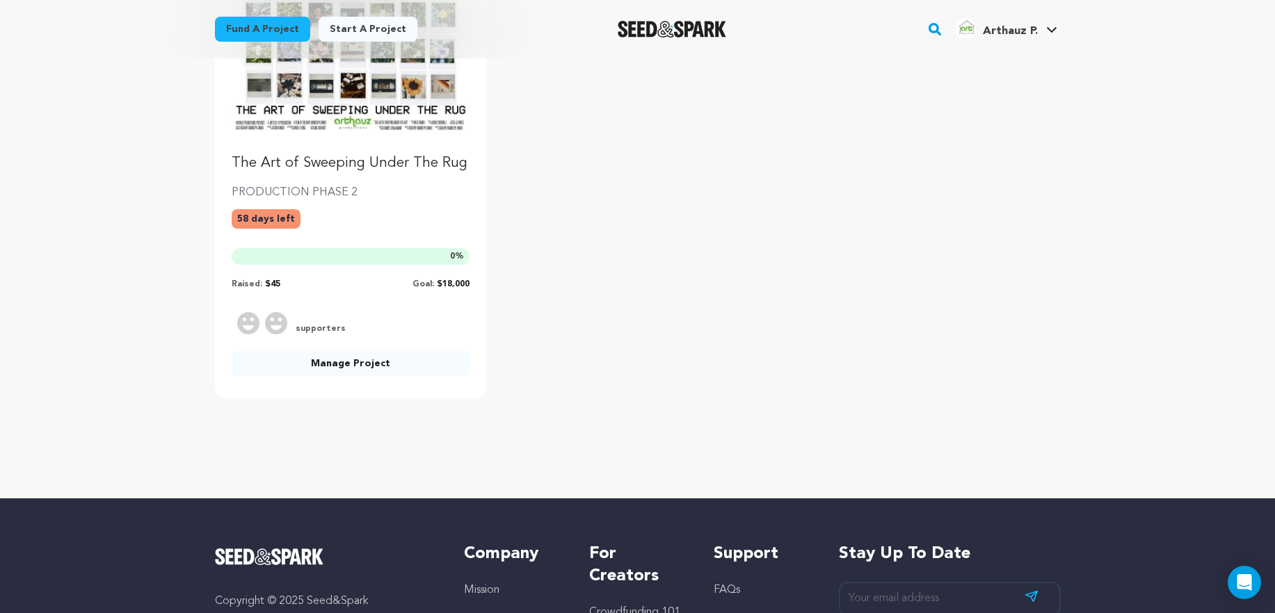
scroll to position [152, 0]
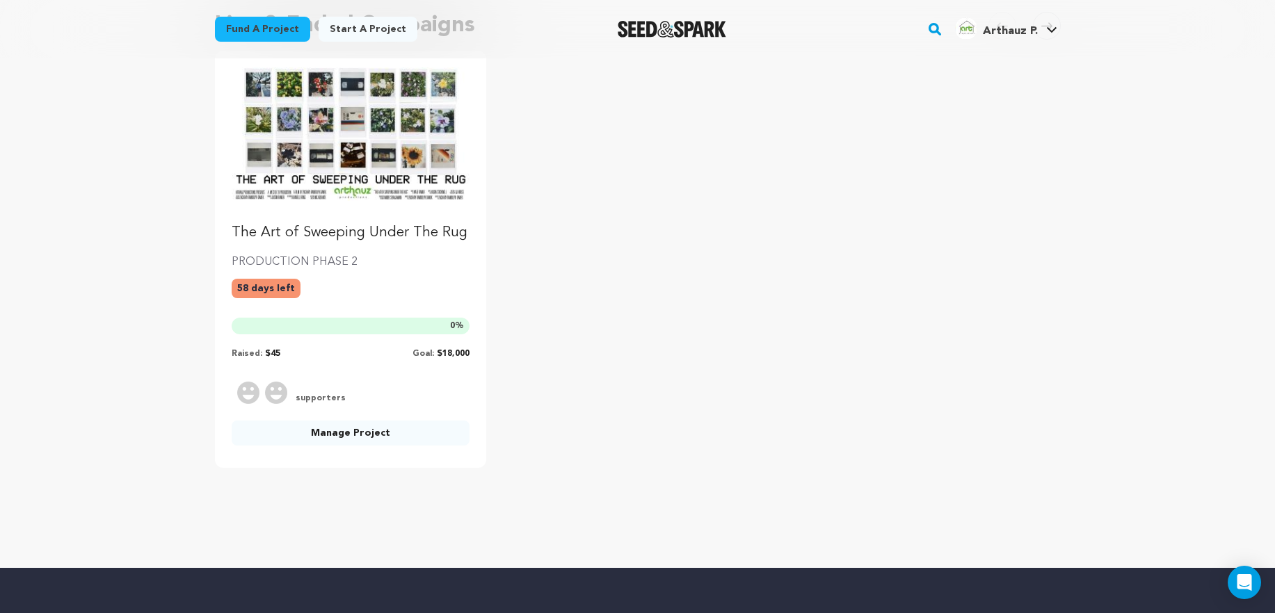
click at [357, 440] on link "Manage Project" at bounding box center [351, 433] width 239 height 25
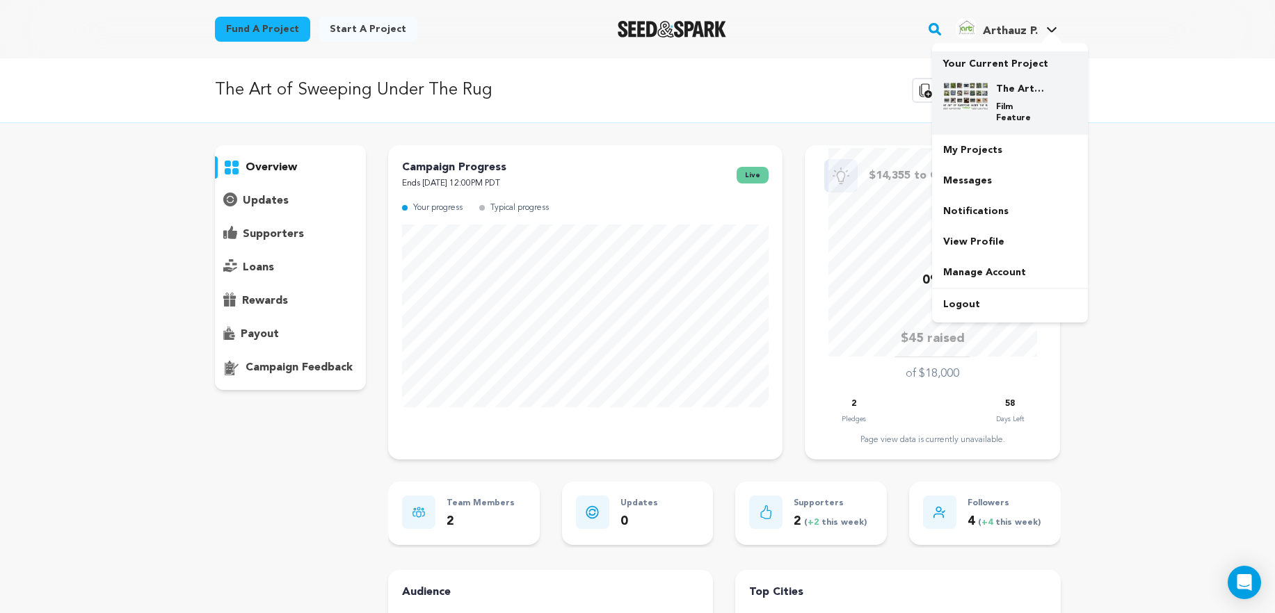
click at [965, 122] on div "The Art of Sweeping Under The Rug Film Feature" at bounding box center [1010, 103] width 134 height 64
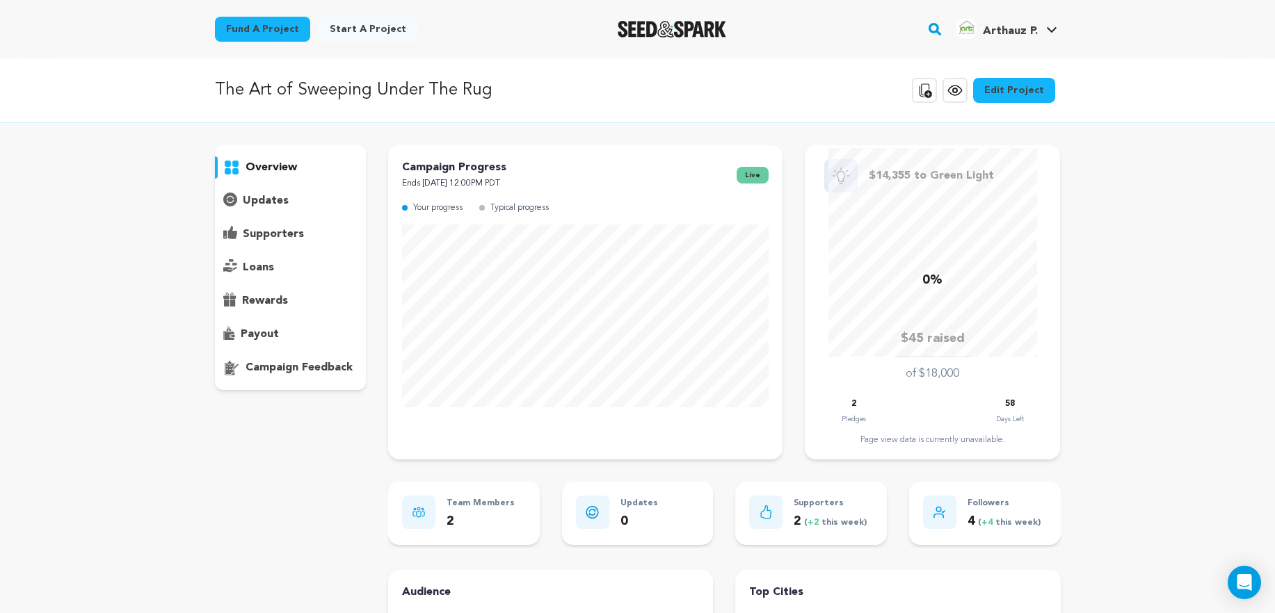
click at [632, 38] on div at bounding box center [672, 29] width 193 height 36
click at [638, 26] on img "Seed&Spark Homepage" at bounding box center [671, 29] width 109 height 17
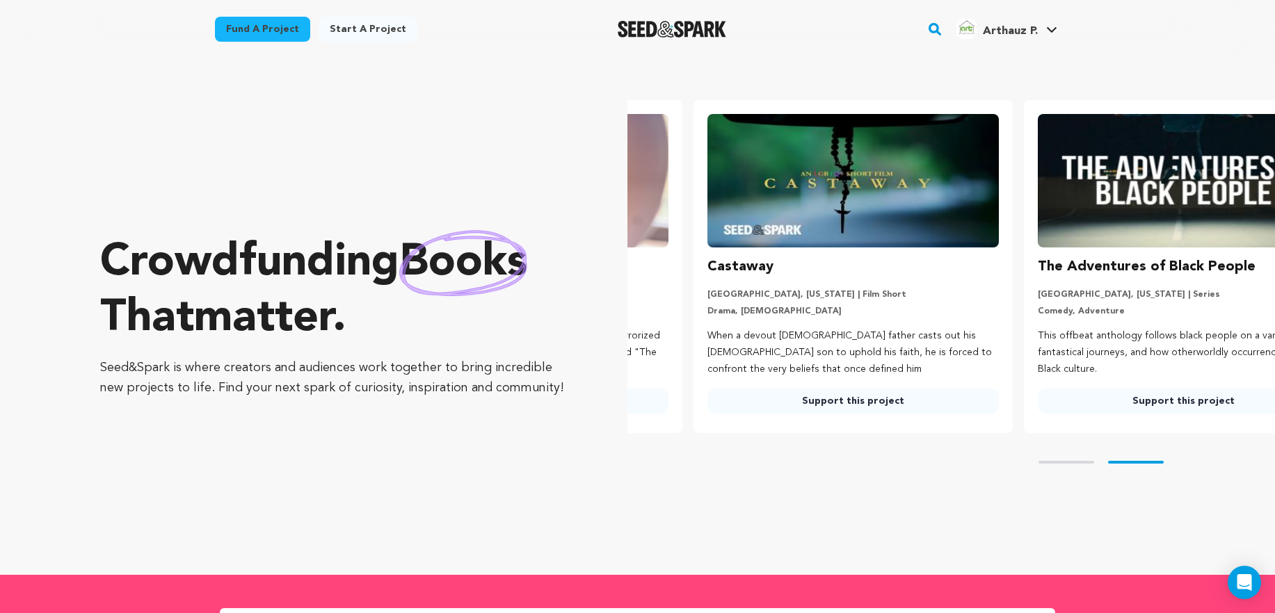
scroll to position [0, 341]
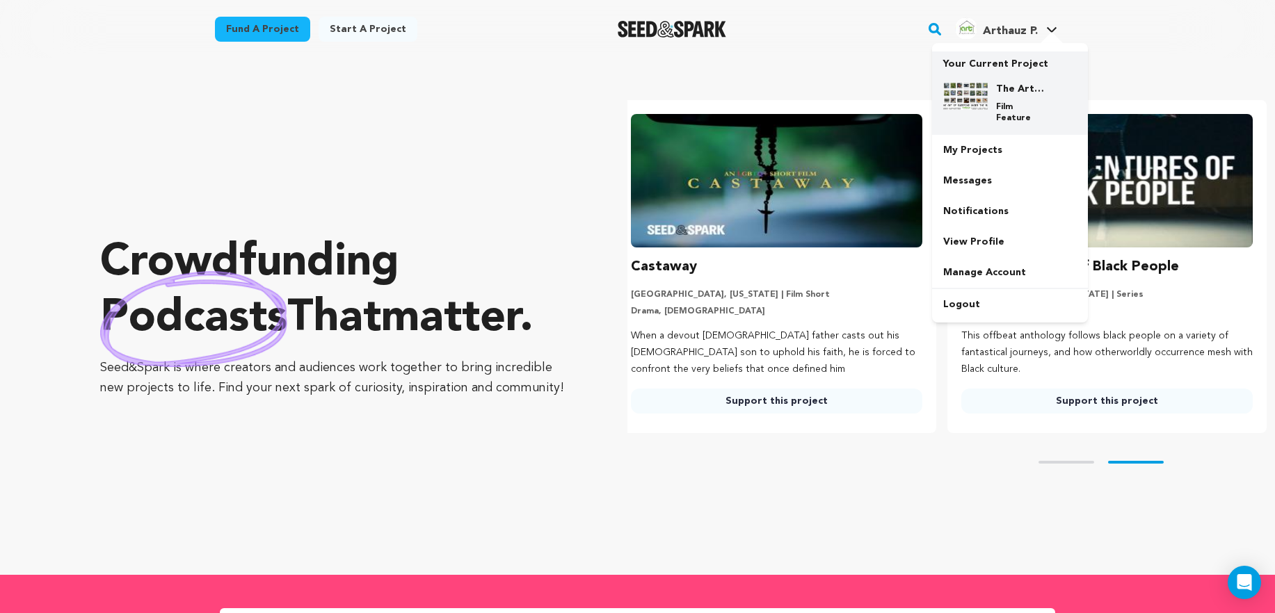
click at [959, 90] on img at bounding box center [965, 96] width 45 height 28
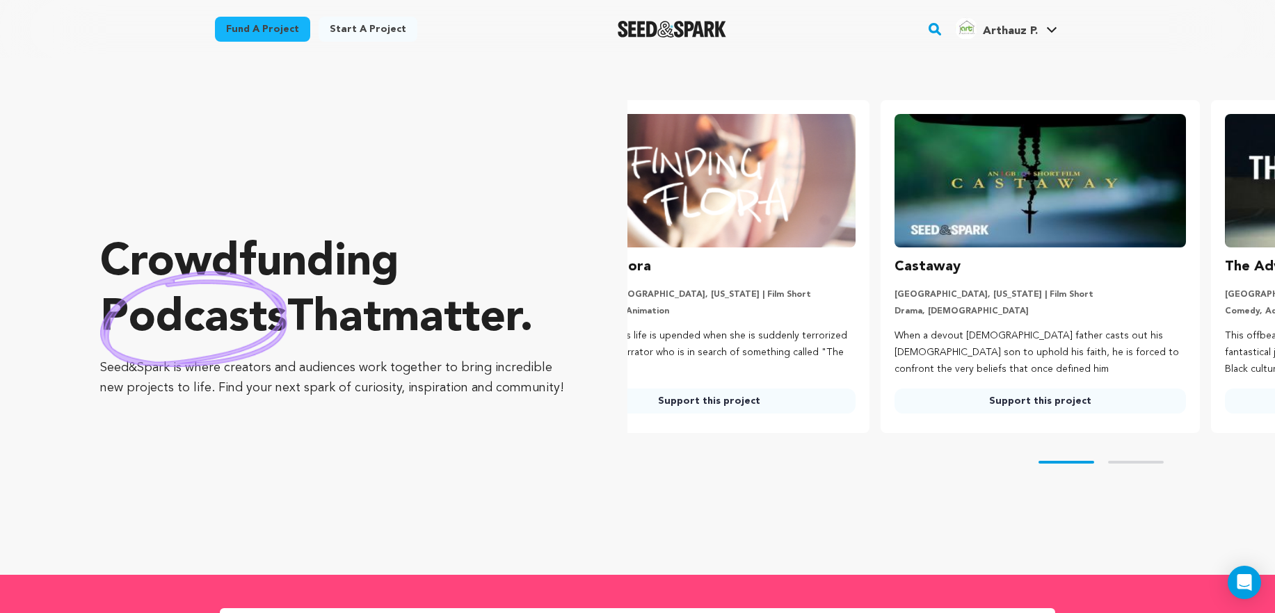
scroll to position [0, 0]
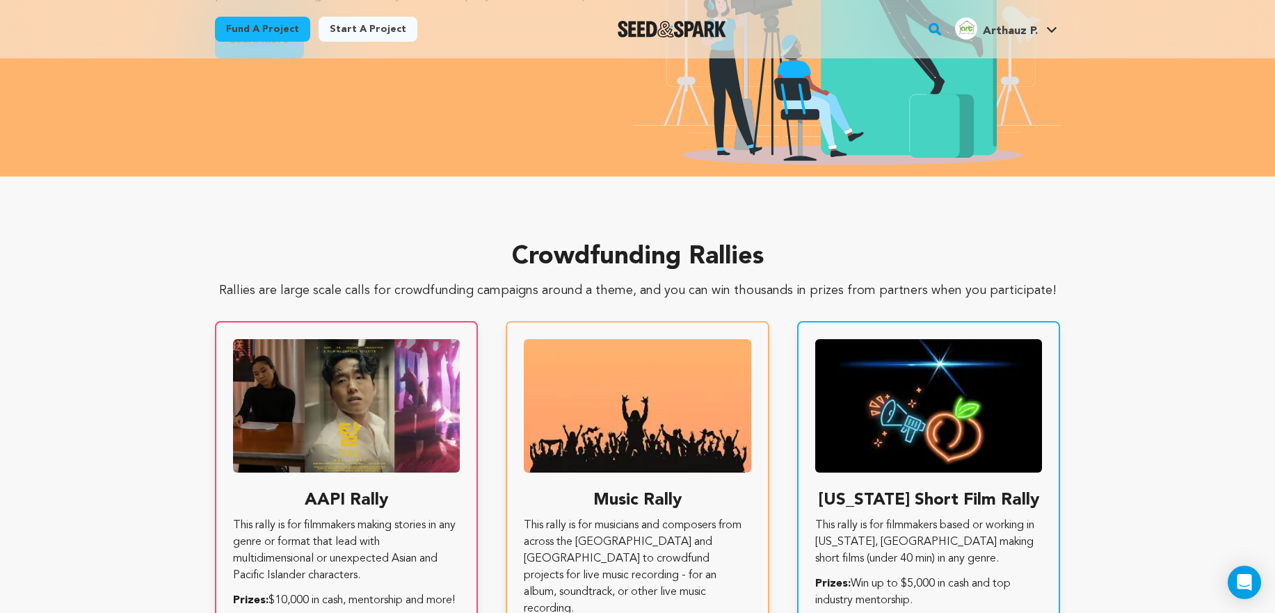
scroll to position [2133, 0]
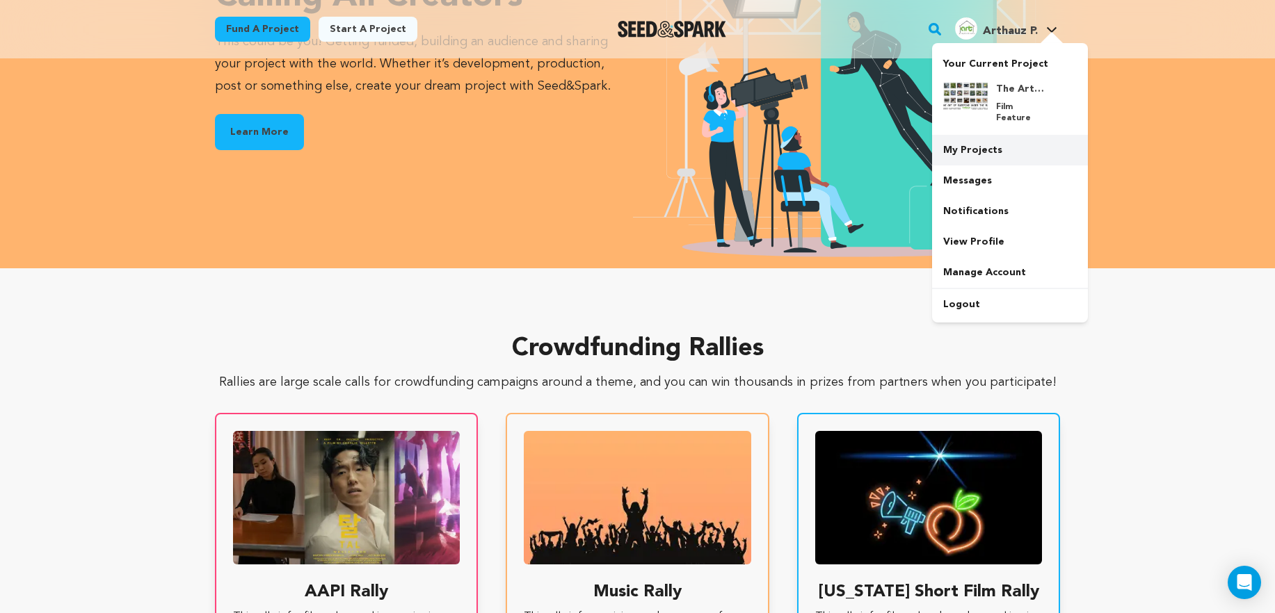
click at [1010, 145] on link "My Projects" at bounding box center [1010, 150] width 156 height 31
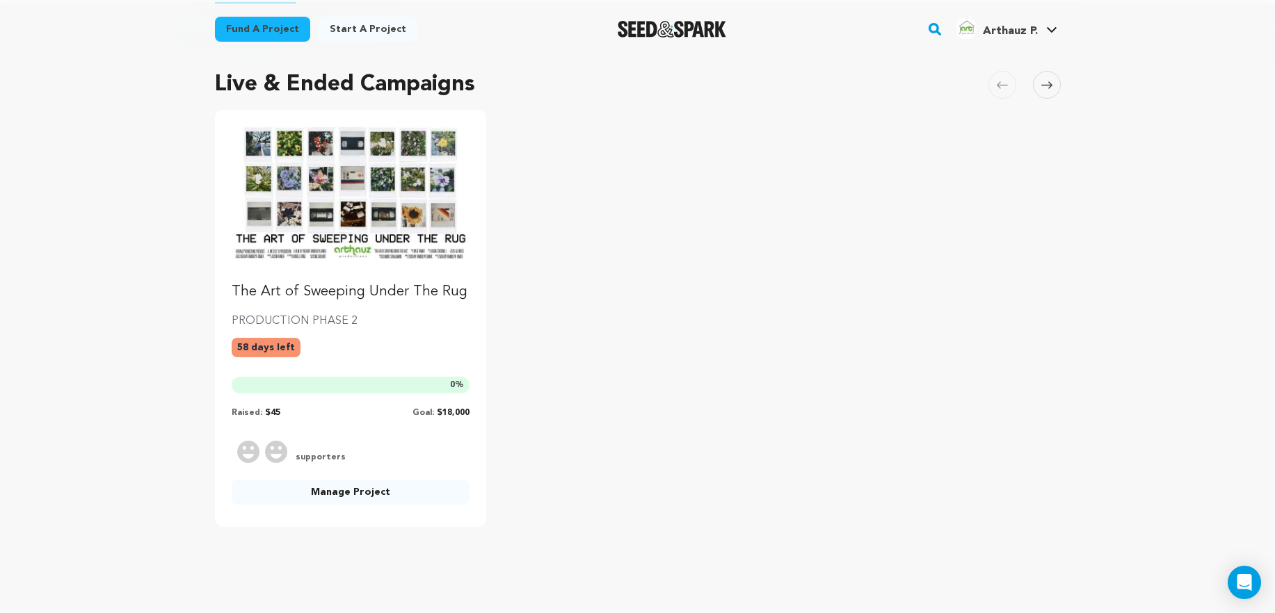
scroll to position [142, 0]
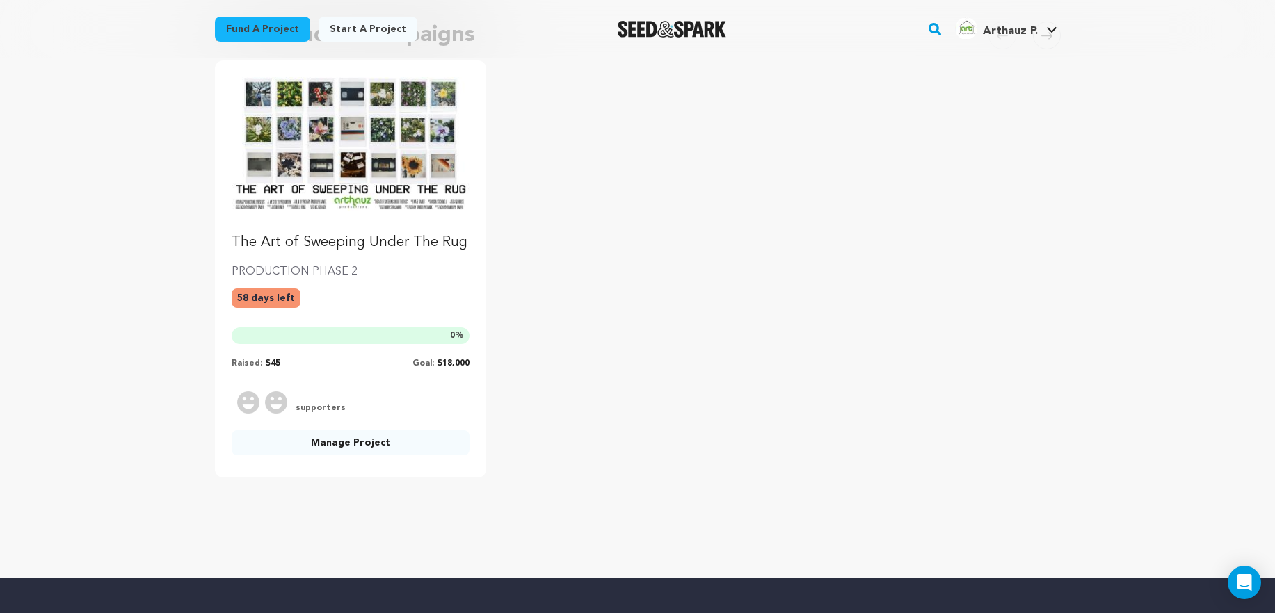
click at [351, 445] on link "Manage Project" at bounding box center [351, 442] width 239 height 25
